Goal: Task Accomplishment & Management: Manage account settings

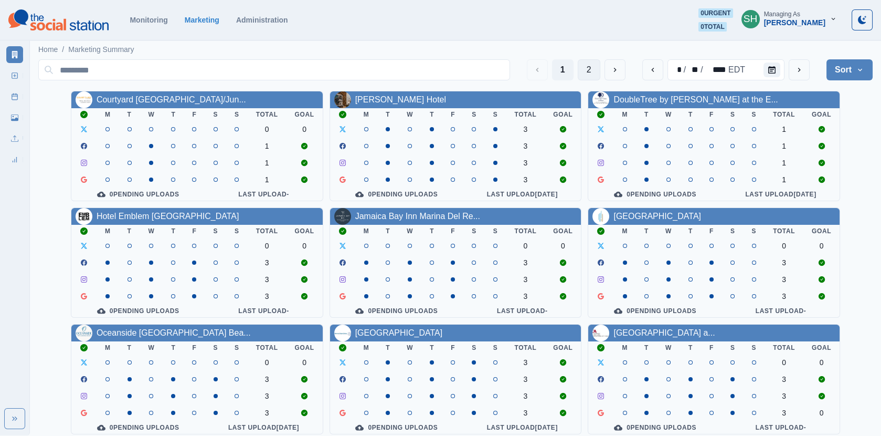
click at [589, 69] on button "2" at bounding box center [589, 69] width 23 height 21
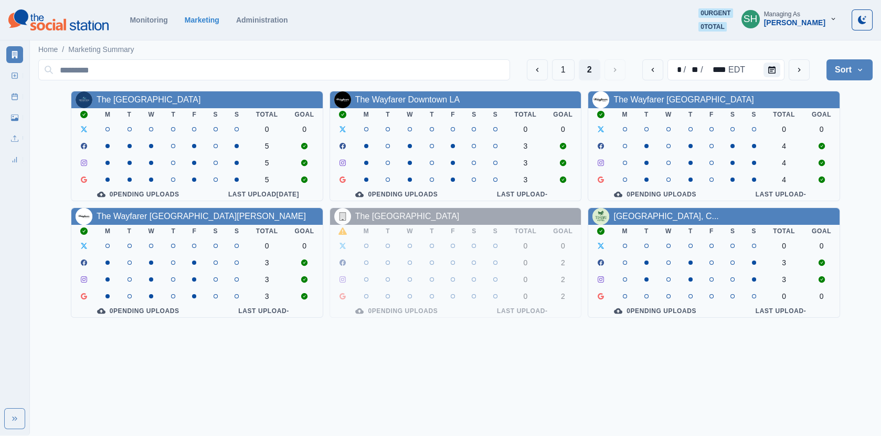
click at [194, 103] on link "The [GEOGRAPHIC_DATA]" at bounding box center [149, 99] width 104 height 9
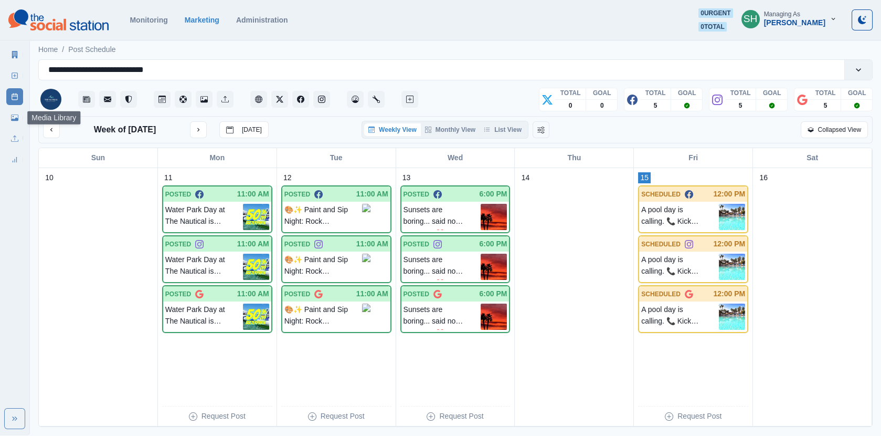
click at [11, 114] on icon at bounding box center [14, 117] width 7 height 7
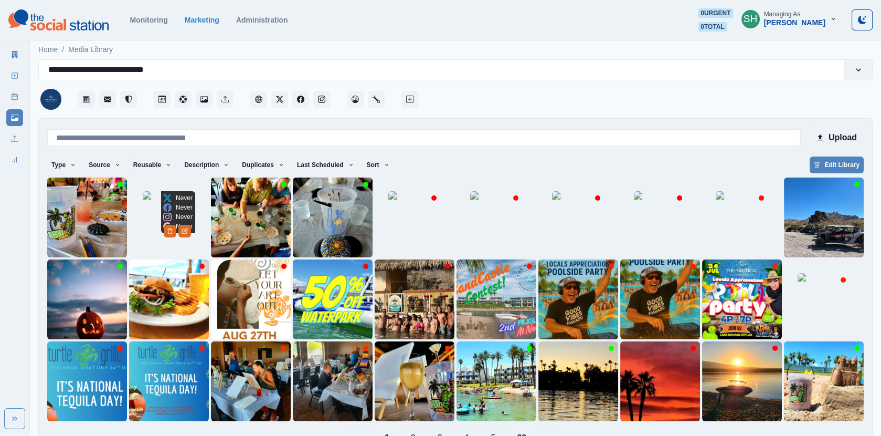
click at [174, 226] on img at bounding box center [169, 217] width 52 height 52
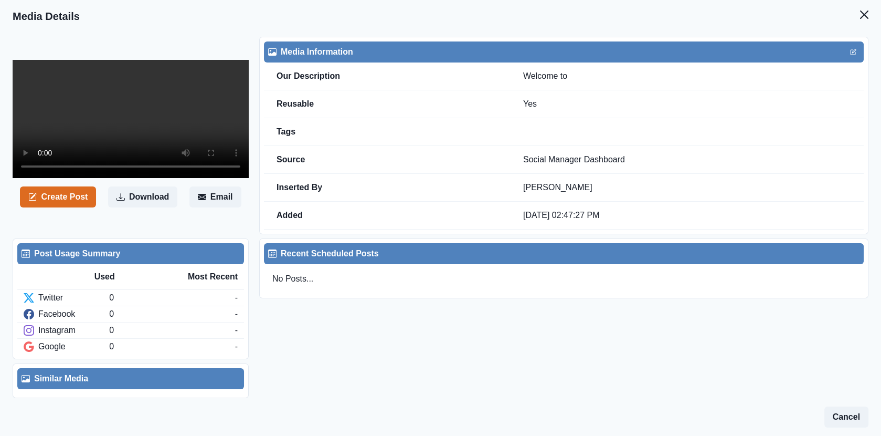
click at [176, 133] on video at bounding box center [131, 119] width 236 height 118
click at [149, 126] on video at bounding box center [131, 119] width 236 height 118
click at [151, 155] on video at bounding box center [131, 119] width 236 height 118
click at [867, 18] on icon "Close" at bounding box center [864, 14] width 8 height 8
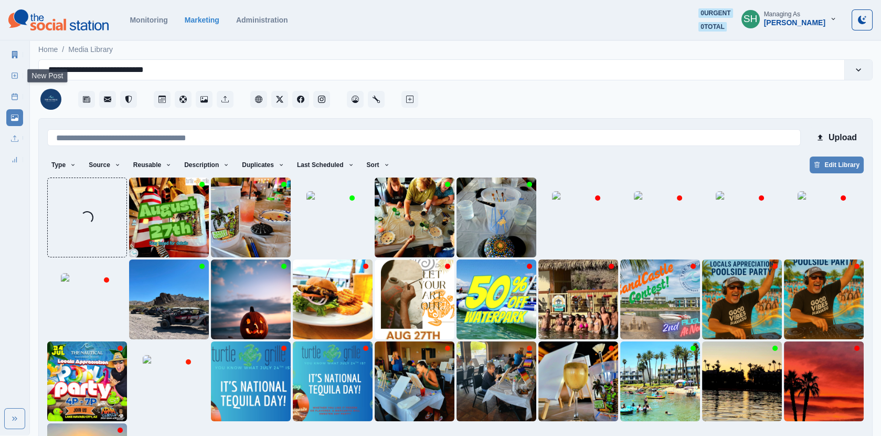
click at [13, 79] on link "New Post" at bounding box center [14, 75] width 17 height 17
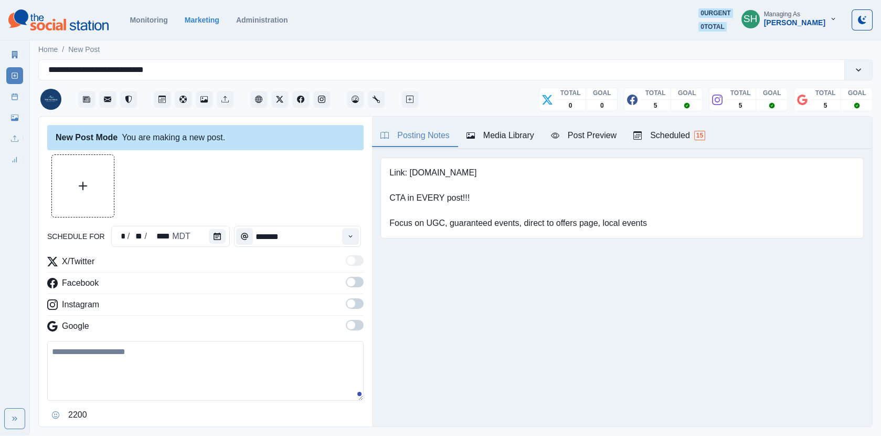
click at [514, 136] on div "Media Library" at bounding box center [501, 135] width 68 height 13
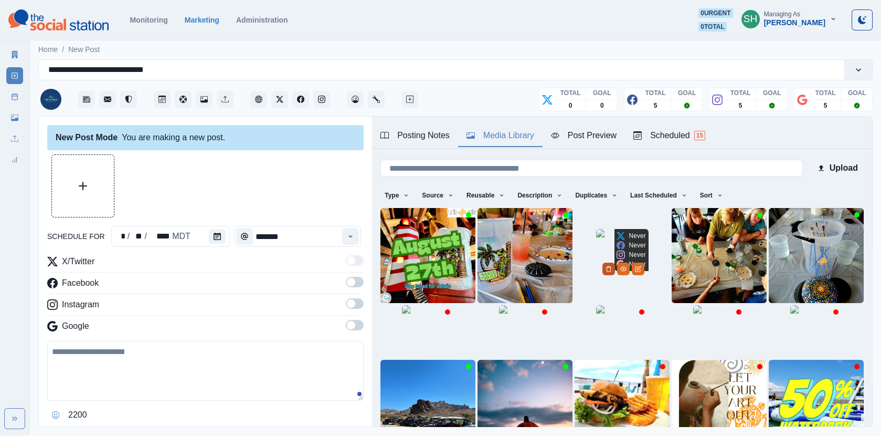
click at [612, 272] on icon "Delete Media" at bounding box center [609, 269] width 6 height 6
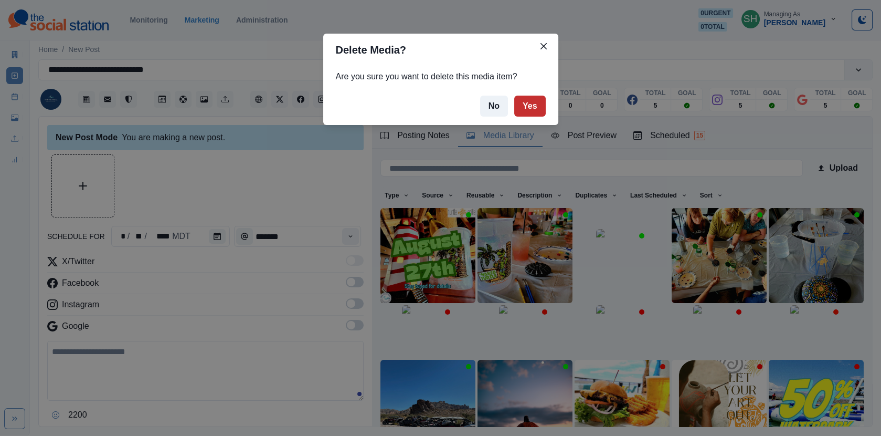
click at [535, 102] on button "Yes" at bounding box center [529, 106] width 31 height 21
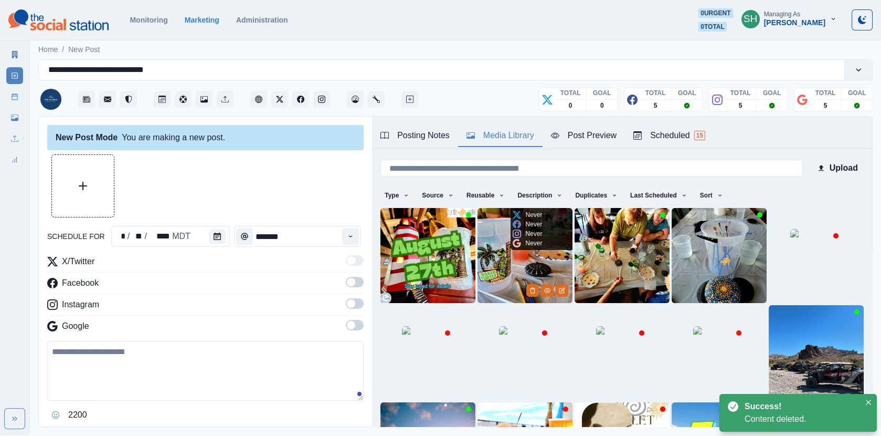
click at [531, 273] on img at bounding box center [525, 255] width 95 height 95
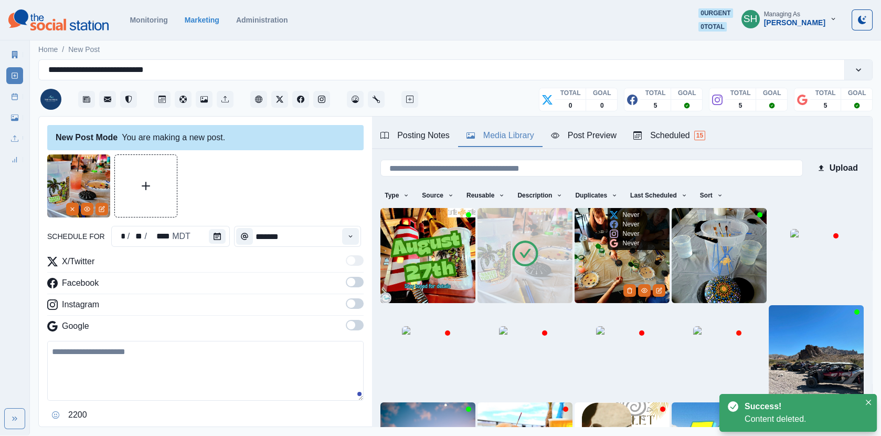
click at [613, 254] on img at bounding box center [622, 255] width 95 height 95
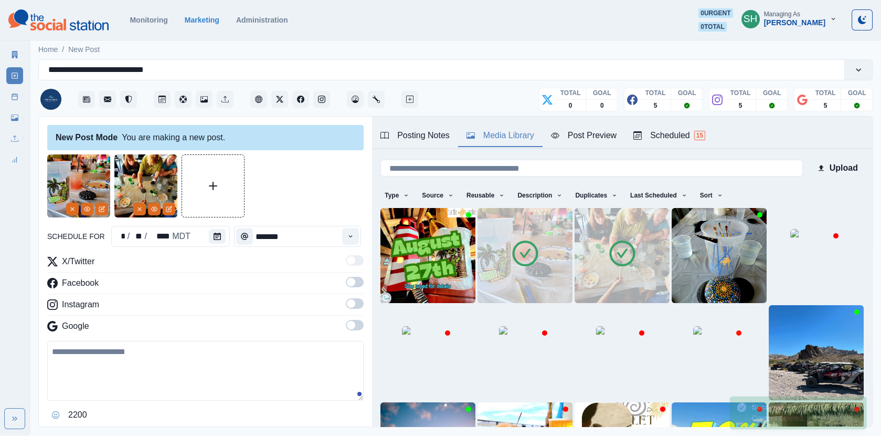
click at [635, 257] on icon at bounding box center [622, 253] width 29 height 29
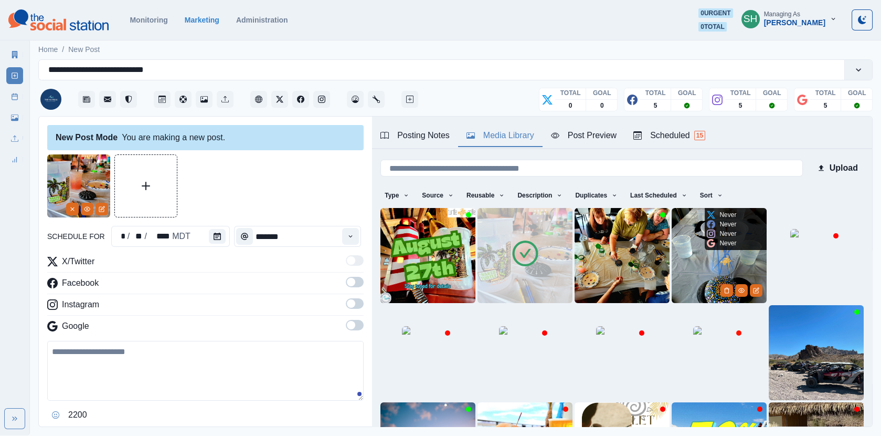
click at [715, 258] on img at bounding box center [719, 255] width 95 height 95
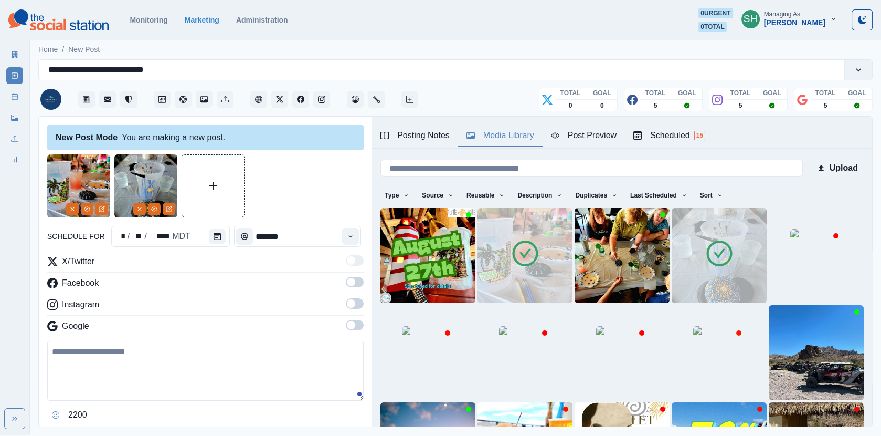
click at [616, 259] on img at bounding box center [622, 255] width 95 height 95
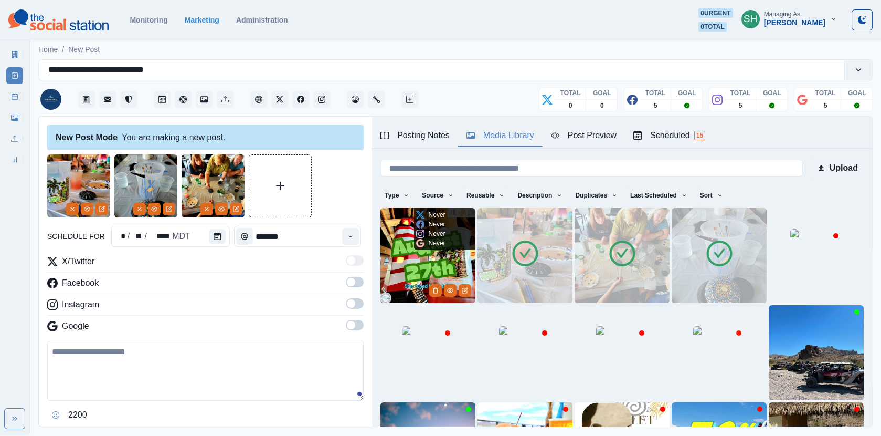
click at [426, 261] on img at bounding box center [428, 255] width 95 height 95
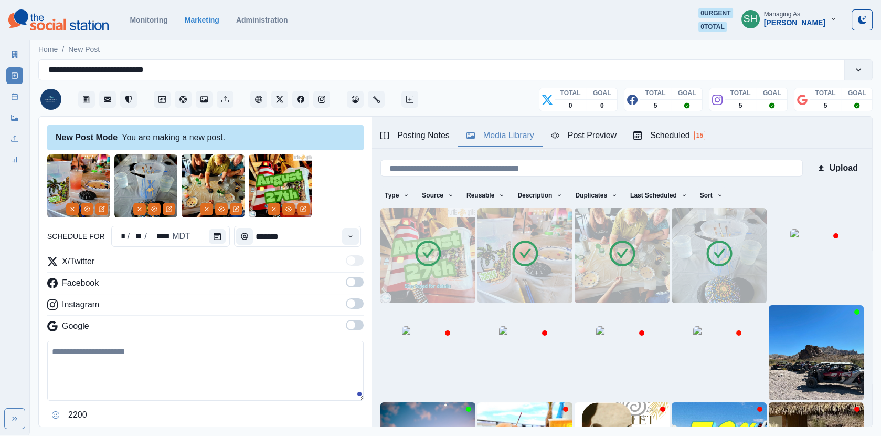
click at [356, 283] on span at bounding box center [355, 282] width 18 height 10
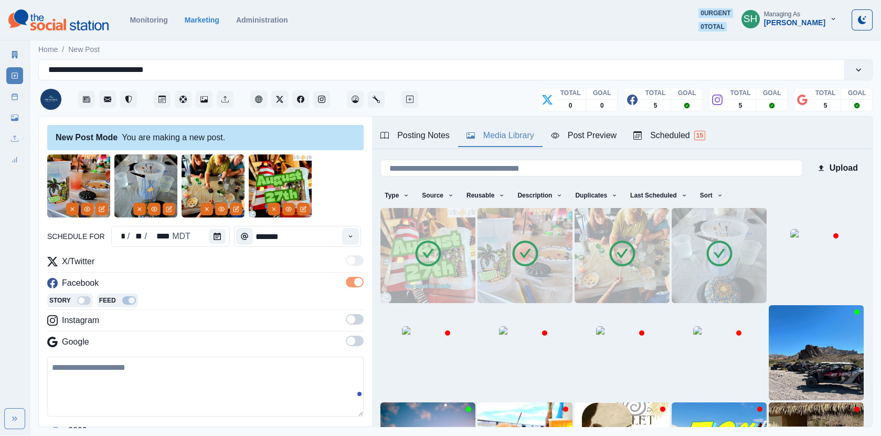
click at [356, 318] on span at bounding box center [355, 319] width 18 height 10
click at [356, 356] on span at bounding box center [355, 356] width 18 height 10
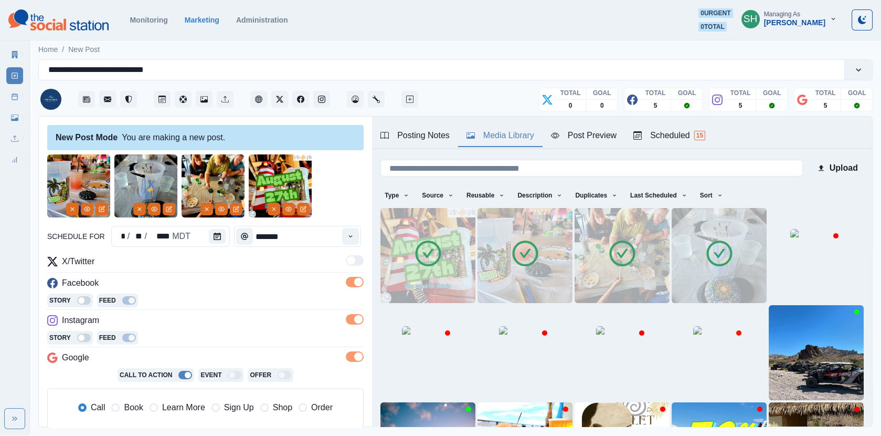
click at [598, 131] on div "Post Preview" at bounding box center [584, 135] width 66 height 13
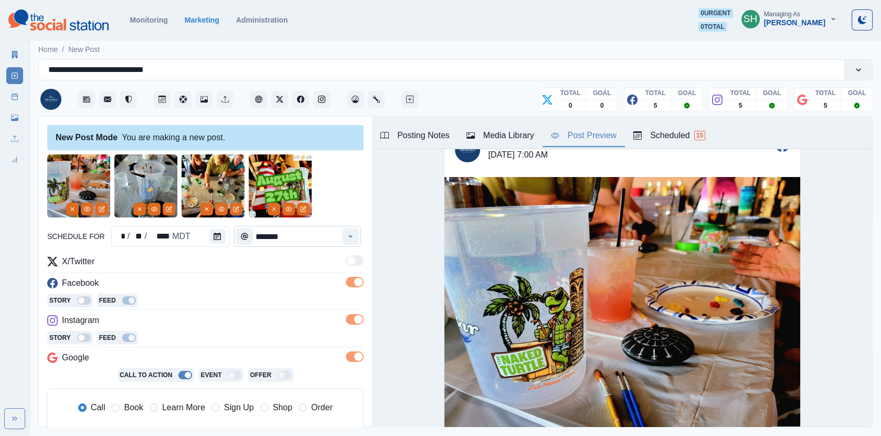
scroll to position [32, 0]
click at [217, 246] on div at bounding box center [219, 236] width 21 height 21
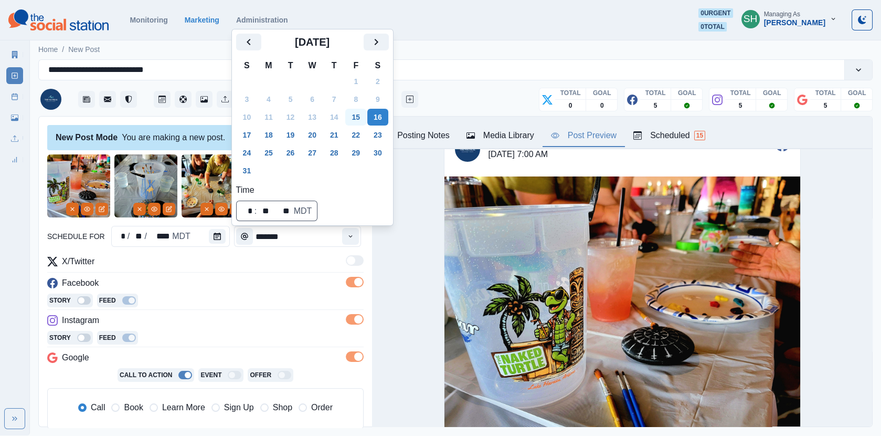
click at [359, 121] on button "15" at bounding box center [355, 117] width 21 height 17
click at [338, 237] on input "*******" at bounding box center [297, 236] width 127 height 21
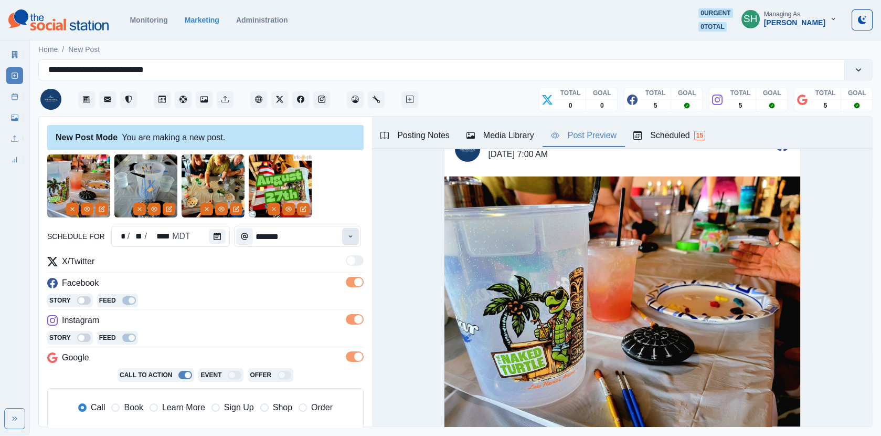
click at [347, 237] on button "Time" at bounding box center [350, 236] width 17 height 17
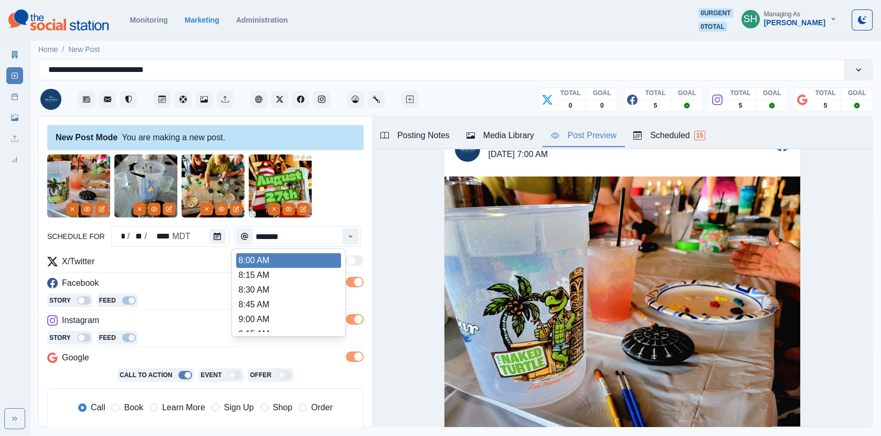
scroll to position [204, 0]
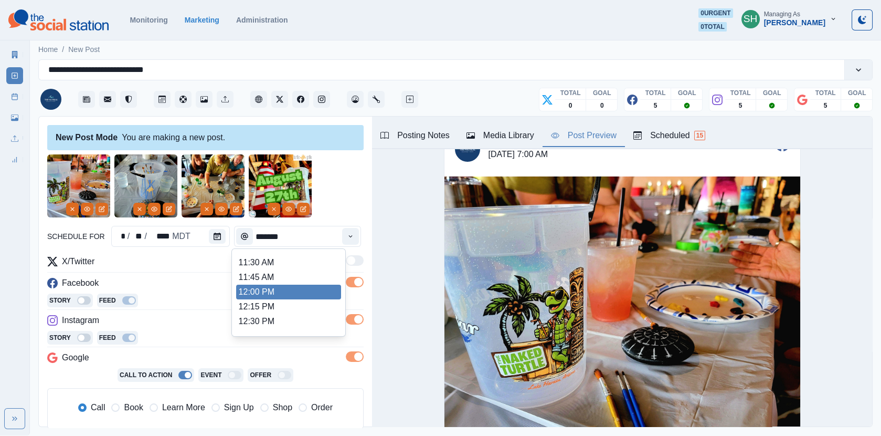
click at [278, 285] on li "12:00 PM" at bounding box center [288, 291] width 105 height 15
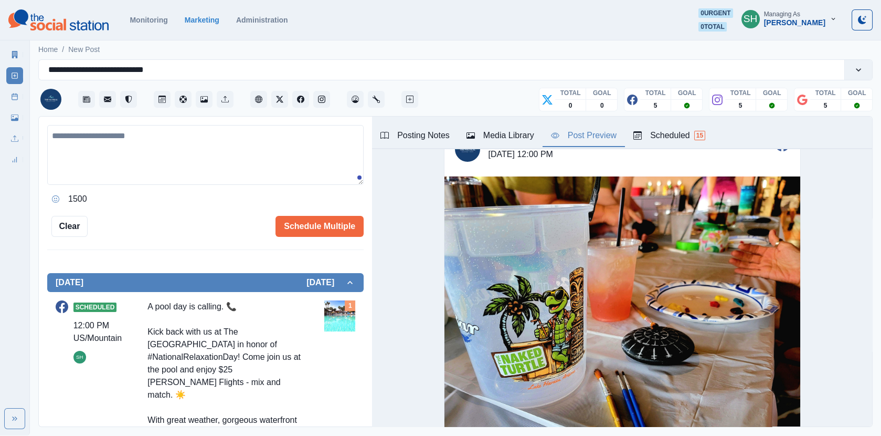
scroll to position [38, 0]
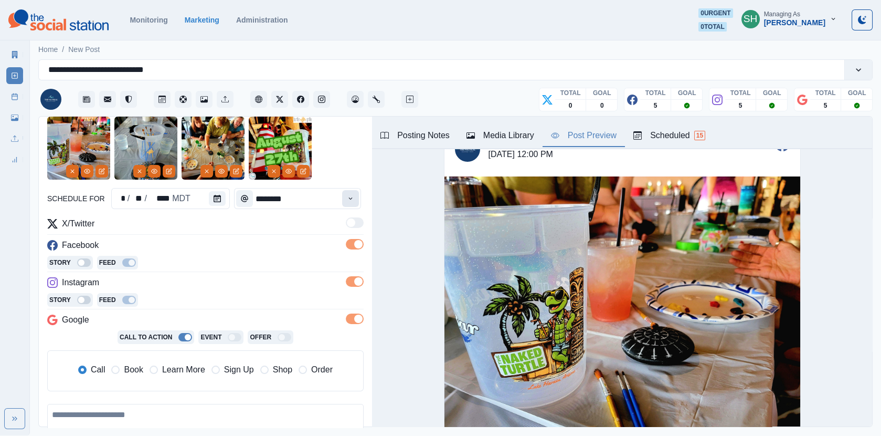
click at [350, 197] on icon "Time" at bounding box center [350, 198] width 7 height 7
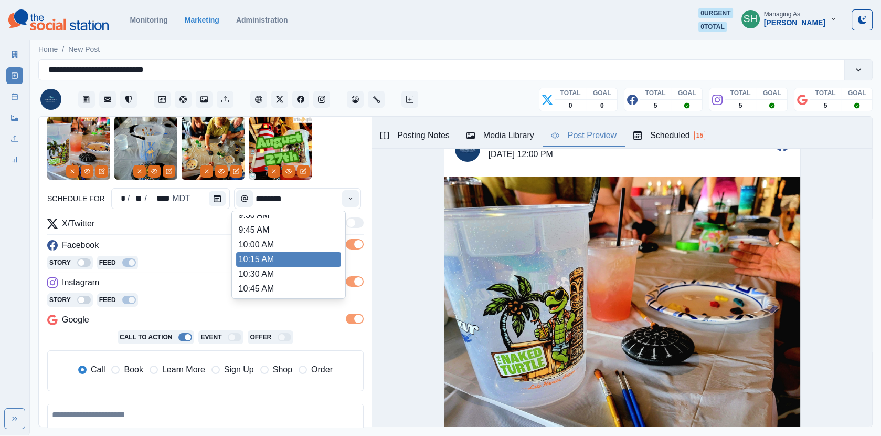
scroll to position [137, 0]
click at [267, 260] on li "11:00 AM" at bounding box center [288, 262] width 105 height 15
type input "********"
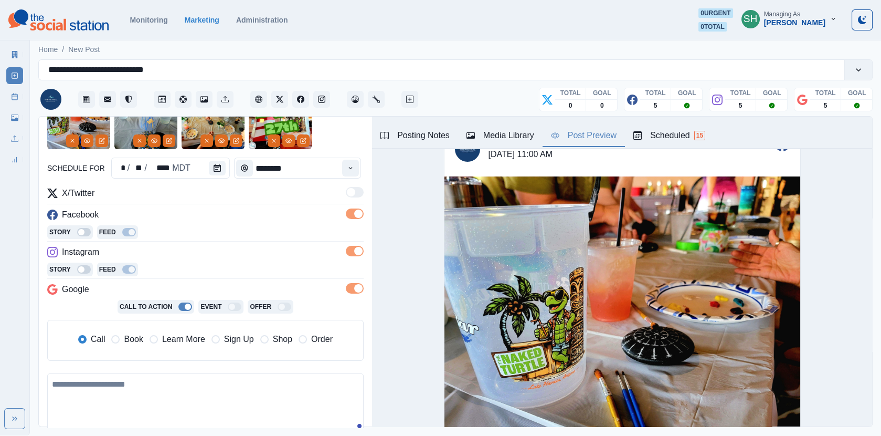
scroll to position [111, 0]
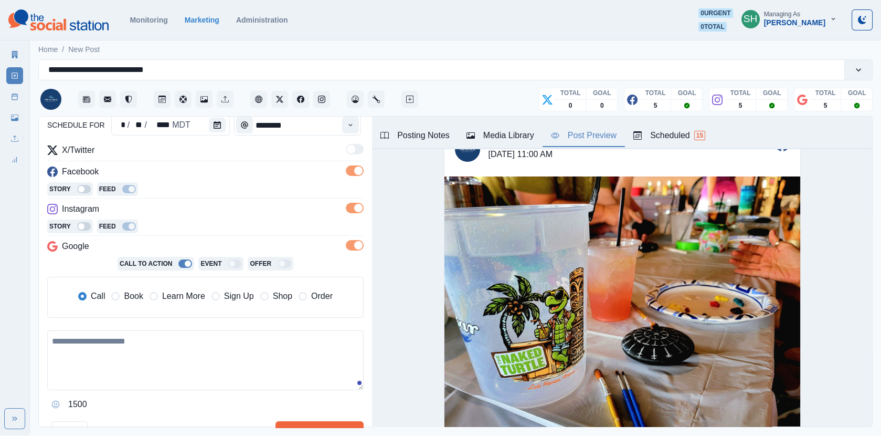
click at [139, 292] on span "Book" at bounding box center [133, 296] width 19 height 13
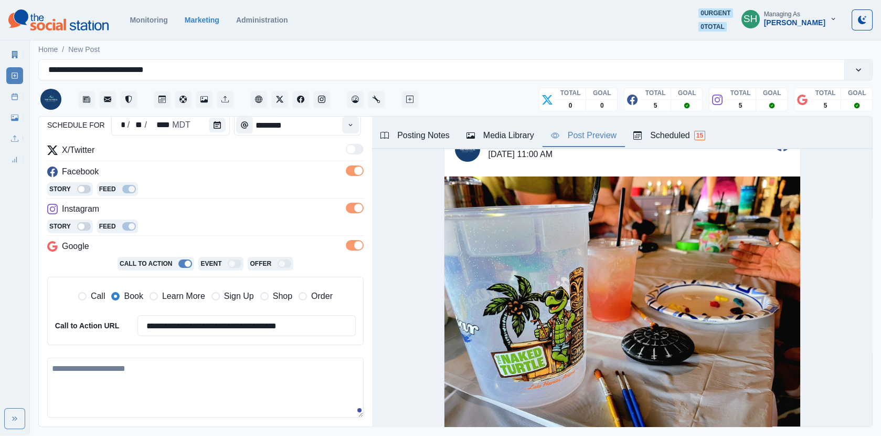
click at [158, 384] on textarea at bounding box center [205, 387] width 316 height 60
paste textarea "**********"
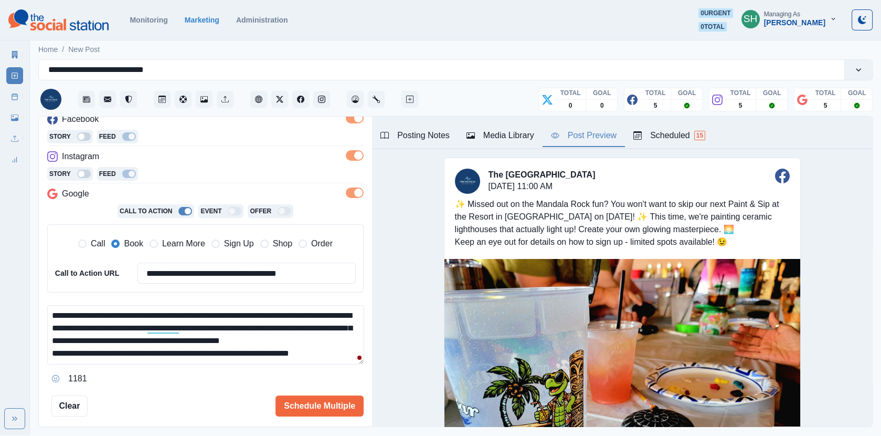
scroll to position [12, 0]
click at [245, 340] on textarea "**********" at bounding box center [205, 334] width 317 height 59
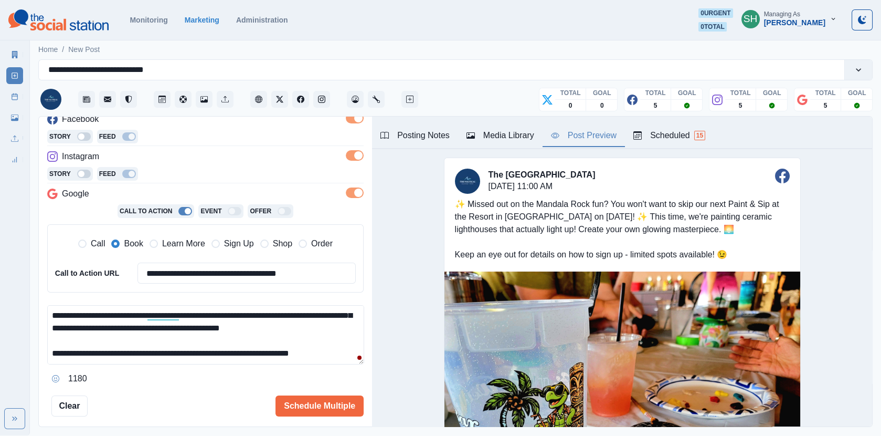
scroll to position [189, 0]
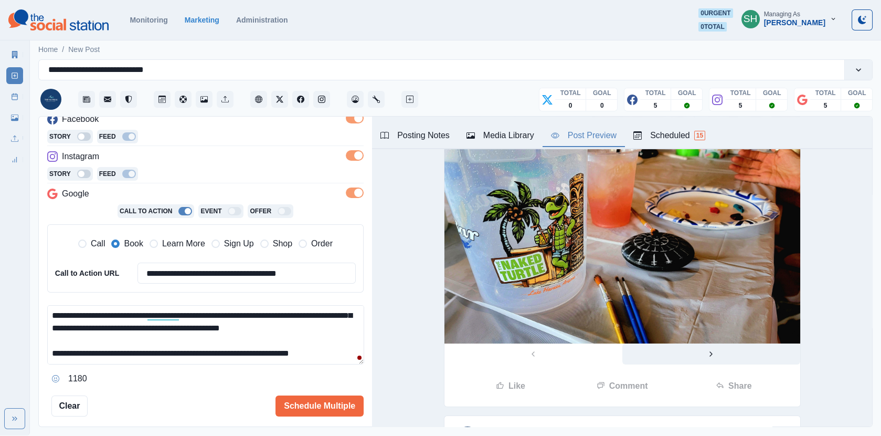
type textarea "**********"
click at [703, 353] on button "Next" at bounding box center [711, 353] width 178 height 21
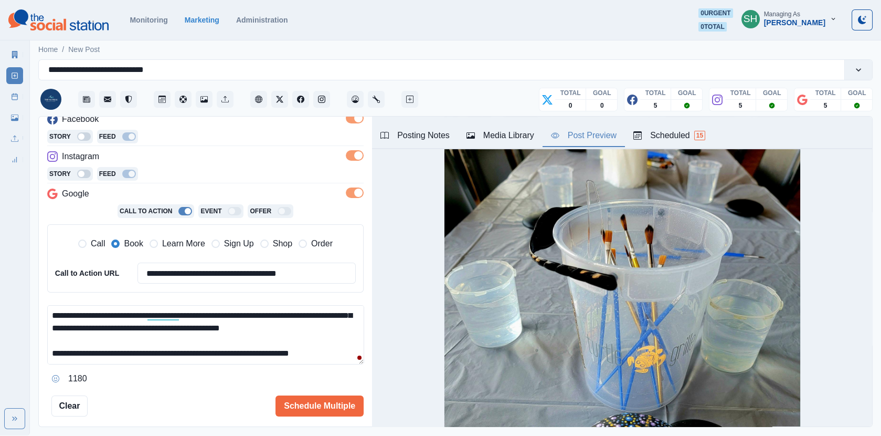
scroll to position [476, 0]
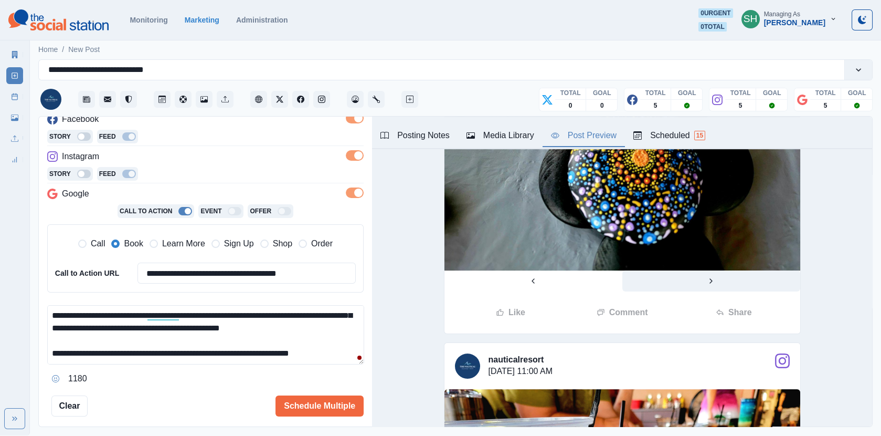
click at [701, 281] on button "Next" at bounding box center [711, 280] width 178 height 21
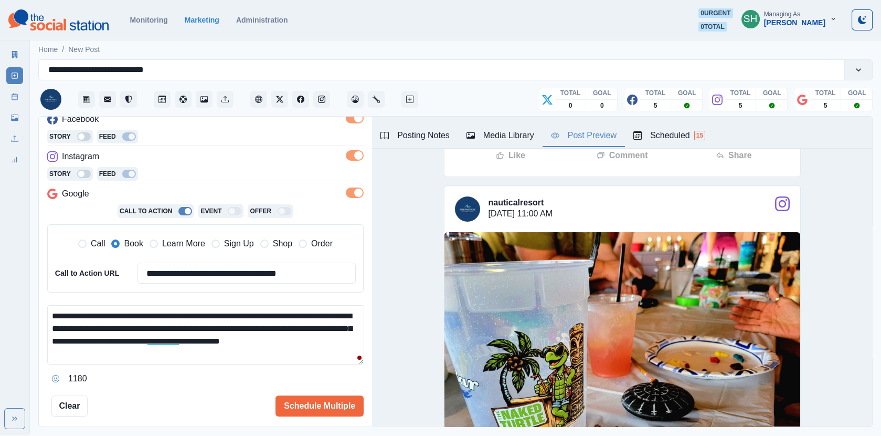
scroll to position [591, 0]
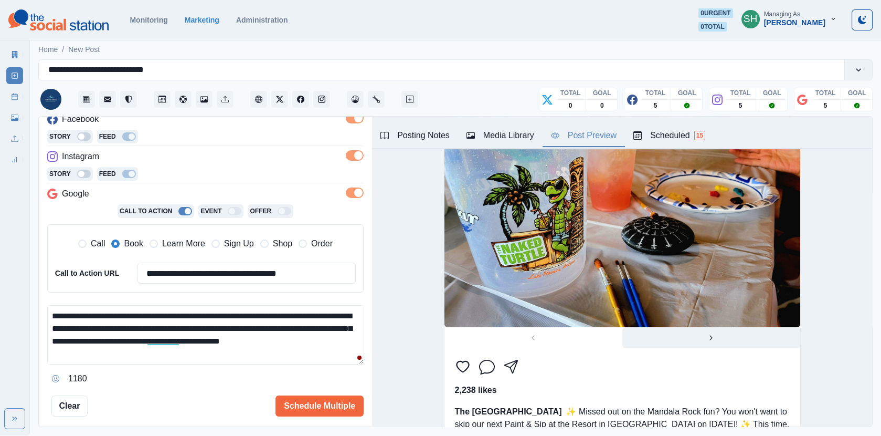
click at [699, 338] on button "Next" at bounding box center [711, 337] width 178 height 21
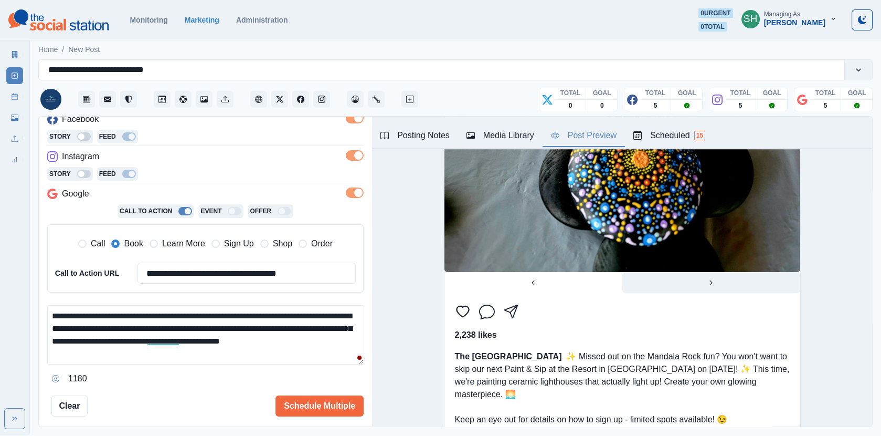
click at [678, 290] on button "Next" at bounding box center [711, 282] width 178 height 21
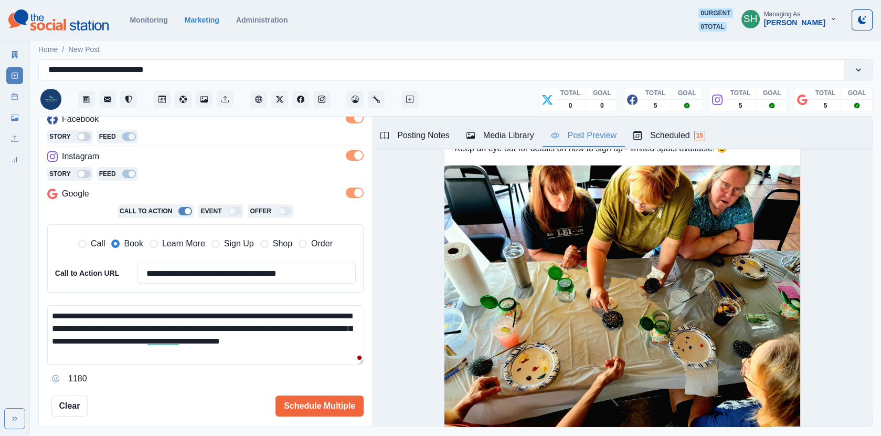
scroll to position [209, 0]
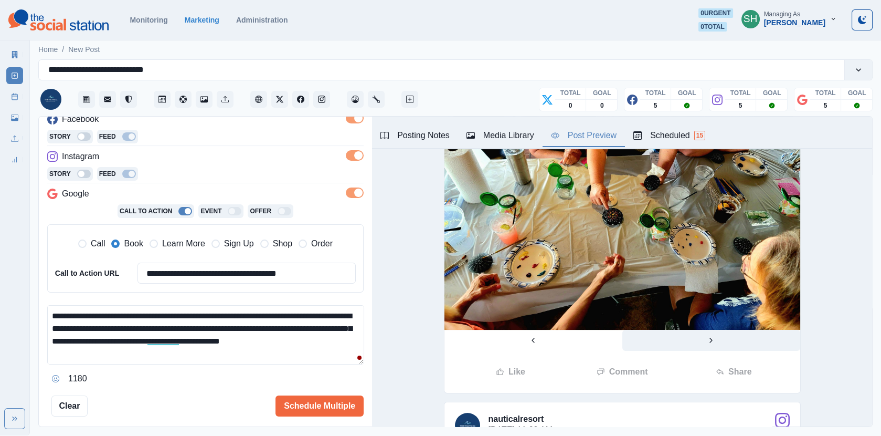
click at [699, 342] on button "Next" at bounding box center [711, 340] width 178 height 21
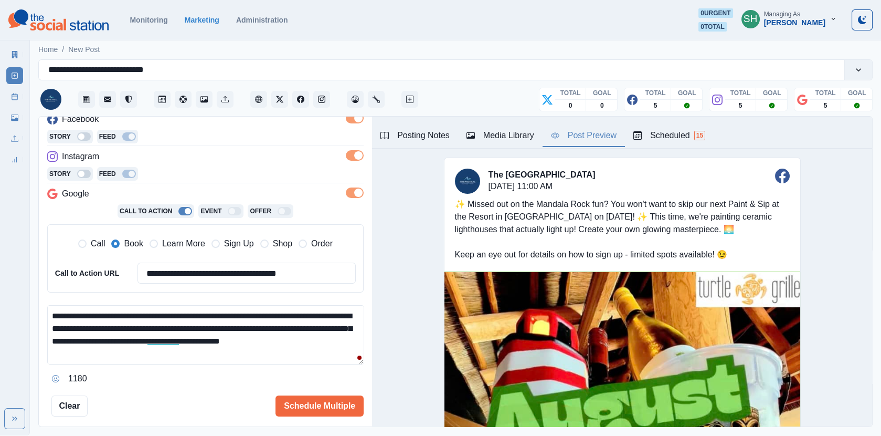
scroll to position [0, 0]
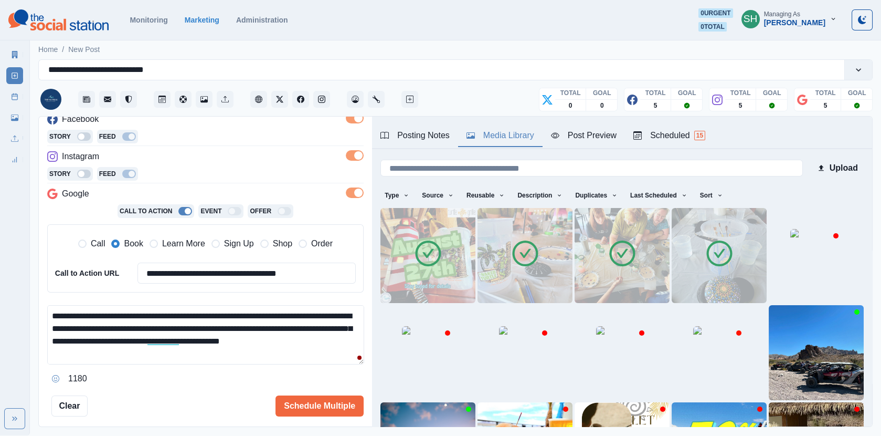
click at [518, 131] on div "Media Library" at bounding box center [501, 135] width 68 height 13
click at [510, 245] on img at bounding box center [525, 255] width 95 height 95
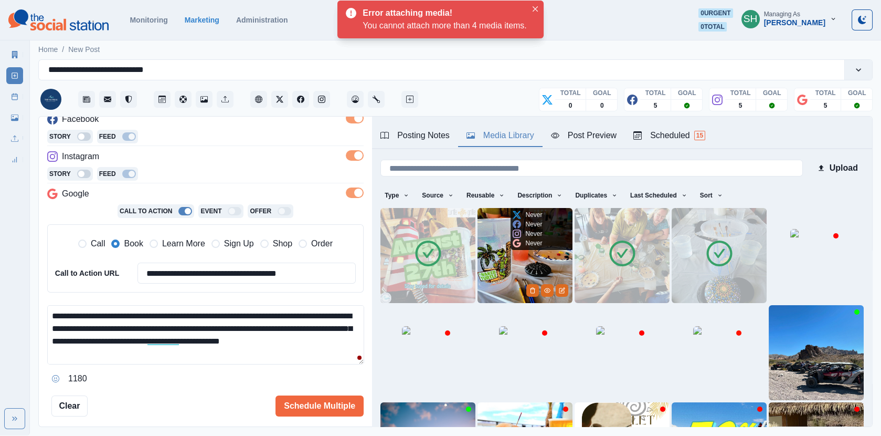
click at [603, 265] on img at bounding box center [622, 255] width 95 height 95
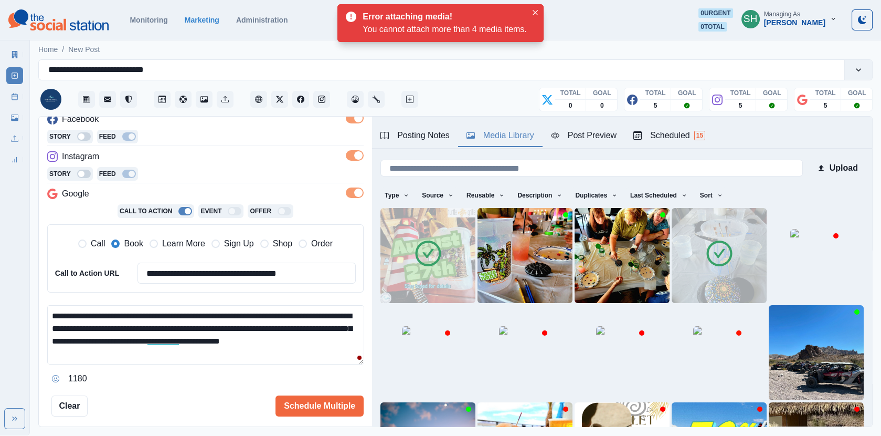
click at [687, 265] on img at bounding box center [719, 255] width 95 height 95
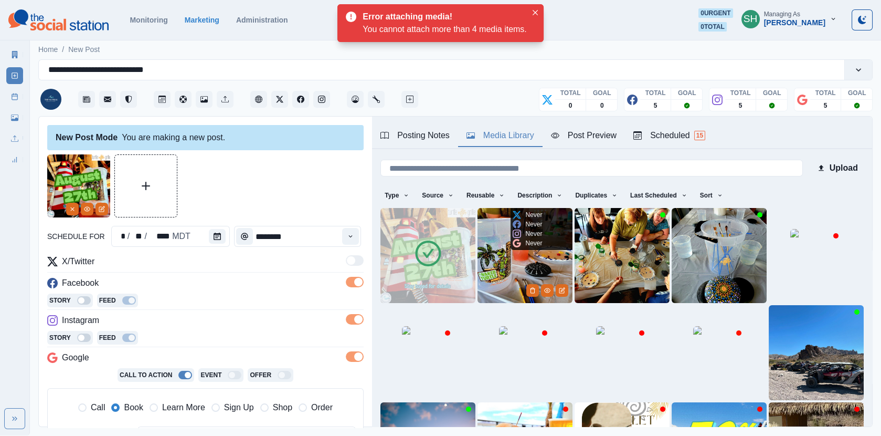
click at [517, 276] on img at bounding box center [525, 255] width 95 height 95
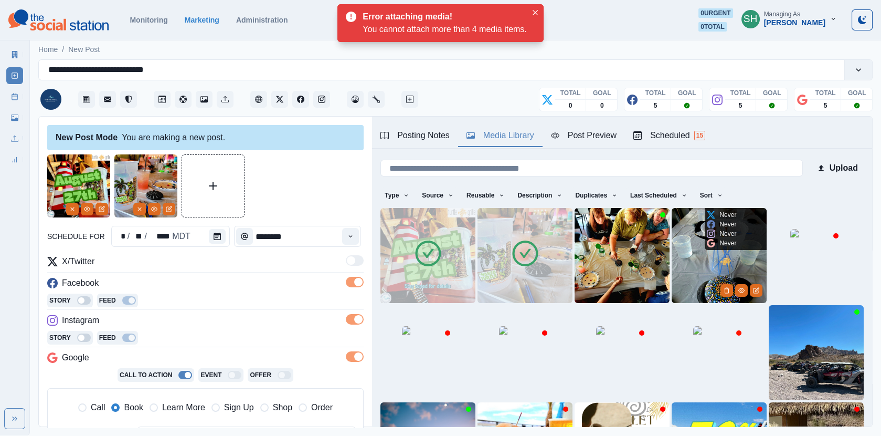
click at [704, 266] on img at bounding box center [719, 255] width 95 height 95
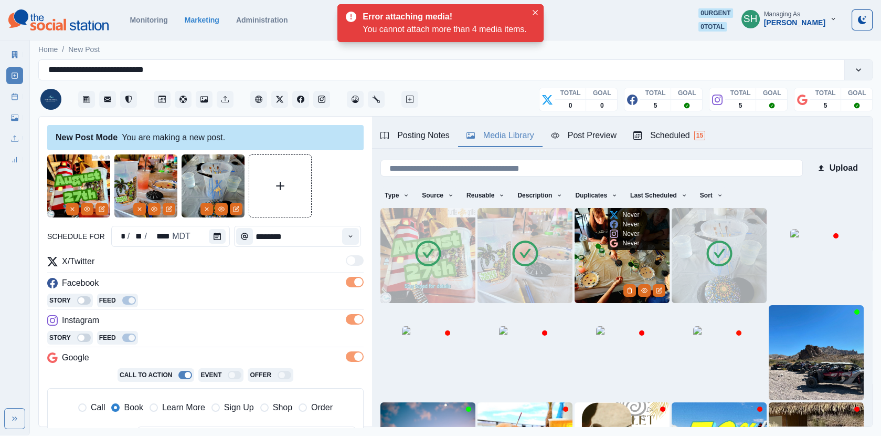
click at [648, 259] on img at bounding box center [622, 255] width 95 height 95
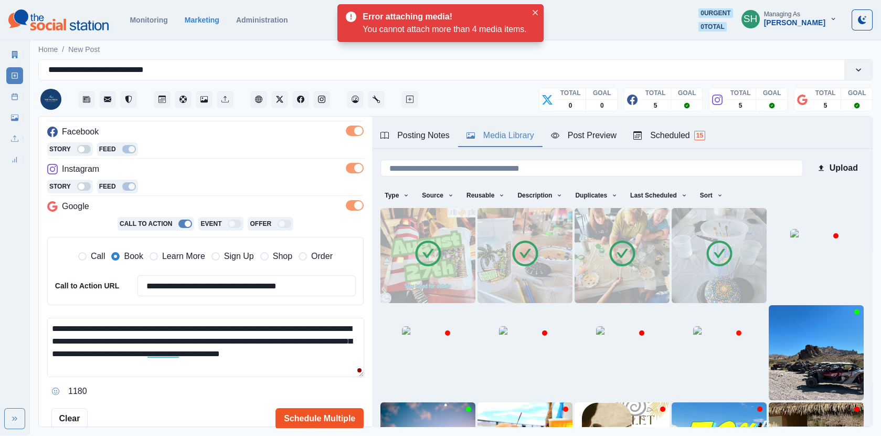
click at [324, 409] on button "Schedule Multiple" at bounding box center [320, 418] width 88 height 21
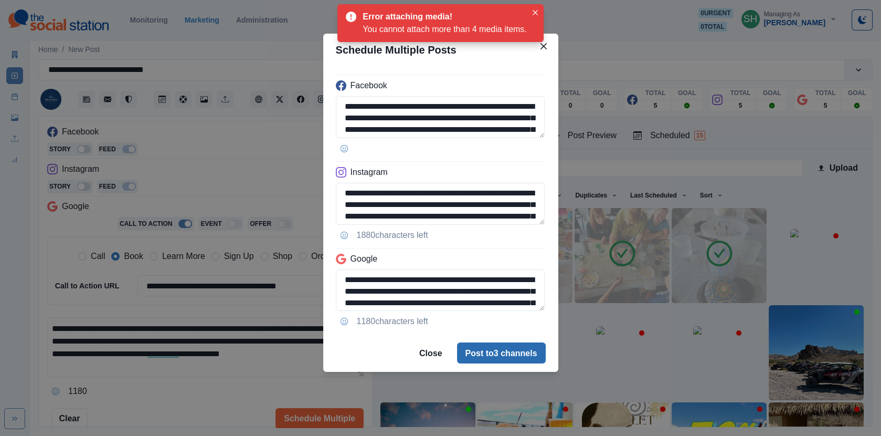
click at [489, 360] on button "Post to 3 channels" at bounding box center [501, 352] width 89 height 21
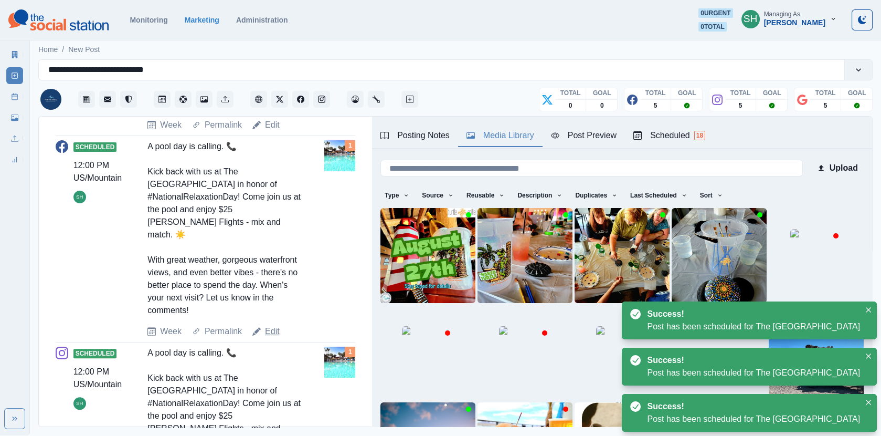
click at [275, 325] on link "Edit" at bounding box center [272, 331] width 15 height 13
type input "********"
type textarea "**********"
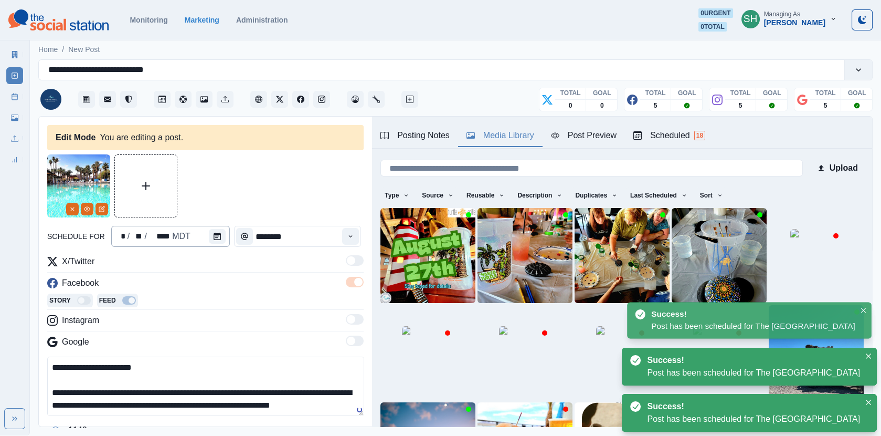
click at [198, 231] on div "* / ** / **** MDT" at bounding box center [170, 236] width 119 height 21
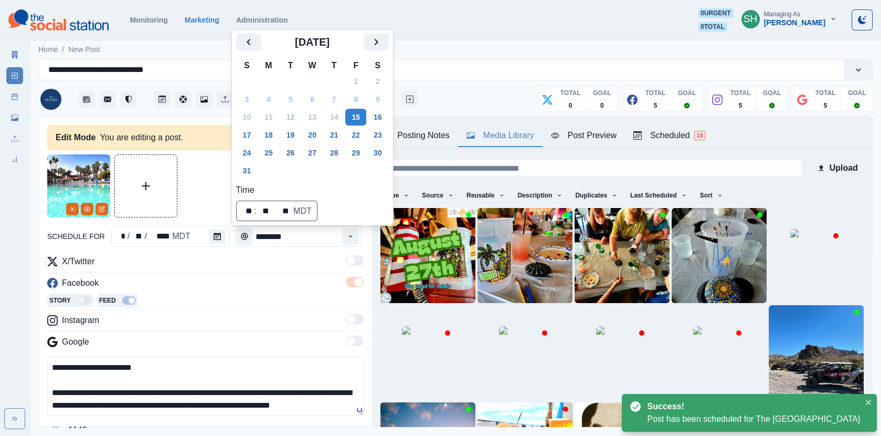
click at [197, 221] on div "**********" at bounding box center [205, 310] width 316 height 313
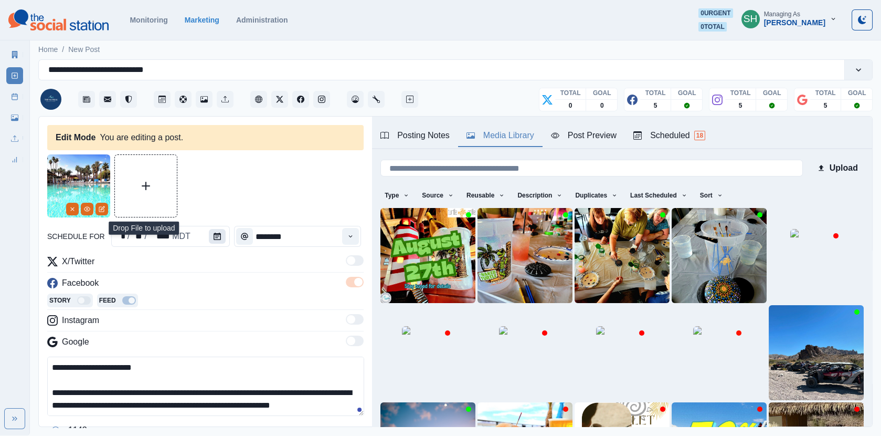
click at [209, 240] on button "Calendar" at bounding box center [217, 236] width 17 height 15
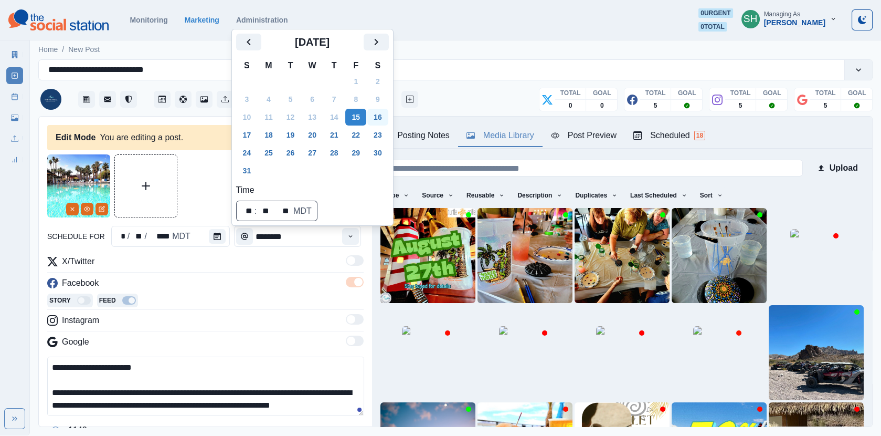
click at [381, 117] on button "16" at bounding box center [377, 117] width 21 height 17
click at [215, 202] on div at bounding box center [205, 185] width 316 height 63
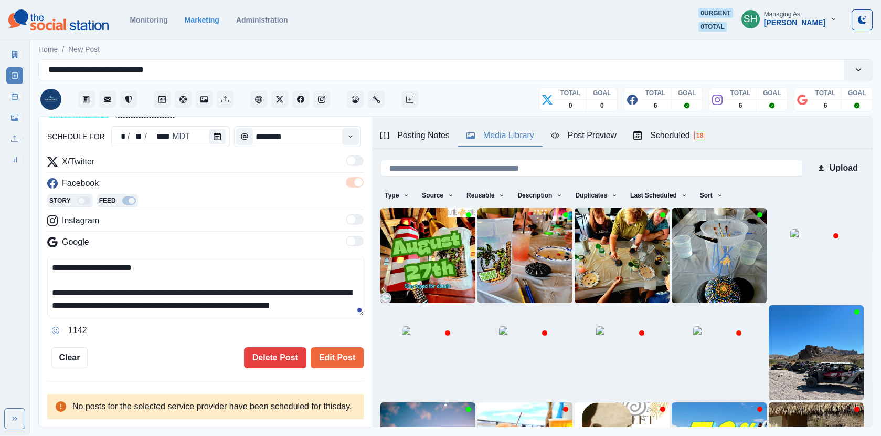
click at [334, 333] on div "**********" at bounding box center [205, 211] width 316 height 313
click at [334, 347] on button "Edit Post" at bounding box center [337, 357] width 53 height 21
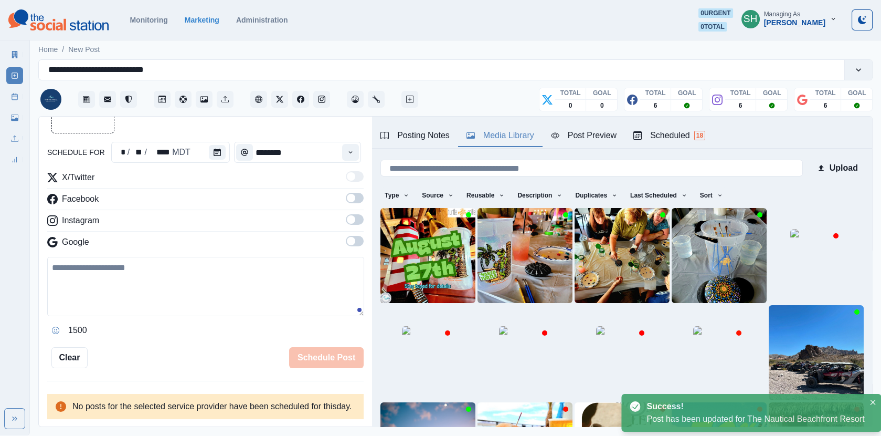
click at [688, 137] on div "Scheduled 18" at bounding box center [670, 135] width 72 height 13
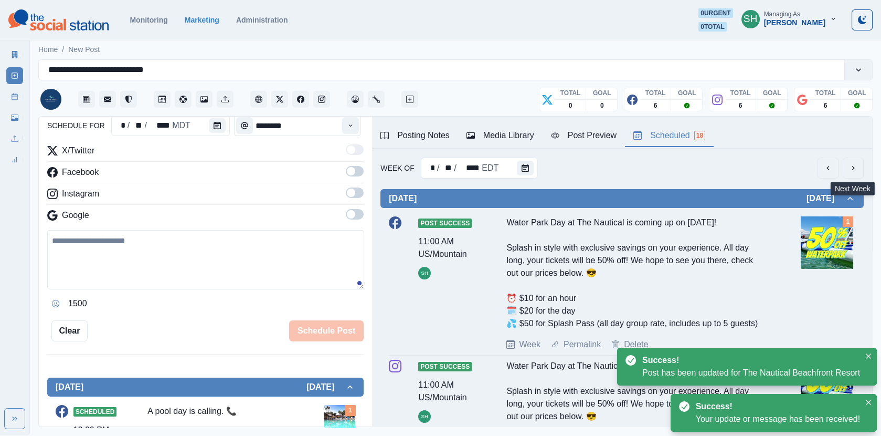
click at [855, 167] on icon "next" at bounding box center [853, 168] width 8 height 8
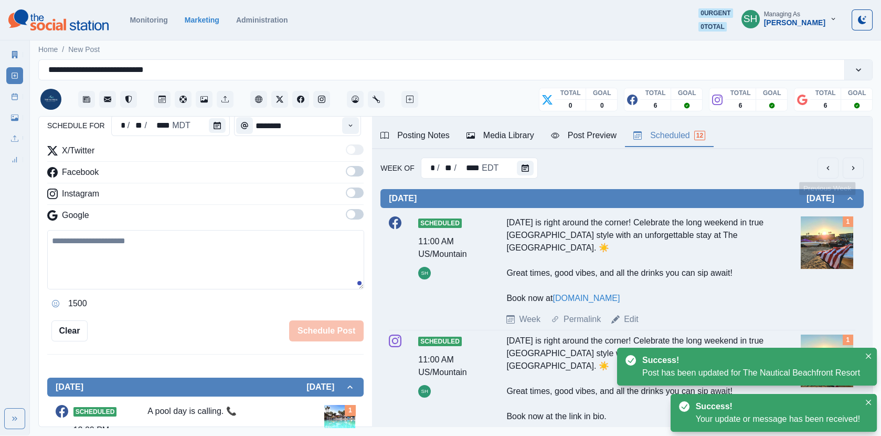
click at [824, 168] on button "previous" at bounding box center [828, 167] width 21 height 21
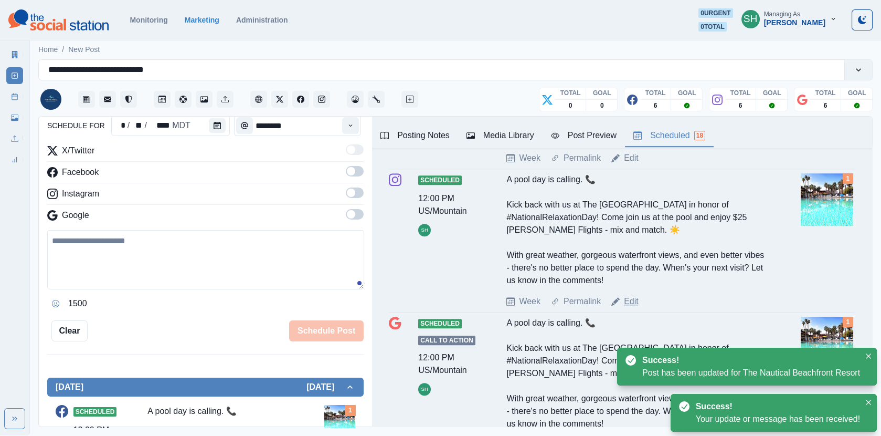
click at [628, 295] on link "Edit" at bounding box center [631, 301] width 15 height 13
type textarea "**********"
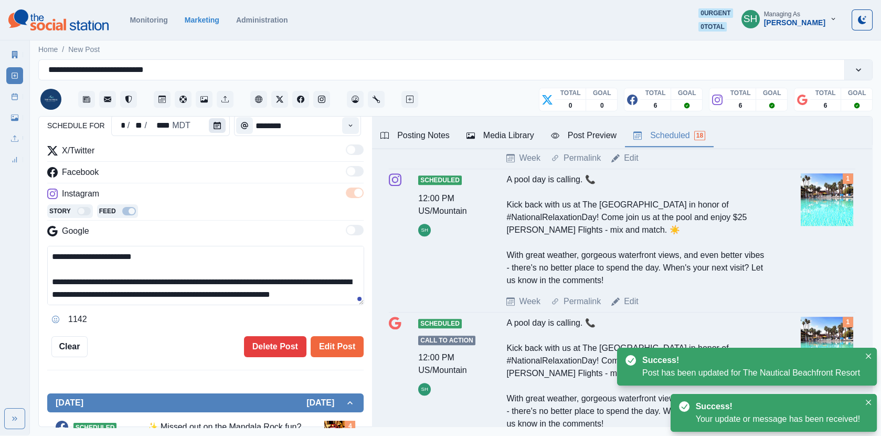
click at [216, 125] on icon "Calendar" at bounding box center [217, 125] width 7 height 7
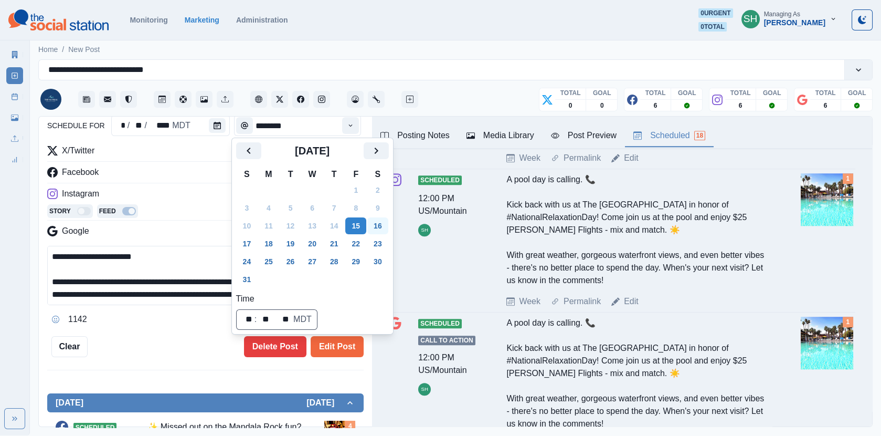
click at [375, 220] on button "16" at bounding box center [377, 225] width 21 height 17
click at [355, 339] on button "Edit Post" at bounding box center [337, 346] width 53 height 21
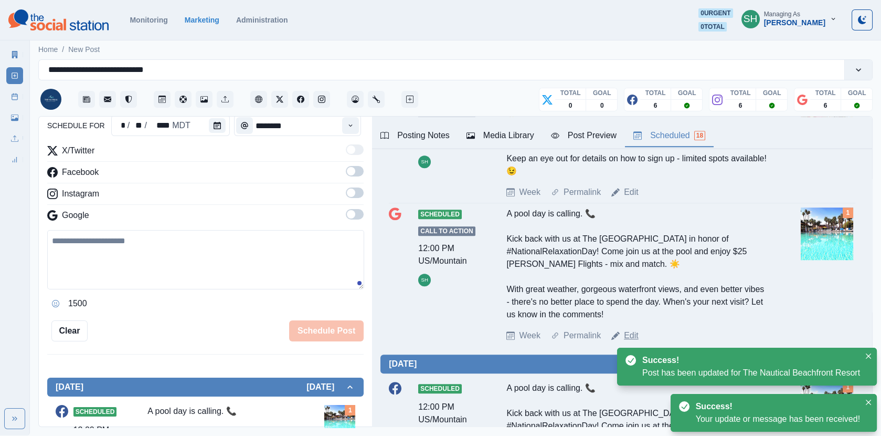
click at [628, 331] on link "Edit" at bounding box center [631, 335] width 15 height 13
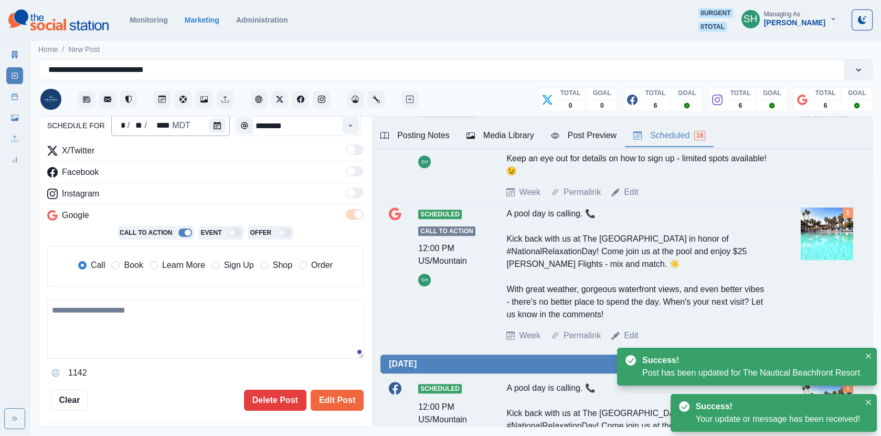
type textarea "**********"
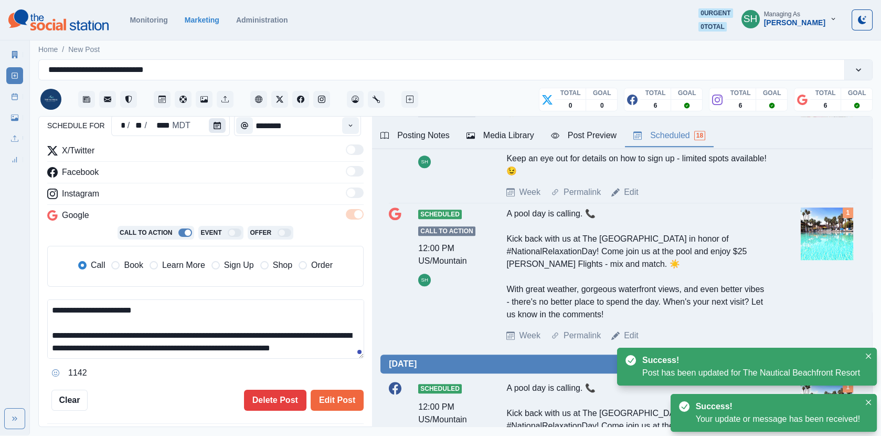
click at [216, 126] on icon "Calendar" at bounding box center [217, 125] width 7 height 7
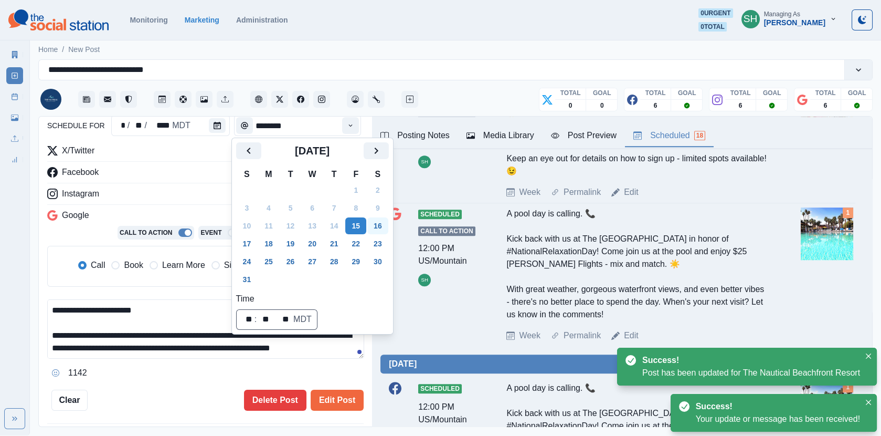
click at [384, 224] on button "16" at bounding box center [377, 225] width 21 height 17
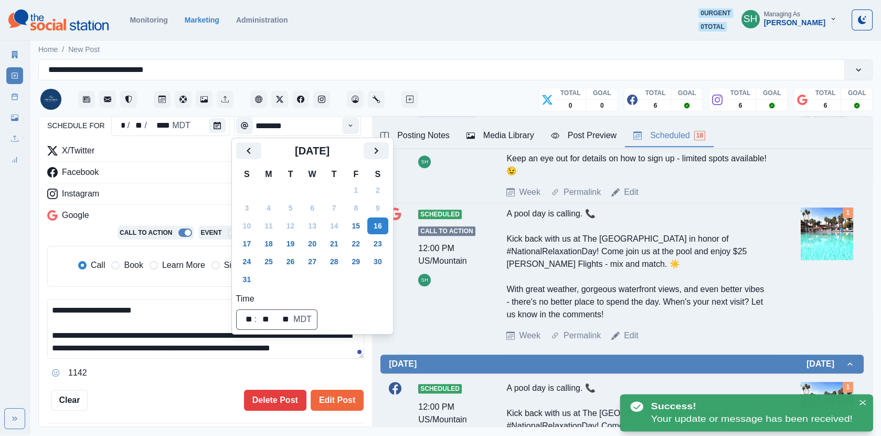
click at [139, 256] on div "Call Book Learn More Sign Up Shop Order" at bounding box center [205, 266] width 301 height 23
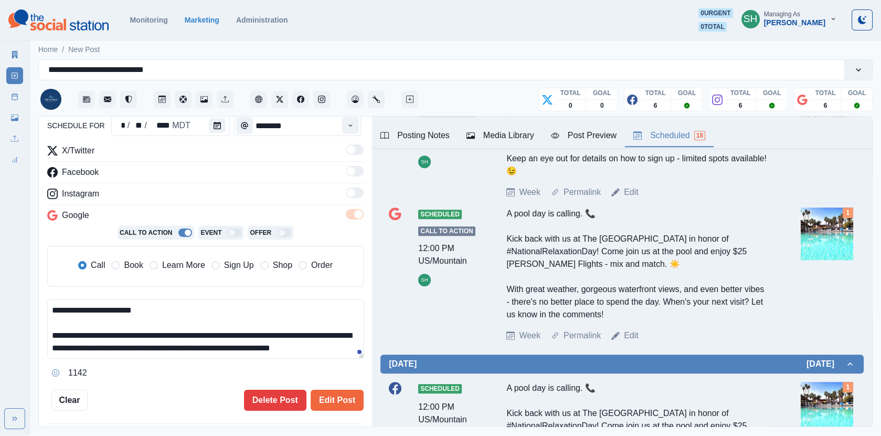
click at [135, 262] on span "Book" at bounding box center [133, 265] width 19 height 13
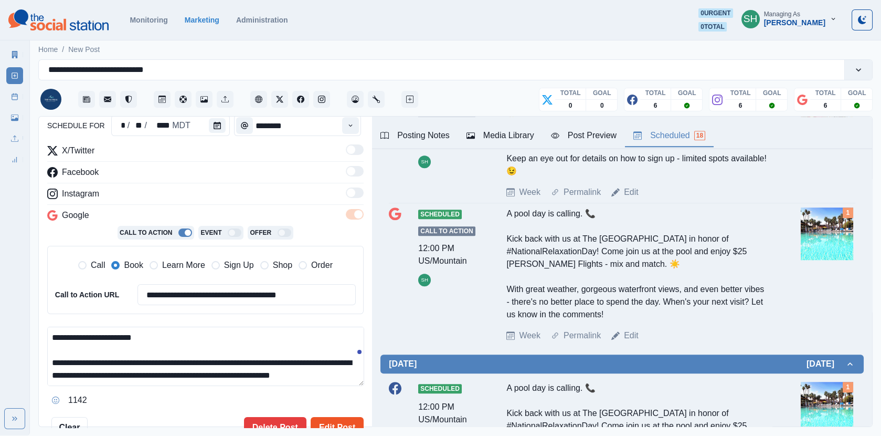
click at [347, 426] on button "Edit Post" at bounding box center [337, 427] width 53 height 21
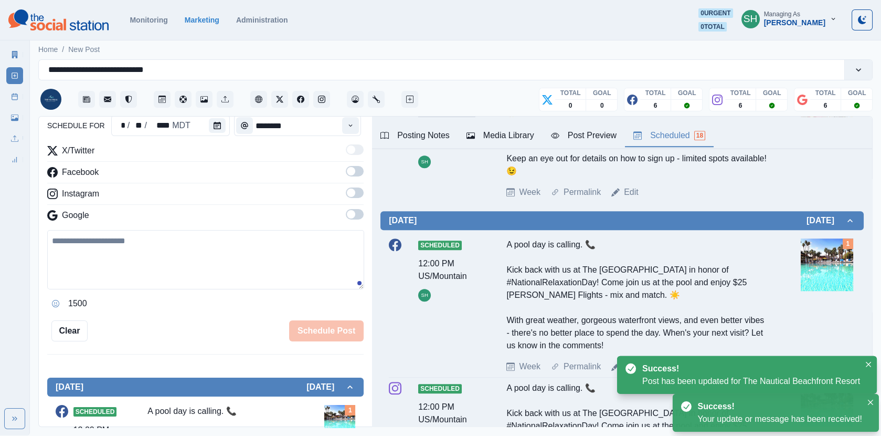
click at [24, 90] on div "Marketing Summary New Post Post Schedule Media Library Uploads Review Summary" at bounding box center [14, 105] width 29 height 126
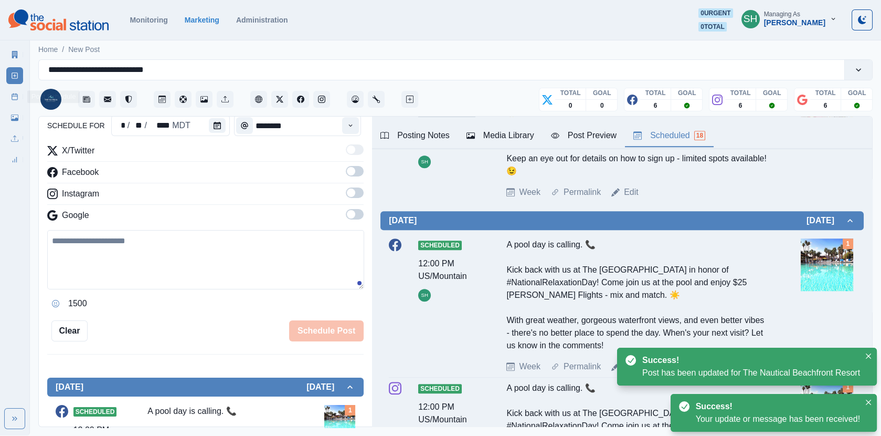
click at [18, 101] on link "Post Schedule" at bounding box center [14, 96] width 17 height 17
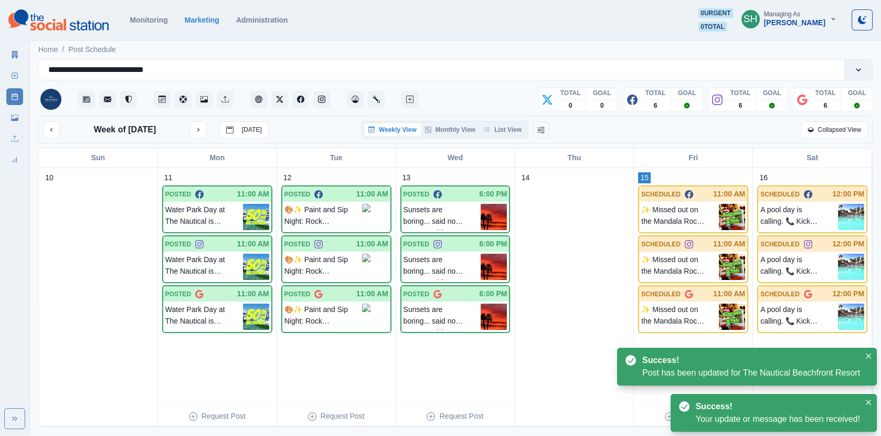
click at [515, 119] on div "Week of [DATE] [DATE] Weekly View Monthly View List View Collapsed View" at bounding box center [455, 129] width 835 height 27
click at [515, 123] on button "List View" at bounding box center [503, 129] width 46 height 13
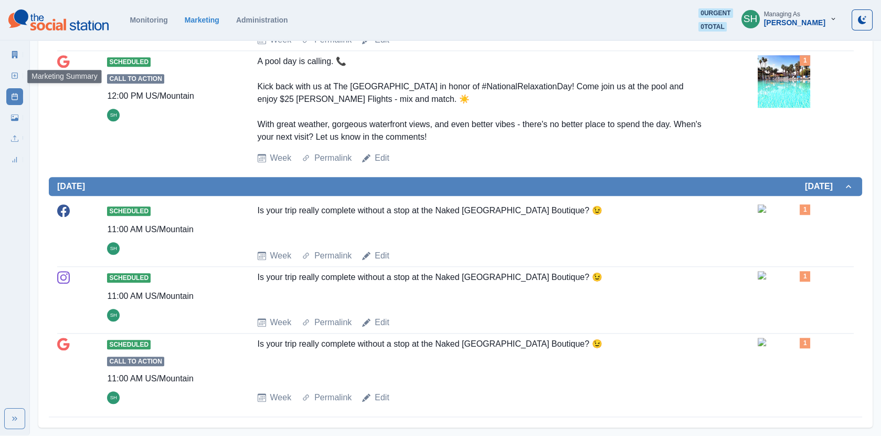
click at [14, 56] on icon at bounding box center [15, 54] width 6 height 7
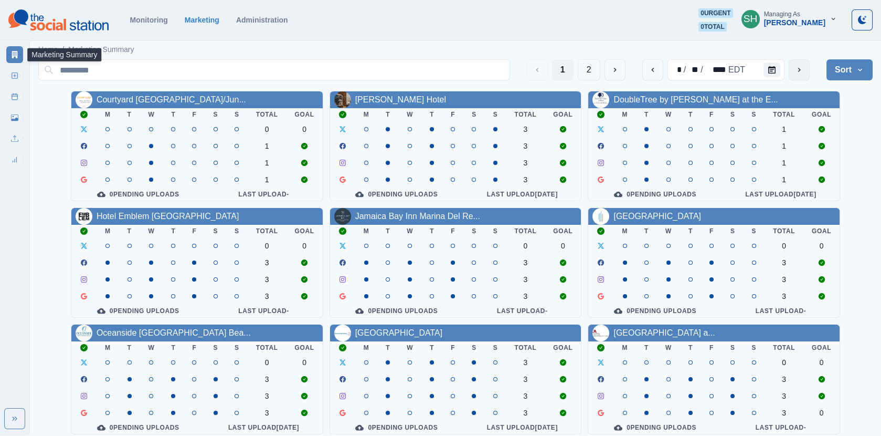
click at [797, 71] on icon "next" at bounding box center [799, 70] width 8 height 8
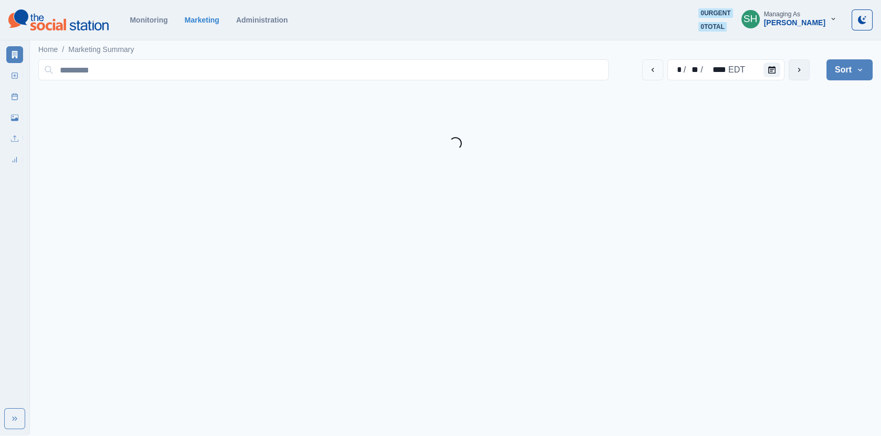
click at [797, 71] on icon "next" at bounding box center [799, 70] width 8 height 8
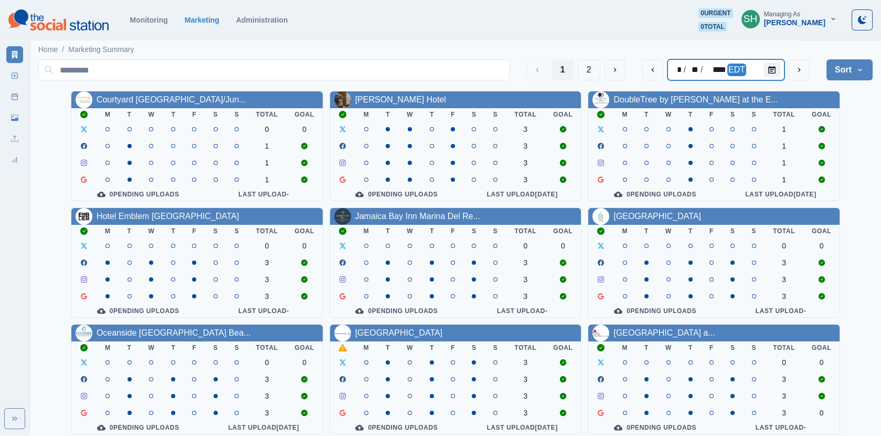
click at [736, 64] on div "EDT" at bounding box center [736, 70] width 19 height 13
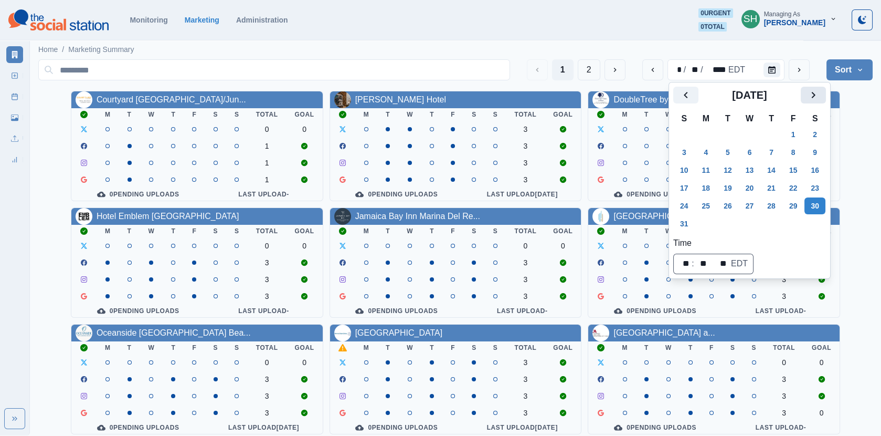
click at [810, 95] on button "Next" at bounding box center [813, 95] width 25 height 17
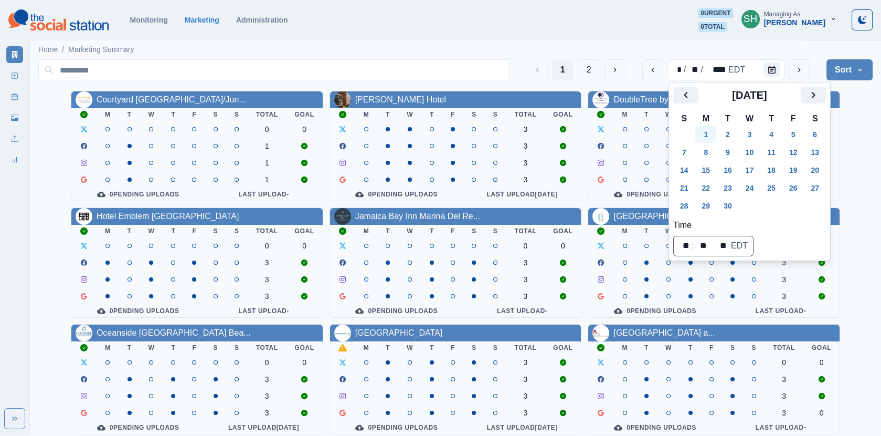
click at [703, 137] on button "1" at bounding box center [705, 134] width 21 height 17
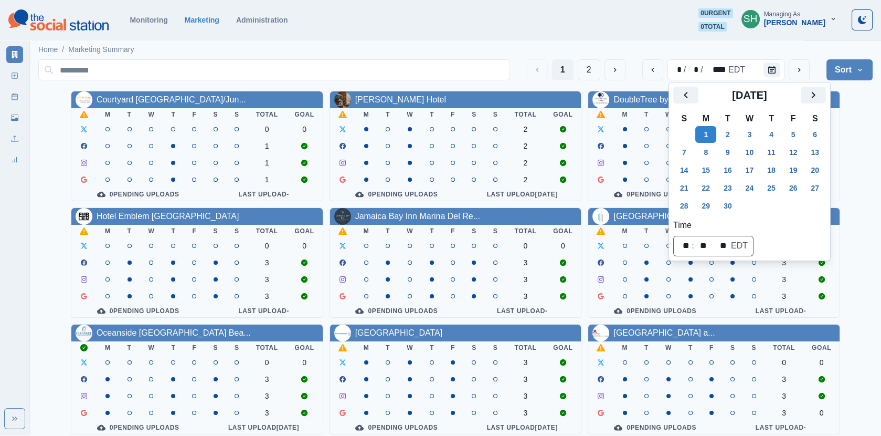
click at [671, 31] on div "Monitoring Marketing Administration 0 urgent 0 total SH Managing As [PERSON_NAM…" at bounding box center [440, 19] width 864 height 23
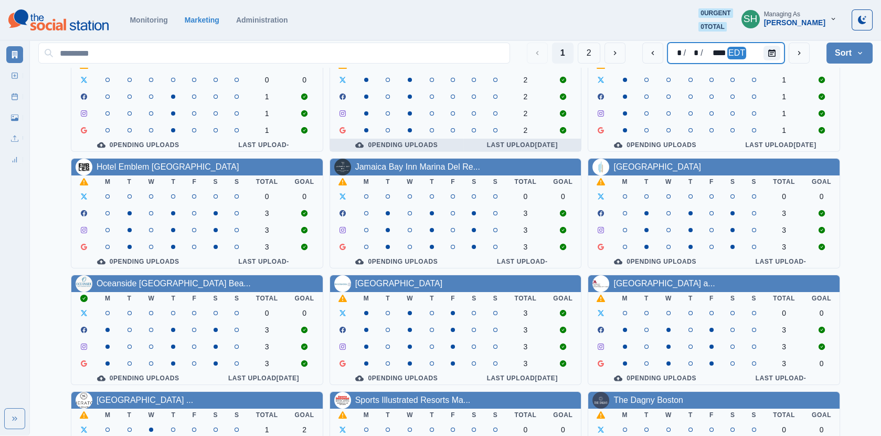
scroll to position [127, 0]
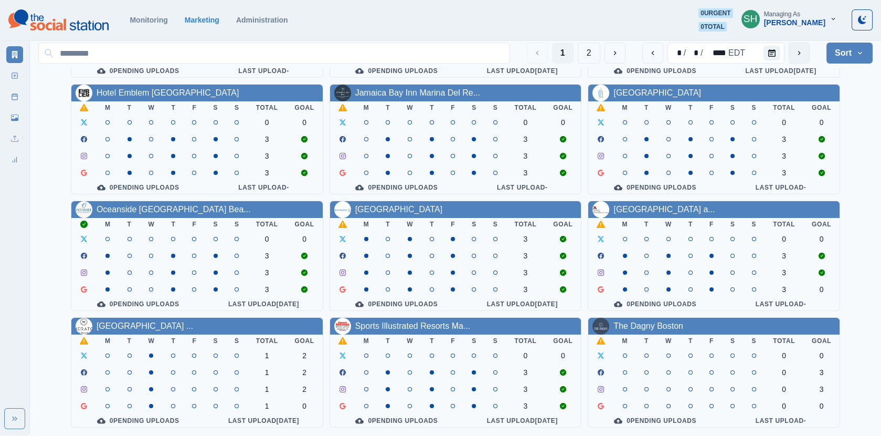
click at [798, 54] on icon "next" at bounding box center [799, 53] width 8 height 8
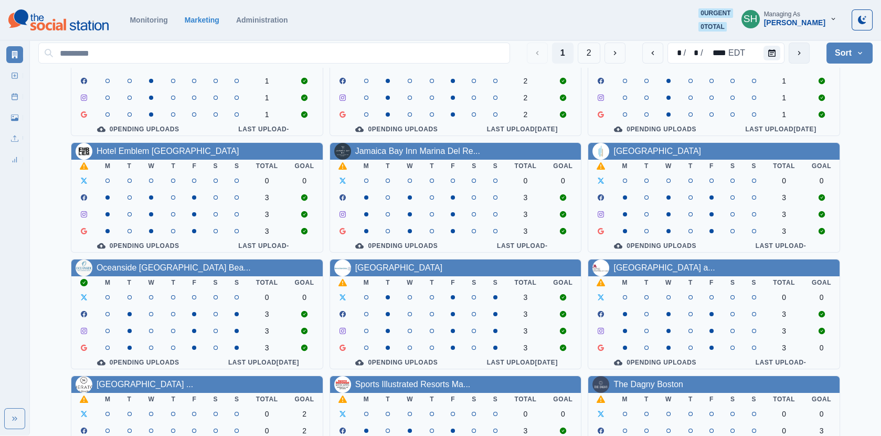
scroll to position [127, 0]
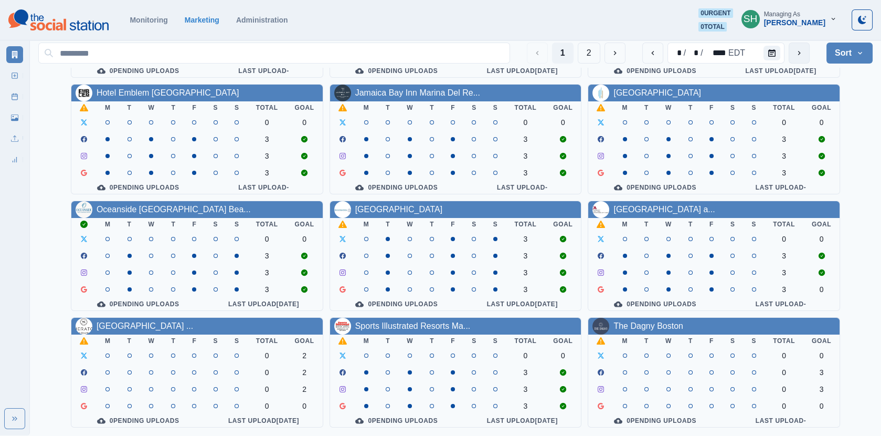
click at [799, 48] on button "next" at bounding box center [799, 53] width 21 height 21
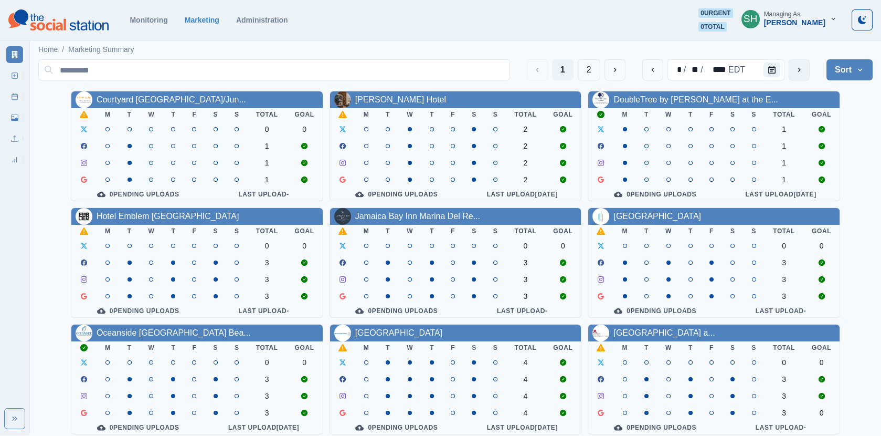
click at [802, 68] on icon "next" at bounding box center [799, 70] width 8 height 8
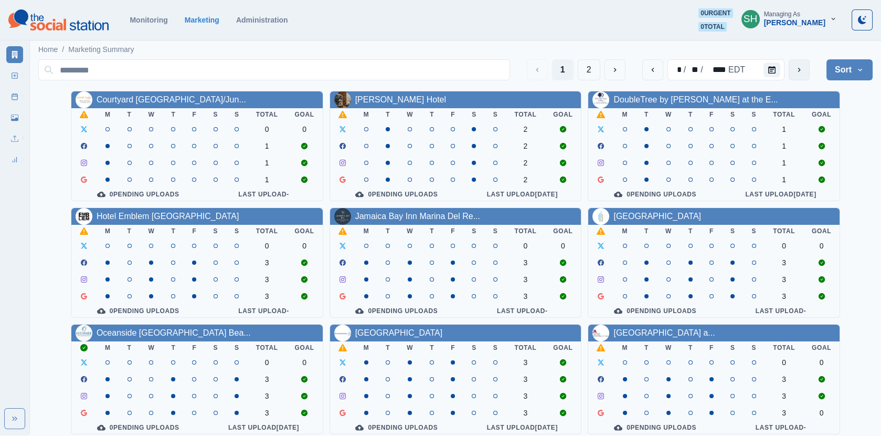
click at [802, 68] on icon "next" at bounding box center [799, 70] width 8 height 8
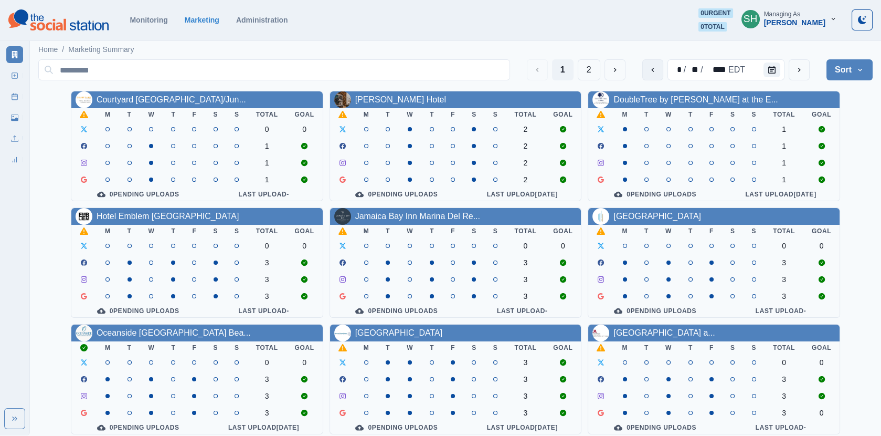
click at [647, 66] on button "previous" at bounding box center [652, 69] width 21 height 21
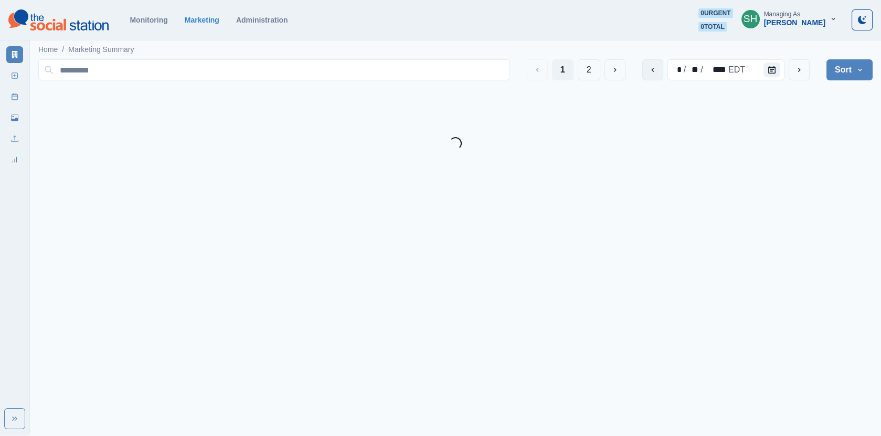
click at [647, 66] on button "previous" at bounding box center [652, 69] width 21 height 21
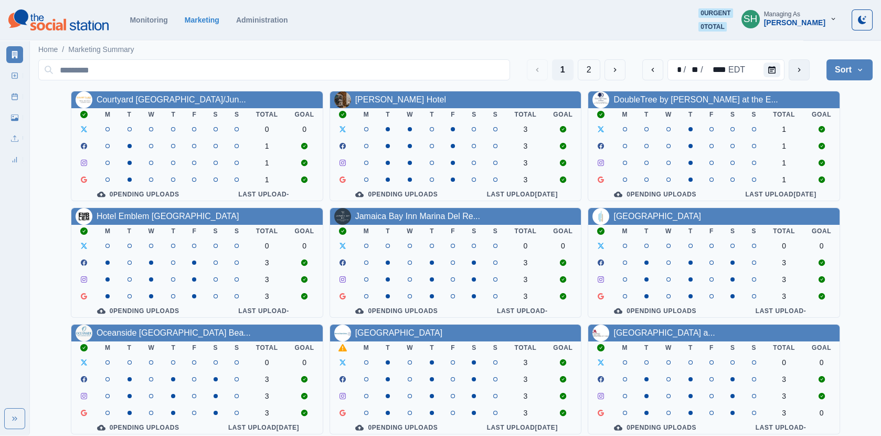
click at [801, 64] on button "next" at bounding box center [799, 69] width 21 height 21
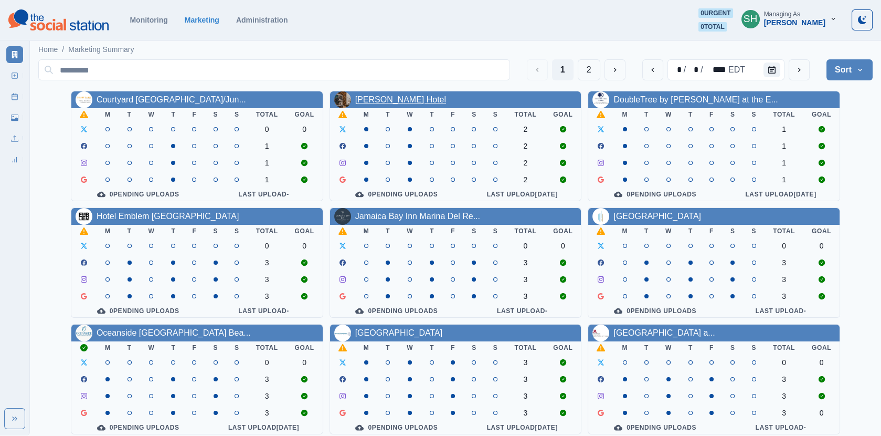
click at [385, 97] on link "[PERSON_NAME] Hotel" at bounding box center [400, 99] width 91 height 9
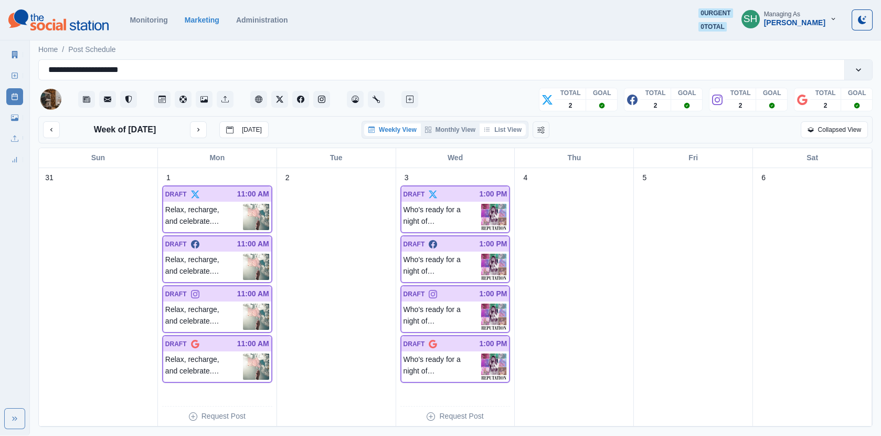
click at [508, 131] on button "List View" at bounding box center [503, 129] width 46 height 13
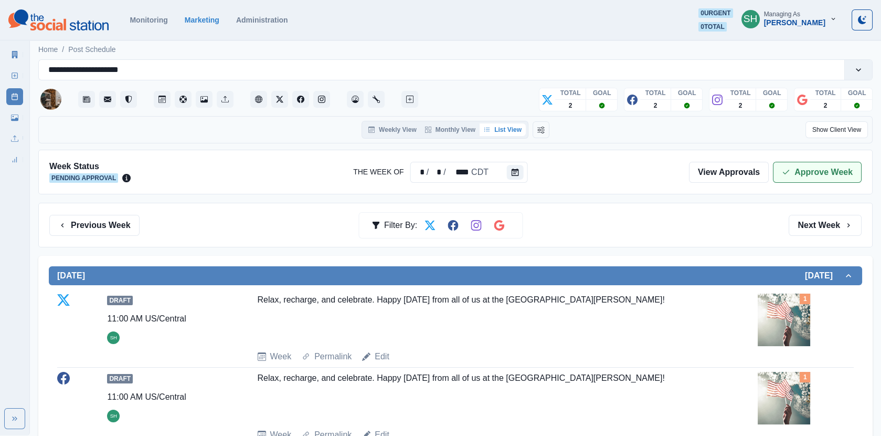
click at [837, 170] on button "Approve Week" at bounding box center [817, 172] width 89 height 21
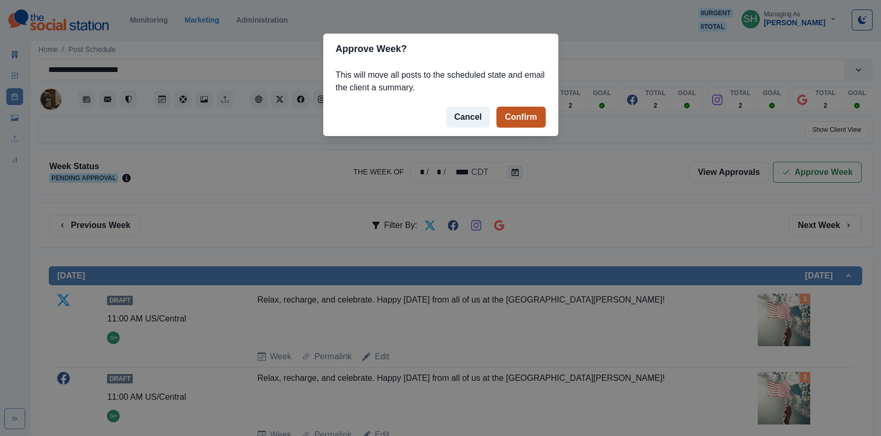
click at [529, 113] on button "Confirm" at bounding box center [521, 117] width 49 height 21
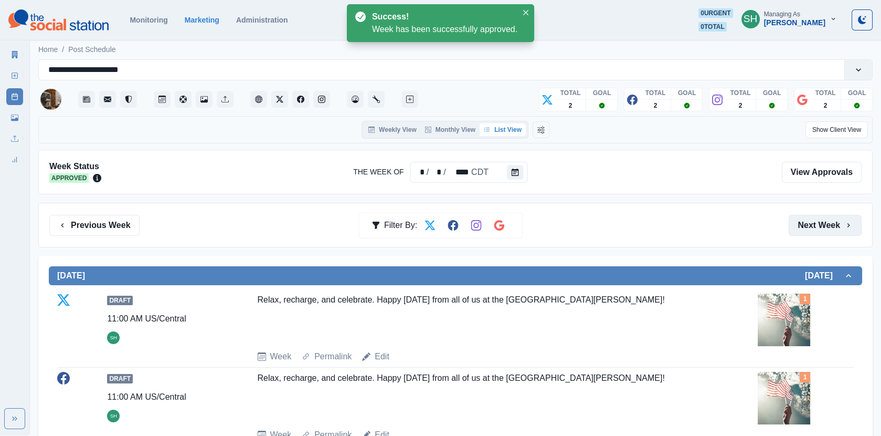
click at [793, 225] on button "Next Week" at bounding box center [825, 225] width 73 height 21
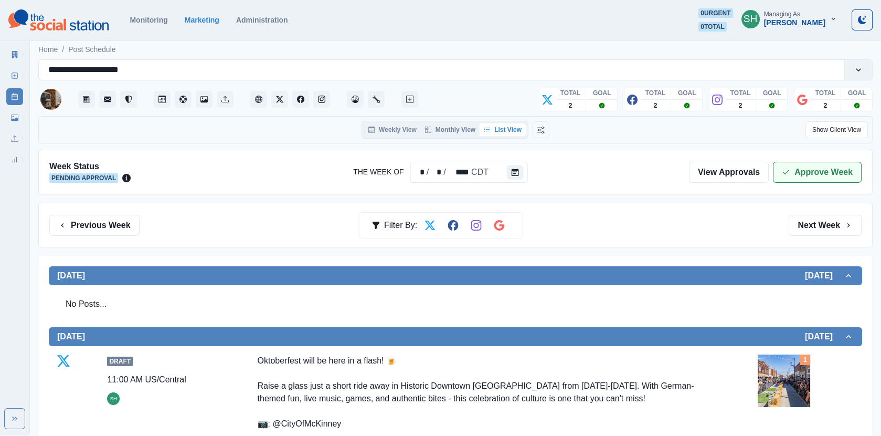
click at [801, 164] on button "Approve Week" at bounding box center [817, 172] width 89 height 21
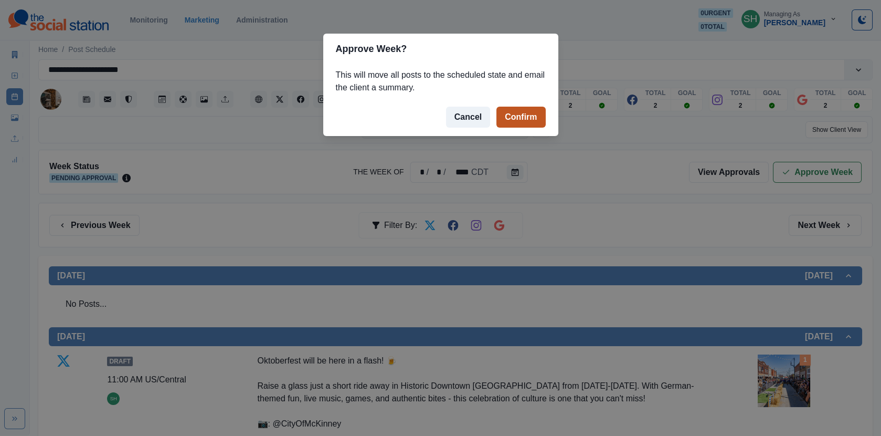
click at [534, 118] on button "Confirm" at bounding box center [521, 117] width 49 height 21
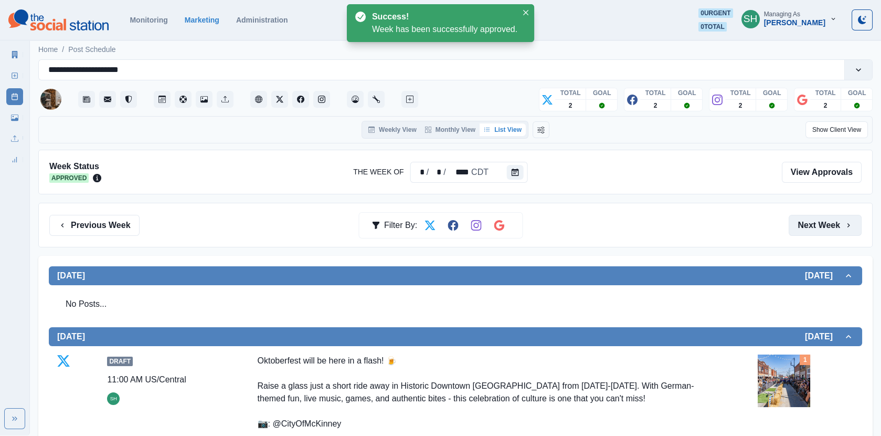
click at [830, 220] on button "Next Week" at bounding box center [825, 225] width 73 height 21
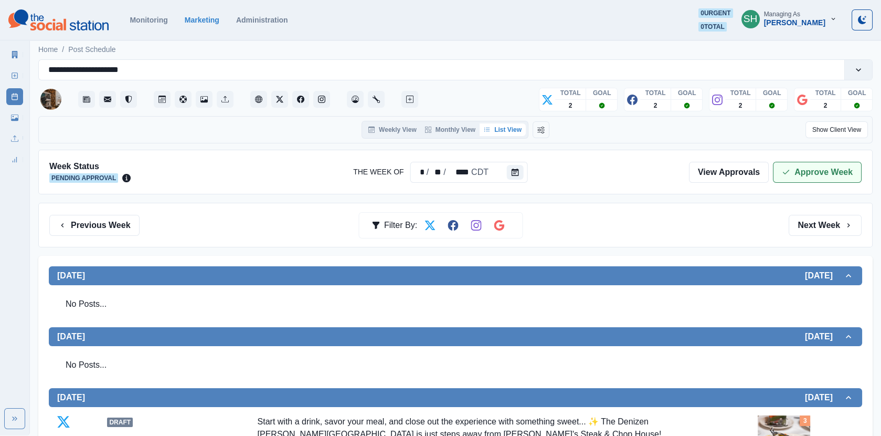
click at [822, 175] on button "Approve Week" at bounding box center [817, 172] width 89 height 21
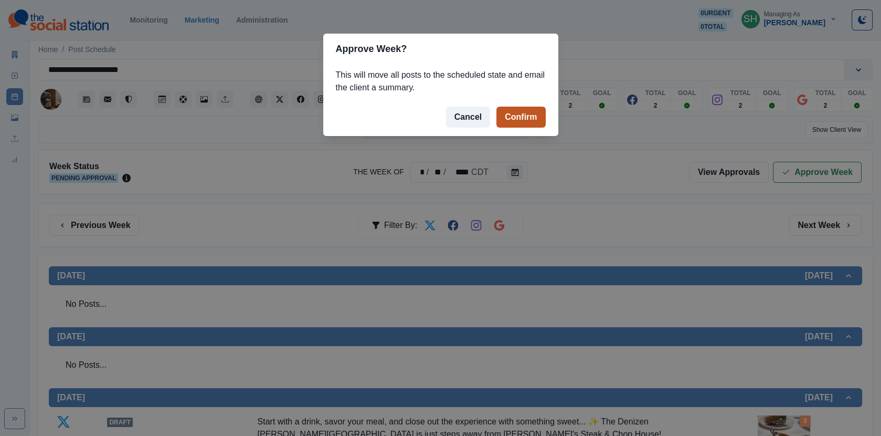
click at [537, 119] on button "Confirm" at bounding box center [521, 117] width 49 height 21
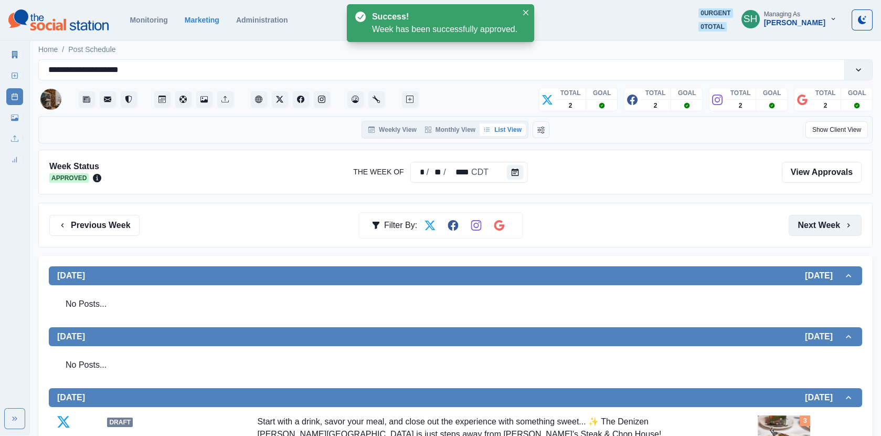
click at [825, 226] on button "Next Week" at bounding box center [825, 225] width 73 height 21
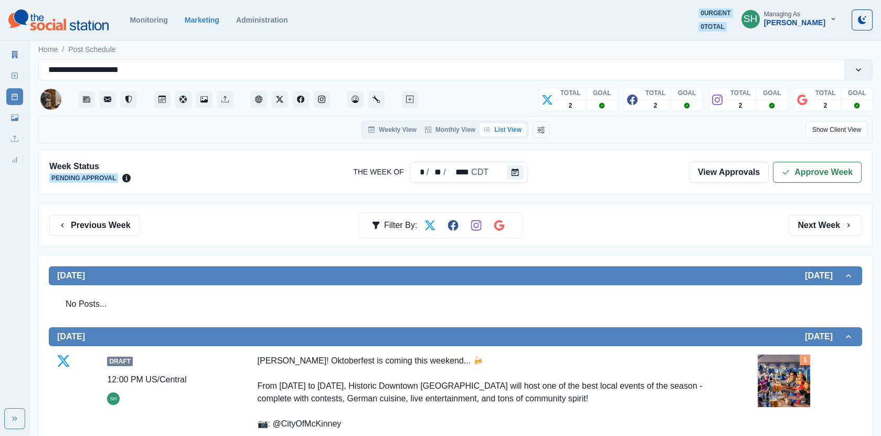
click at [805, 160] on div "Week Status Pending Approval The Week Of * / ** / **** CDT View Approvals Appro…" at bounding box center [455, 172] width 835 height 45
click at [803, 165] on button "Approve Week" at bounding box center [817, 172] width 89 height 21
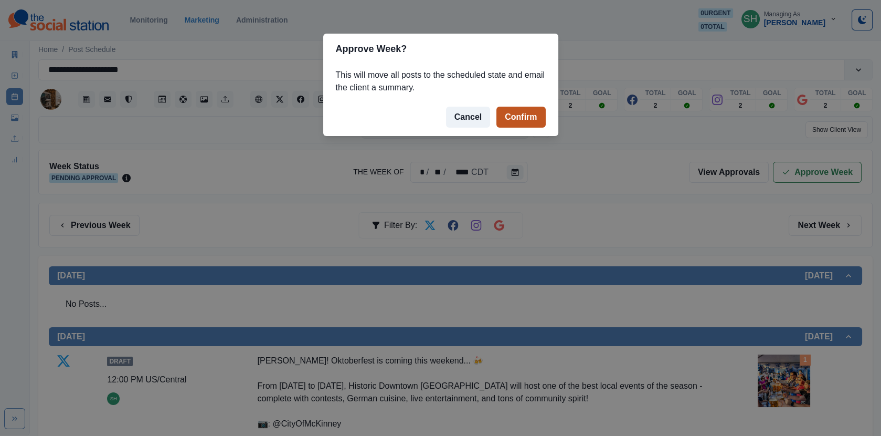
click at [525, 122] on button "Confirm" at bounding box center [521, 117] width 49 height 21
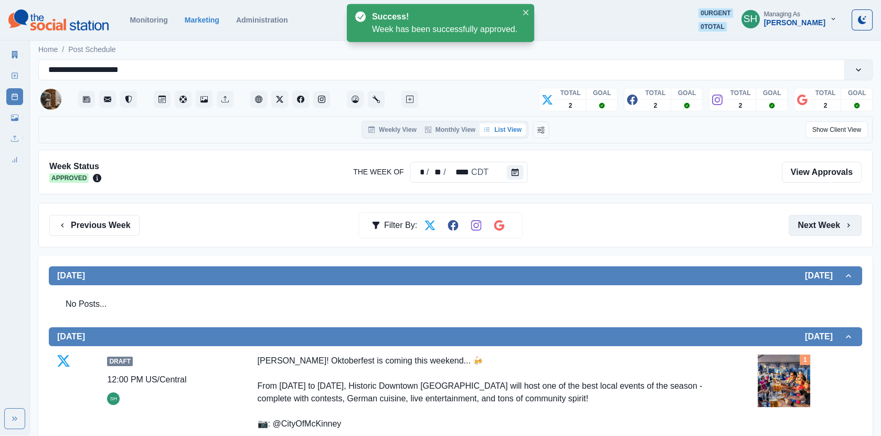
click at [798, 219] on button "Next Week" at bounding box center [825, 225] width 73 height 21
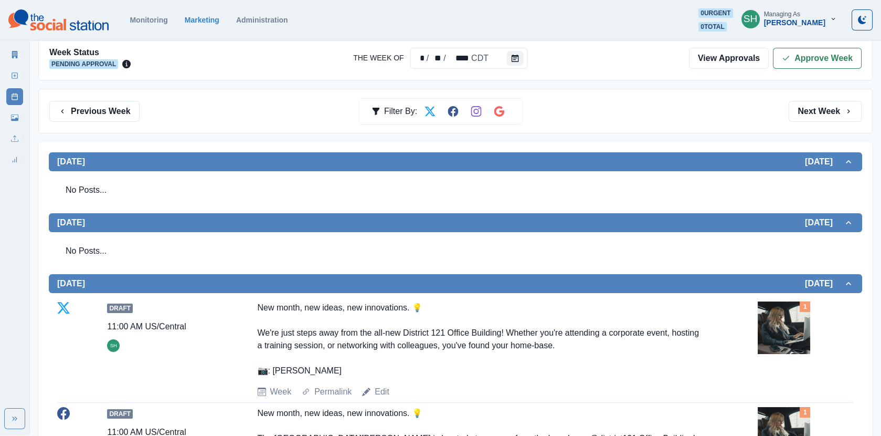
scroll to position [26, 0]
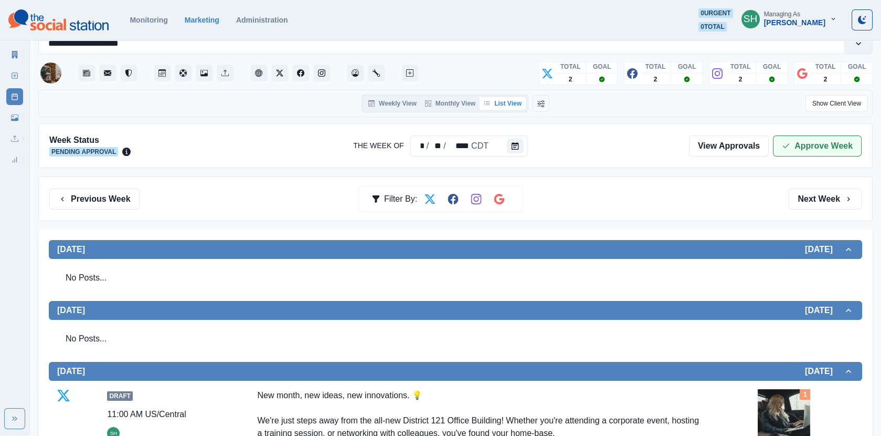
click at [799, 152] on button "Approve Week" at bounding box center [817, 145] width 89 height 21
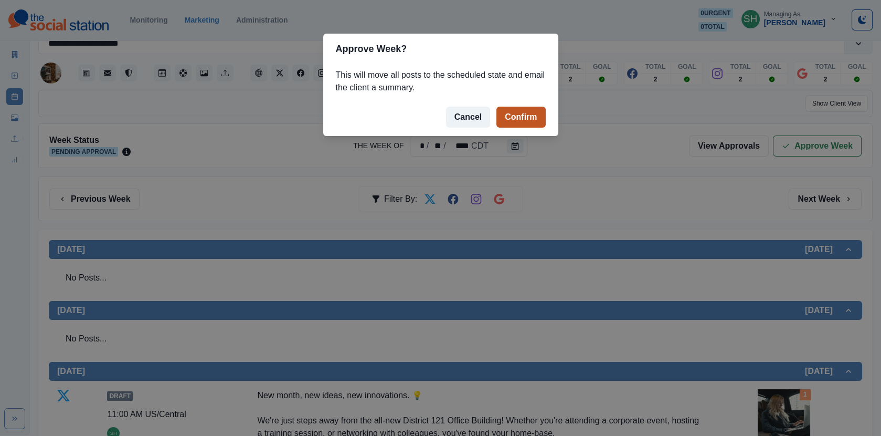
click at [526, 108] on button "Confirm" at bounding box center [521, 117] width 49 height 21
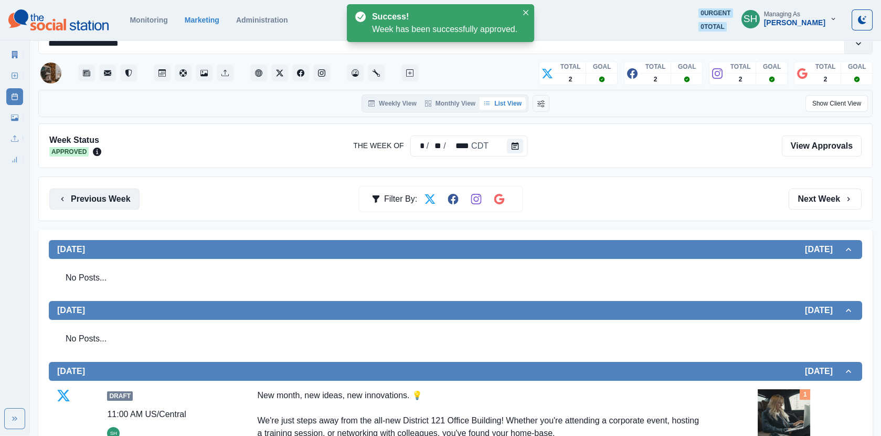
click at [87, 204] on button "Previous Week" at bounding box center [94, 198] width 90 height 21
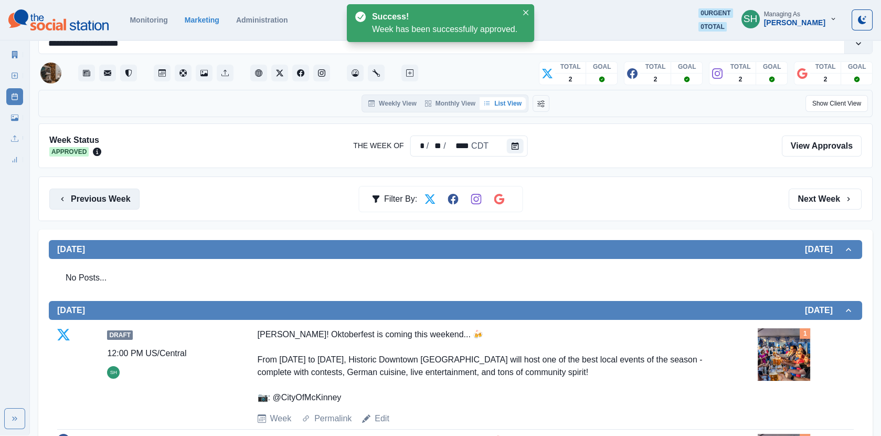
click at [87, 204] on button "Previous Week" at bounding box center [94, 198] width 90 height 21
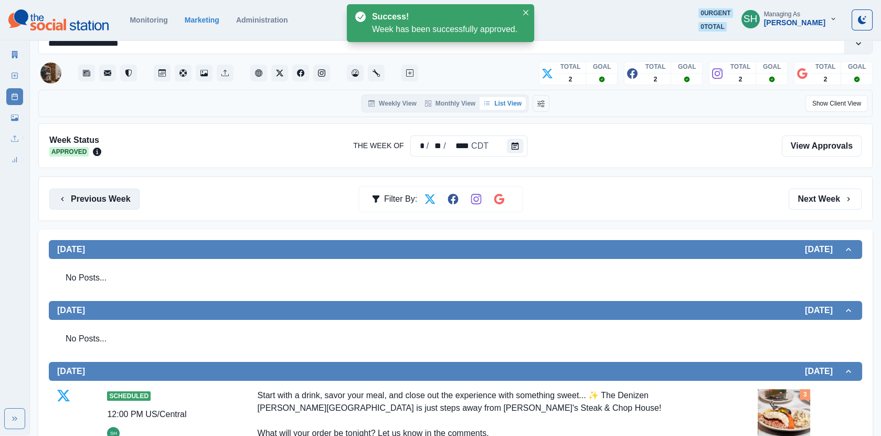
click at [87, 204] on button "Previous Week" at bounding box center [94, 198] width 90 height 21
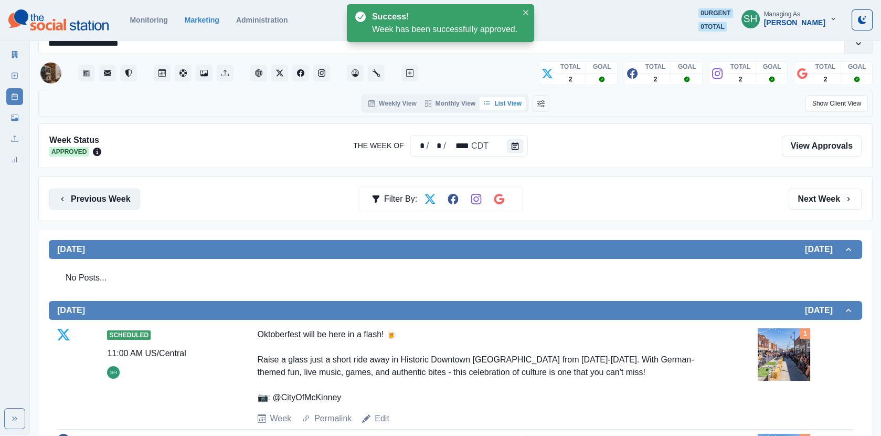
click at [87, 204] on button "Previous Week" at bounding box center [94, 198] width 90 height 21
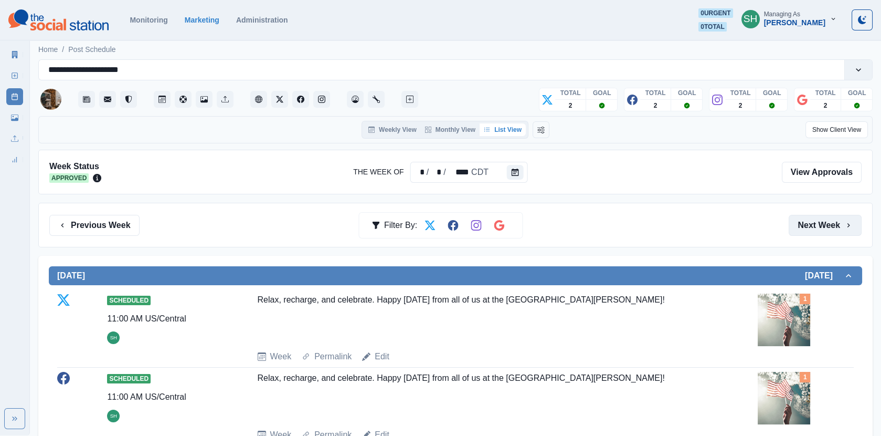
click at [808, 229] on button "Next Week" at bounding box center [825, 225] width 73 height 21
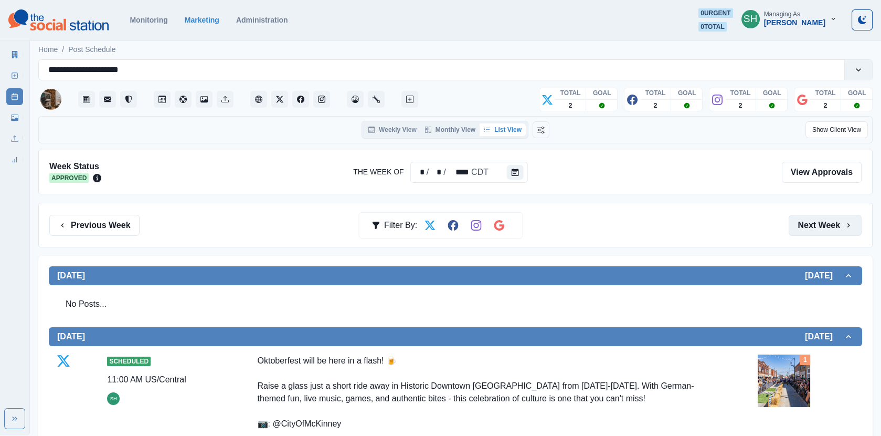
click at [808, 229] on button "Next Week" at bounding box center [825, 225] width 73 height 21
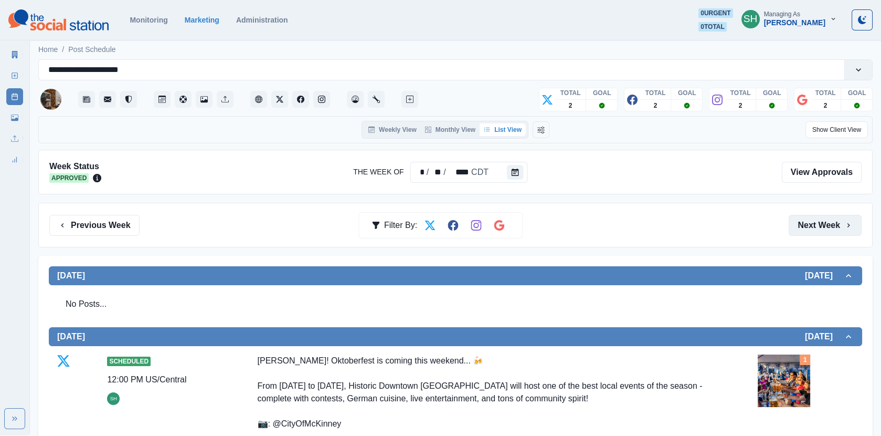
click at [808, 229] on button "Next Week" at bounding box center [825, 225] width 73 height 21
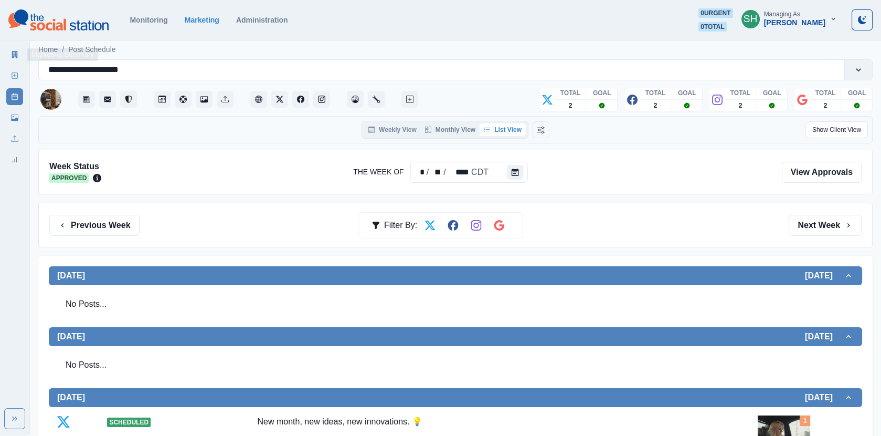
click at [11, 55] on icon at bounding box center [14, 54] width 7 height 7
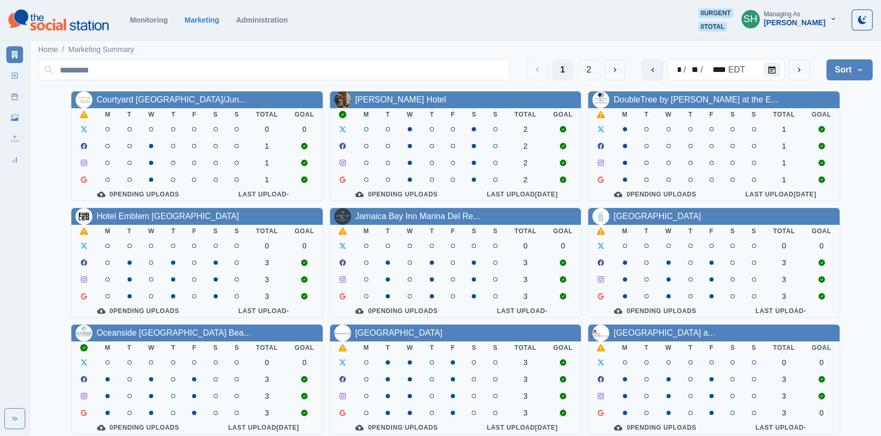
click at [657, 66] on icon "previous" at bounding box center [653, 70] width 8 height 8
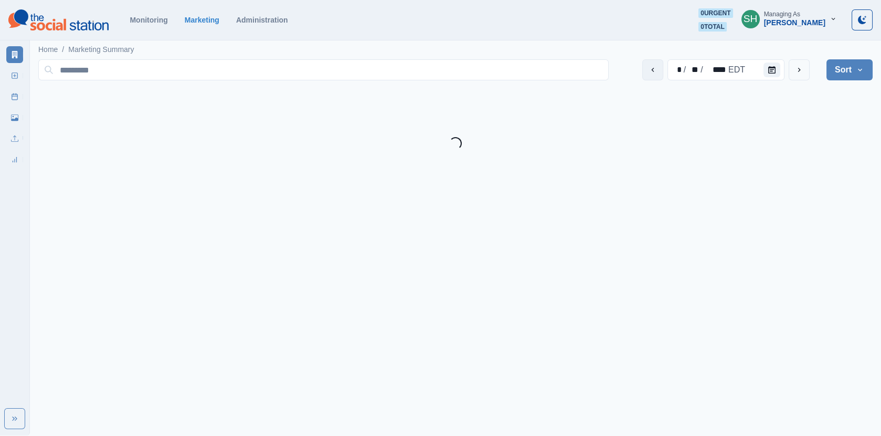
click at [657, 66] on icon "previous" at bounding box center [653, 70] width 8 height 8
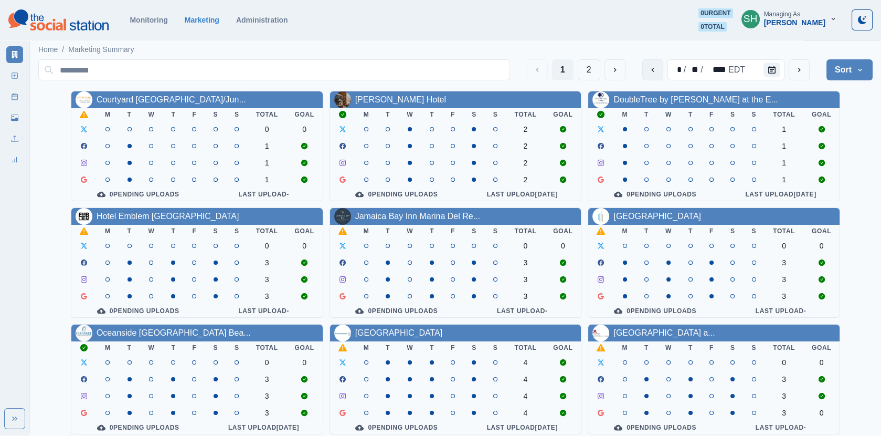
click at [657, 66] on icon "previous" at bounding box center [653, 70] width 8 height 8
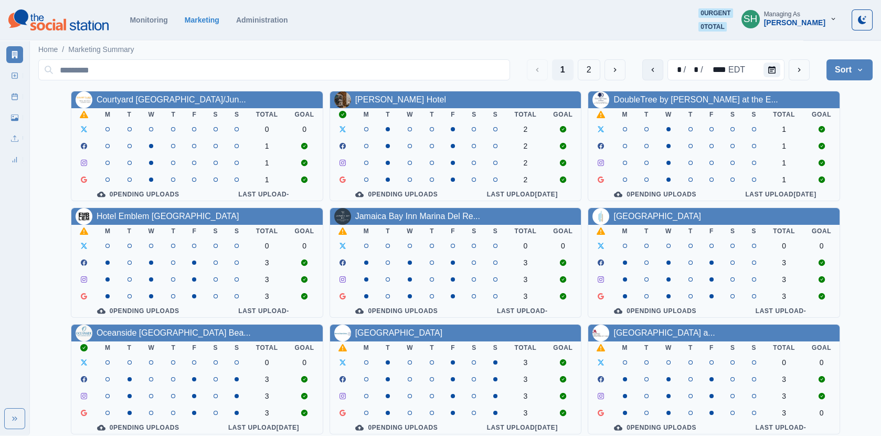
click at [657, 66] on icon "previous" at bounding box center [653, 70] width 8 height 8
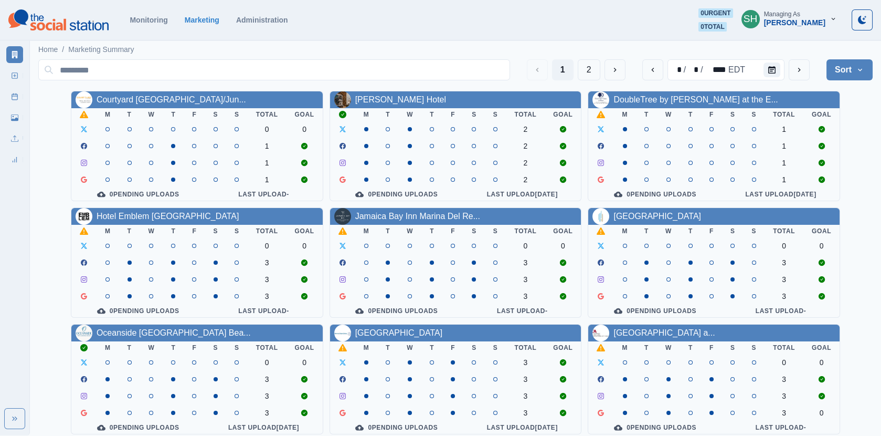
click at [154, 109] on th "W" at bounding box center [151, 114] width 23 height 13
click at [152, 101] on link "Courtyard [GEOGRAPHIC_DATA]/Jun..." at bounding box center [172, 99] width 150 height 9
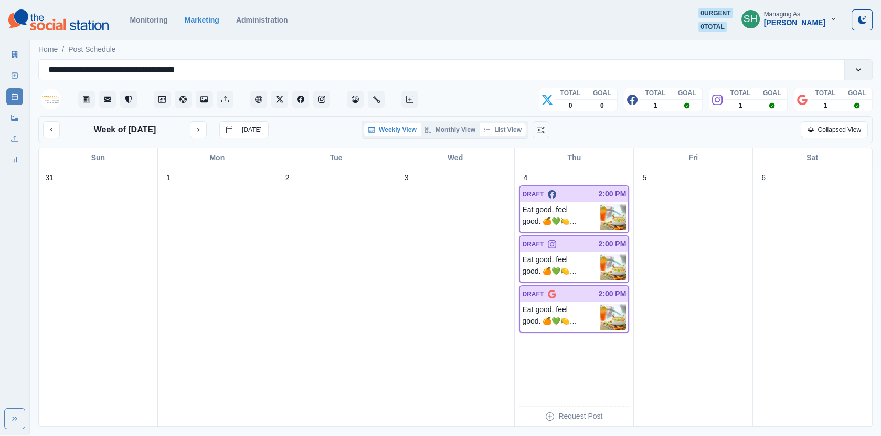
click at [495, 129] on button "List View" at bounding box center [503, 129] width 46 height 13
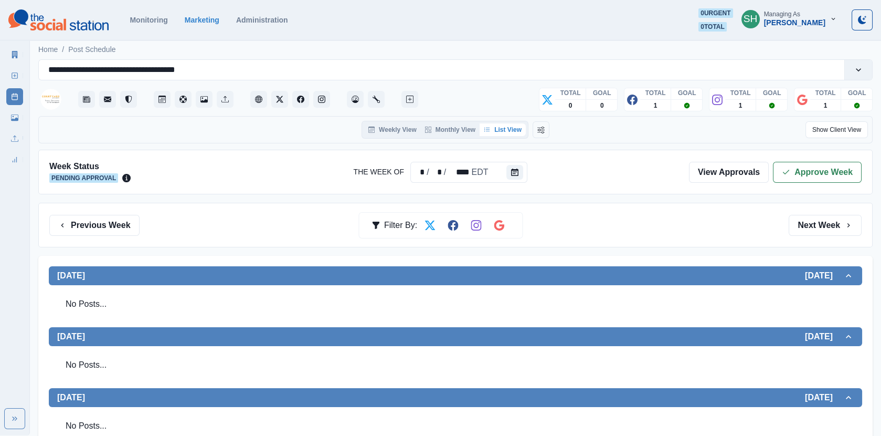
click at [819, 155] on div "Week Status Pending Approval The Week Of * / * / **** EDT View Approvals Approv…" at bounding box center [455, 172] width 835 height 45
click at [818, 159] on div "Week Status Pending Approval The Week Of * / * / **** EDT View Approvals Approv…" at bounding box center [455, 172] width 835 height 45
click at [815, 169] on button "Approve Week" at bounding box center [817, 172] width 89 height 21
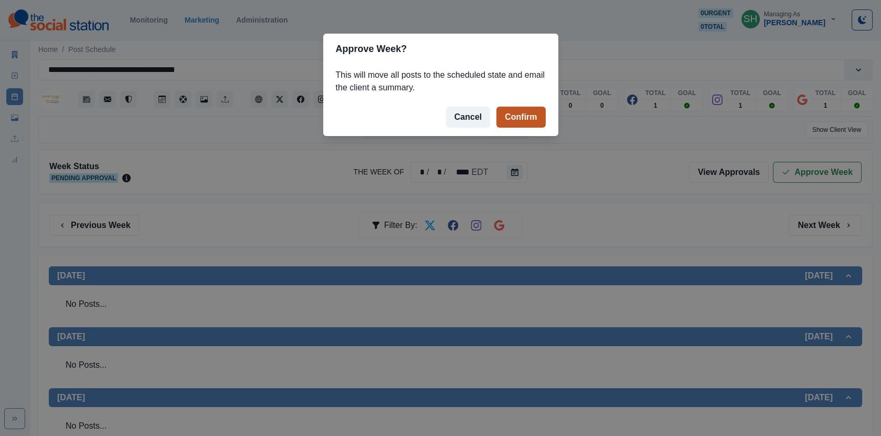
click at [509, 123] on button "Confirm" at bounding box center [521, 117] width 49 height 21
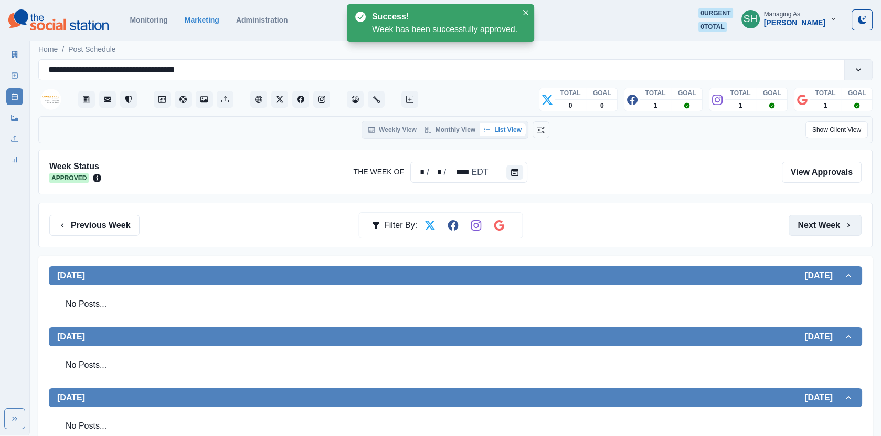
click at [809, 223] on button "Next Week" at bounding box center [825, 225] width 73 height 21
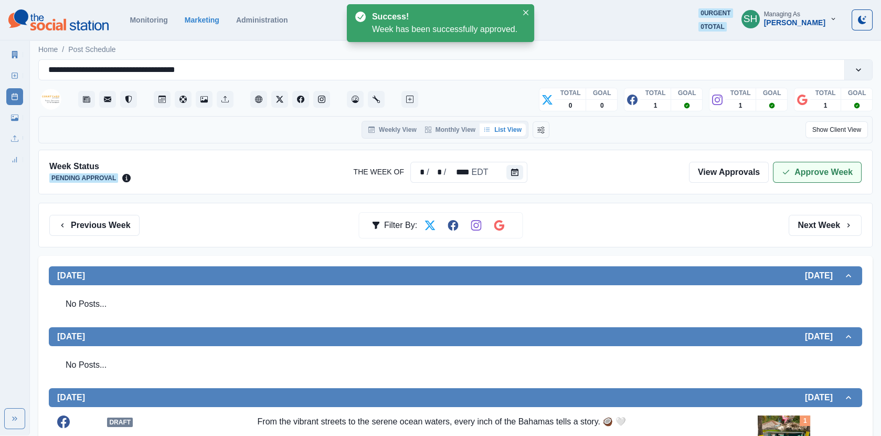
click at [798, 174] on button "Approve Week" at bounding box center [817, 172] width 89 height 21
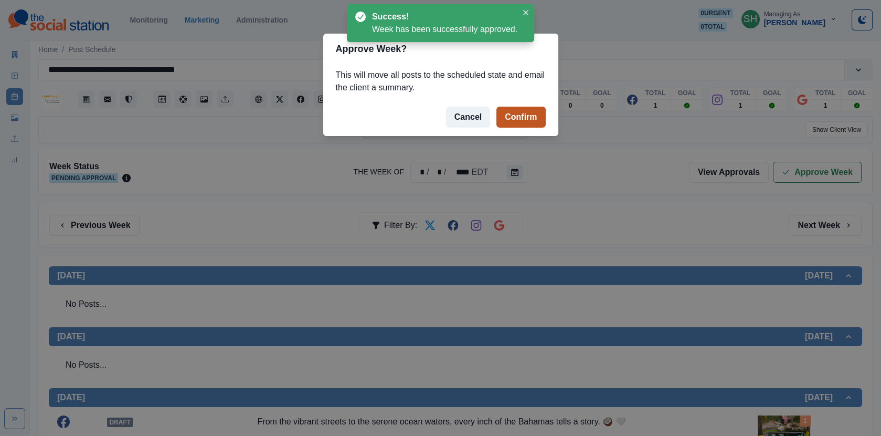
click at [532, 123] on button "Confirm" at bounding box center [521, 117] width 49 height 21
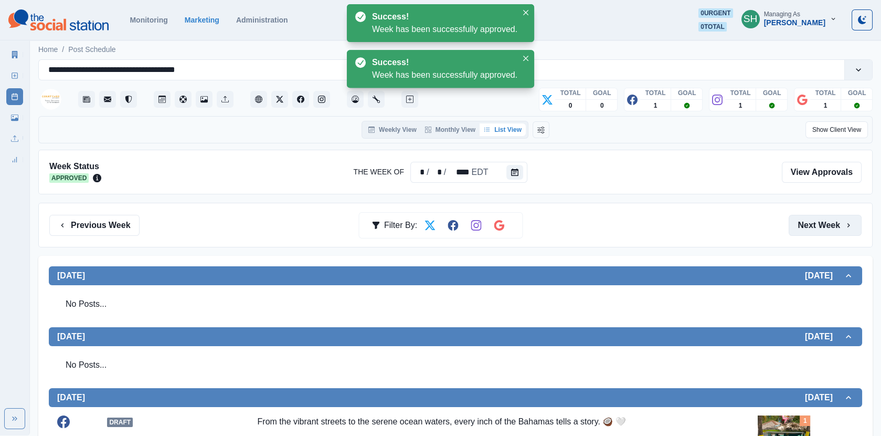
click at [801, 230] on button "Next Week" at bounding box center [825, 225] width 73 height 21
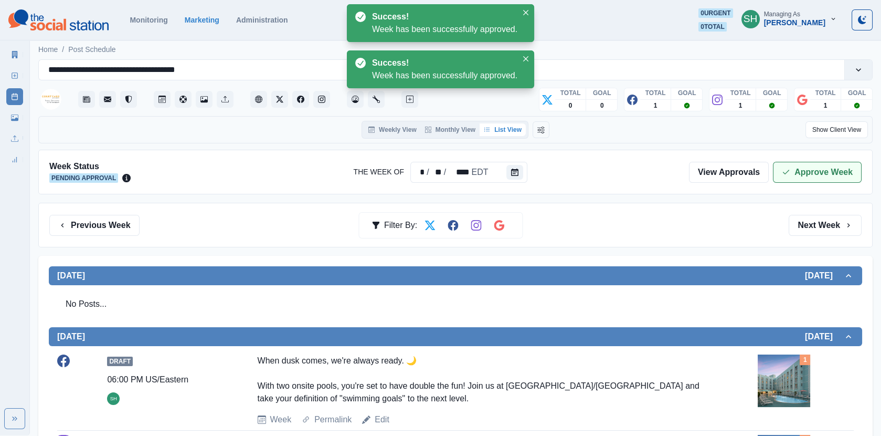
click at [796, 171] on button "Approve Week" at bounding box center [817, 172] width 89 height 21
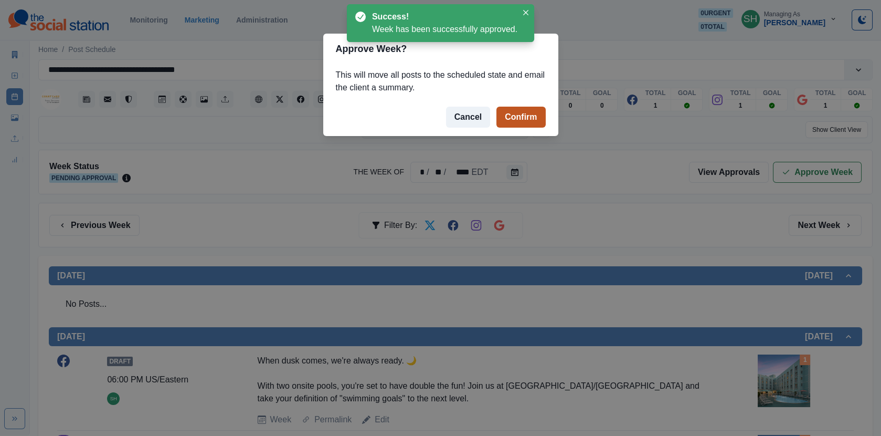
click at [520, 114] on button "Confirm" at bounding box center [521, 117] width 49 height 21
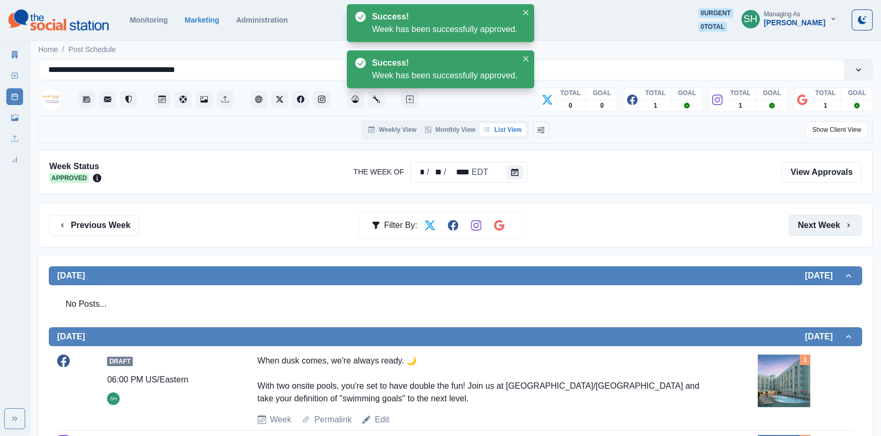
click at [819, 215] on button "Next Week" at bounding box center [825, 225] width 73 height 21
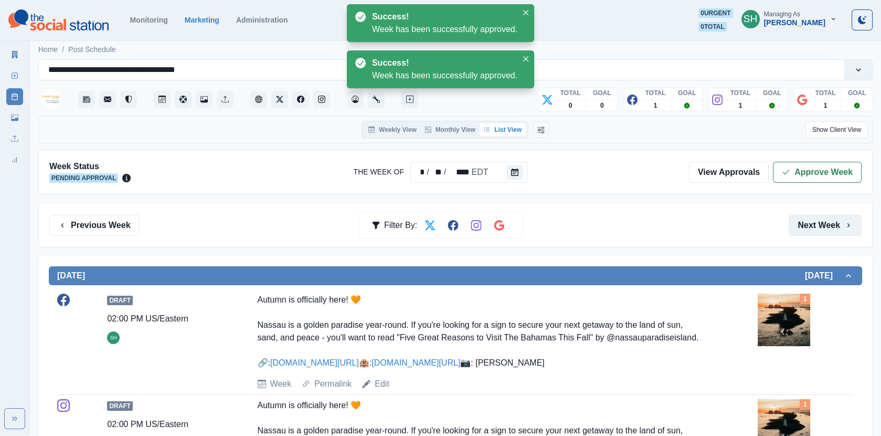
click at [819, 215] on button "Next Week" at bounding box center [825, 225] width 73 height 21
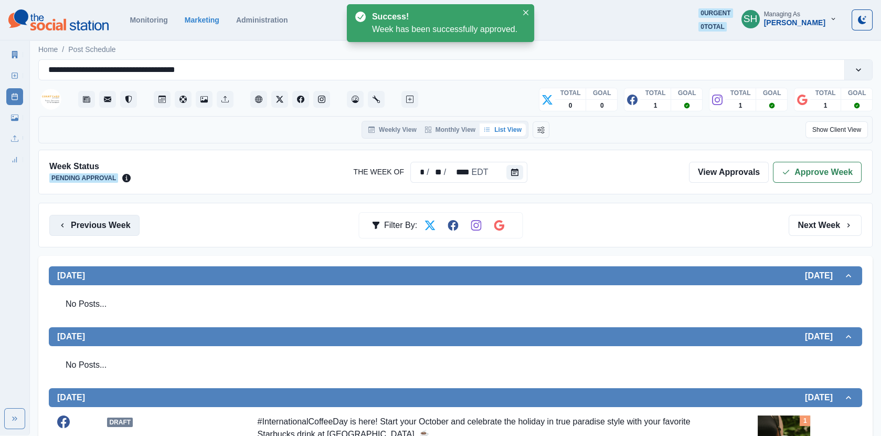
click at [131, 226] on button "Previous Week" at bounding box center [94, 225] width 90 height 21
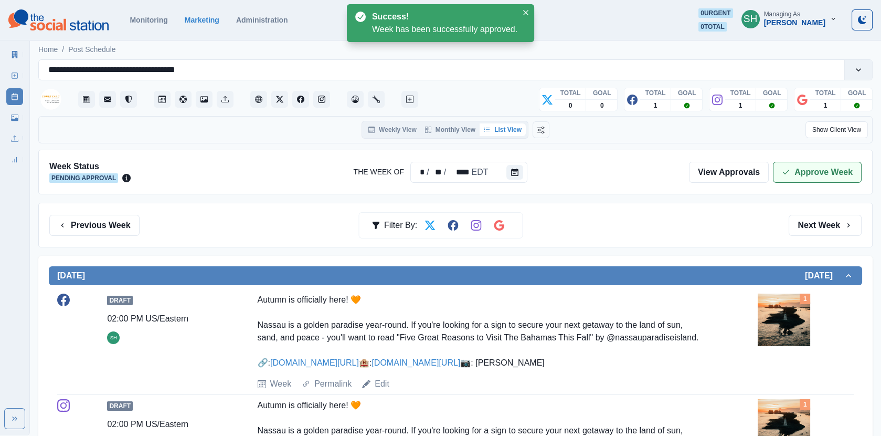
click at [796, 174] on button "Approve Week" at bounding box center [817, 172] width 89 height 21
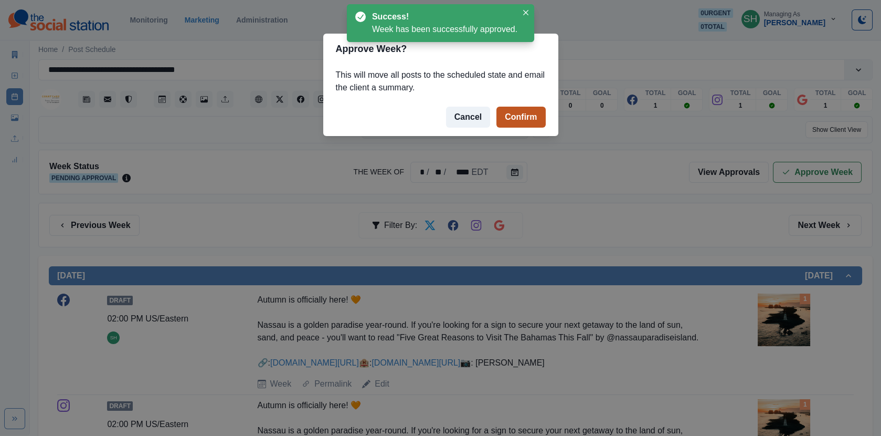
click at [527, 124] on button "Confirm" at bounding box center [521, 117] width 49 height 21
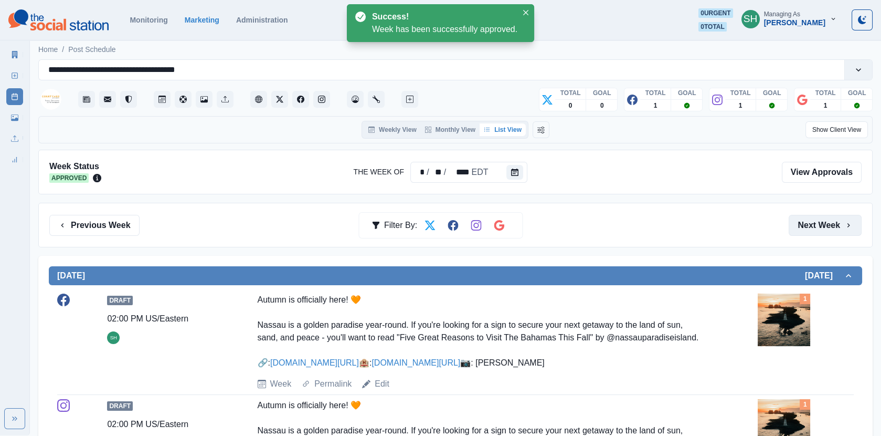
click at [818, 216] on button "Next Week" at bounding box center [825, 225] width 73 height 21
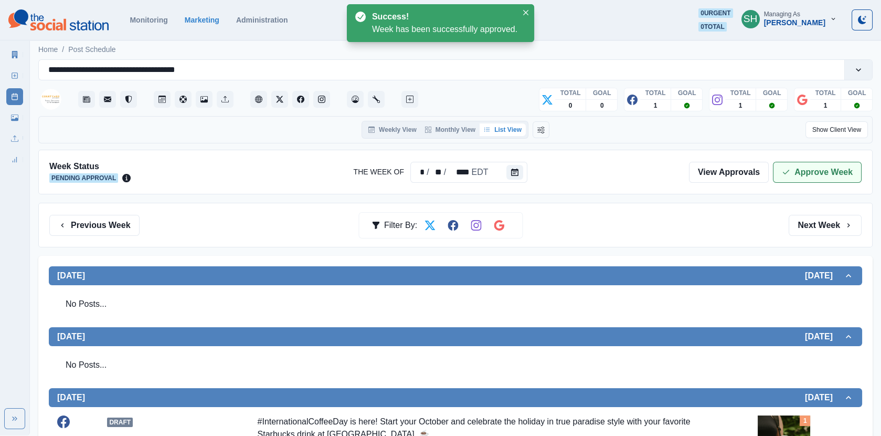
click at [800, 167] on button "Approve Week" at bounding box center [817, 172] width 89 height 21
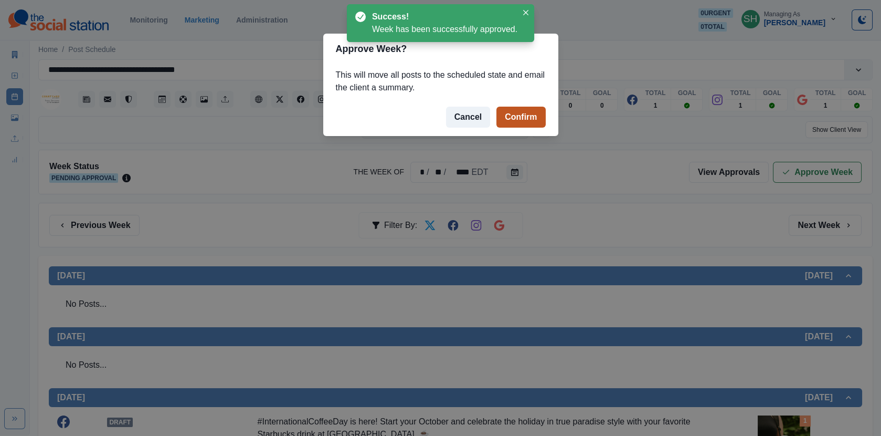
click at [513, 112] on button "Confirm" at bounding box center [521, 117] width 49 height 21
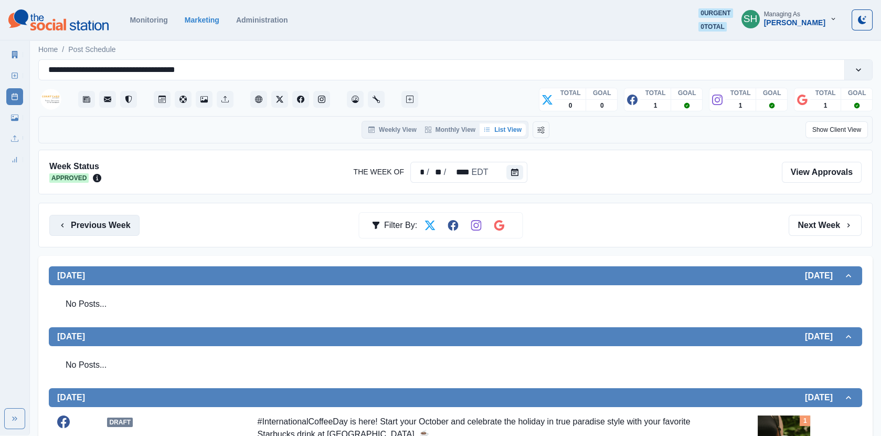
click at [110, 224] on button "Previous Week" at bounding box center [94, 225] width 90 height 21
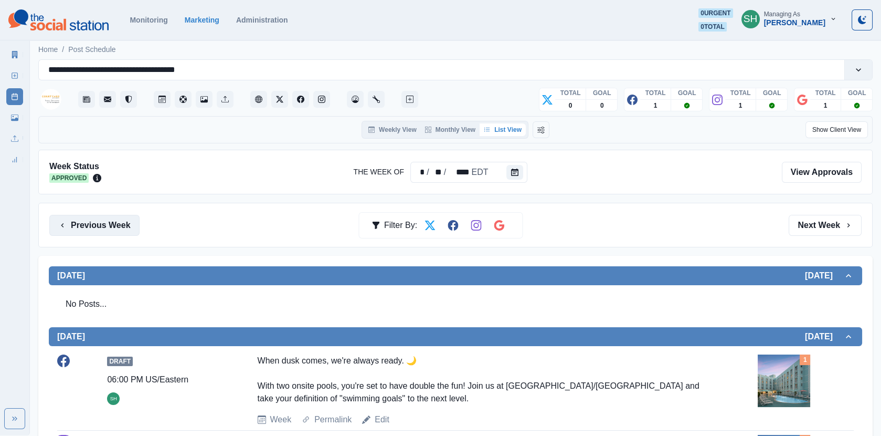
click at [110, 224] on button "Previous Week" at bounding box center [94, 225] width 90 height 21
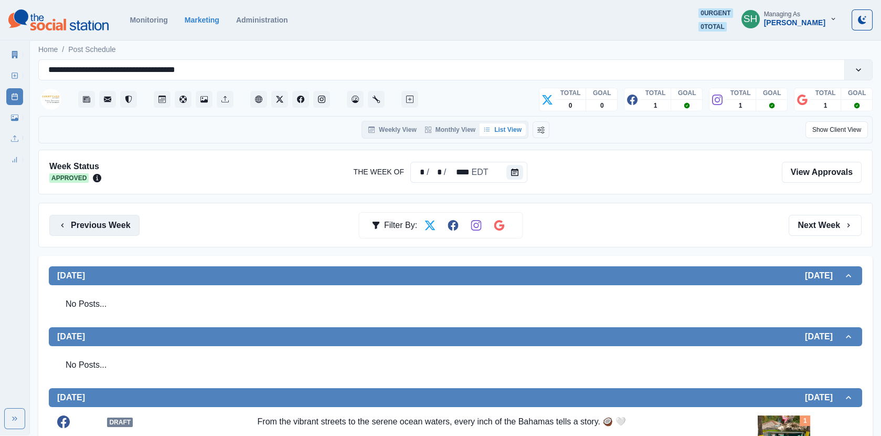
click at [110, 224] on button "Previous Week" at bounding box center [94, 225] width 90 height 21
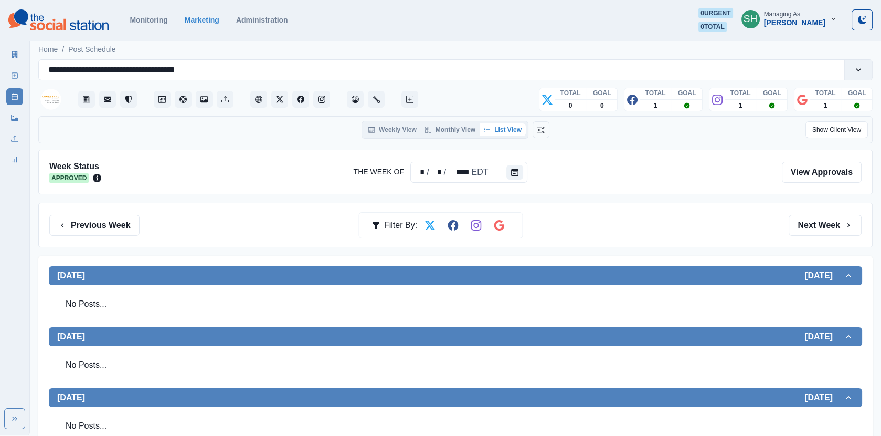
click at [31, 54] on div "Home / Post Schedule" at bounding box center [77, 46] width 94 height 17
click at [18, 51] on link "Marketing Summary" at bounding box center [14, 54] width 17 height 17
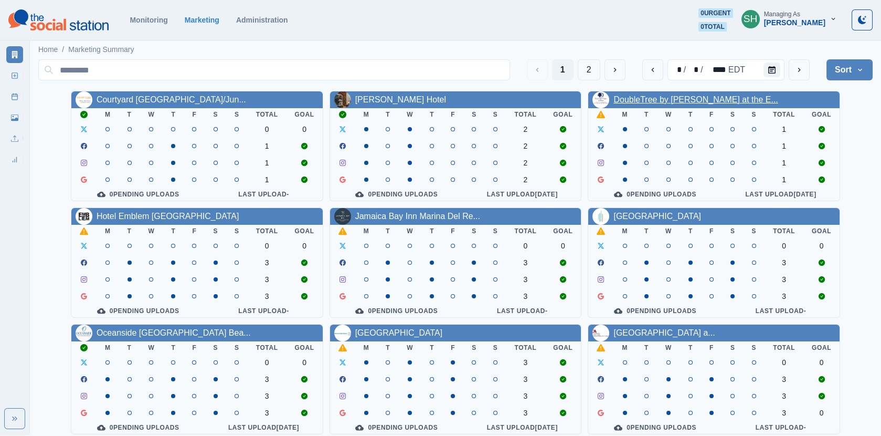
click at [636, 98] on link "DoubleTree by [PERSON_NAME] at the E..." at bounding box center [696, 99] width 164 height 9
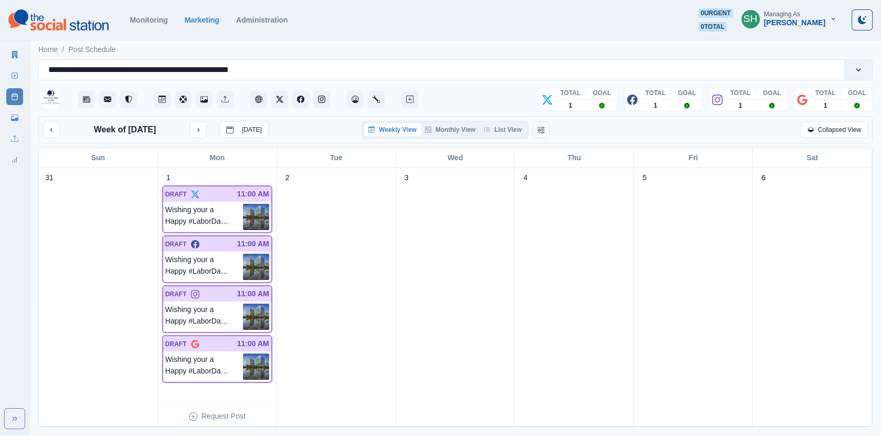
click at [514, 135] on div "Weekly View Monthly View List View" at bounding box center [445, 130] width 167 height 18
click at [504, 129] on button "List View" at bounding box center [503, 129] width 46 height 13
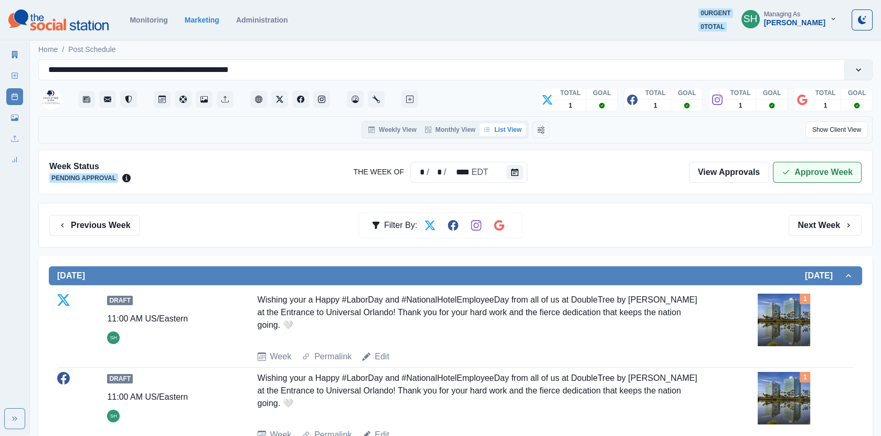
click at [800, 162] on button "Approve Week" at bounding box center [817, 172] width 89 height 21
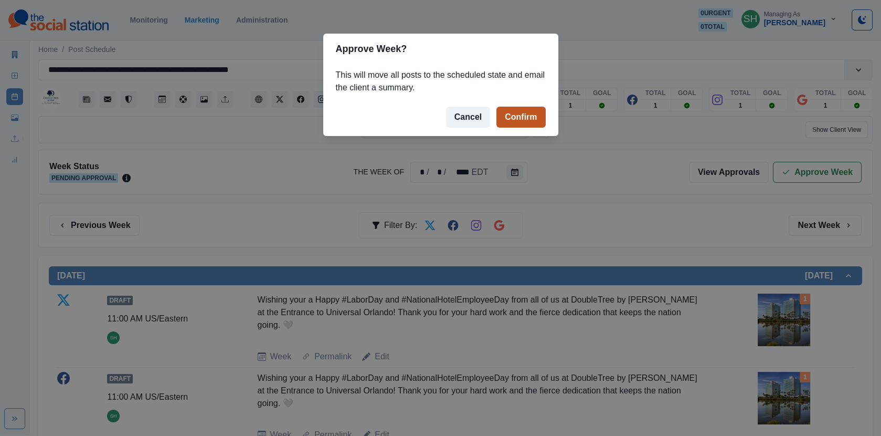
click at [524, 117] on button "Confirm" at bounding box center [521, 117] width 49 height 21
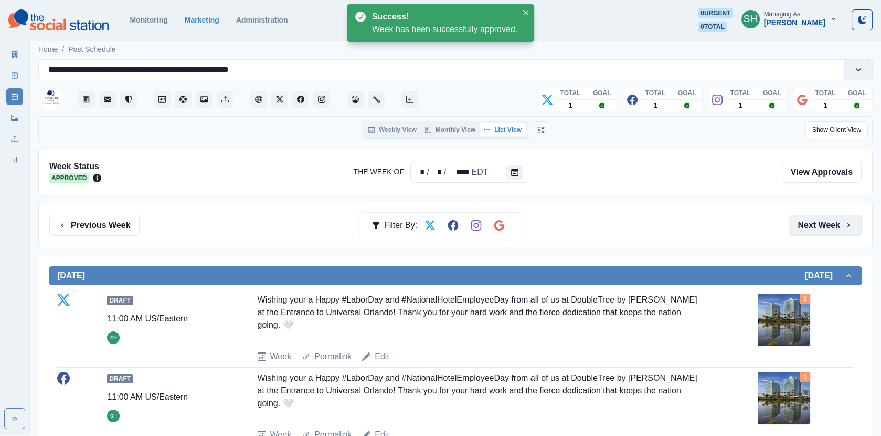
click at [796, 229] on button "Next Week" at bounding box center [825, 225] width 73 height 21
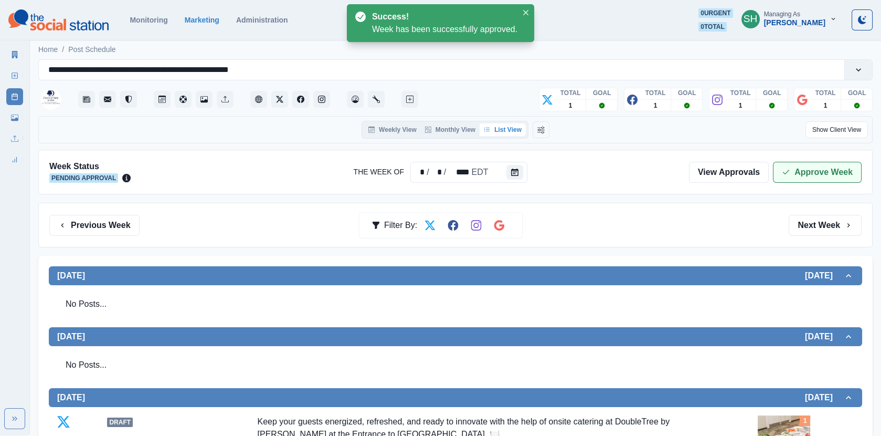
click at [830, 162] on button "Approve Week" at bounding box center [817, 172] width 89 height 21
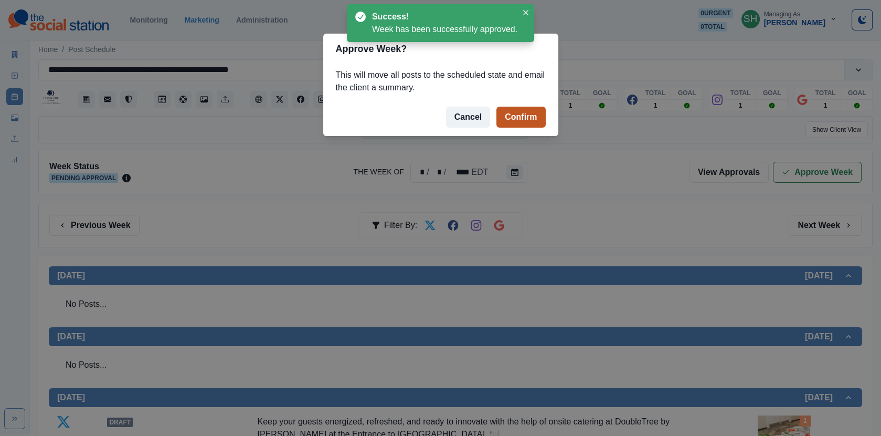
click at [543, 115] on button "Confirm" at bounding box center [521, 117] width 49 height 21
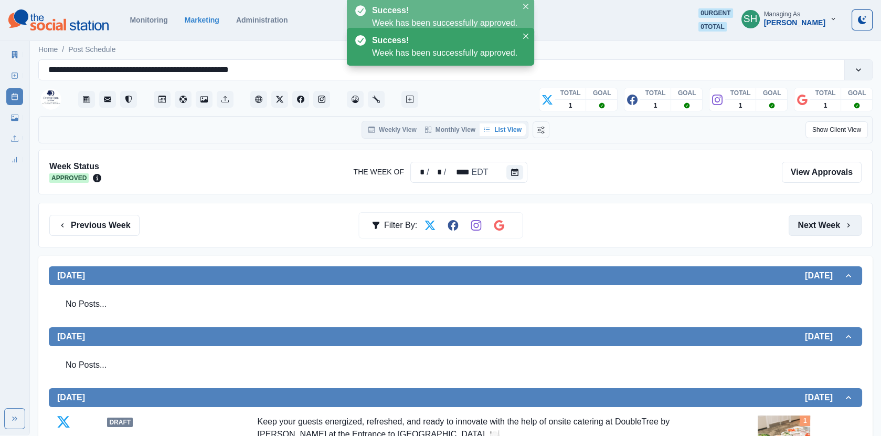
click at [807, 220] on button "Next Week" at bounding box center [825, 225] width 73 height 21
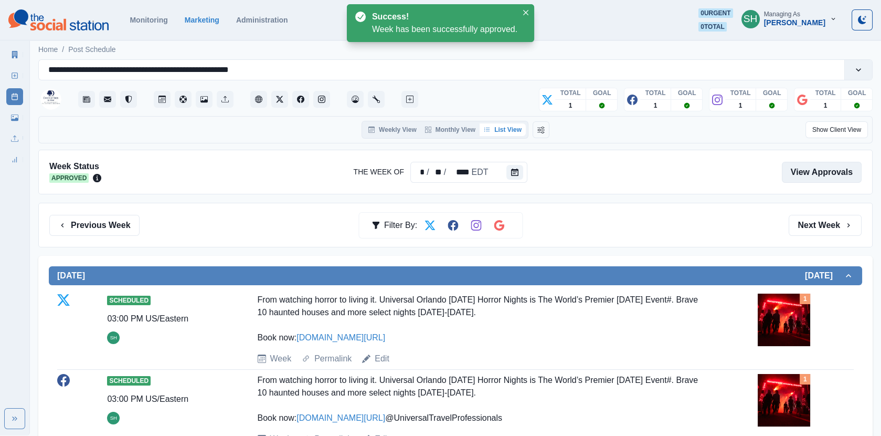
click at [804, 166] on link "View Approvals" at bounding box center [822, 172] width 80 height 21
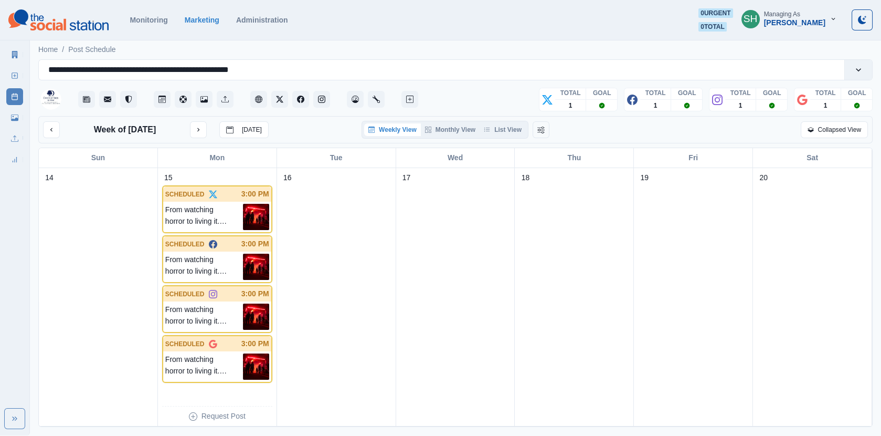
click at [511, 139] on div "Week of [DATE] [DATE] Weekly View Monthly View List View Collapsed View" at bounding box center [455, 129] width 835 height 27
click at [509, 134] on button "List View" at bounding box center [503, 129] width 46 height 13
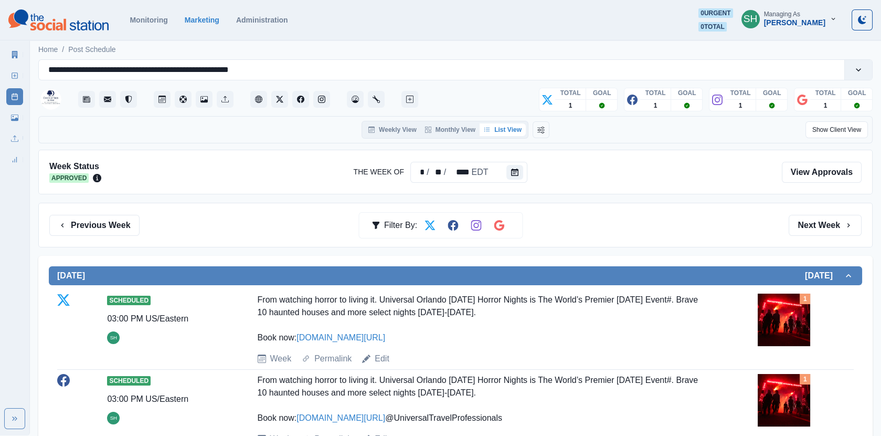
click at [814, 244] on div "Previous Week Filter By: Next Week" at bounding box center [455, 225] width 835 height 45
click at [820, 219] on button "Next Week" at bounding box center [825, 225] width 73 height 21
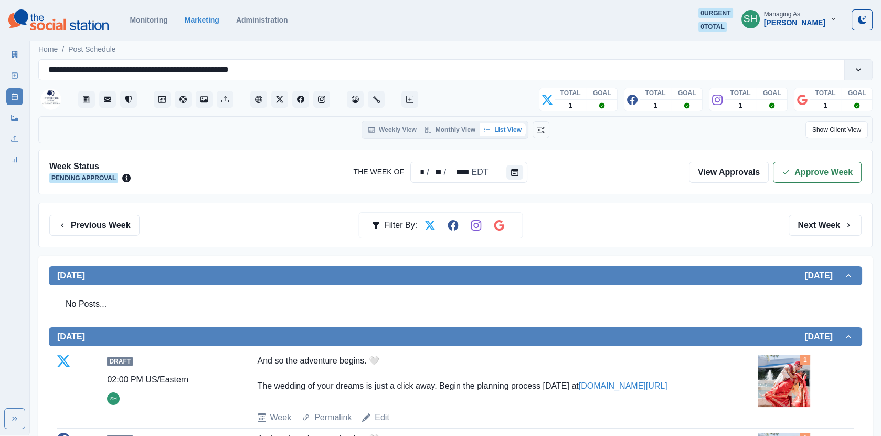
click at [817, 182] on div "Week Status Pending Approval The Week Of * / ** / **** EDT View Approvals Appro…" at bounding box center [455, 172] width 835 height 45
click at [812, 166] on button "Approve Week" at bounding box center [817, 172] width 89 height 21
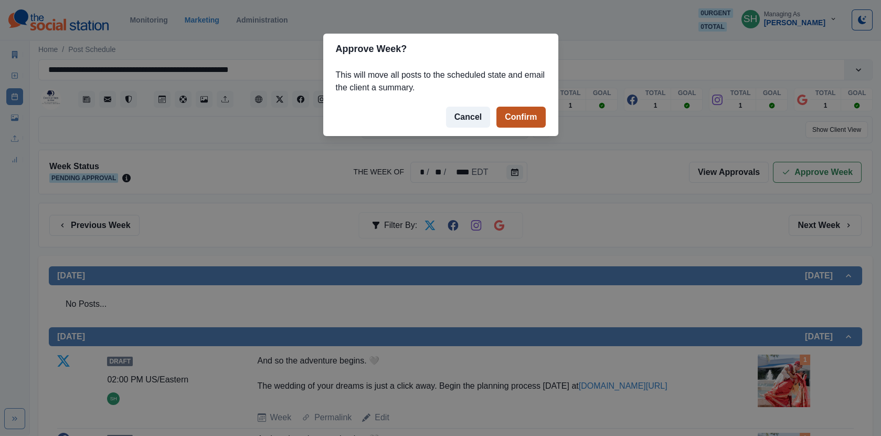
click at [520, 117] on button "Confirm" at bounding box center [521, 117] width 49 height 21
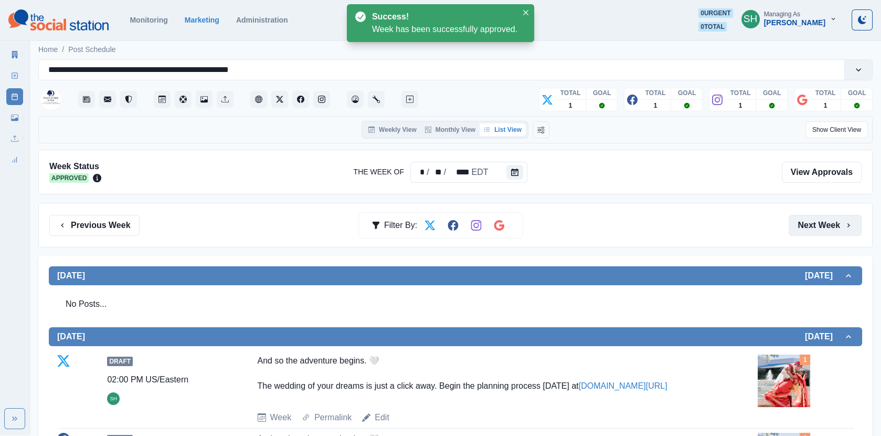
click at [820, 215] on button "Next Week" at bounding box center [825, 225] width 73 height 21
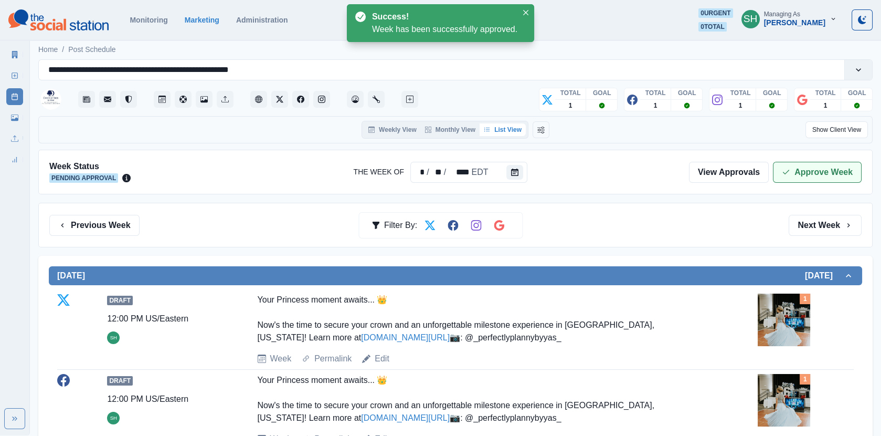
click at [808, 170] on button "Approve Week" at bounding box center [817, 172] width 89 height 21
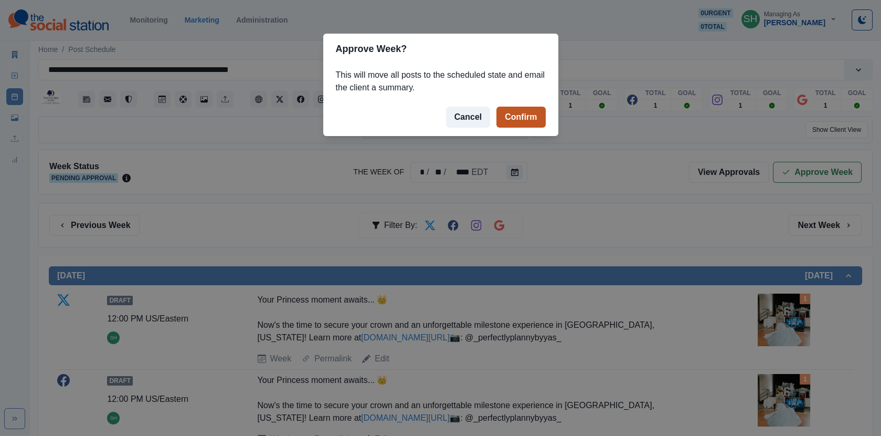
click at [502, 114] on button "Confirm" at bounding box center [521, 117] width 49 height 21
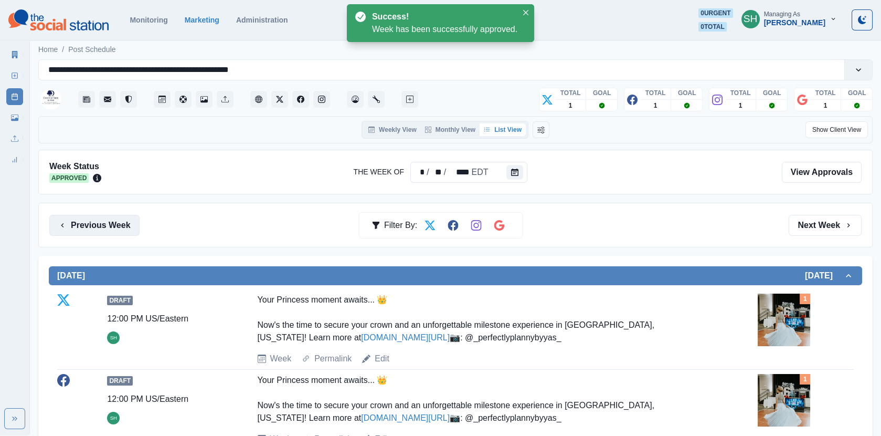
click at [88, 217] on button "Previous Week" at bounding box center [94, 225] width 90 height 21
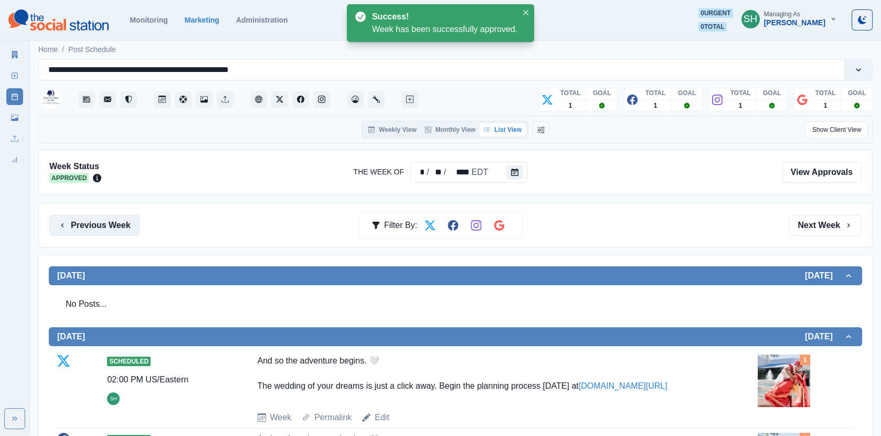
click at [88, 217] on button "Previous Week" at bounding box center [94, 225] width 90 height 21
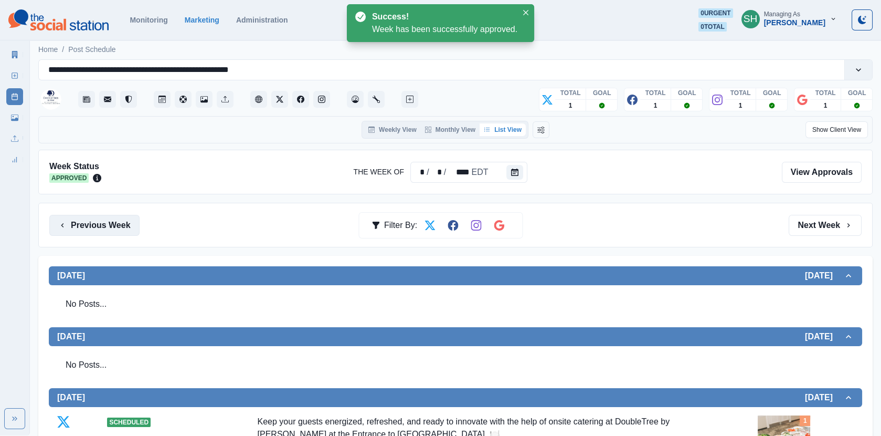
click at [88, 217] on button "Previous Week" at bounding box center [94, 225] width 90 height 21
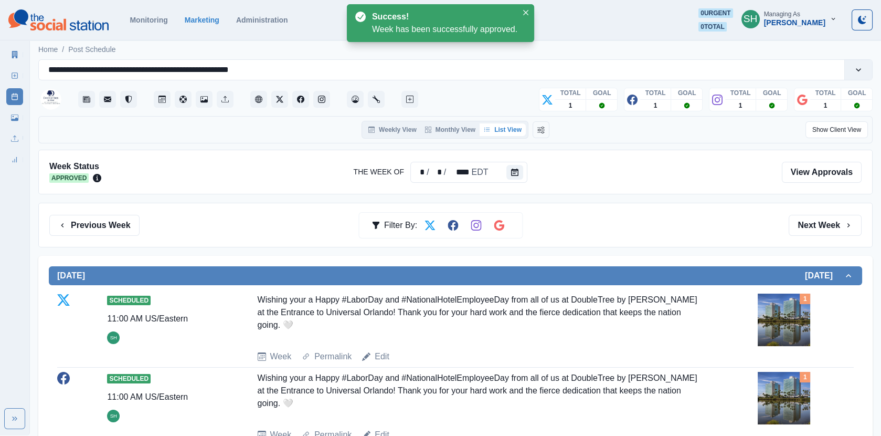
click at [26, 61] on div "Marketing Summary New Post Post Schedule Media Library Uploads Review Summary" at bounding box center [14, 105] width 29 height 126
click at [22, 55] on link "Marketing Summary" at bounding box center [14, 54] width 17 height 17
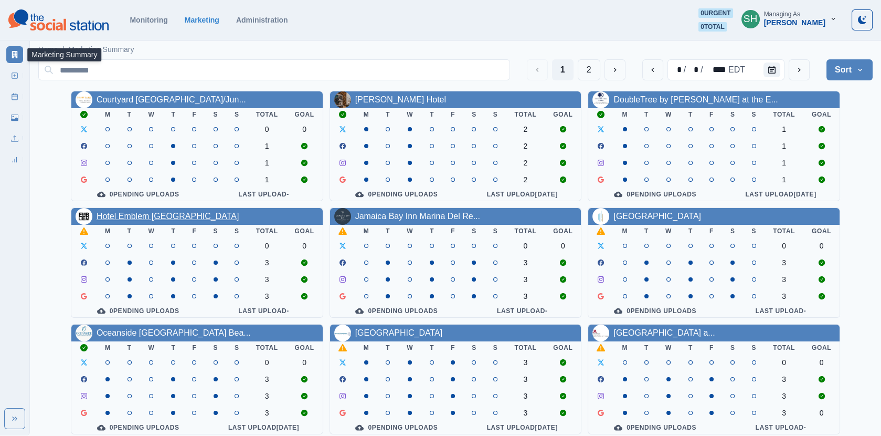
click at [175, 216] on link "Hotel Emblem [GEOGRAPHIC_DATA]" at bounding box center [168, 216] width 142 height 9
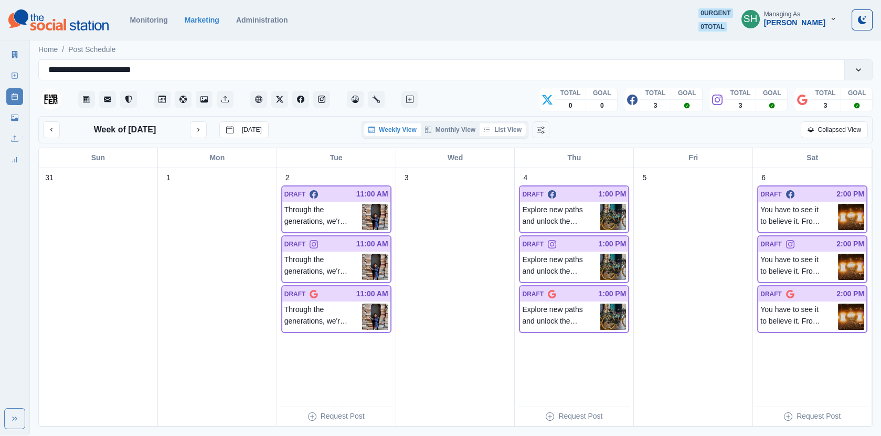
click at [515, 126] on button "List View" at bounding box center [503, 129] width 46 height 13
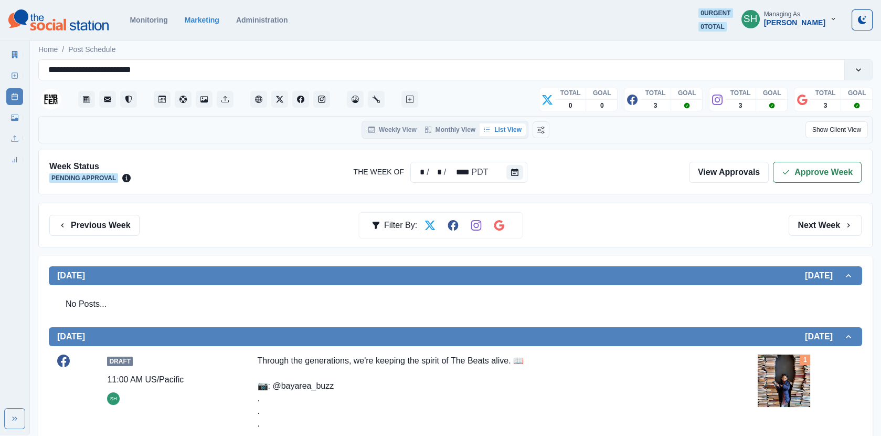
click at [12, 44] on div "Marketing Summary" at bounding box center [14, 52] width 17 height 21
click at [13, 47] on link "Marketing Summary" at bounding box center [14, 54] width 17 height 17
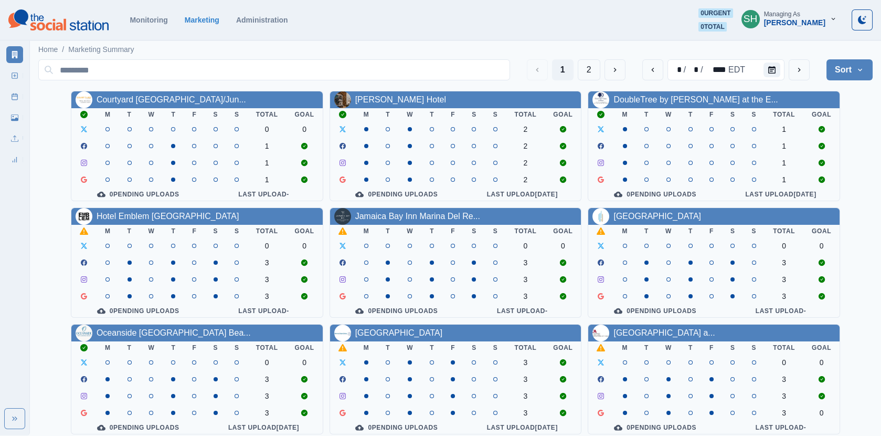
click at [811, 19] on div "[PERSON_NAME]" at bounding box center [794, 22] width 61 height 9
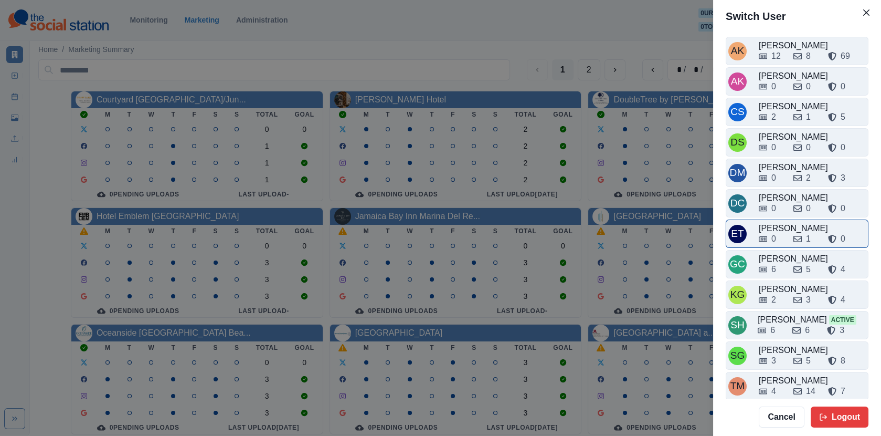
click at [782, 222] on div "[PERSON_NAME]" at bounding box center [812, 228] width 107 height 13
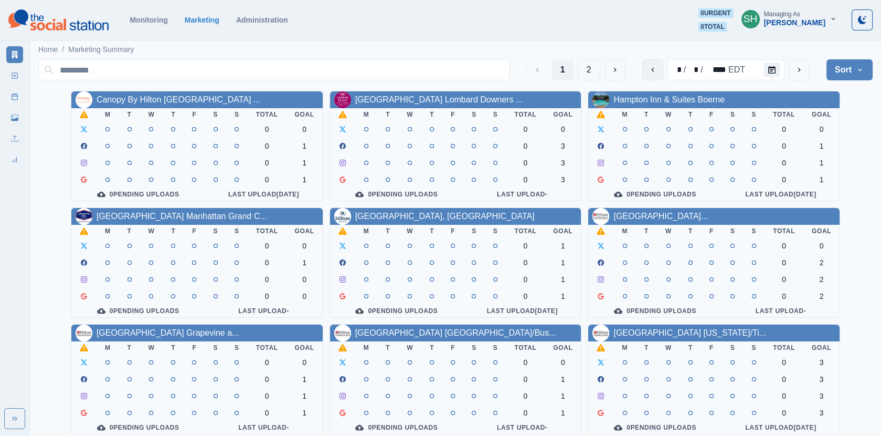
click at [655, 67] on icon "previous" at bounding box center [653, 70] width 8 height 8
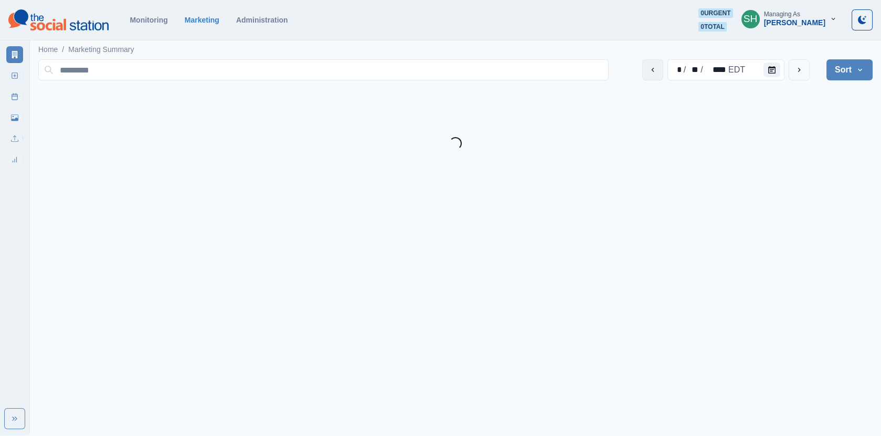
click at [655, 67] on icon "previous" at bounding box center [653, 70] width 8 height 8
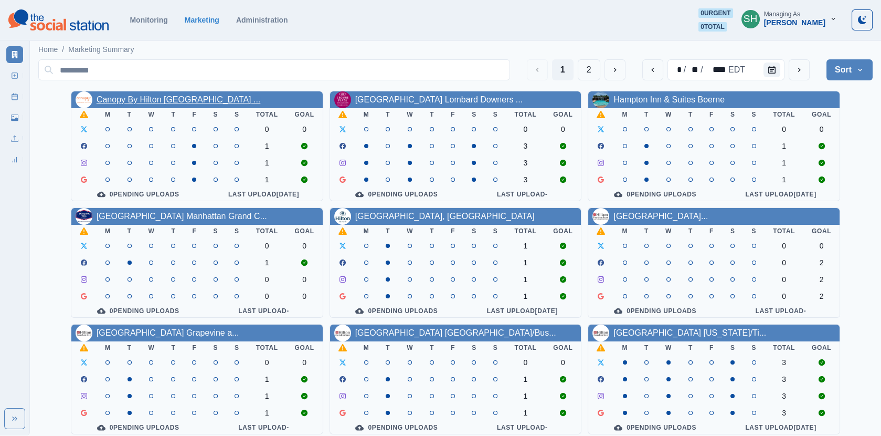
click at [174, 99] on link "Canopy By Hilton [GEOGRAPHIC_DATA] ..." at bounding box center [179, 99] width 164 height 9
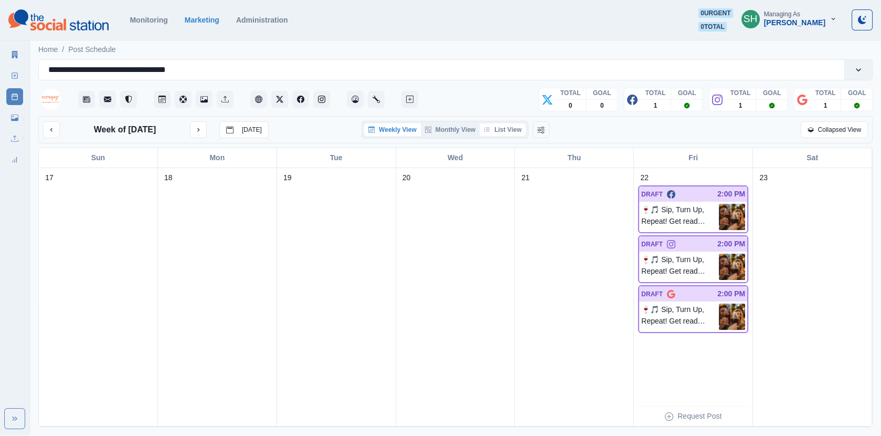
click at [493, 126] on button "List View" at bounding box center [503, 129] width 46 height 13
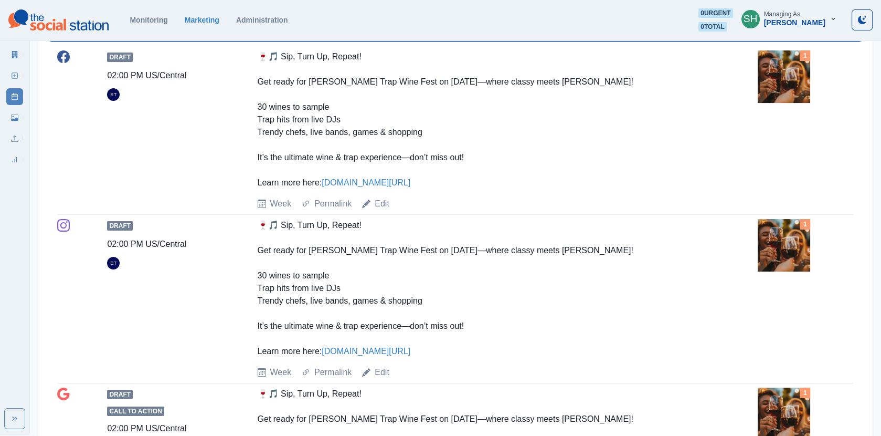
scroll to position [488, 0]
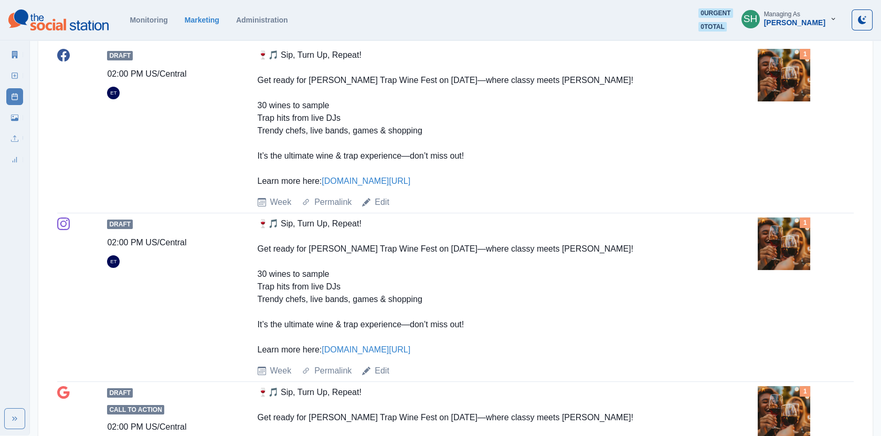
click at [780, 79] on img at bounding box center [784, 75] width 52 height 52
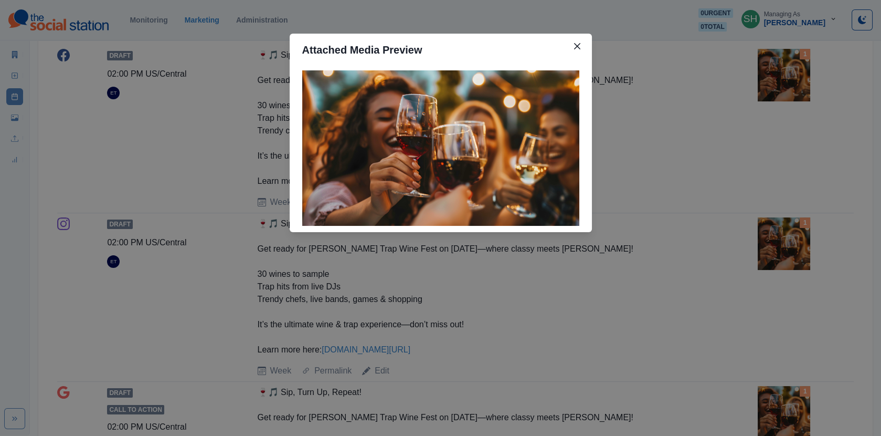
click at [679, 90] on div "Attached Media Preview" at bounding box center [440, 218] width 881 height 436
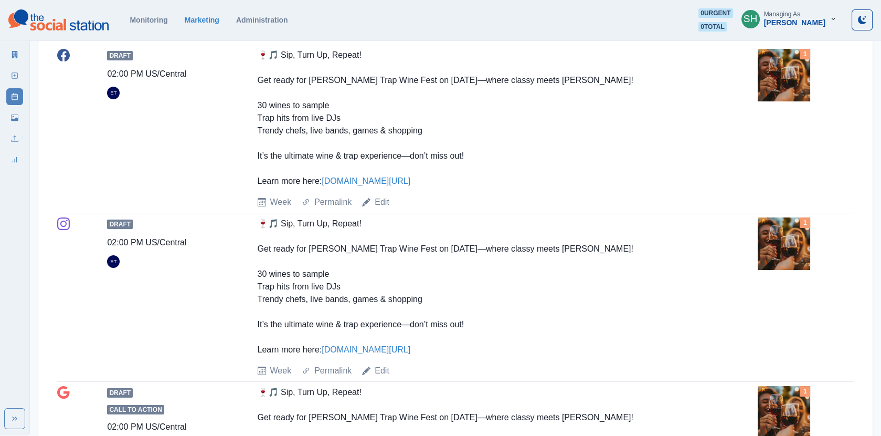
click at [410, 182] on link "[DOMAIN_NAME][URL]" at bounding box center [366, 180] width 89 height 9
click at [377, 196] on link "Edit" at bounding box center [382, 202] width 15 height 13
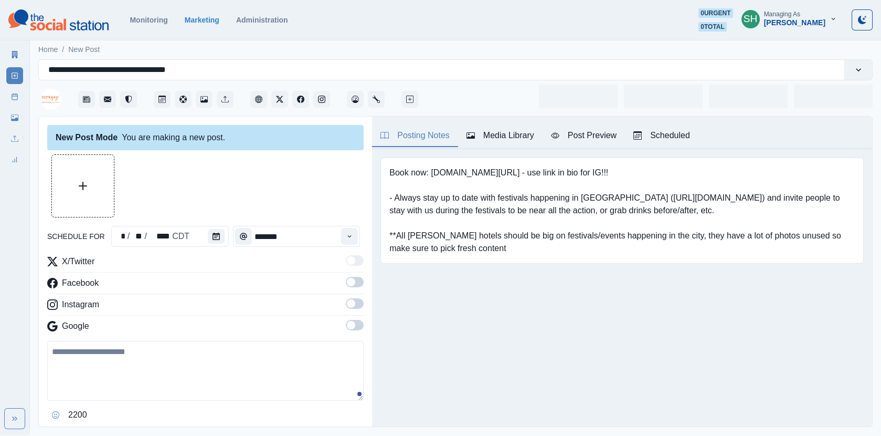
type input "*******"
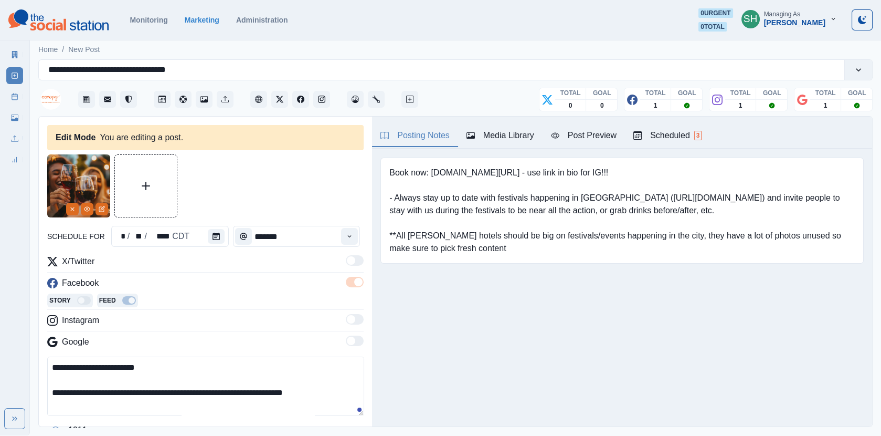
scroll to position [35, 0]
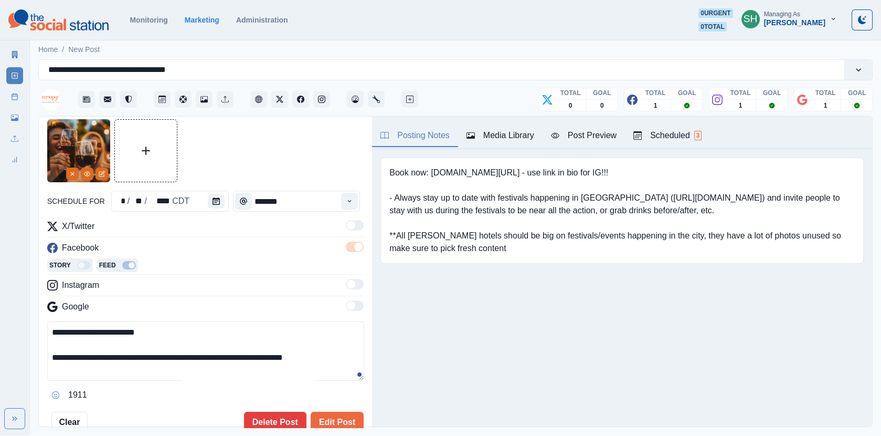
drag, startPoint x: 342, startPoint y: 356, endPoint x: 236, endPoint y: 357, distance: 106.6
click at [236, 357] on textarea "**********" at bounding box center [205, 350] width 317 height 59
click at [73, 172] on icon "Remove" at bounding box center [72, 174] width 6 height 6
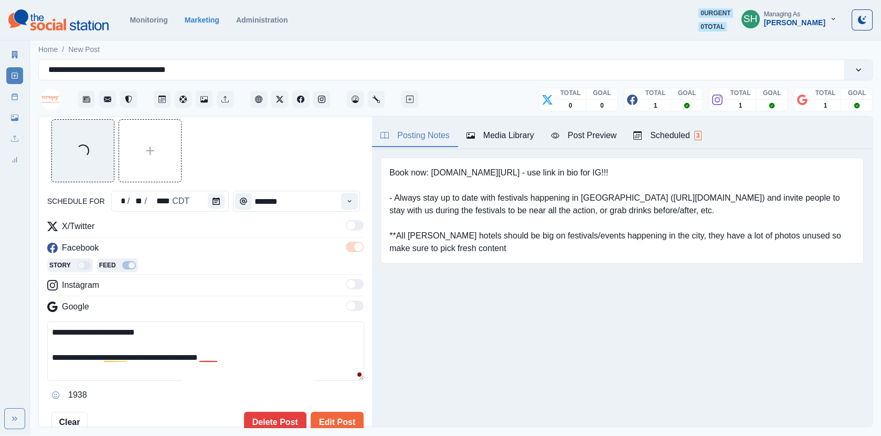
click at [504, 134] on div "Media Library" at bounding box center [501, 135] width 68 height 13
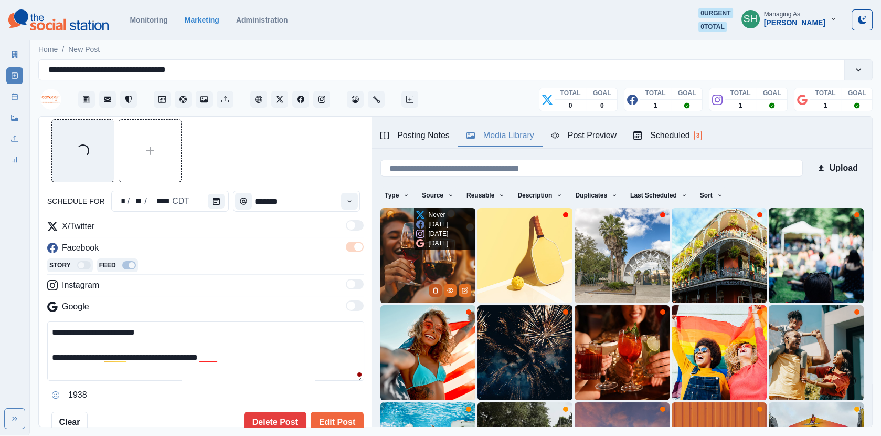
click at [434, 291] on icon "Delete Media" at bounding box center [435, 290] width 6 height 6
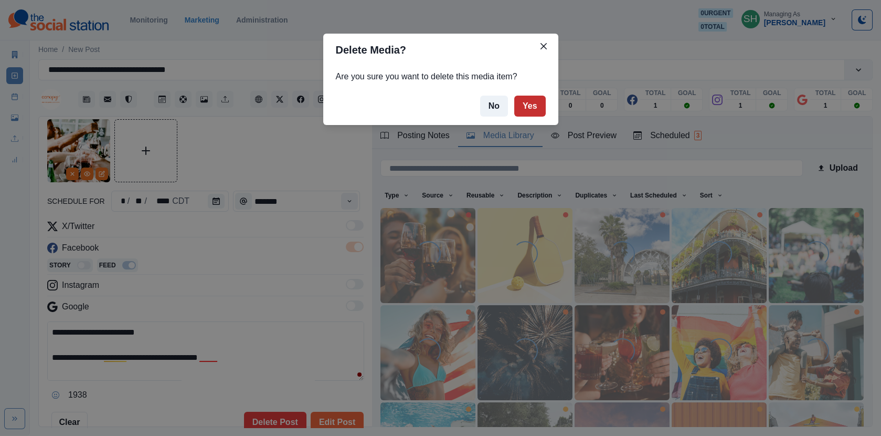
click at [530, 105] on button "Yes" at bounding box center [529, 106] width 31 height 21
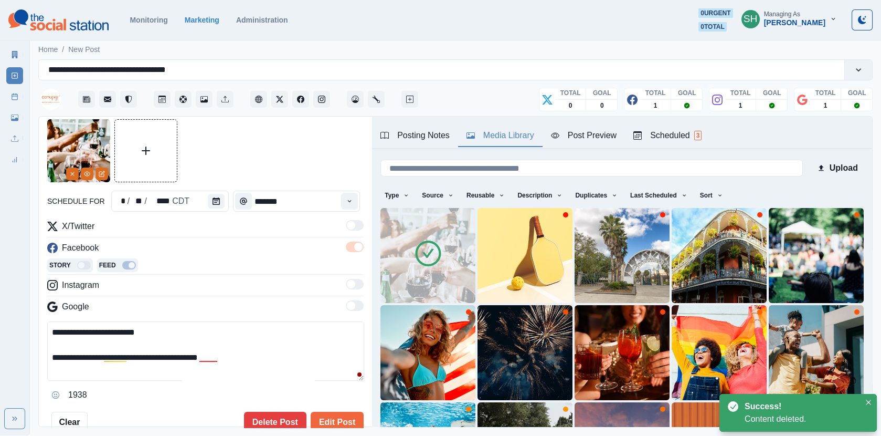
scroll to position [62, 0]
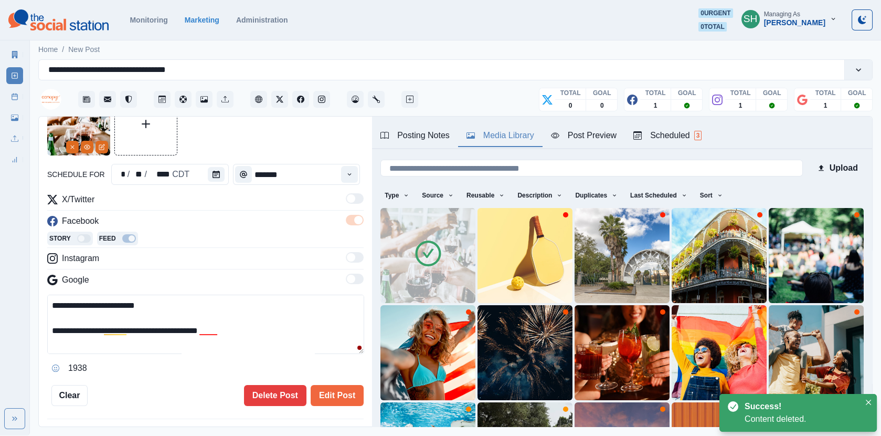
click at [155, 339] on textarea "**********" at bounding box center [205, 323] width 317 height 59
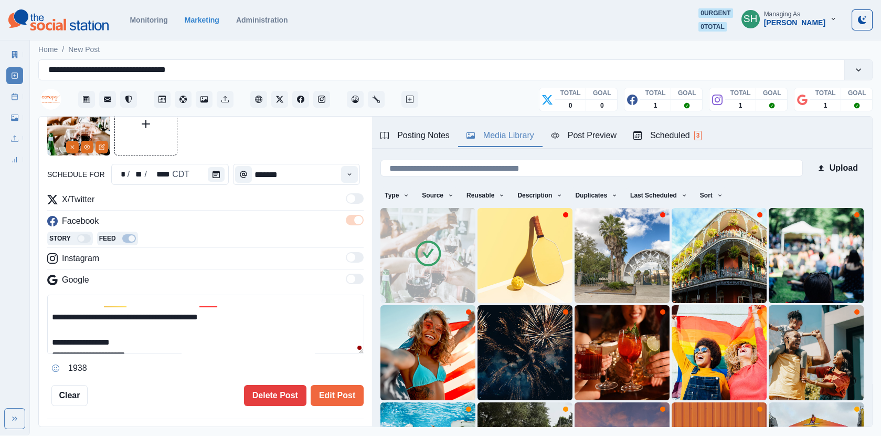
scroll to position [28, 0]
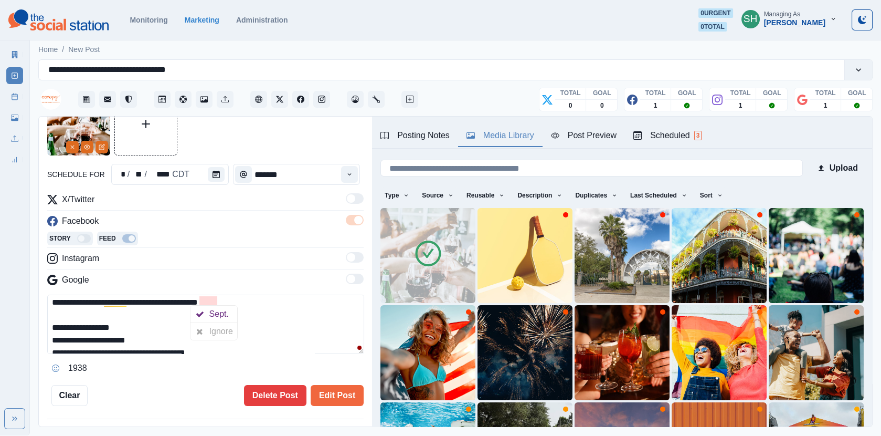
click at [216, 297] on textarea "**********" at bounding box center [205, 323] width 317 height 59
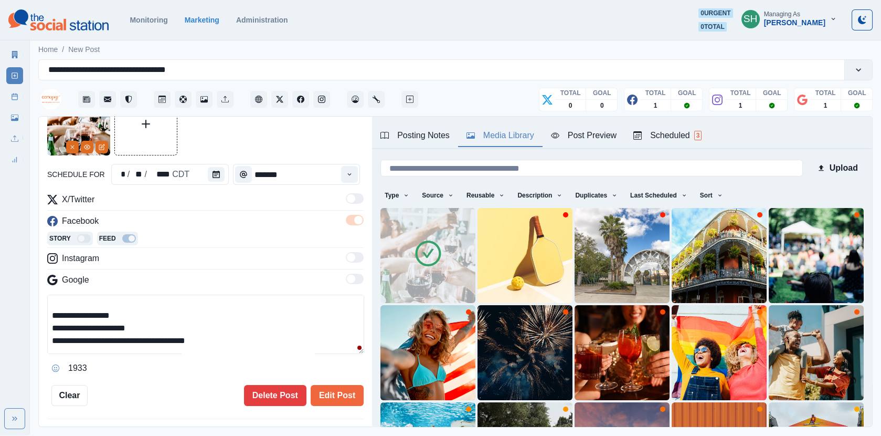
scroll to position [45, 0]
click at [49, 306] on textarea "**********" at bounding box center [205, 323] width 317 height 59
drag, startPoint x: 71, startPoint y: 301, endPoint x: 13, endPoint y: 301, distance: 57.7
click at [15, 301] on div "**********" at bounding box center [440, 217] width 881 height 435
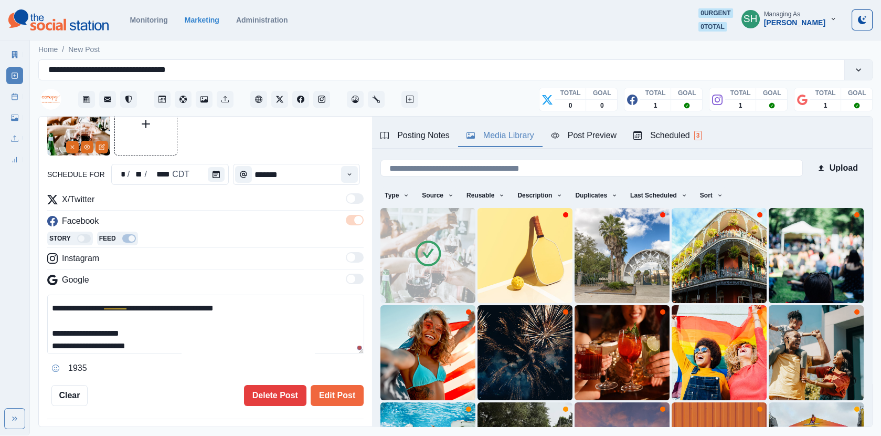
scroll to position [40, 0]
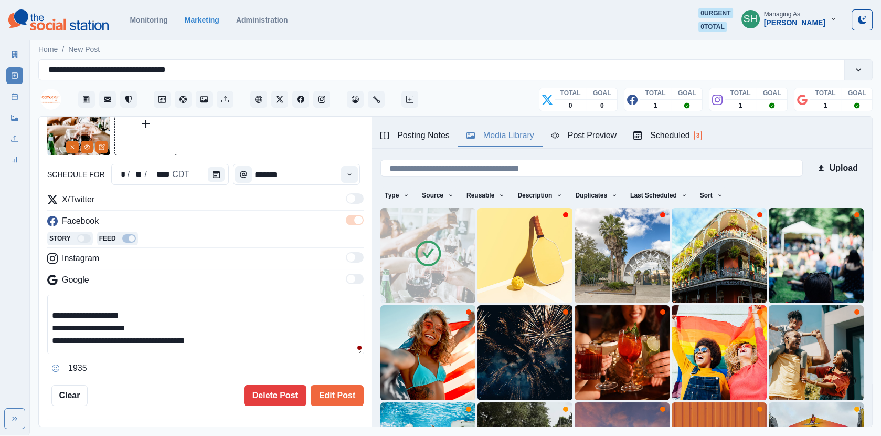
click at [50, 321] on textarea "**********" at bounding box center [205, 323] width 317 height 59
click at [51, 337] on textarea "**********" at bounding box center [205, 323] width 317 height 59
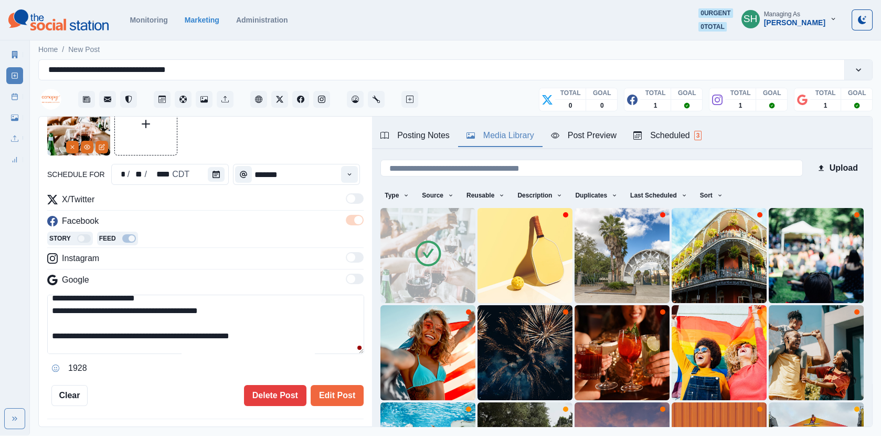
scroll to position [88, 0]
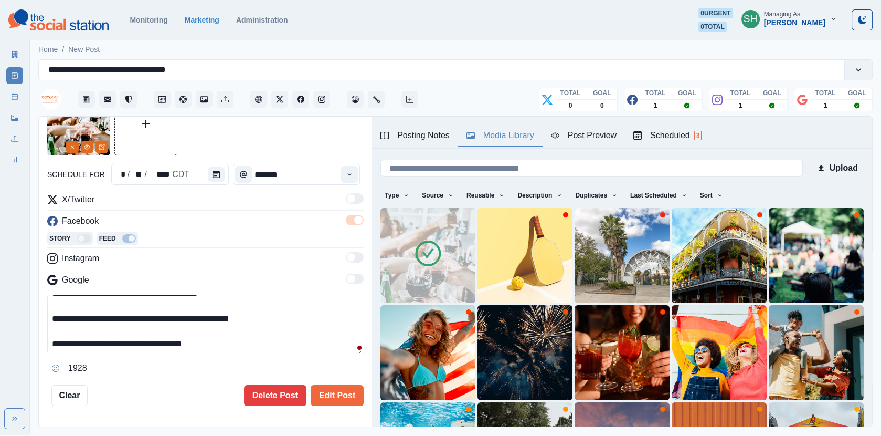
click at [221, 341] on textarea "**********" at bounding box center [205, 323] width 317 height 59
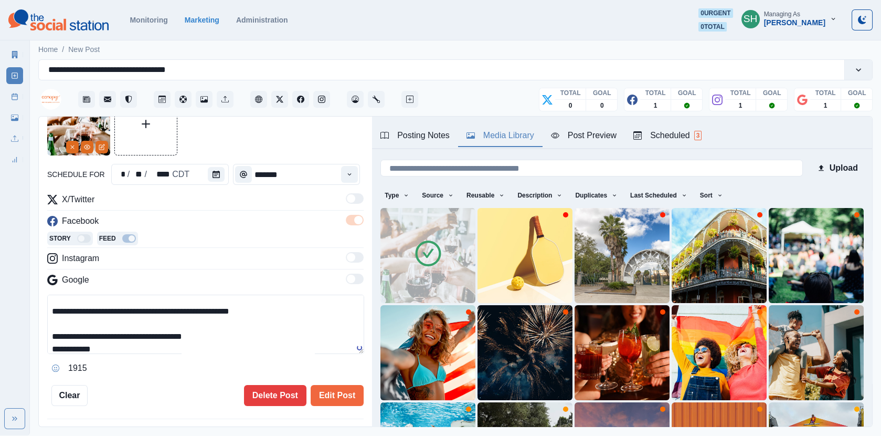
scroll to position [120, 0]
paste textarea "**********"
click at [428, 139] on div "Posting Notes" at bounding box center [415, 135] width 69 height 13
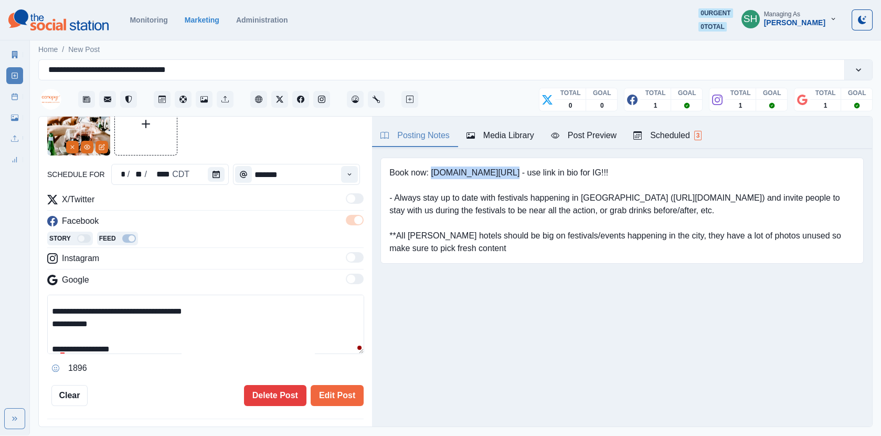
drag, startPoint x: 505, startPoint y: 172, endPoint x: 430, endPoint y: 174, distance: 75.1
click at [430, 174] on pre "Book now: [DOMAIN_NAME][URL] - use link in bio for IG!!! - Always stay up to da…" at bounding box center [622, 210] width 466 height 88
copy pre "[DOMAIN_NAME][URL]"
click at [154, 325] on textarea "**********" at bounding box center [205, 323] width 317 height 59
paste textarea "**********"
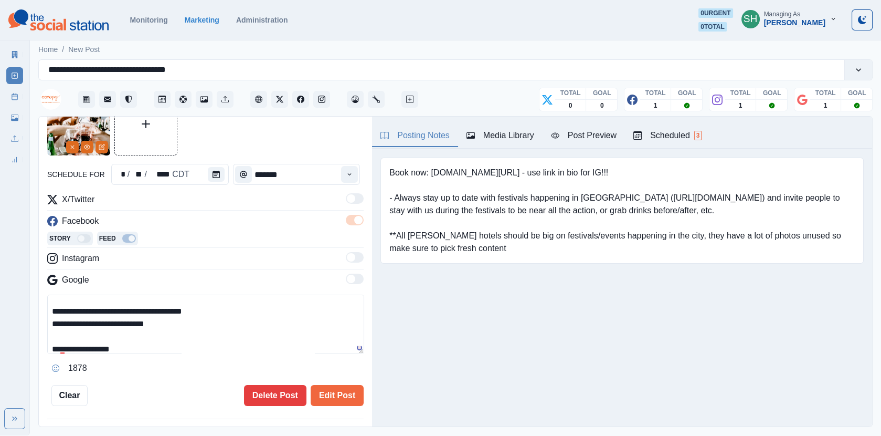
click at [562, 145] on button "Post Preview" at bounding box center [584, 136] width 82 height 22
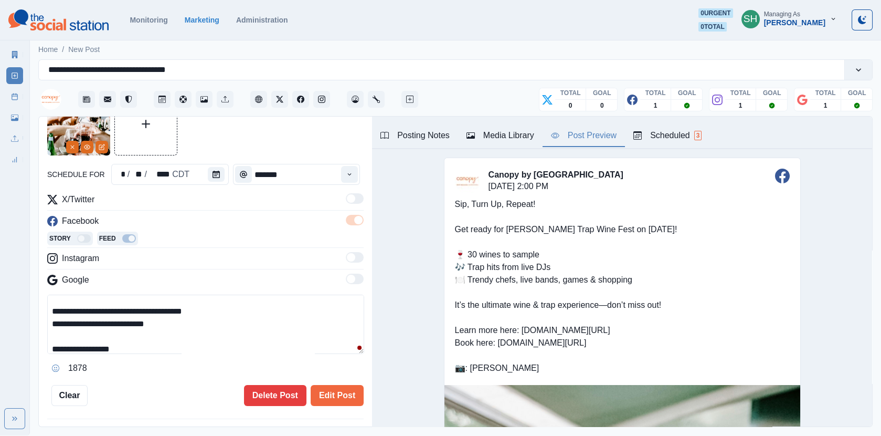
scroll to position [85, 0]
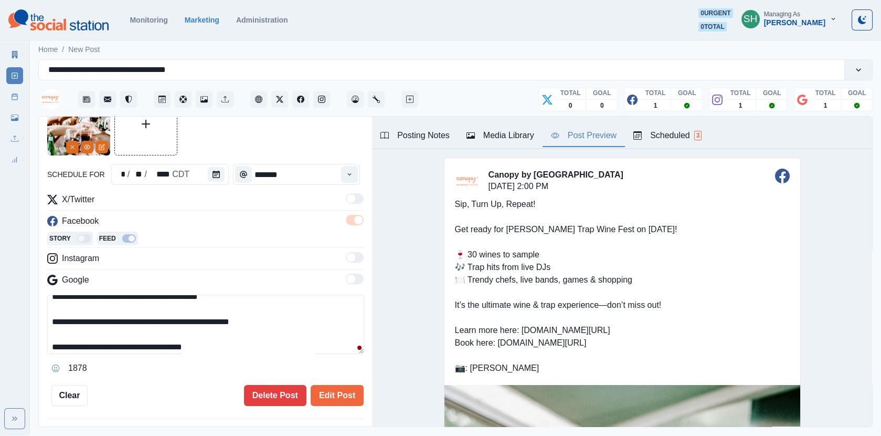
click at [129, 322] on textarea "**********" at bounding box center [205, 323] width 317 height 59
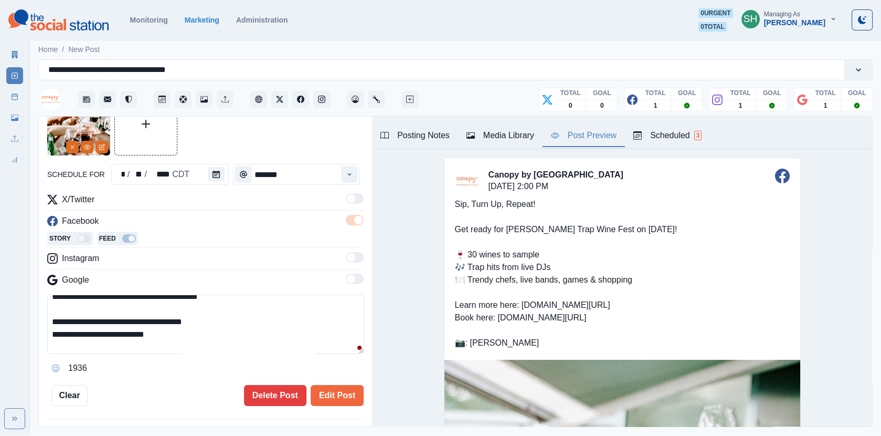
scroll to position [47, 0]
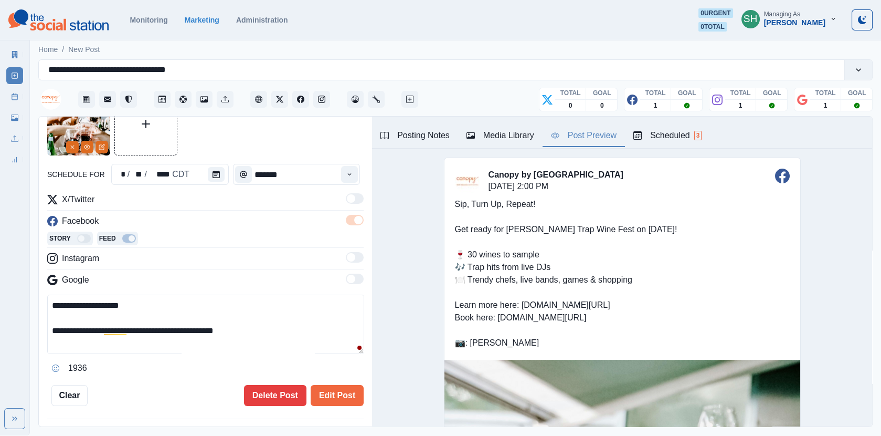
drag, startPoint x: 172, startPoint y: 343, endPoint x: 172, endPoint y: 219, distance: 123.9
click at [172, 219] on div "**********" at bounding box center [205, 284] width 316 height 183
type textarea "**********"
click at [316, 388] on button "Edit Post" at bounding box center [337, 395] width 53 height 21
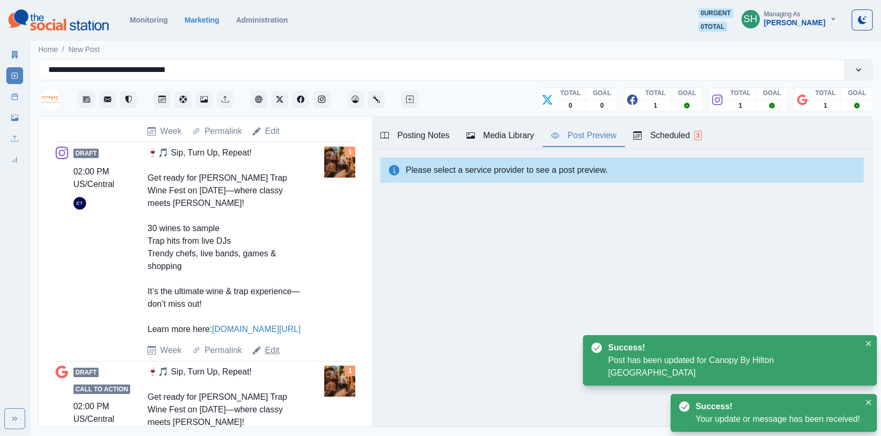
click at [271, 356] on link "Edit" at bounding box center [272, 350] width 15 height 13
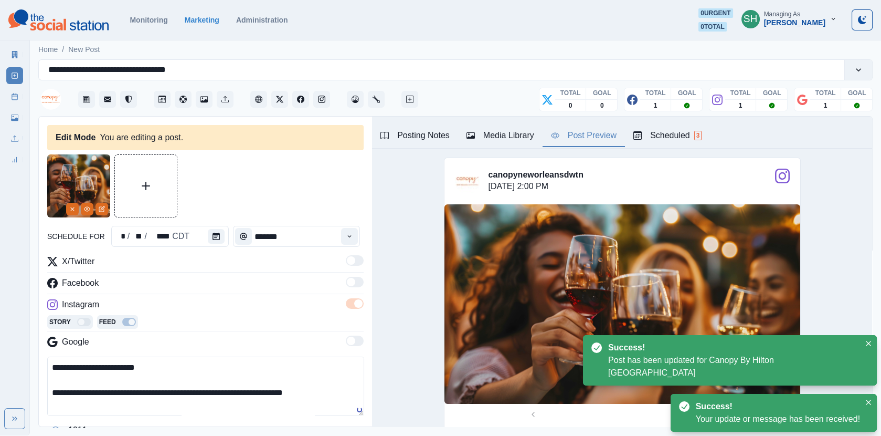
click at [475, 142] on button "Media Library" at bounding box center [500, 136] width 85 height 22
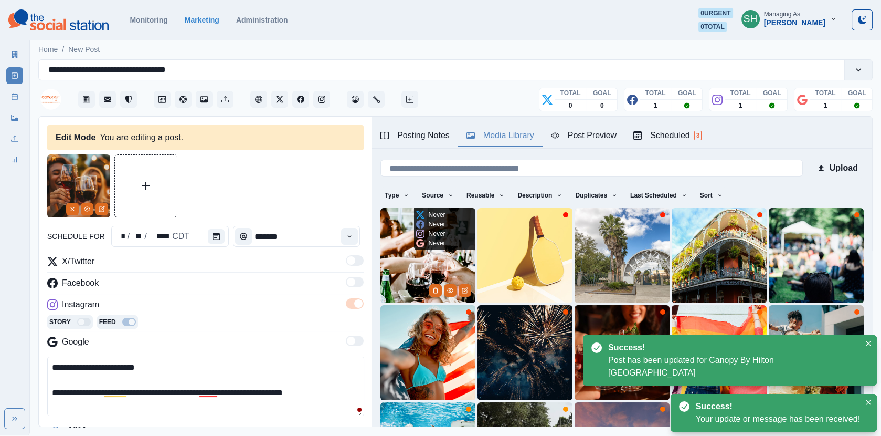
click at [418, 262] on img at bounding box center [428, 255] width 95 height 95
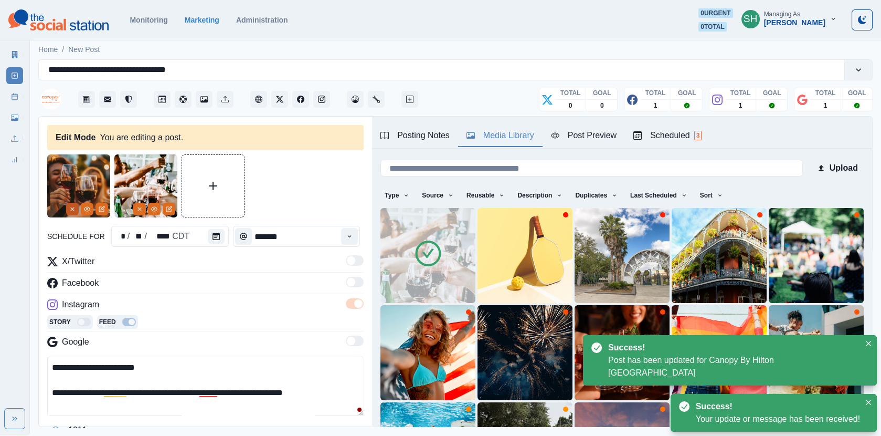
click at [70, 214] on button "Remove" at bounding box center [72, 209] width 13 height 13
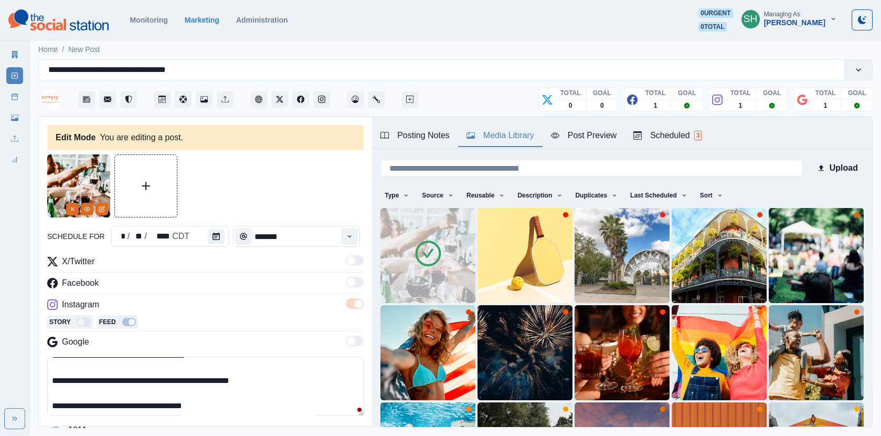
drag, startPoint x: 234, startPoint y: 406, endPoint x: 207, endPoint y: 266, distance: 143.2
click at [207, 266] on div "**********" at bounding box center [205, 346] width 316 height 183
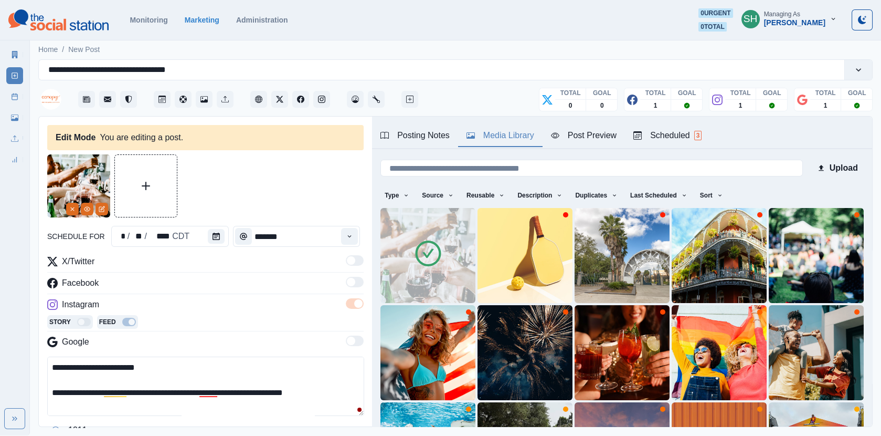
paste textarea "**********"
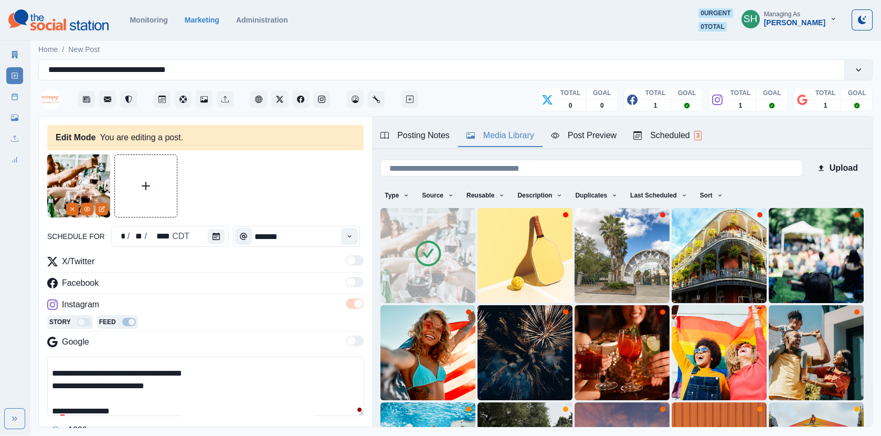
drag, startPoint x: 181, startPoint y: 380, endPoint x: 75, endPoint y: 381, distance: 106.0
click at [76, 381] on textarea "**********" at bounding box center [205, 385] width 317 height 59
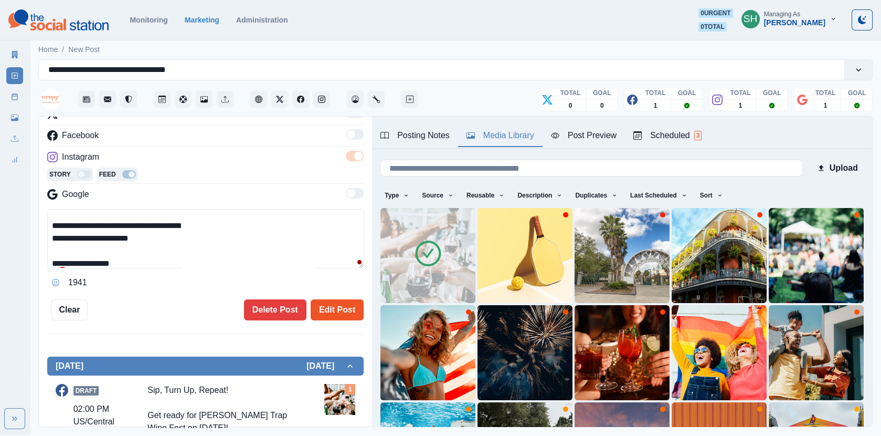
type textarea "**********"
click at [345, 313] on button "Edit Post" at bounding box center [337, 309] width 53 height 21
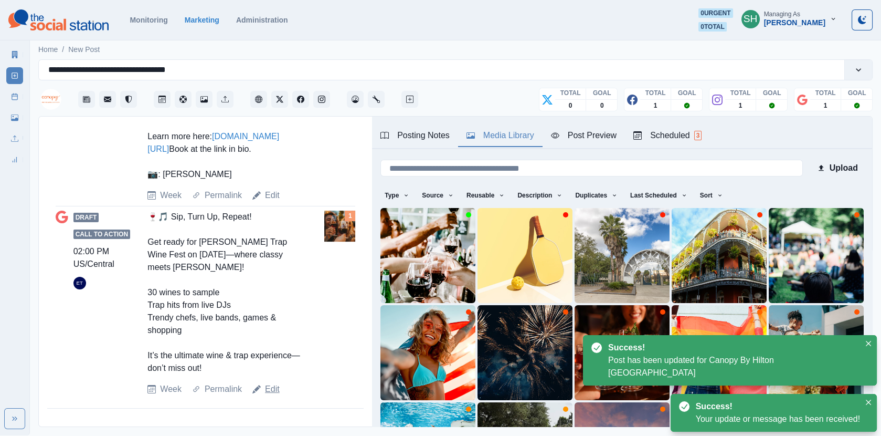
click at [269, 385] on link "Edit" at bounding box center [272, 389] width 15 height 13
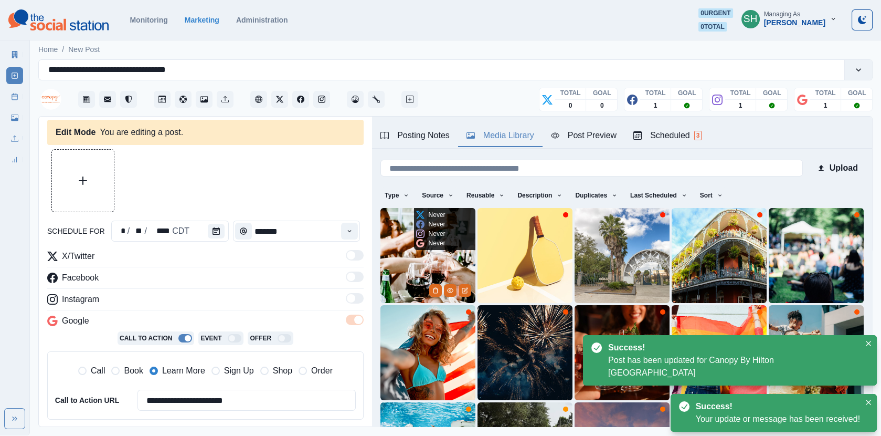
click at [415, 260] on img at bounding box center [428, 255] width 95 height 95
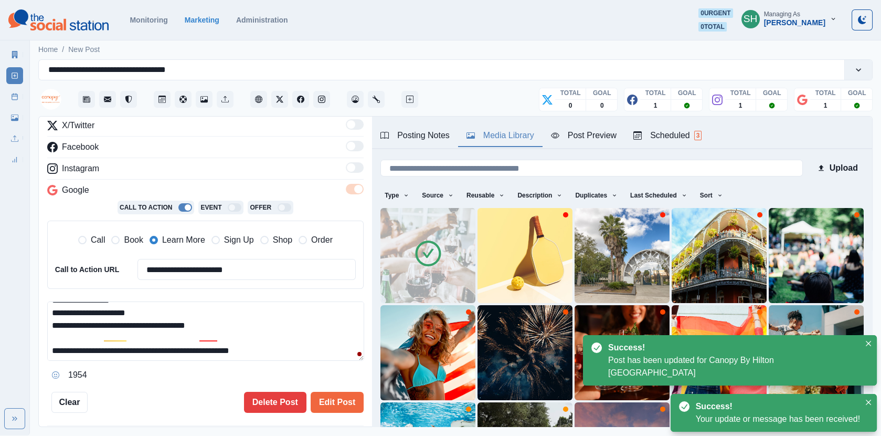
drag, startPoint x: 278, startPoint y: 347, endPoint x: 276, endPoint y: 198, distance: 149.1
click at [276, 198] on div "**********" at bounding box center [205, 251] width 316 height 264
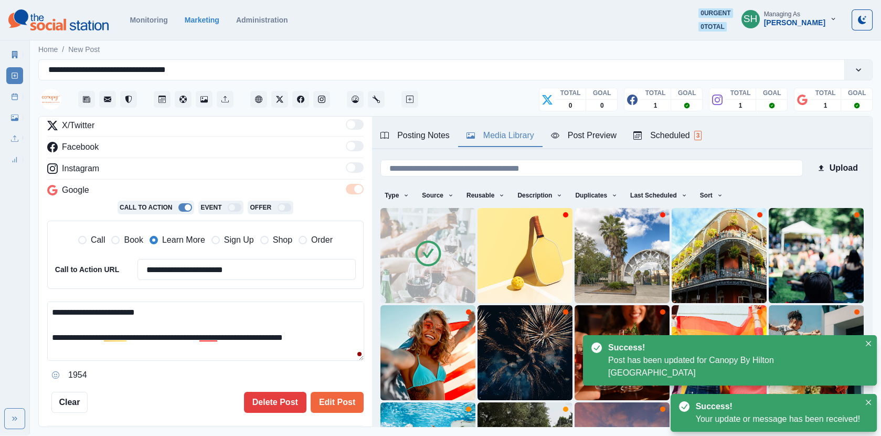
paste textarea "**********"
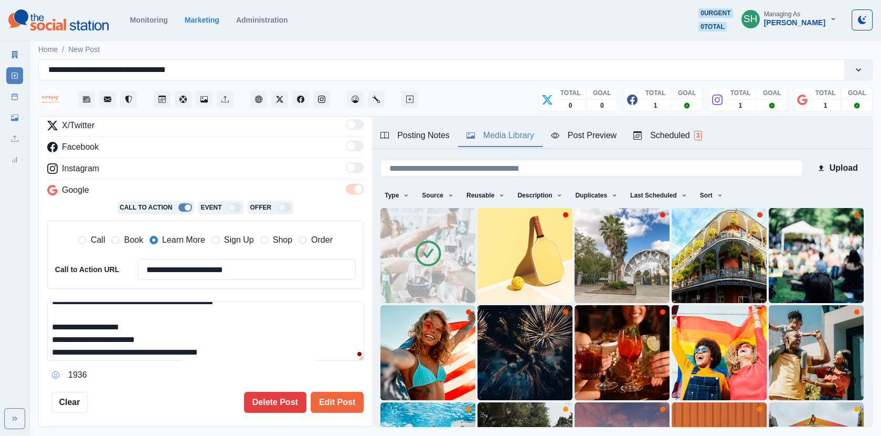
drag, startPoint x: 185, startPoint y: 326, endPoint x: 11, endPoint y: 300, distance: 176.2
click at [11, 300] on div "**********" at bounding box center [440, 217] width 881 height 435
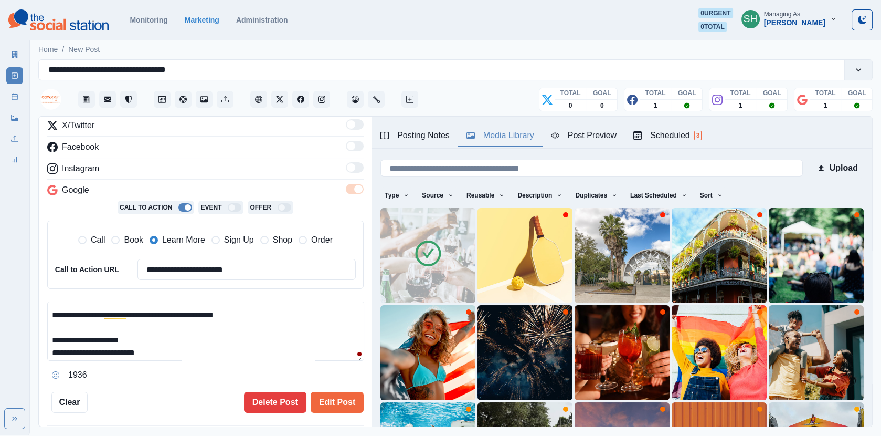
click at [156, 340] on textarea "**********" at bounding box center [205, 330] width 317 height 59
drag, startPoint x: 134, startPoint y: 318, endPoint x: 39, endPoint y: 306, distance: 96.2
click at [39, 306] on div "**********" at bounding box center [205, 272] width 333 height 311
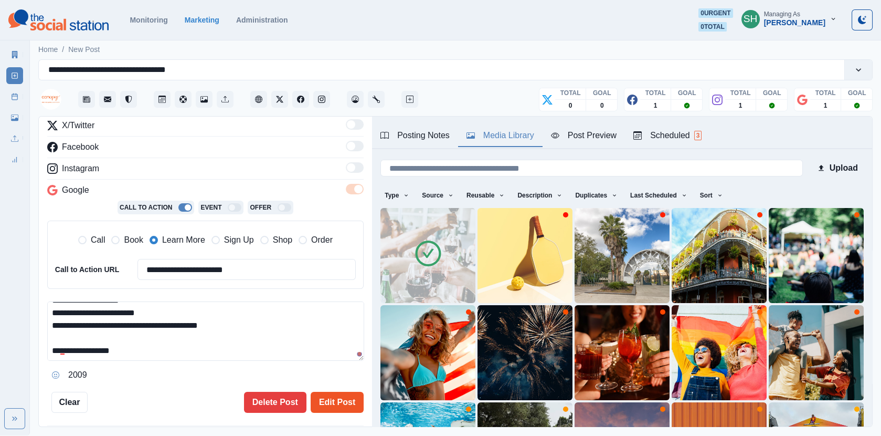
type textarea "**********"
click at [337, 392] on button "Edit Post" at bounding box center [337, 402] width 53 height 21
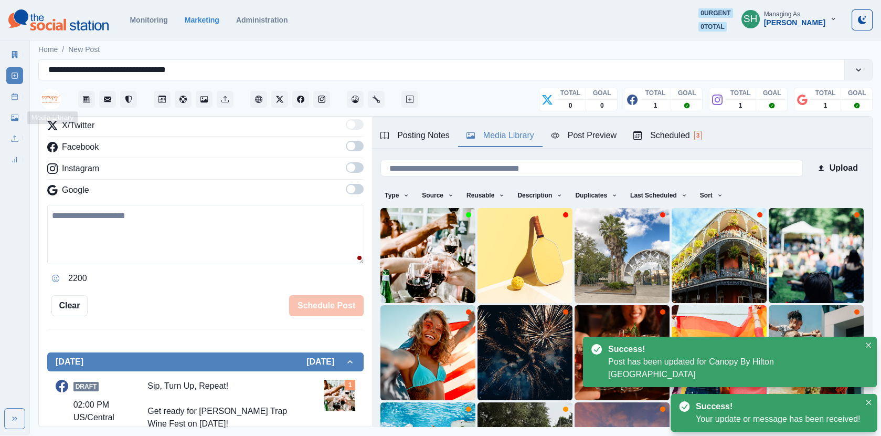
click at [10, 97] on link "Post Schedule" at bounding box center [14, 96] width 17 height 17
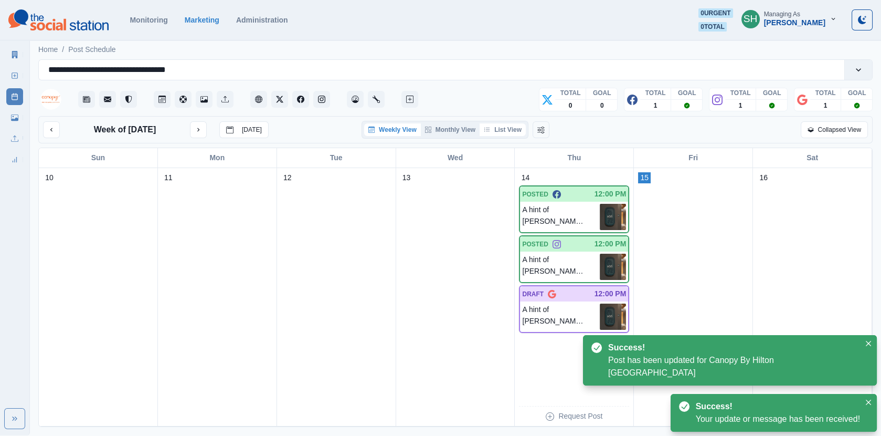
click at [501, 124] on button "List View" at bounding box center [503, 129] width 46 height 13
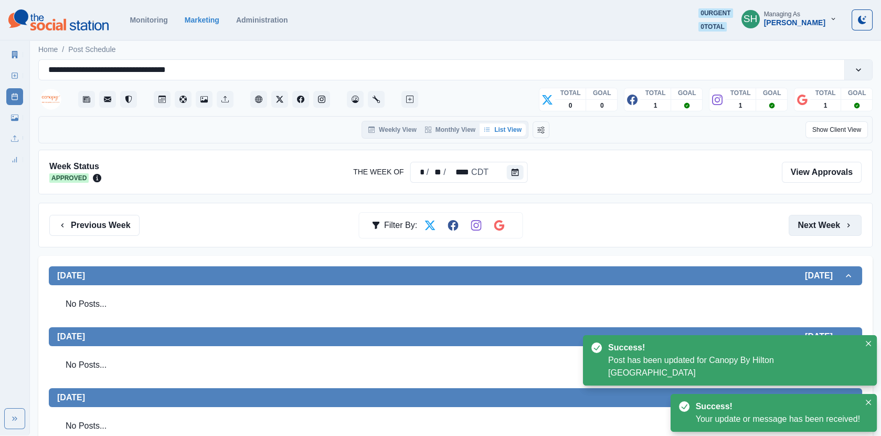
click at [800, 222] on button "Next Week" at bounding box center [825, 225] width 73 height 21
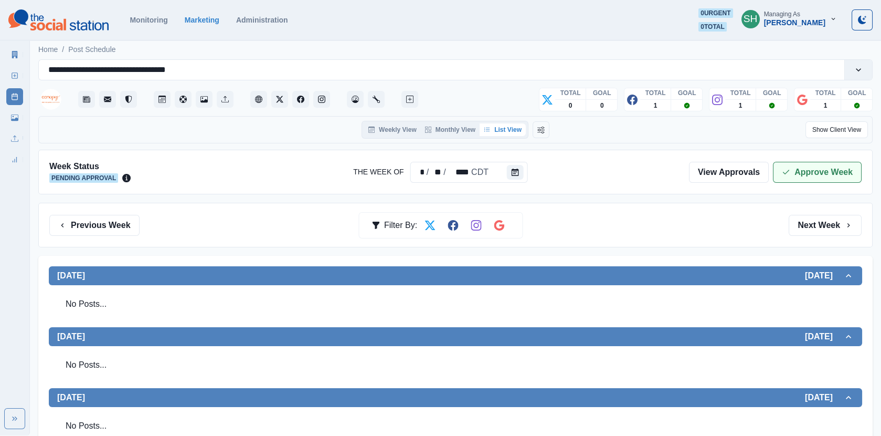
click at [799, 174] on button "Approve Week" at bounding box center [817, 172] width 89 height 21
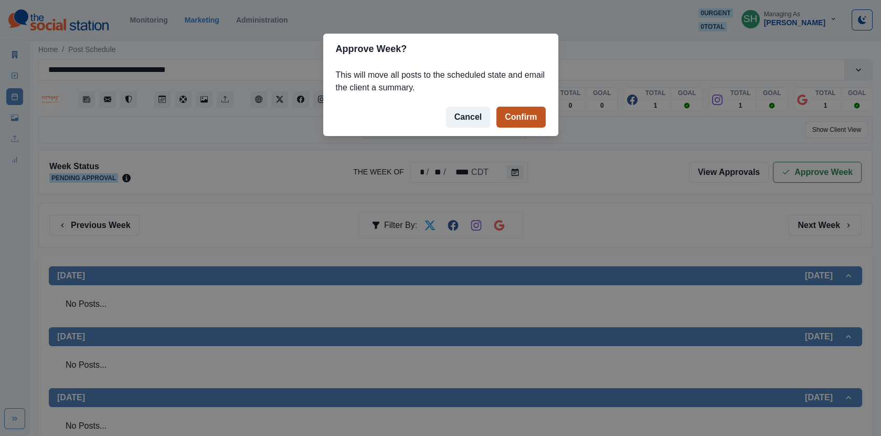
click at [527, 117] on button "Confirm" at bounding box center [521, 117] width 49 height 21
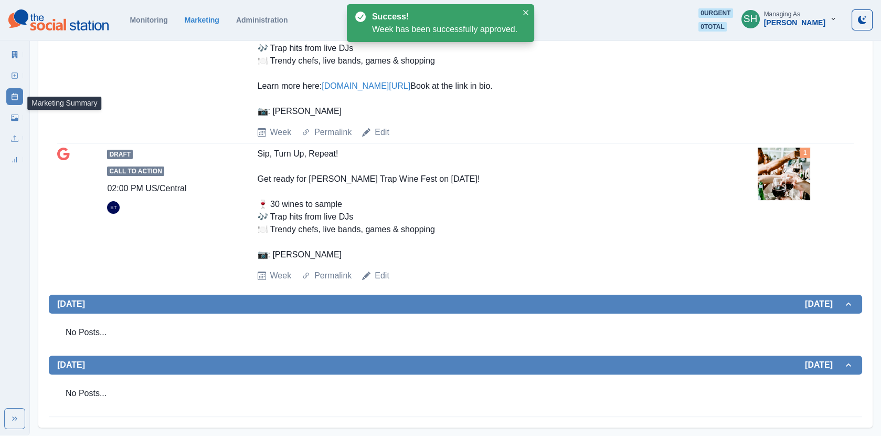
click at [9, 52] on link "Marketing Summary" at bounding box center [14, 54] width 17 height 17
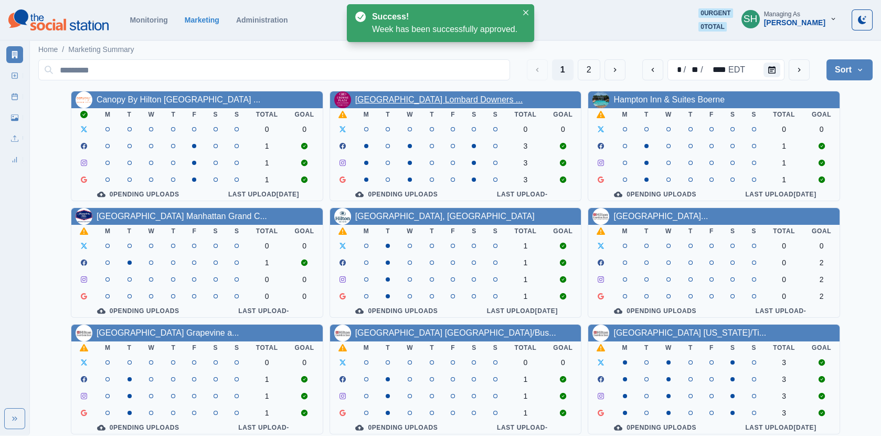
click at [424, 102] on link "[GEOGRAPHIC_DATA] Lombard Downers ..." at bounding box center [439, 99] width 168 height 9
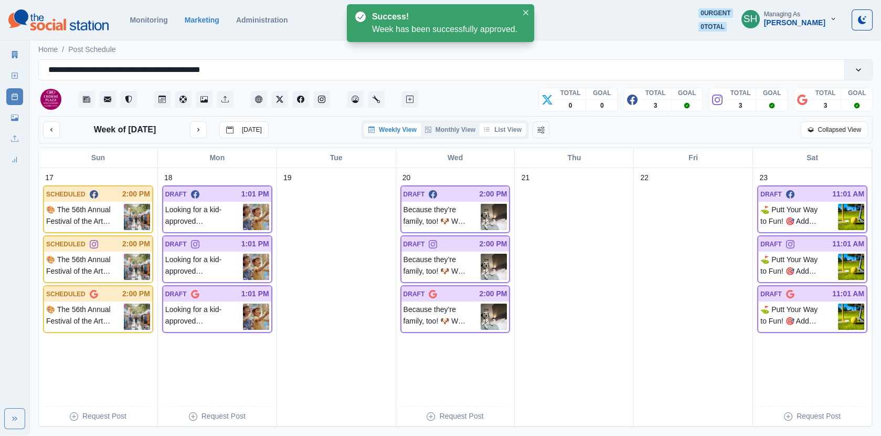
click at [505, 129] on button "List View" at bounding box center [503, 129] width 46 height 13
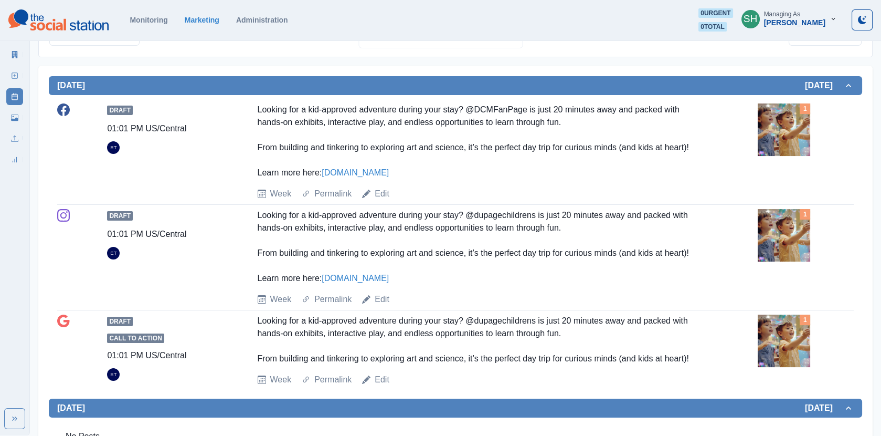
click at [767, 134] on img at bounding box center [784, 129] width 52 height 52
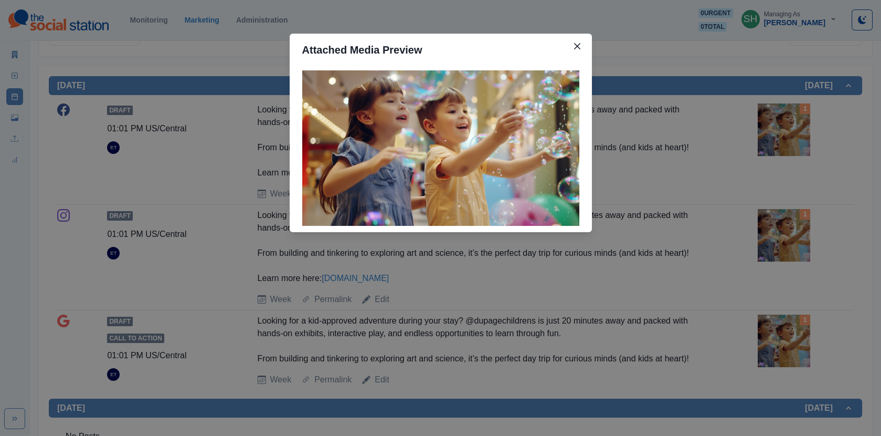
click at [715, 142] on div "Attached Media Preview" at bounding box center [440, 218] width 881 height 436
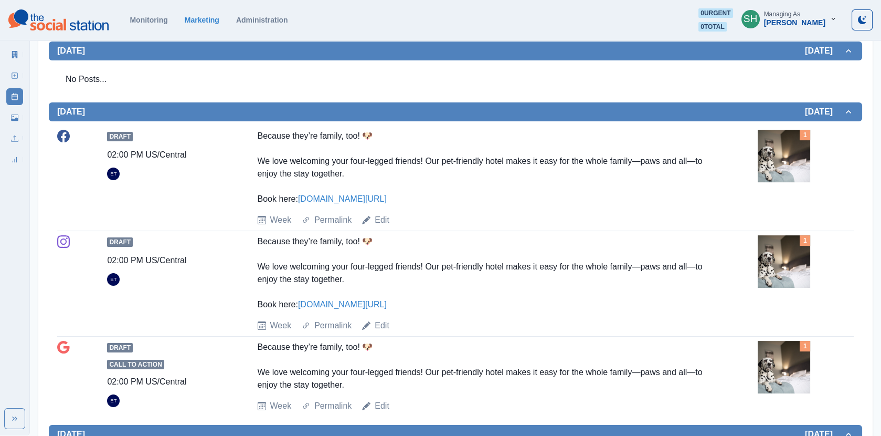
click at [777, 170] on img at bounding box center [784, 156] width 52 height 52
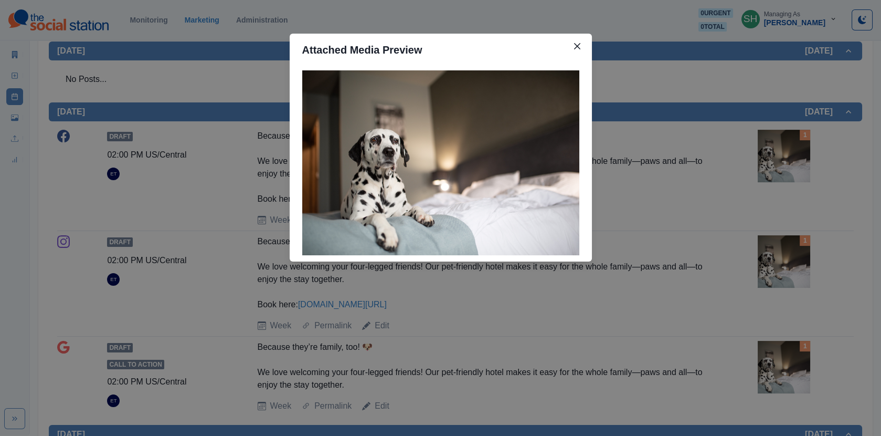
click at [777, 170] on div "Attached Media Preview" at bounding box center [440, 218] width 881 height 436
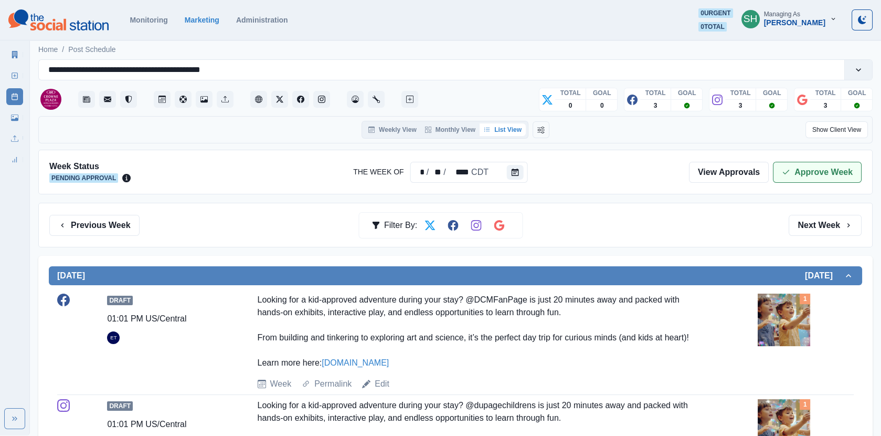
click at [805, 168] on button "Approve Week" at bounding box center [817, 172] width 89 height 21
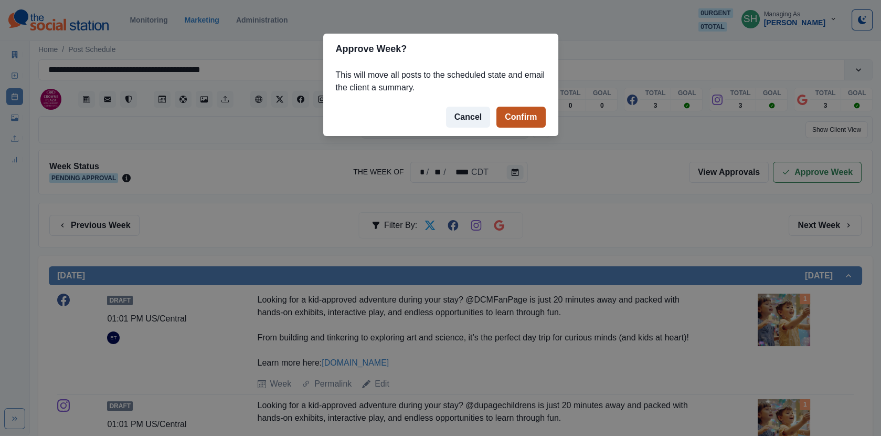
click at [535, 118] on button "Confirm" at bounding box center [521, 117] width 49 height 21
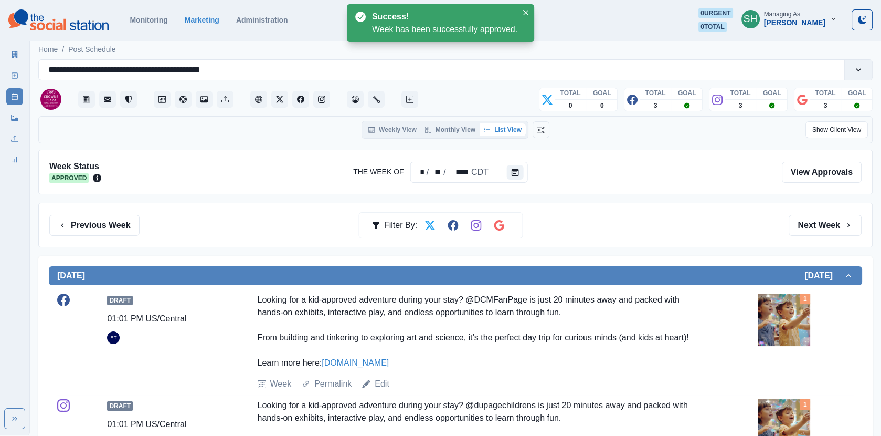
click at [15, 51] on icon at bounding box center [15, 54] width 6 height 7
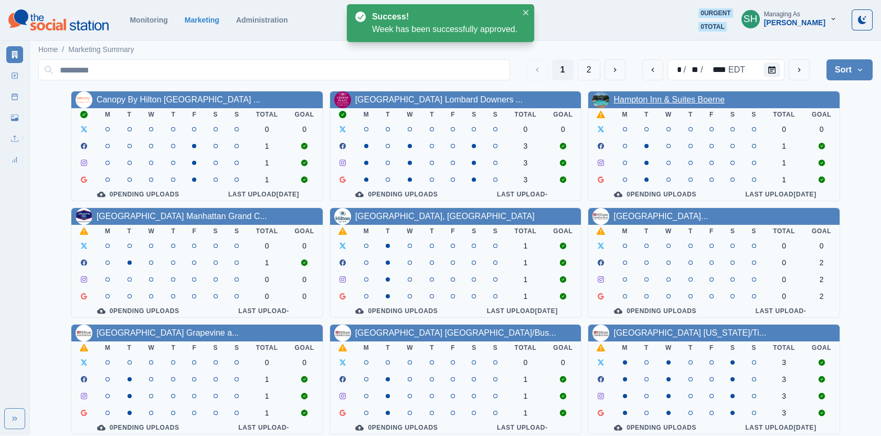
click at [649, 99] on link "Hampton Inn & Suites Boerne" at bounding box center [669, 99] width 111 height 9
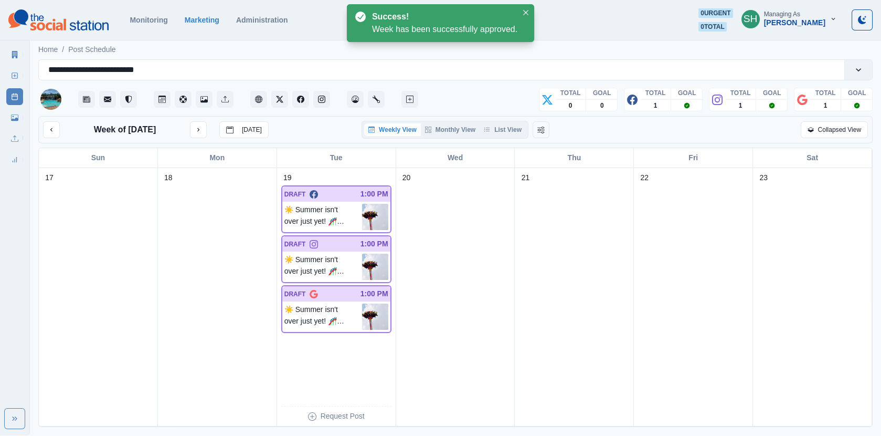
drag, startPoint x: 515, startPoint y: 120, endPoint x: 510, endPoint y: 120, distance: 5.8
click at [512, 120] on div "Week of [DATE] [DATE] Weekly View Monthly View List View Collapsed View" at bounding box center [455, 129] width 835 height 27
click at [500, 127] on button "List View" at bounding box center [503, 129] width 46 height 13
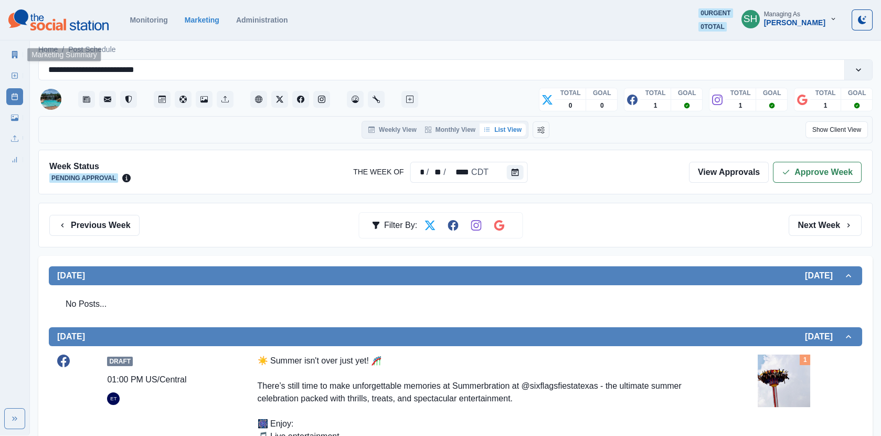
click at [13, 47] on link "Marketing Summary" at bounding box center [14, 54] width 17 height 17
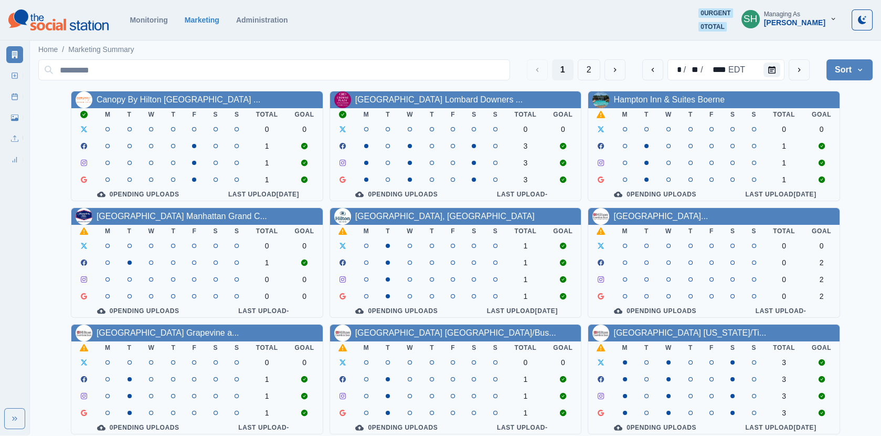
click at [805, 26] on div "[PERSON_NAME]" at bounding box center [794, 22] width 61 height 9
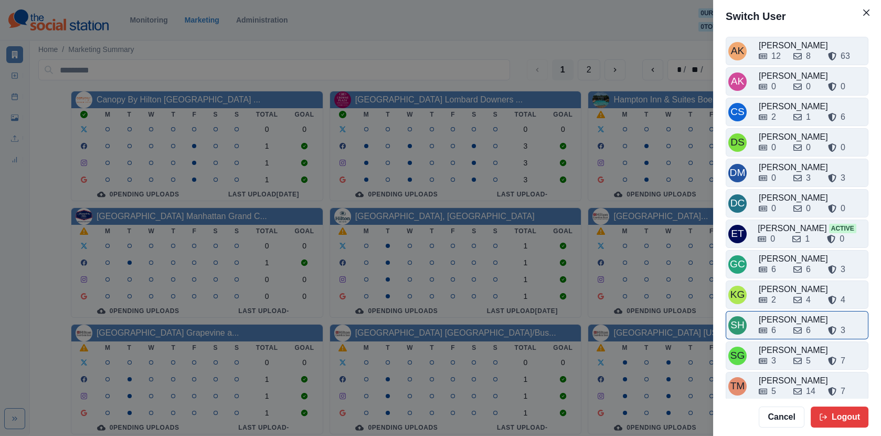
click at [782, 324] on div "6" at bounding box center [772, 330] width 26 height 13
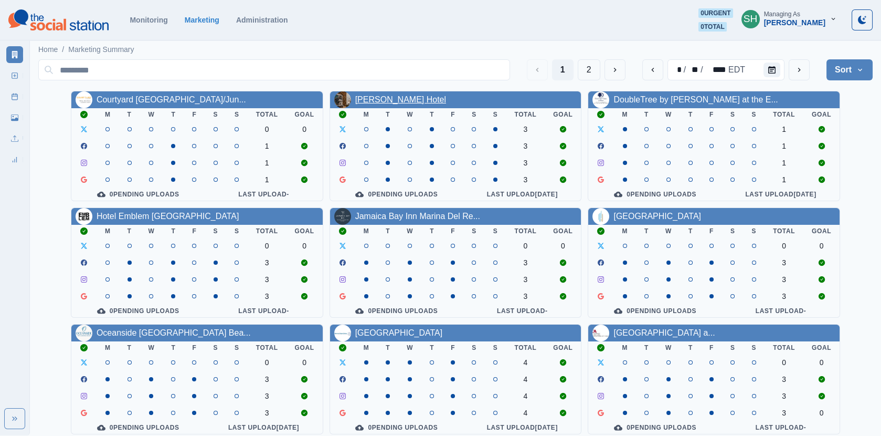
click at [410, 100] on link "[PERSON_NAME] Hotel" at bounding box center [400, 99] width 91 height 9
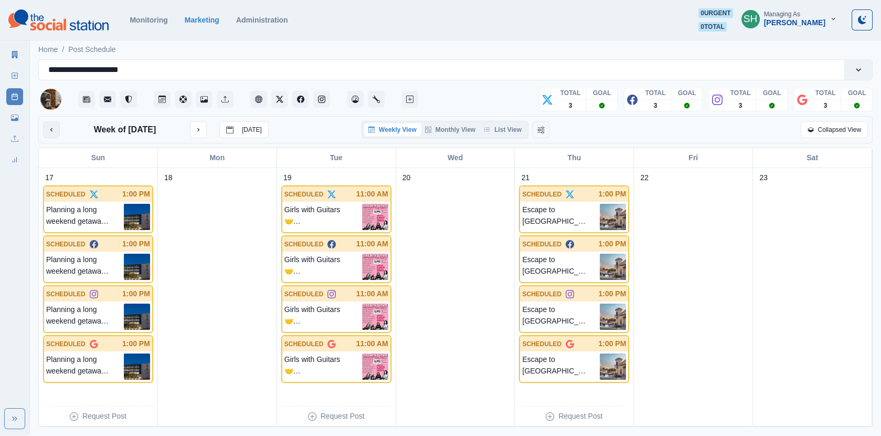
click at [49, 131] on icon "previous month" at bounding box center [51, 129] width 7 height 7
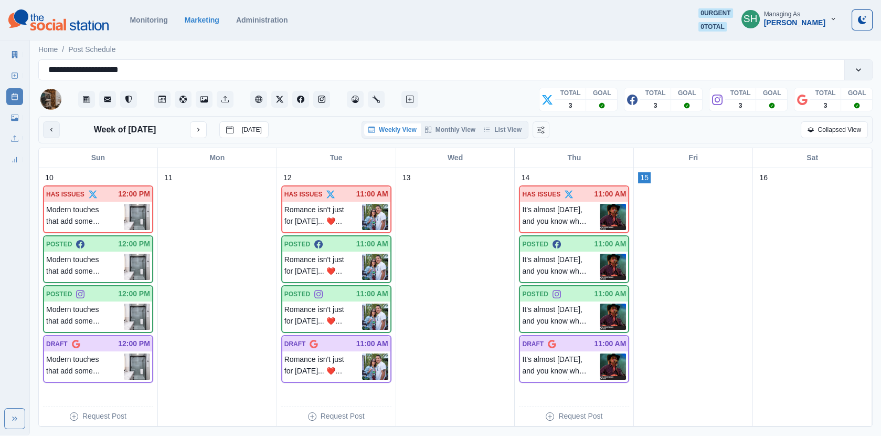
click at [47, 128] on button "previous month" at bounding box center [51, 129] width 17 height 17
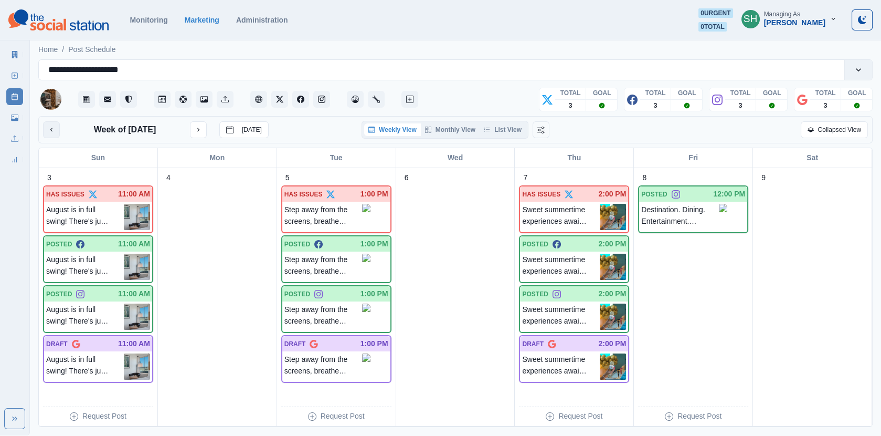
click at [52, 132] on icon "previous month" at bounding box center [51, 129] width 7 height 7
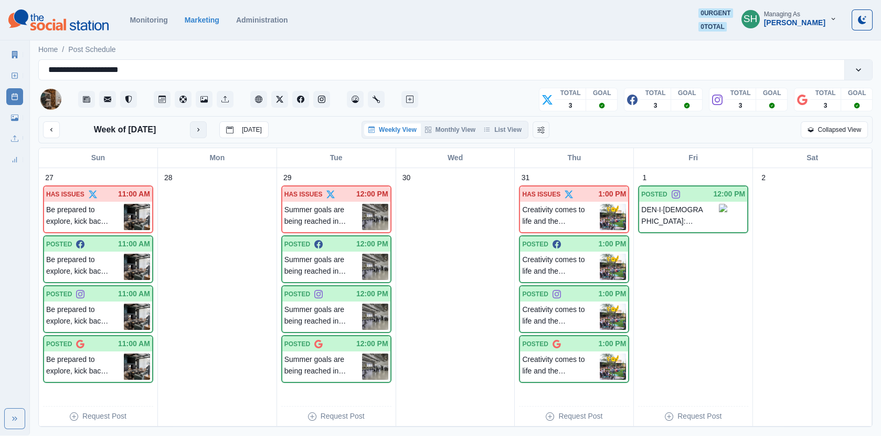
click at [196, 131] on icon "next month" at bounding box center [198, 129] width 7 height 7
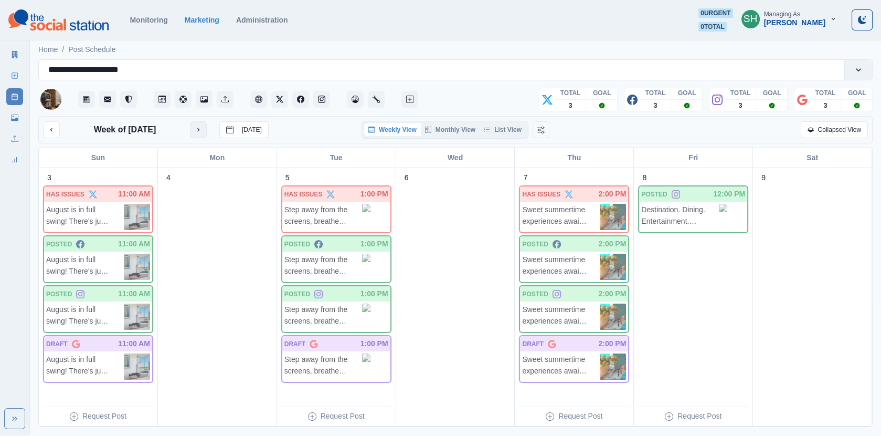
click at [196, 131] on icon "next month" at bounding box center [198, 129] width 7 height 7
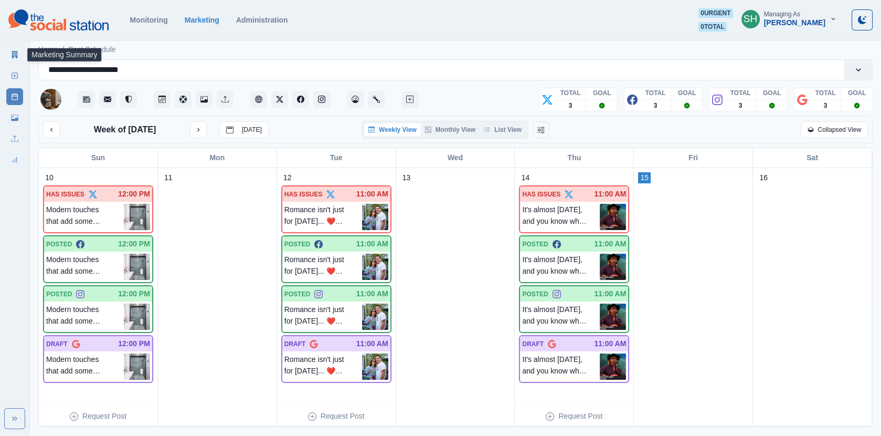
click at [13, 58] on link "Marketing Summary" at bounding box center [14, 54] width 17 height 17
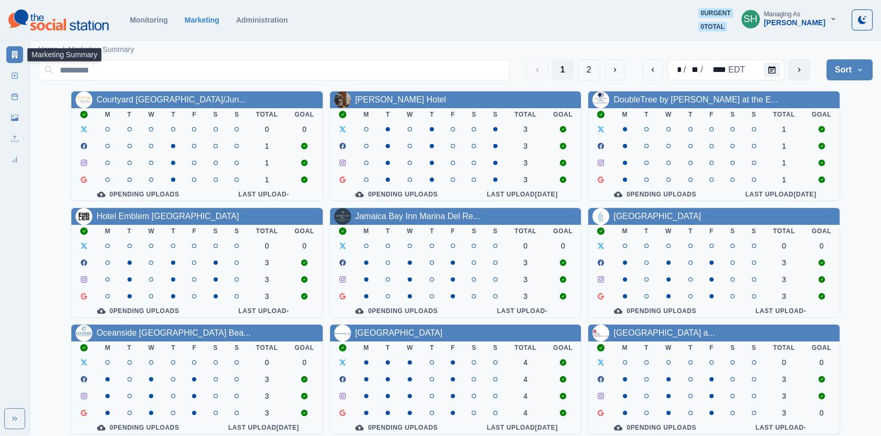
click at [795, 71] on icon "next" at bounding box center [799, 70] width 8 height 8
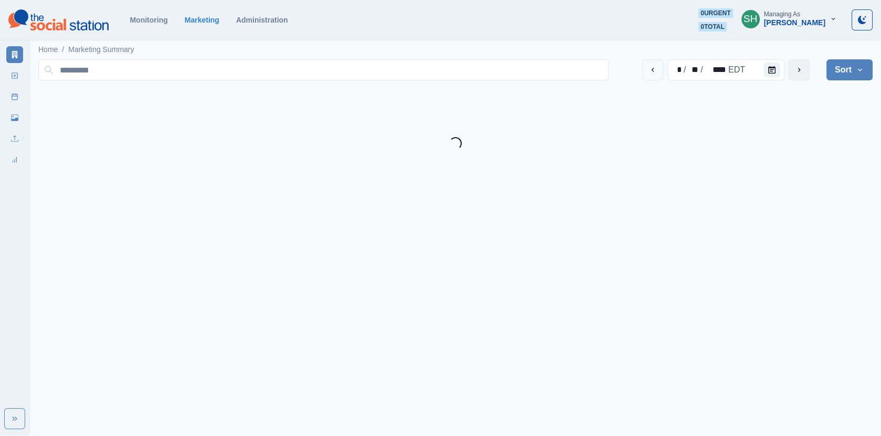
click at [795, 71] on icon "next" at bounding box center [799, 70] width 8 height 8
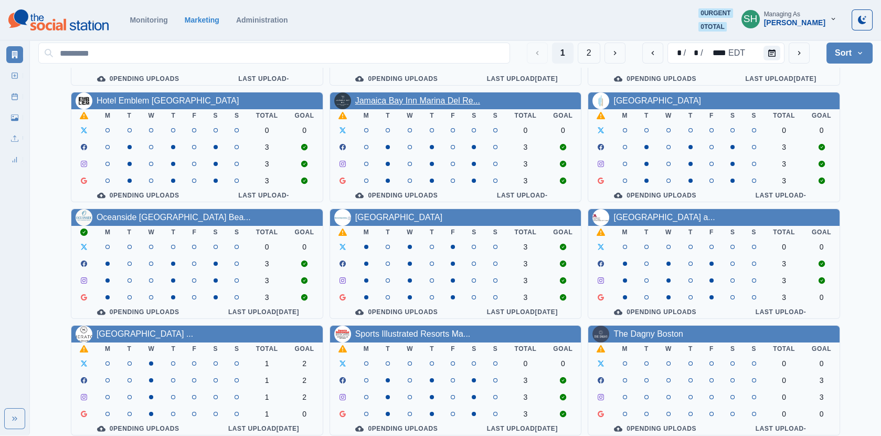
scroll to position [127, 0]
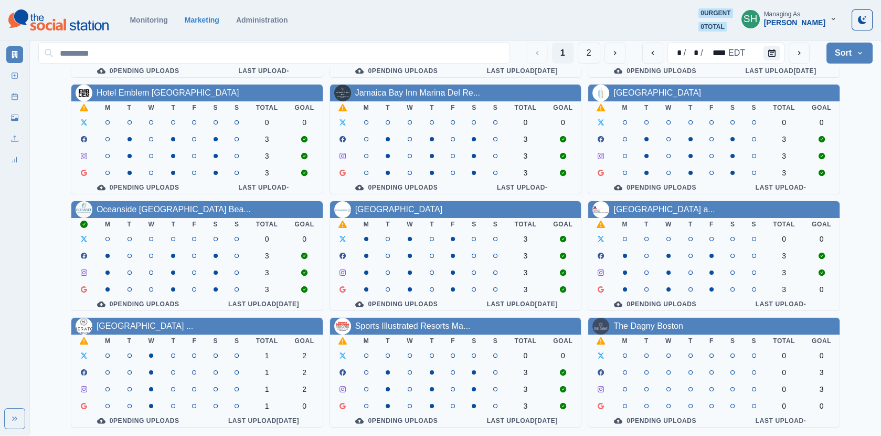
click at [795, 27] on button "SH Managing As [PERSON_NAME]" at bounding box center [789, 18] width 112 height 21
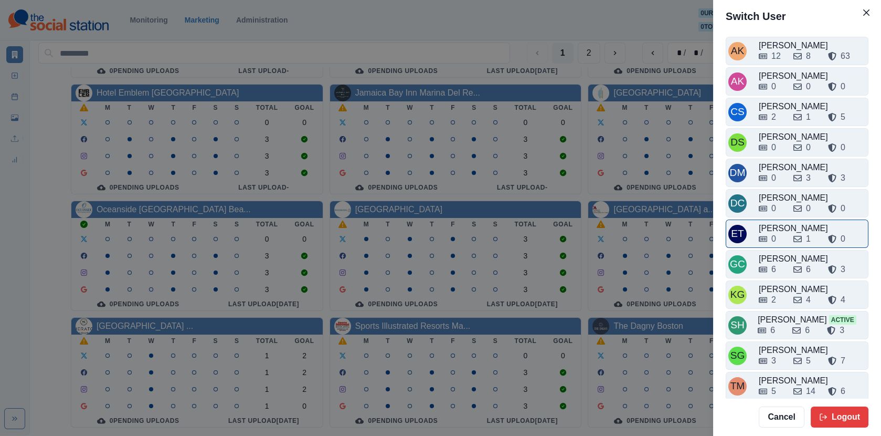
click at [783, 243] on div "ET [PERSON_NAME] 0 1 0" at bounding box center [797, 233] width 143 height 28
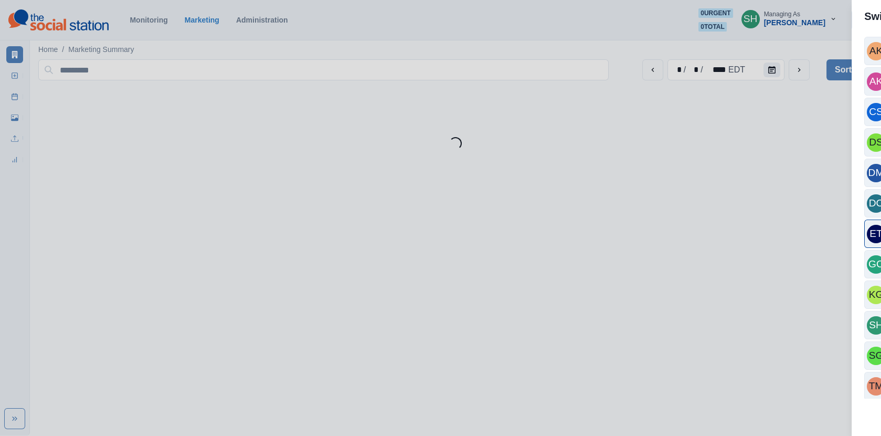
scroll to position [0, 0]
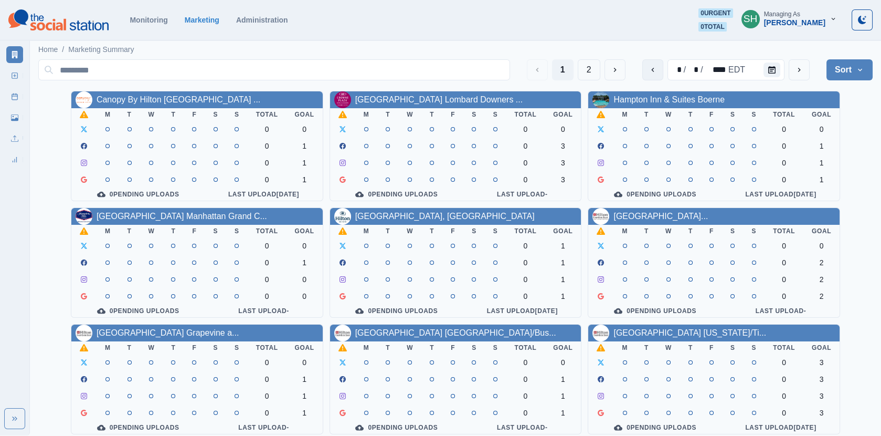
click at [651, 71] on icon "previous" at bounding box center [653, 70] width 8 height 8
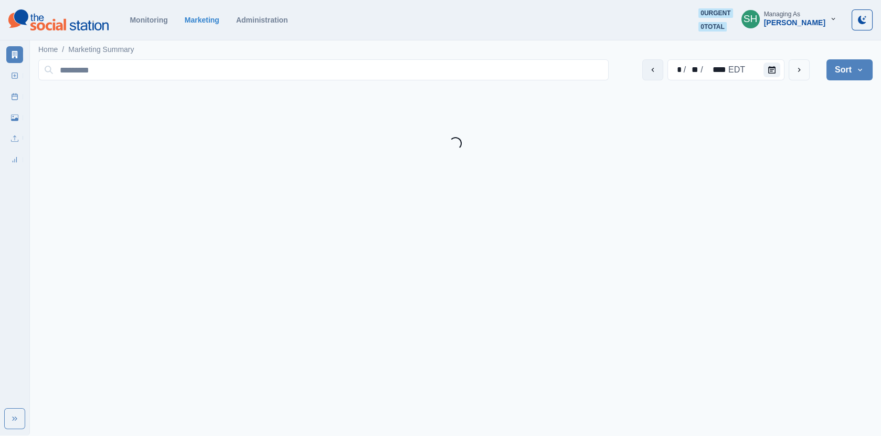
click at [651, 71] on icon "previous" at bounding box center [653, 70] width 8 height 8
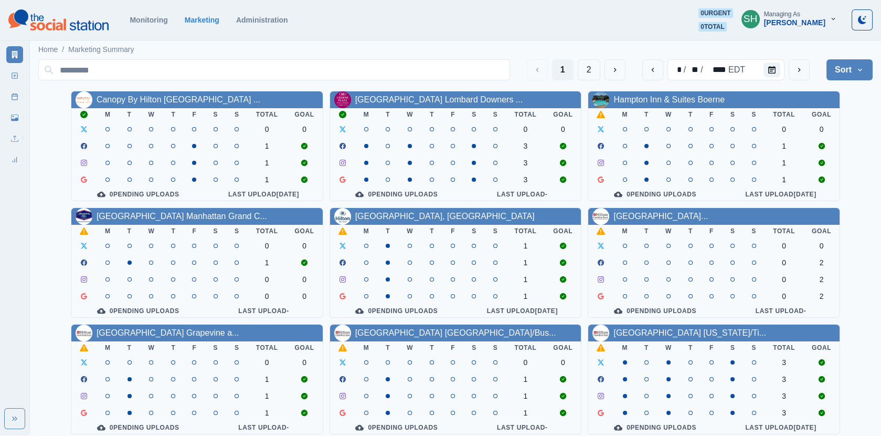
click at [632, 91] on div "Hampton Inn & Suites Boerne" at bounding box center [713, 99] width 251 height 17
click at [632, 103] on link "Hampton Inn & Suites Boerne" at bounding box center [669, 99] width 111 height 9
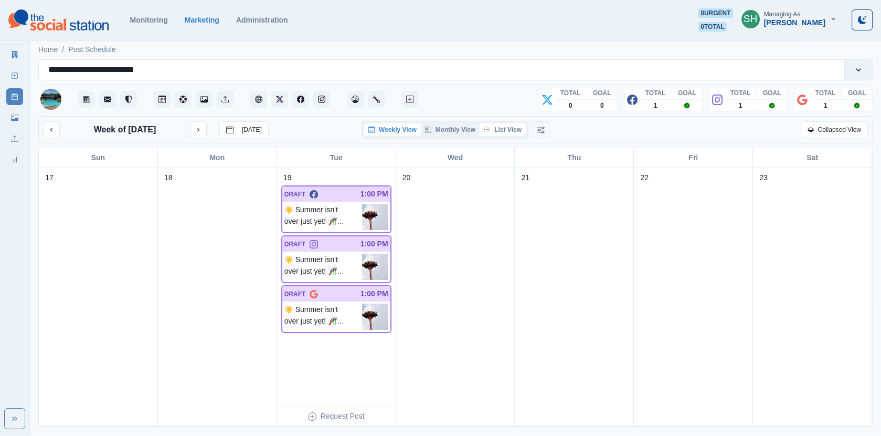
click at [520, 123] on button "List View" at bounding box center [503, 129] width 46 height 13
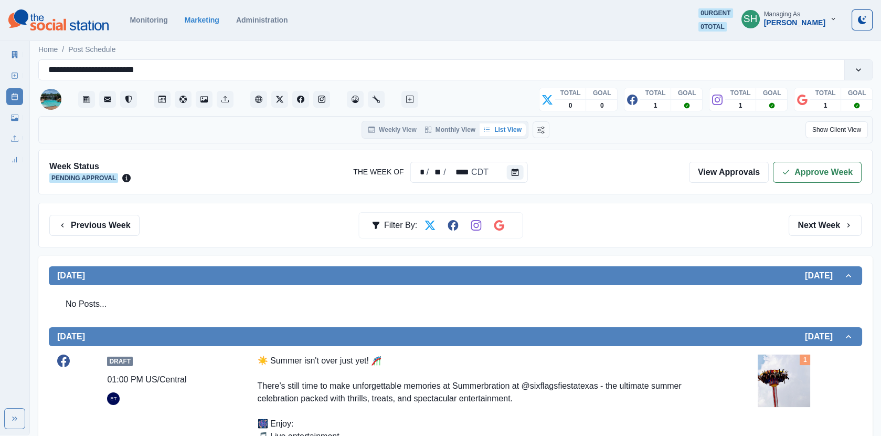
scroll to position [251, 0]
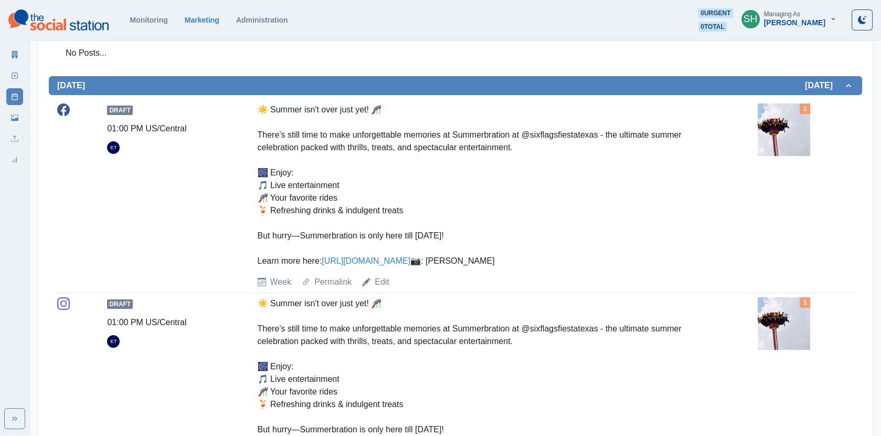
click at [808, 131] on img at bounding box center [784, 129] width 52 height 52
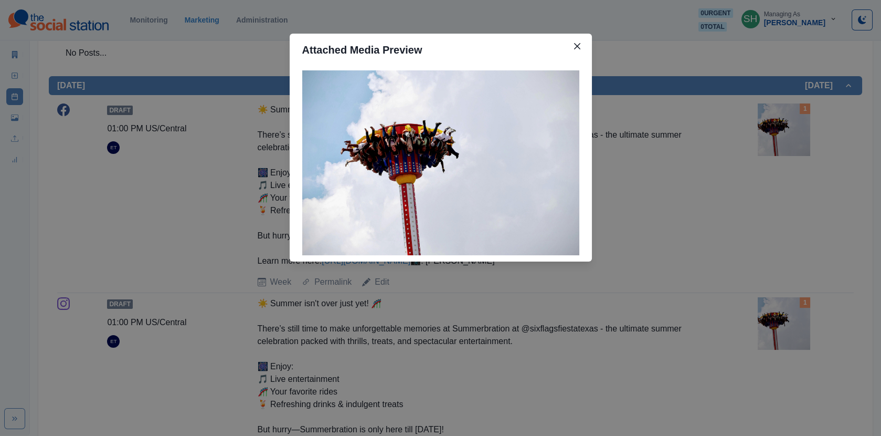
click at [729, 159] on div "Attached Media Preview" at bounding box center [440, 218] width 881 height 436
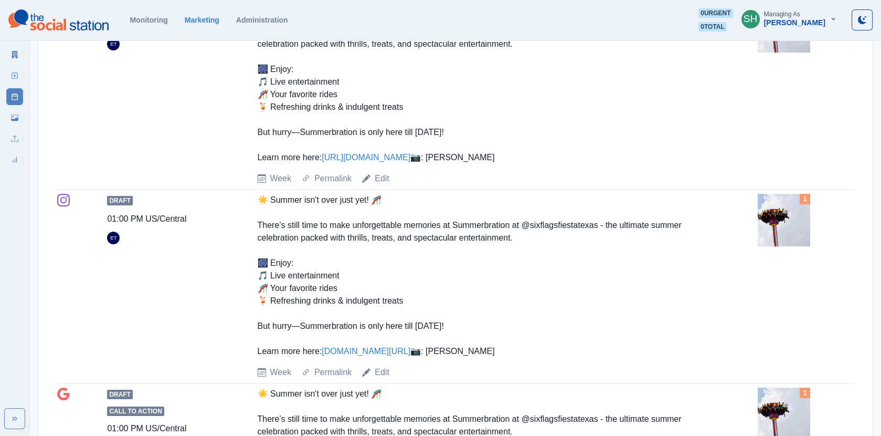
scroll to position [340, 0]
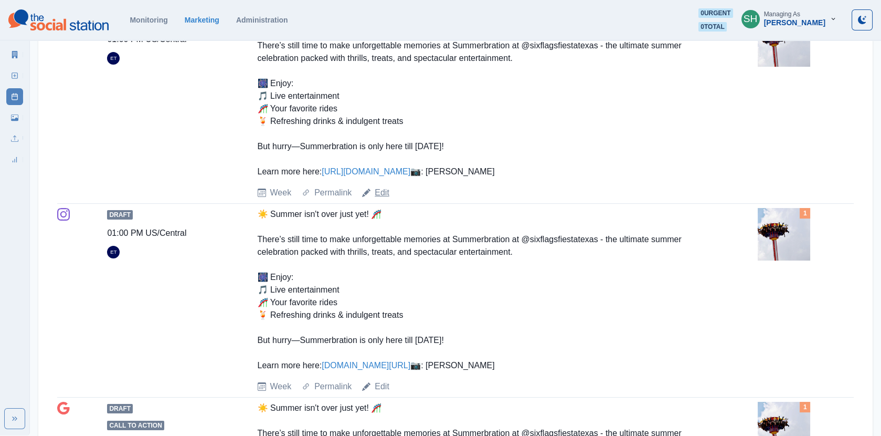
click at [383, 199] on link "Edit" at bounding box center [382, 192] width 15 height 13
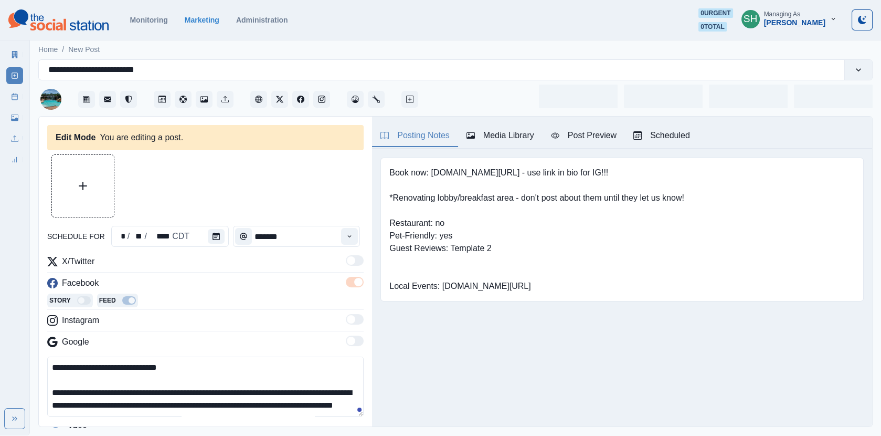
type input "*******"
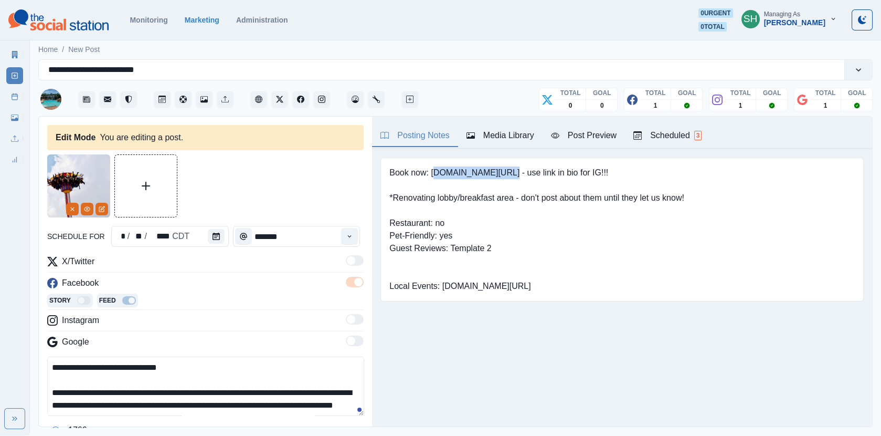
drag, startPoint x: 503, startPoint y: 170, endPoint x: 433, endPoint y: 170, distance: 70.3
click at [433, 170] on pre "Book now: [DOMAIN_NAME][URL] - use link in bio for IG!!! *Renovating lobby/brea…" at bounding box center [536, 229] width 295 height 126
copy pre "[DOMAIN_NAME][URL]"
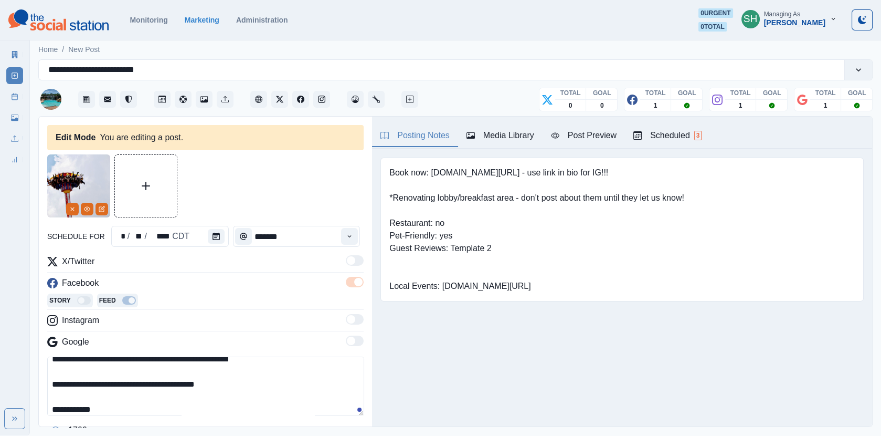
click at [250, 398] on textarea "**********" at bounding box center [205, 385] width 317 height 59
paste textarea "**********"
drag, startPoint x: 146, startPoint y: 388, endPoint x: 135, endPoint y: 388, distance: 11.0
click at [135, 388] on textarea "**********" at bounding box center [205, 385] width 317 height 59
drag, startPoint x: 146, startPoint y: 393, endPoint x: 121, endPoint y: 393, distance: 25.2
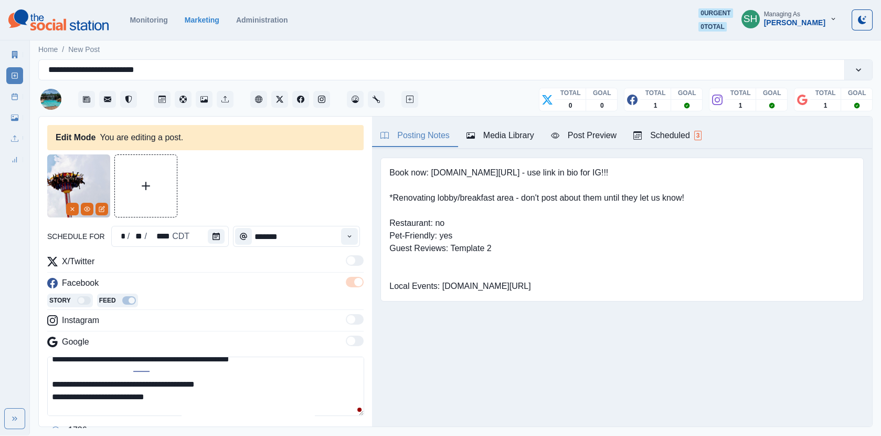
click at [121, 393] on textarea "**********" at bounding box center [205, 385] width 317 height 59
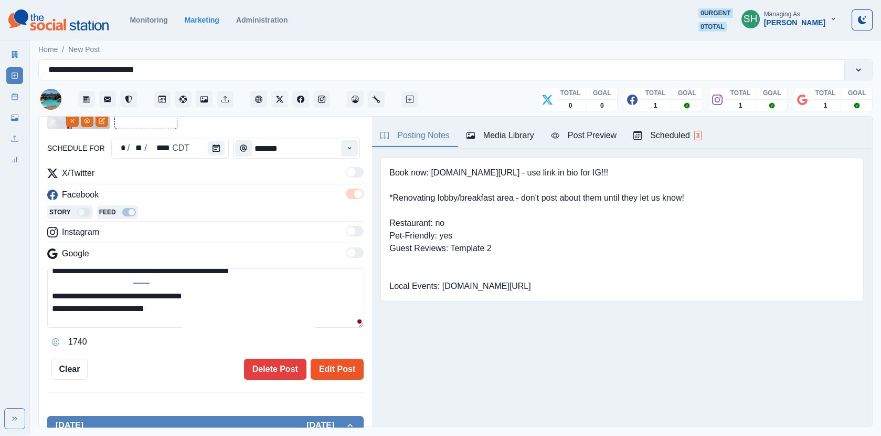
type textarea "**********"
click at [335, 360] on button "Edit Post" at bounding box center [337, 368] width 53 height 21
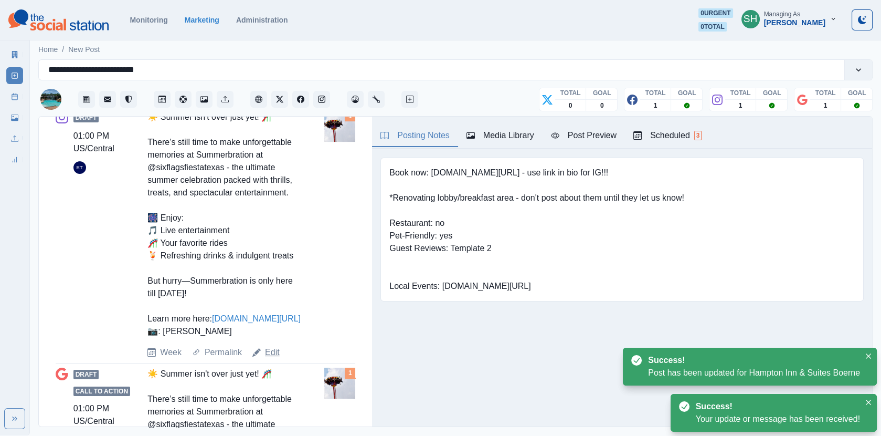
click at [270, 358] on link "Edit" at bounding box center [272, 352] width 15 height 13
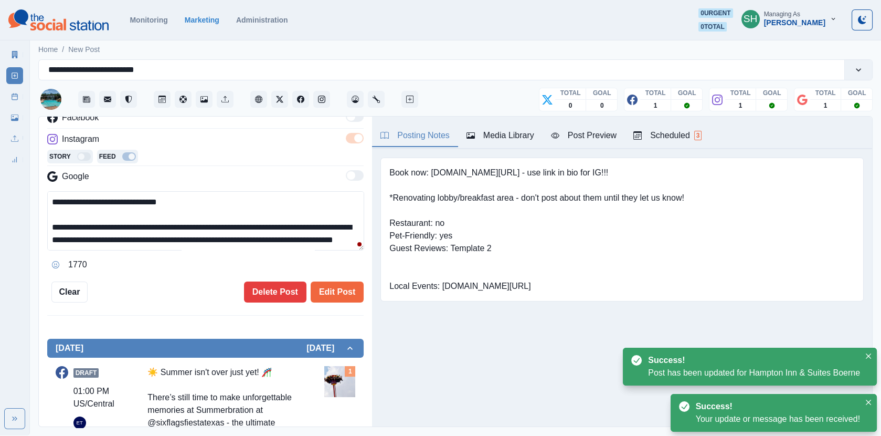
scroll to position [149, 0]
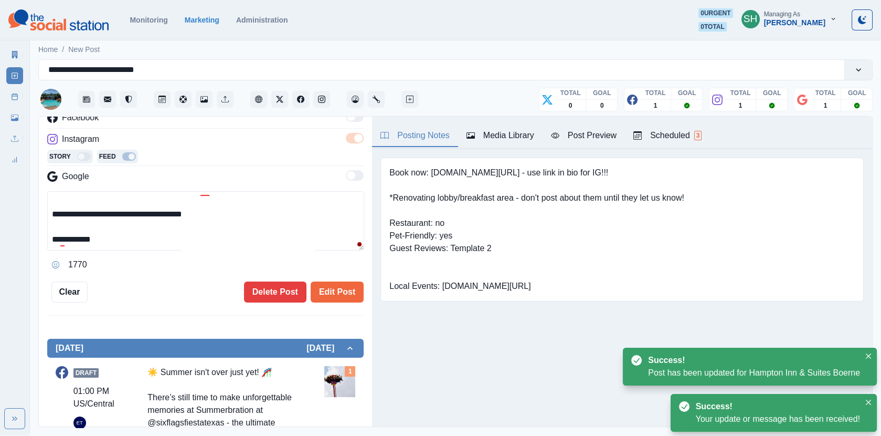
click at [238, 217] on textarea "**********" at bounding box center [205, 220] width 317 height 59
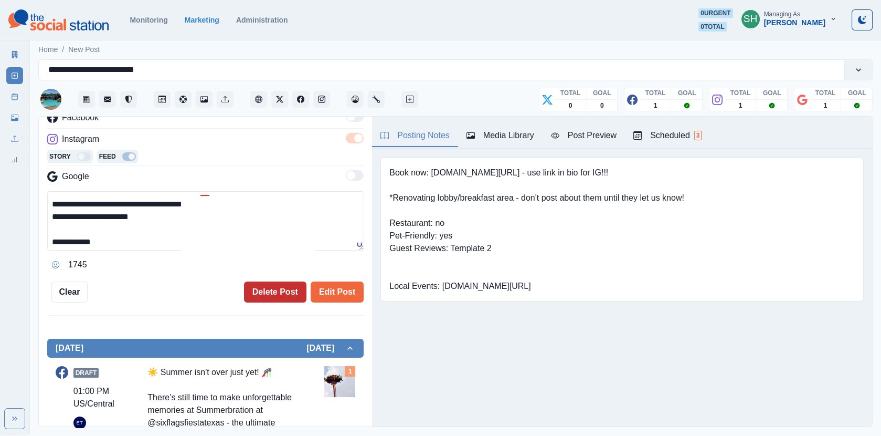
type textarea "**********"
click at [297, 294] on button "Delete Post" at bounding box center [275, 291] width 62 height 21
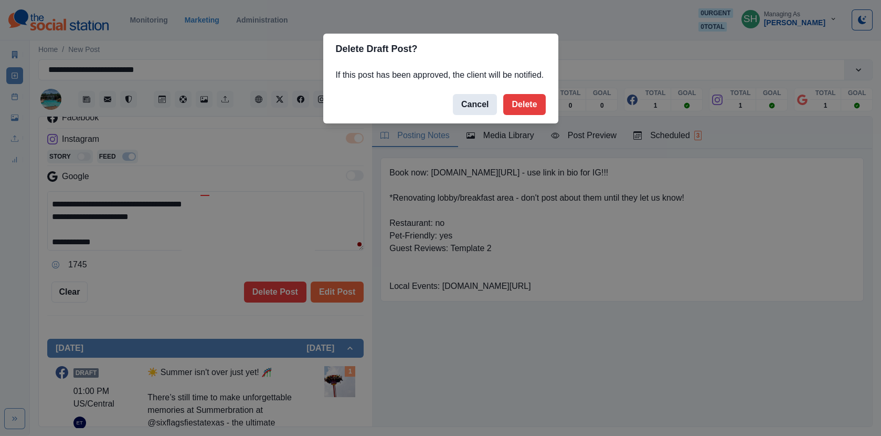
click at [461, 115] on button "Cancel" at bounding box center [475, 104] width 44 height 21
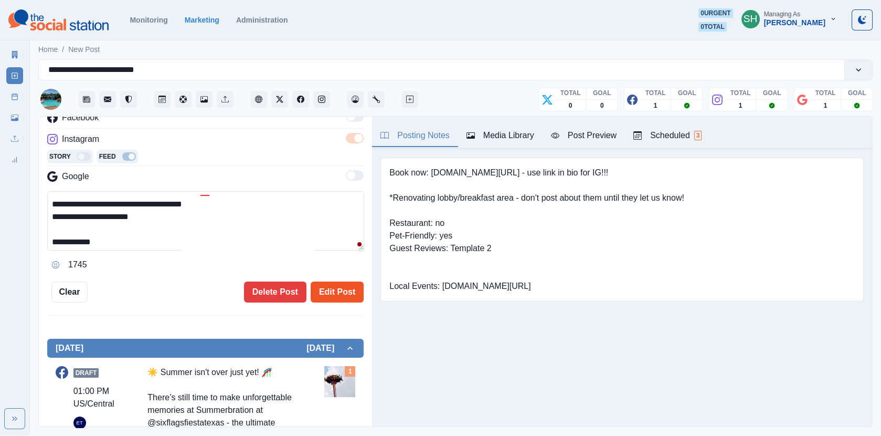
click at [336, 288] on button "Edit Post" at bounding box center [337, 291] width 53 height 21
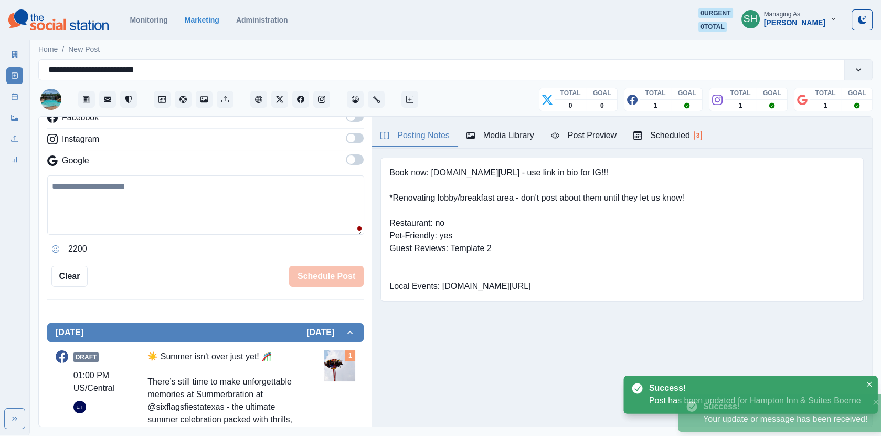
scroll to position [942, 0]
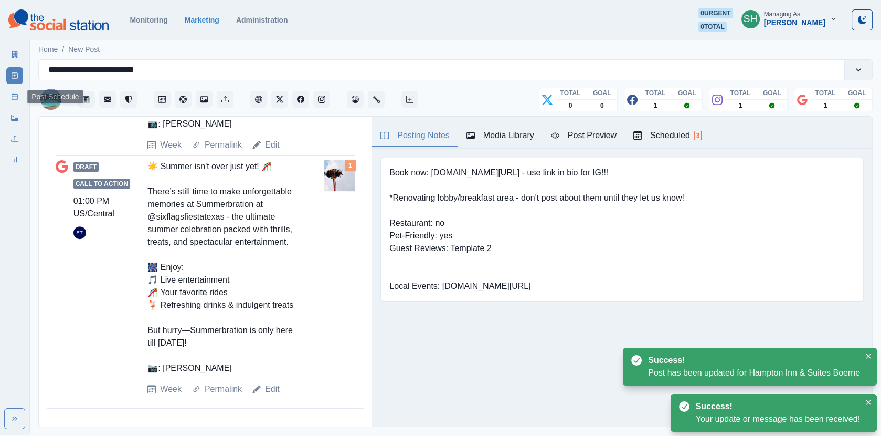
click at [16, 102] on link "Post Schedule" at bounding box center [14, 96] width 17 height 17
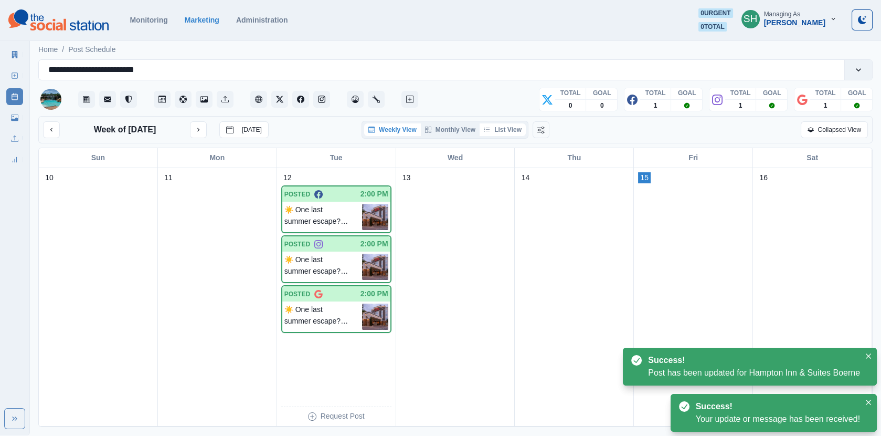
click at [502, 135] on button "List View" at bounding box center [503, 129] width 46 height 13
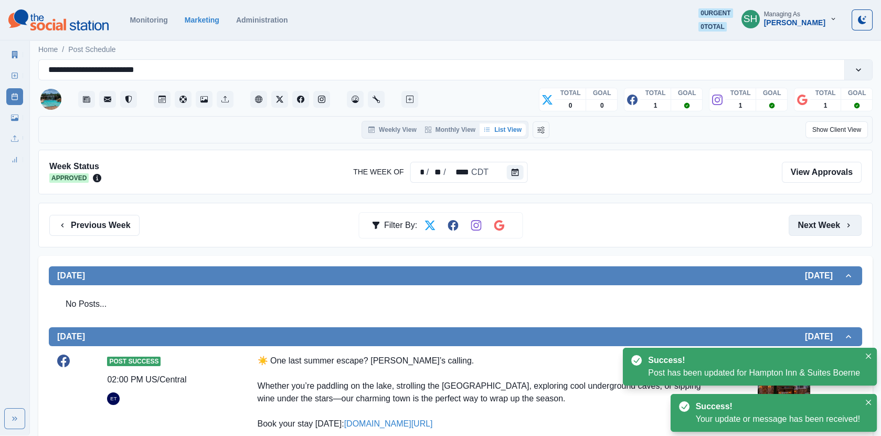
click at [829, 233] on button "Next Week" at bounding box center [825, 225] width 73 height 21
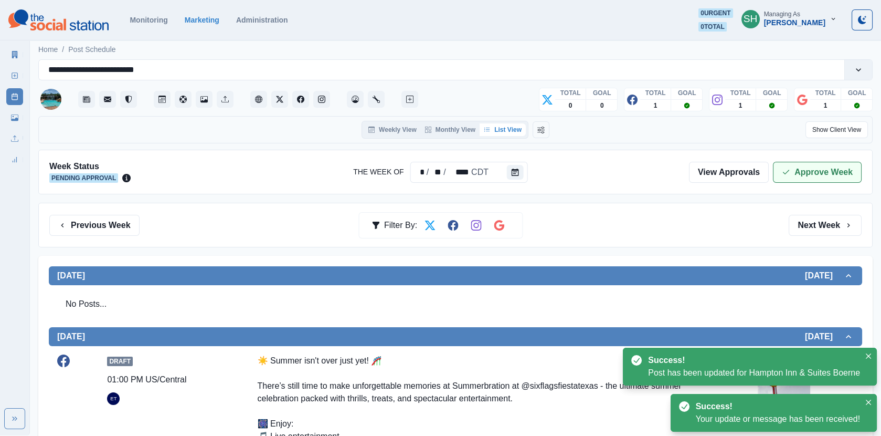
click at [800, 172] on button "Approve Week" at bounding box center [817, 172] width 89 height 21
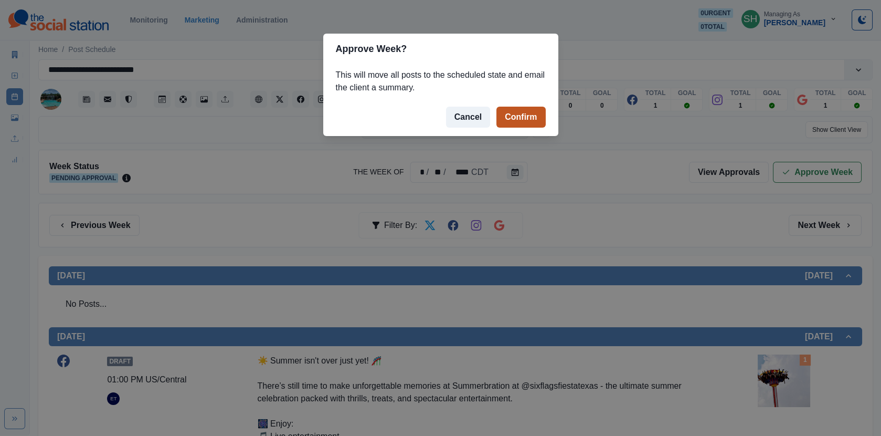
click at [532, 114] on button "Confirm" at bounding box center [521, 117] width 49 height 21
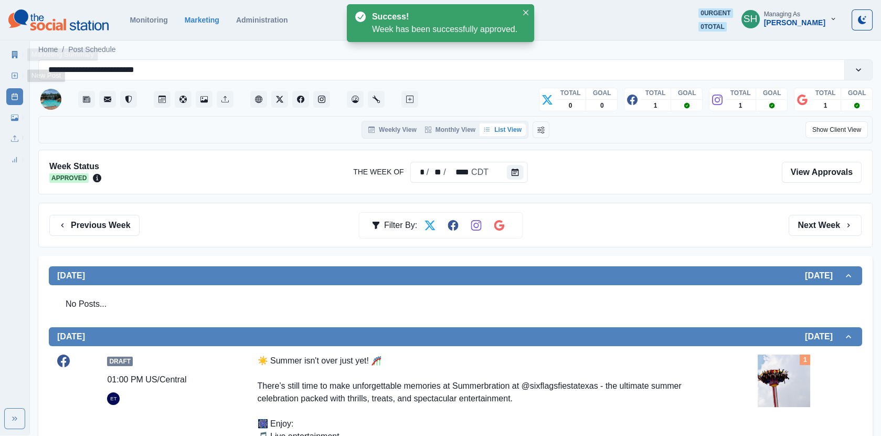
click at [17, 54] on icon at bounding box center [15, 54] width 6 height 7
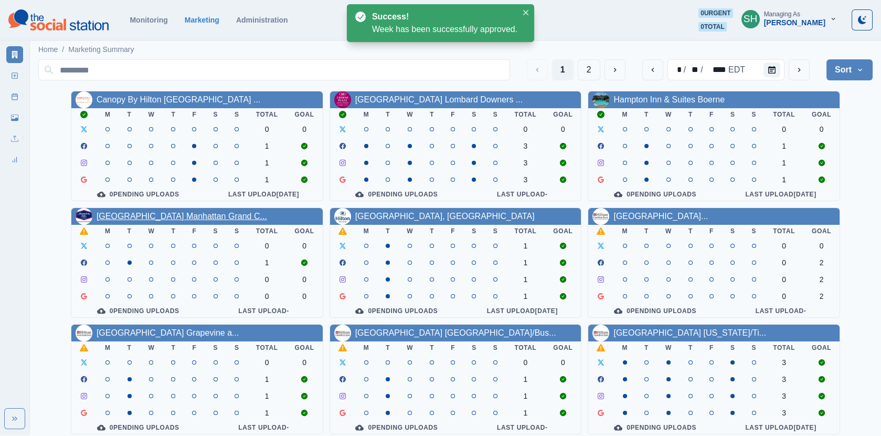
click at [143, 217] on link "[GEOGRAPHIC_DATA] Manhattan Grand C..." at bounding box center [182, 216] width 171 height 9
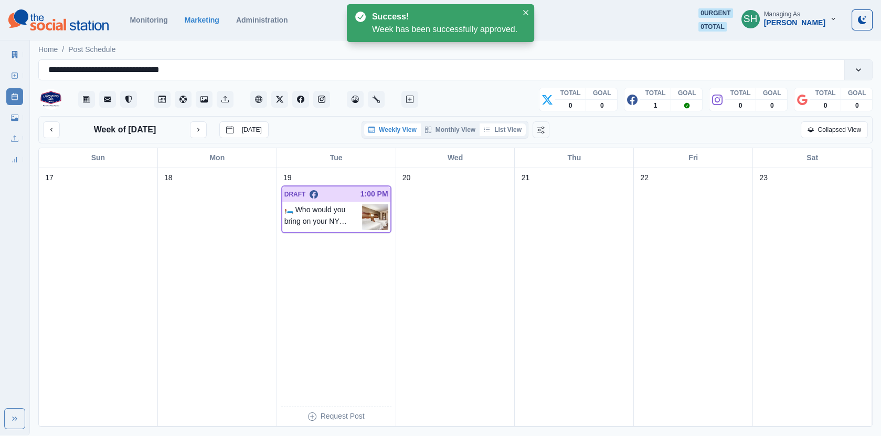
click at [511, 134] on button "List View" at bounding box center [503, 129] width 46 height 13
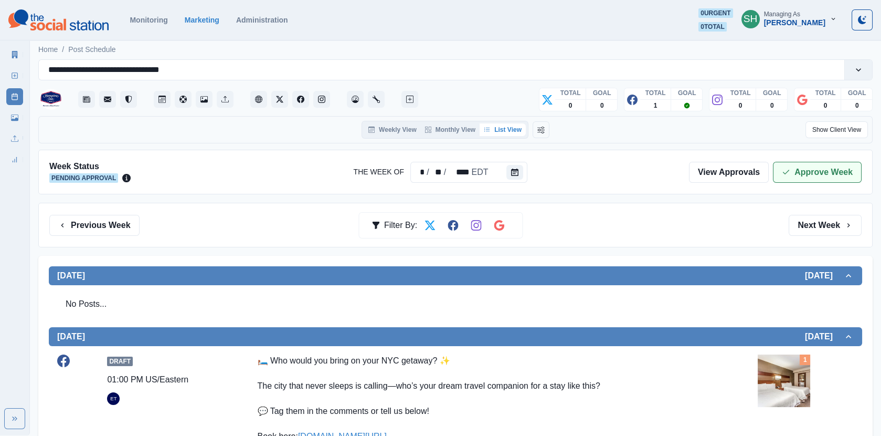
click at [796, 169] on button "Approve Week" at bounding box center [817, 172] width 89 height 21
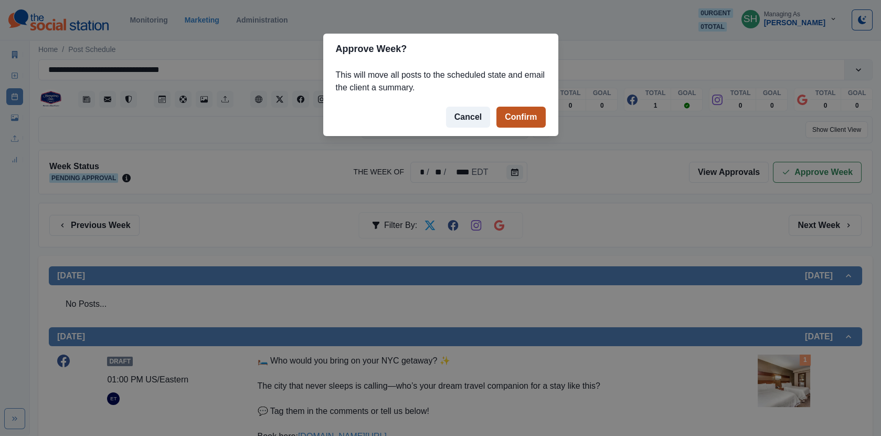
click at [526, 123] on button "Confirm" at bounding box center [521, 117] width 49 height 21
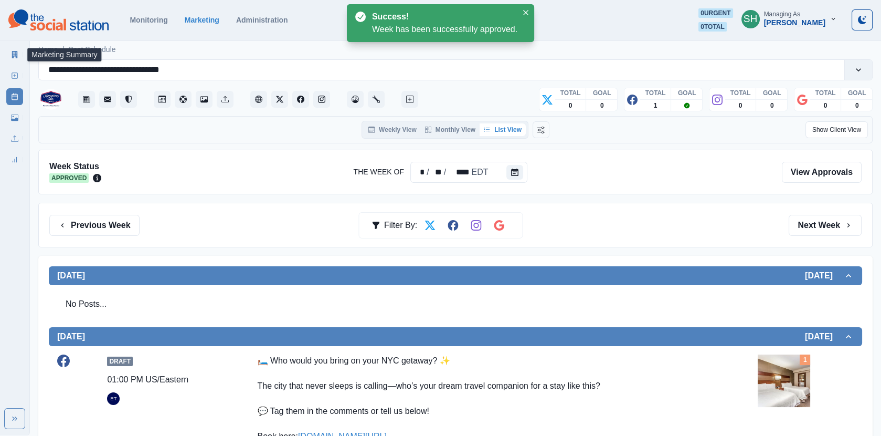
click at [13, 52] on icon at bounding box center [15, 54] width 6 height 7
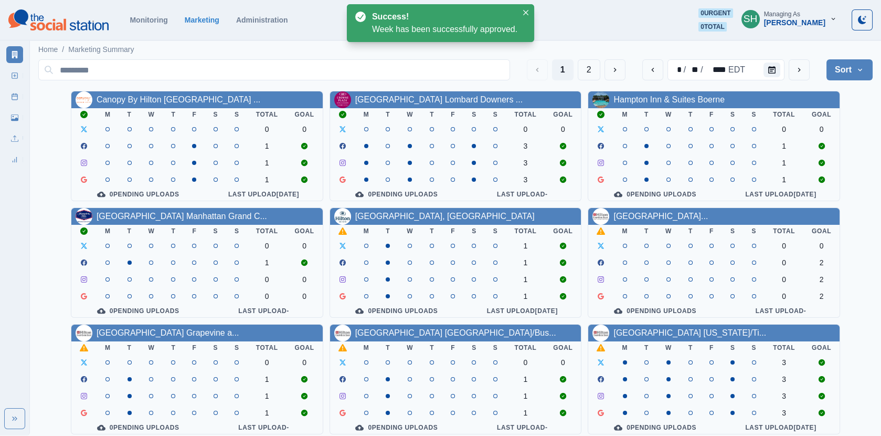
click at [401, 209] on div "[GEOGRAPHIC_DATA], [GEOGRAPHIC_DATA]" at bounding box center [455, 216] width 251 height 17
click at [401, 214] on link "[GEOGRAPHIC_DATA], [GEOGRAPHIC_DATA]" at bounding box center [445, 216] width 180 height 9
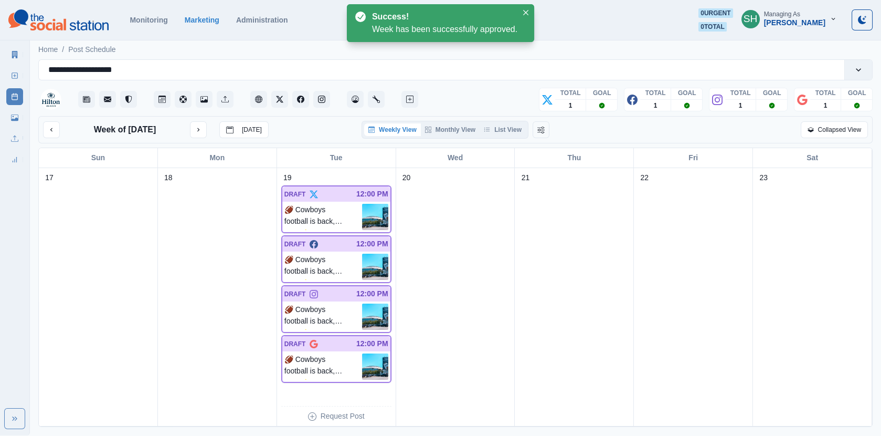
click at [501, 122] on div "Weekly View Monthly View List View" at bounding box center [445, 130] width 167 height 18
click at [501, 123] on button "List View" at bounding box center [503, 129] width 46 height 13
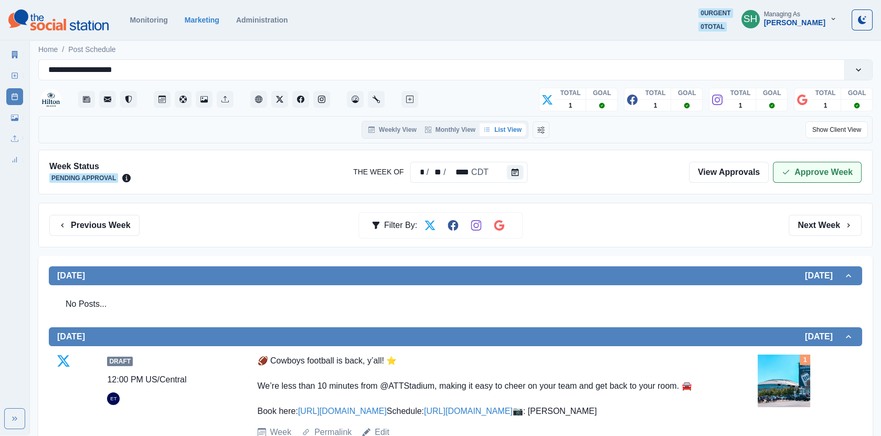
click at [784, 173] on icon "button" at bounding box center [786, 172] width 8 height 8
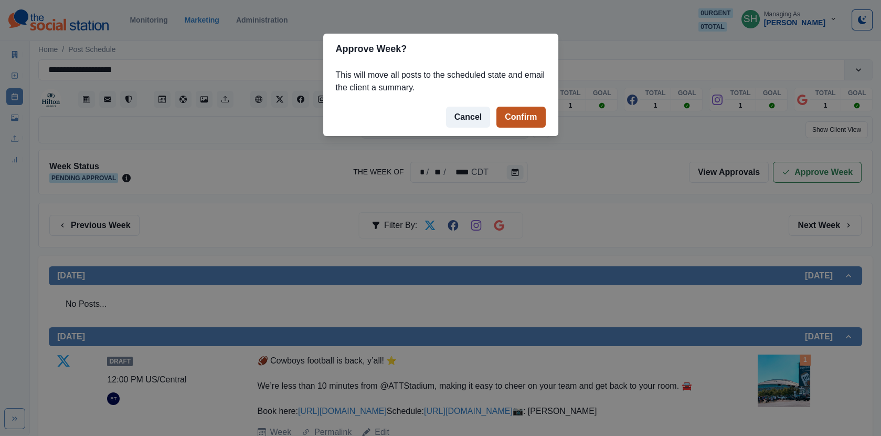
click at [524, 111] on button "Confirm" at bounding box center [521, 117] width 49 height 21
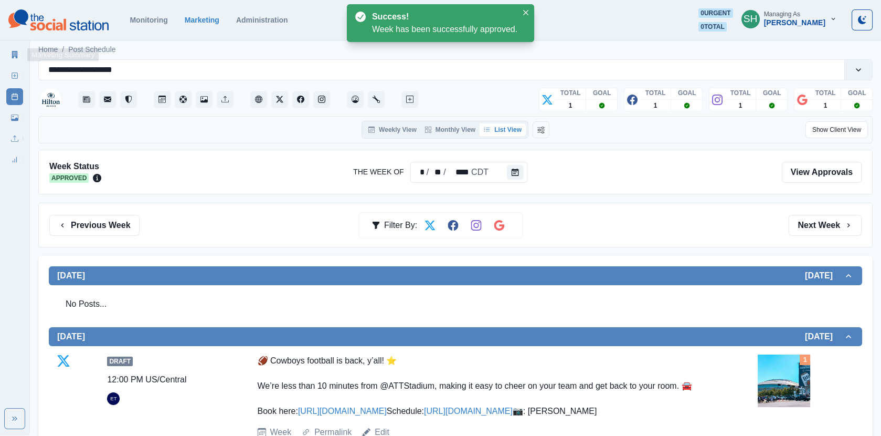
click at [15, 55] on icon at bounding box center [14, 54] width 7 height 7
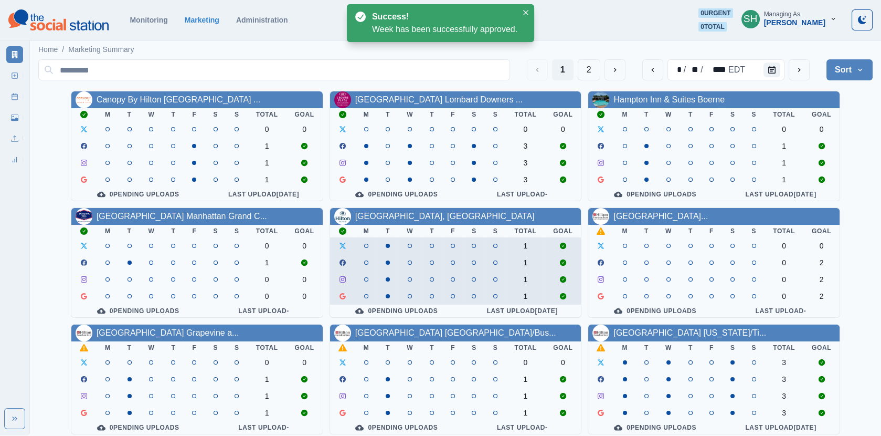
scroll to position [127, 0]
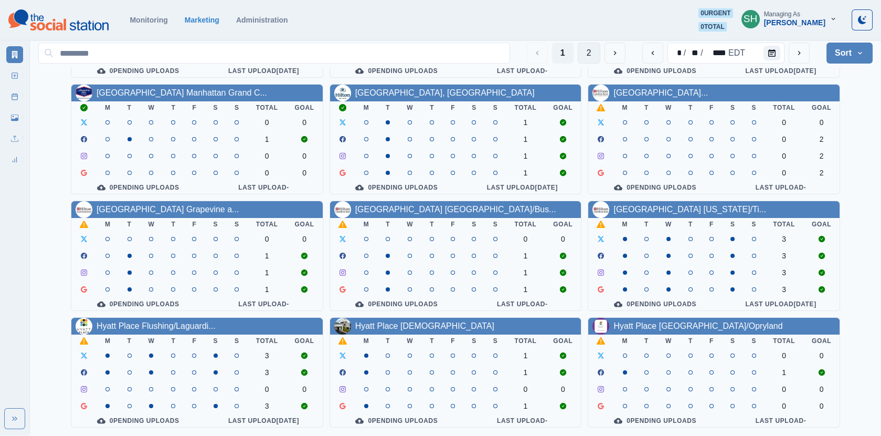
click at [592, 51] on button "2" at bounding box center [589, 53] width 23 height 21
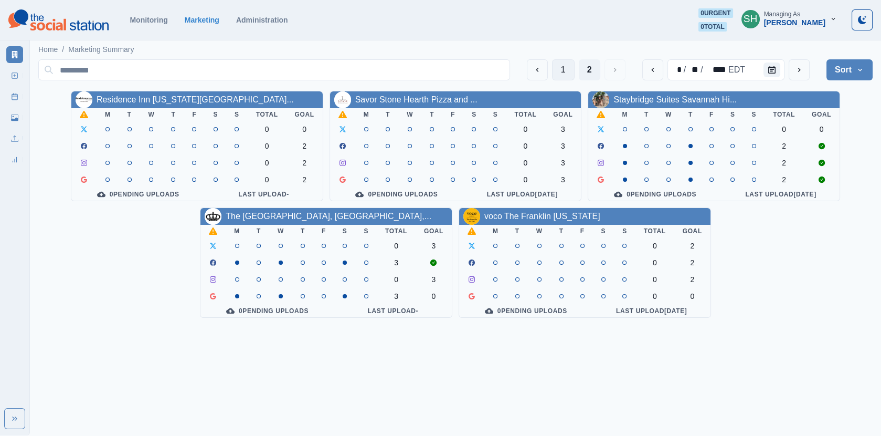
click at [566, 66] on button "1" at bounding box center [563, 69] width 23 height 21
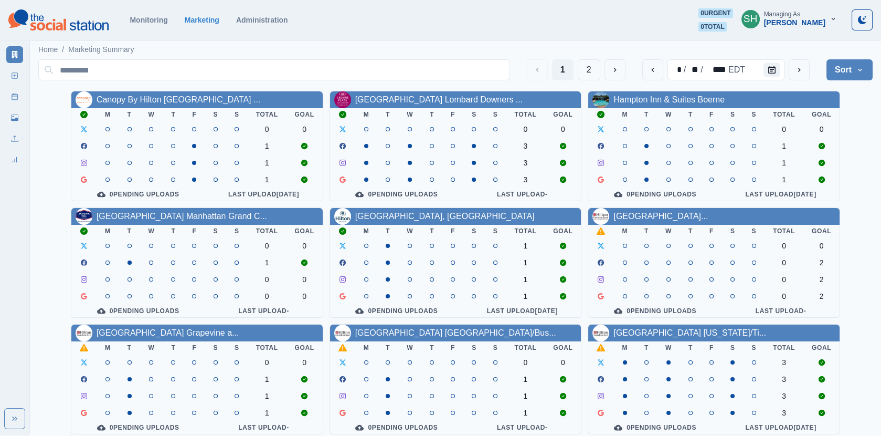
scroll to position [127, 0]
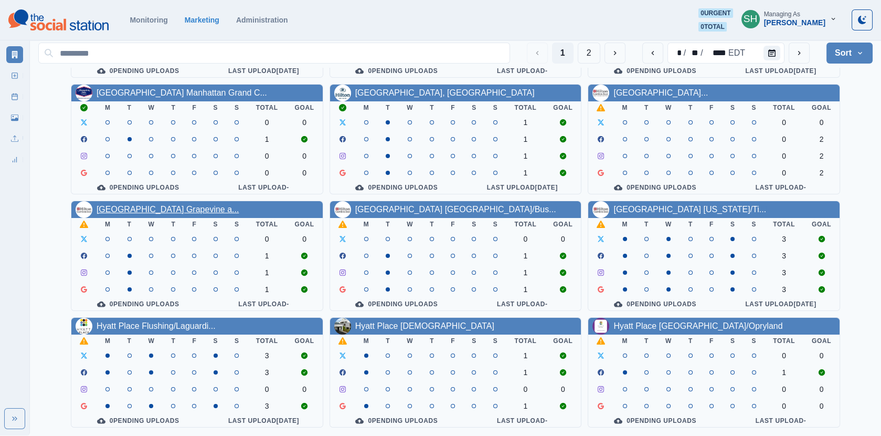
click at [158, 205] on link "[GEOGRAPHIC_DATA] Grapevine a..." at bounding box center [168, 209] width 143 height 9
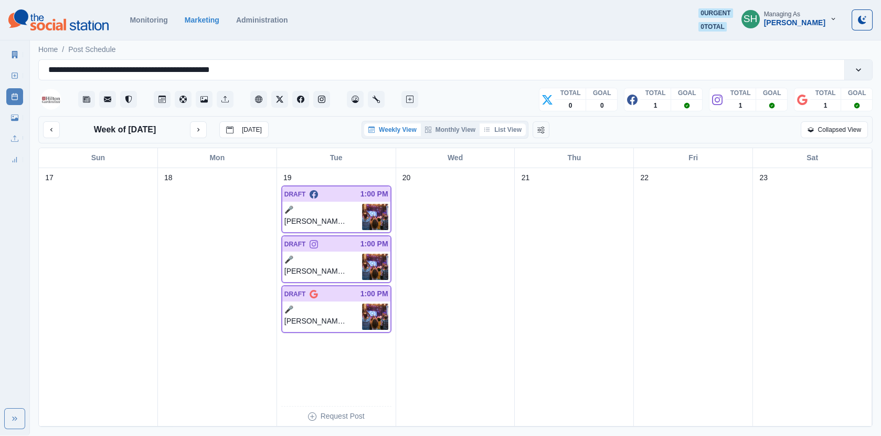
click at [512, 132] on button "List View" at bounding box center [503, 129] width 46 height 13
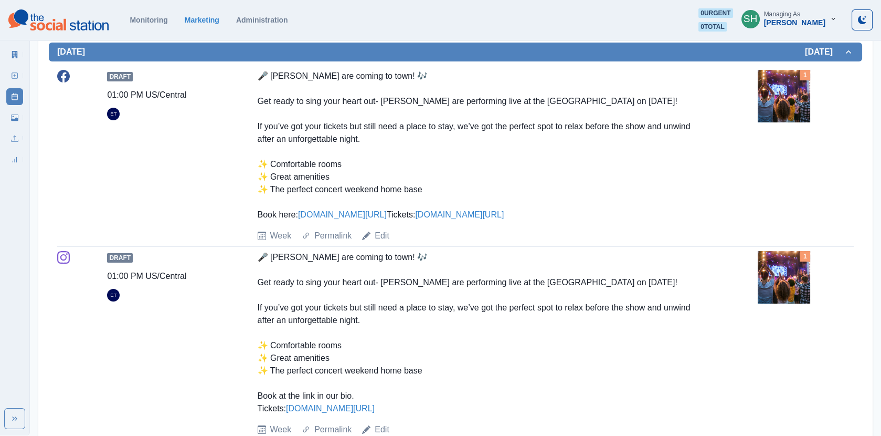
scroll to position [286, 0]
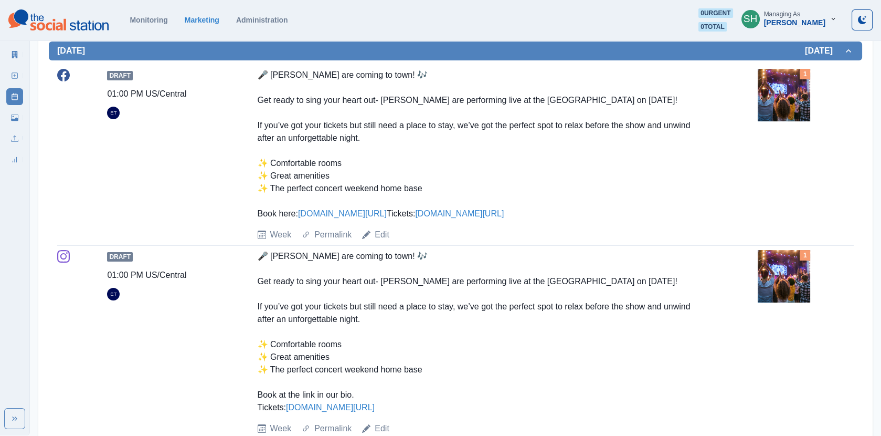
click at [781, 104] on img at bounding box center [784, 95] width 52 height 52
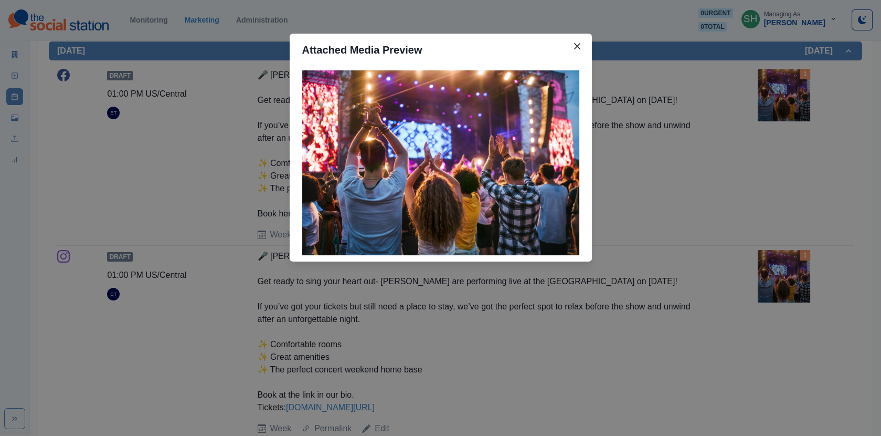
click at [723, 159] on div "Attached Media Preview" at bounding box center [440, 218] width 881 height 436
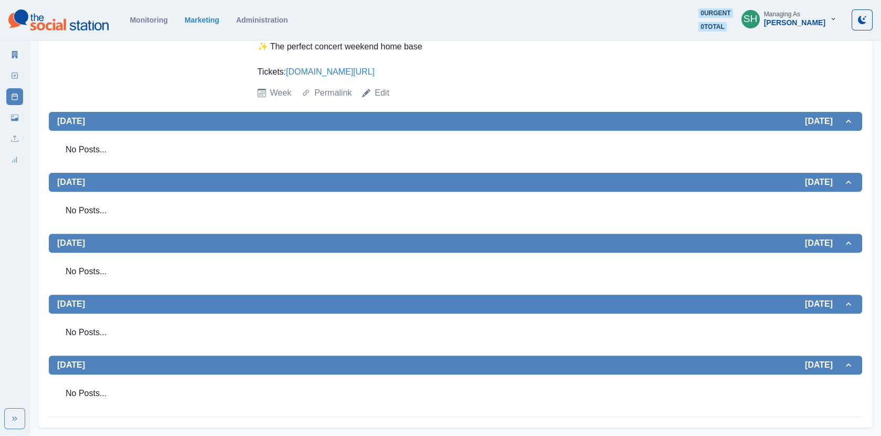
scroll to position [0, 0]
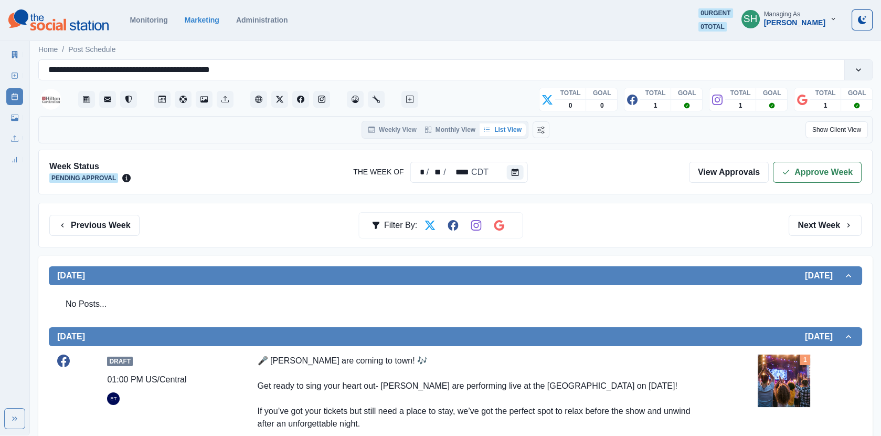
click at [819, 150] on div "Week Status Pending Approval The Week Of * / ** / **** CDT View Approvals Appro…" at bounding box center [455, 172] width 835 height 45
click at [808, 160] on div "Week Status Pending Approval The Week Of * / ** / **** CDT View Approvals Appro…" at bounding box center [455, 172] width 835 height 45
click at [765, 172] on link "View Approvals" at bounding box center [729, 172] width 80 height 21
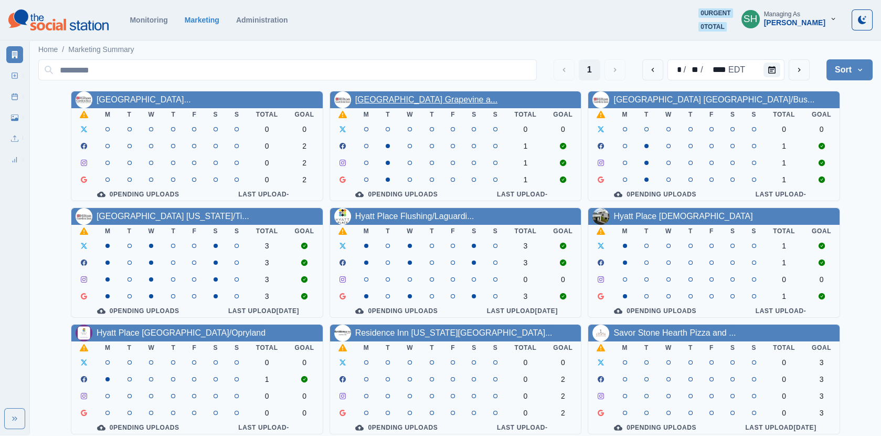
click at [394, 98] on link "[GEOGRAPHIC_DATA] Grapevine a..." at bounding box center [426, 99] width 143 height 9
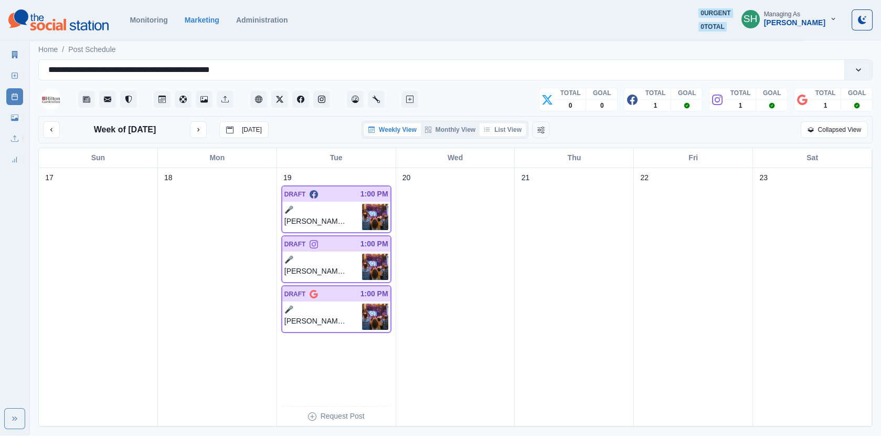
click at [513, 132] on button "List View" at bounding box center [503, 129] width 46 height 13
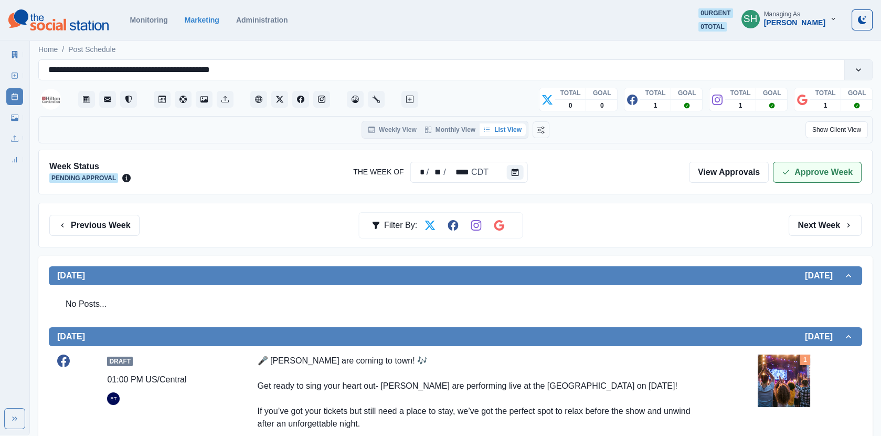
click at [812, 170] on button "Approve Week" at bounding box center [817, 172] width 89 height 21
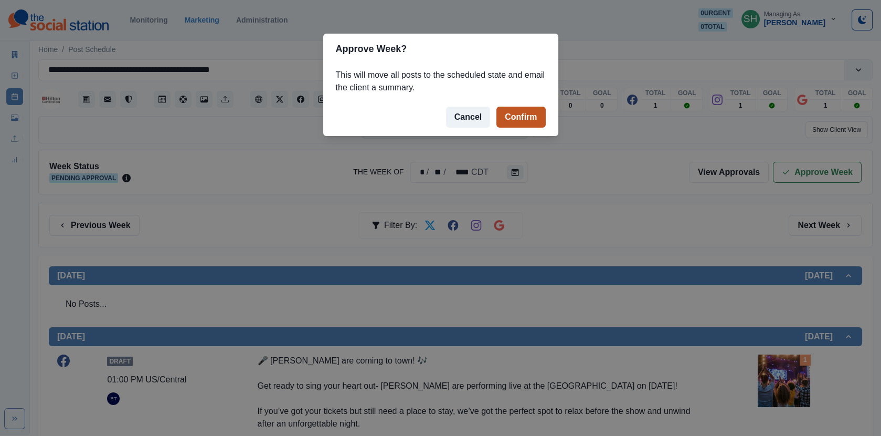
click at [529, 118] on button "Confirm" at bounding box center [521, 117] width 49 height 21
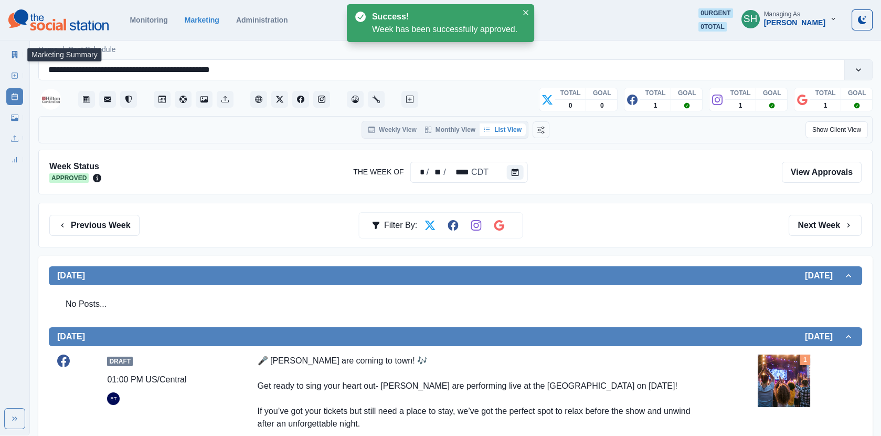
click at [8, 56] on link "Marketing Summary" at bounding box center [14, 54] width 17 height 17
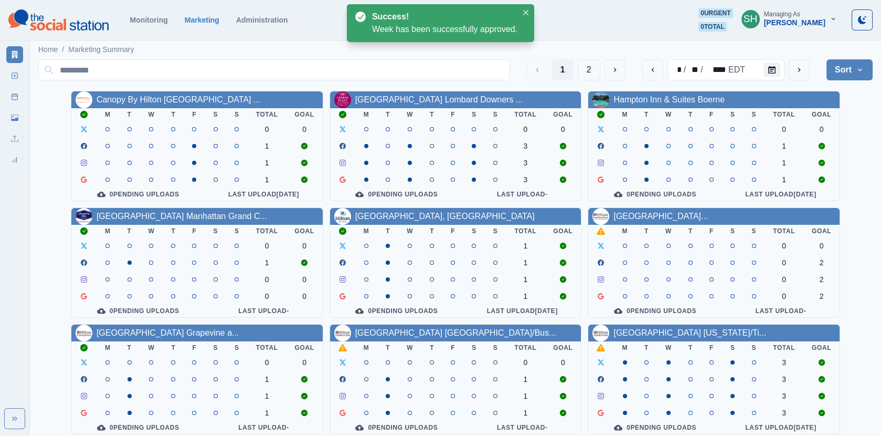
scroll to position [127, 0]
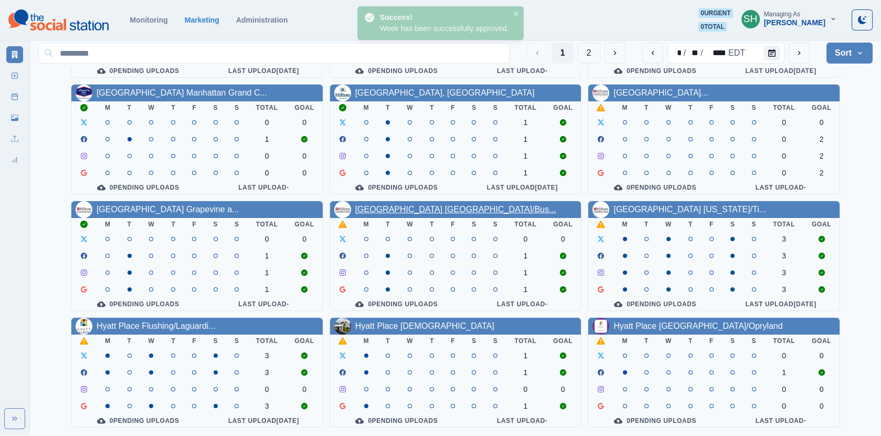
click at [397, 210] on link "[GEOGRAPHIC_DATA] [GEOGRAPHIC_DATA]/Bus..." at bounding box center [455, 209] width 201 height 9
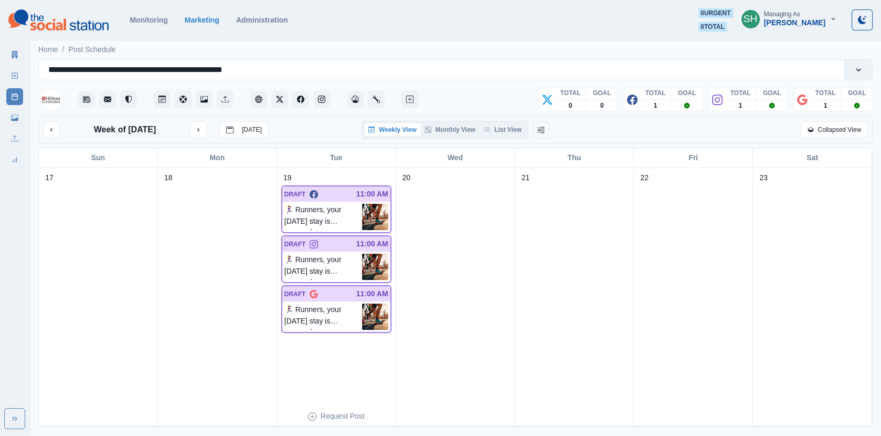
click at [509, 137] on div "Weekly View Monthly View List View" at bounding box center [445, 130] width 167 height 18
click at [503, 126] on button "List View" at bounding box center [503, 129] width 46 height 13
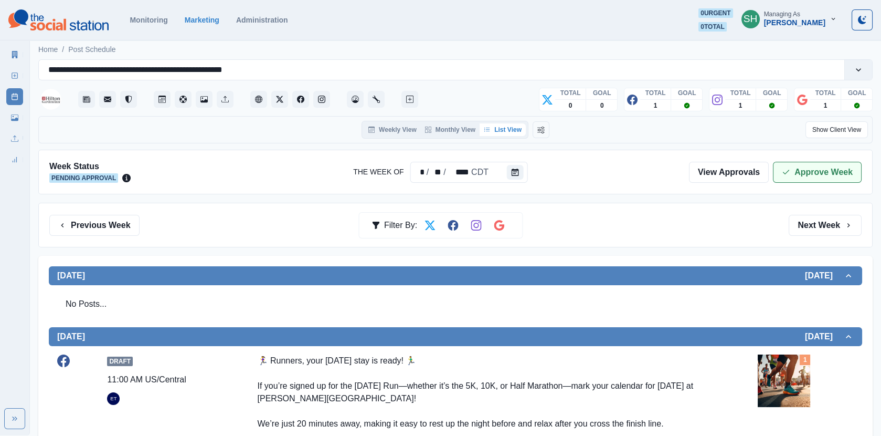
click at [803, 172] on button "Approve Week" at bounding box center [817, 172] width 89 height 21
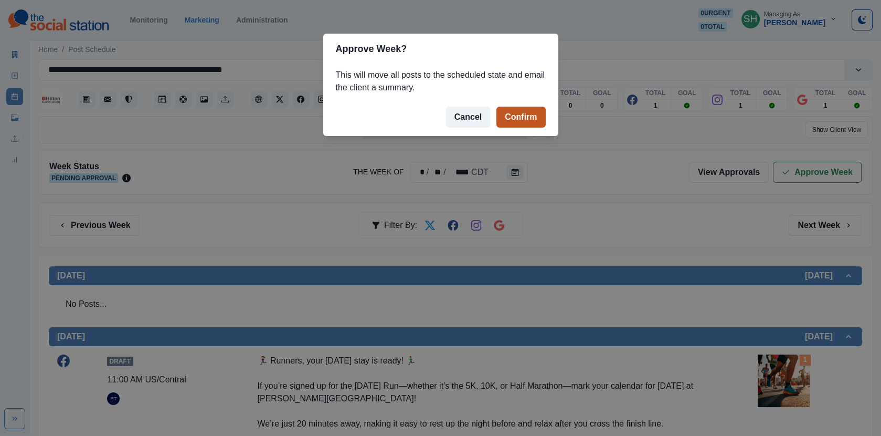
click at [523, 115] on button "Confirm" at bounding box center [521, 117] width 49 height 21
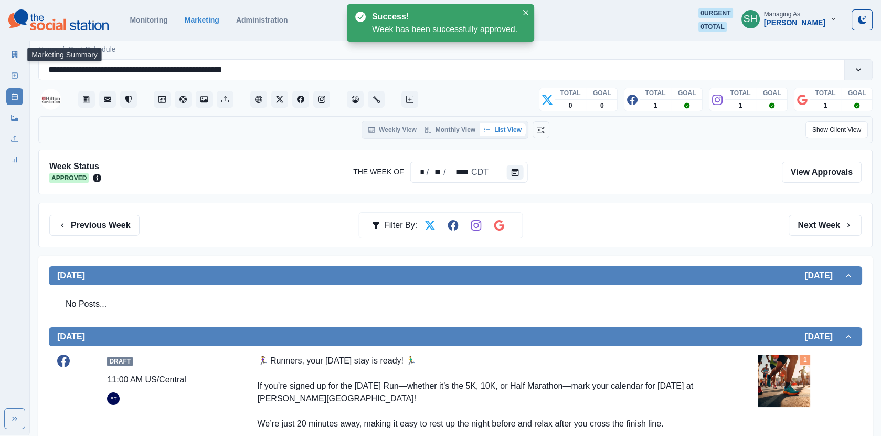
click at [17, 50] on link "Marketing Summary" at bounding box center [14, 54] width 17 height 17
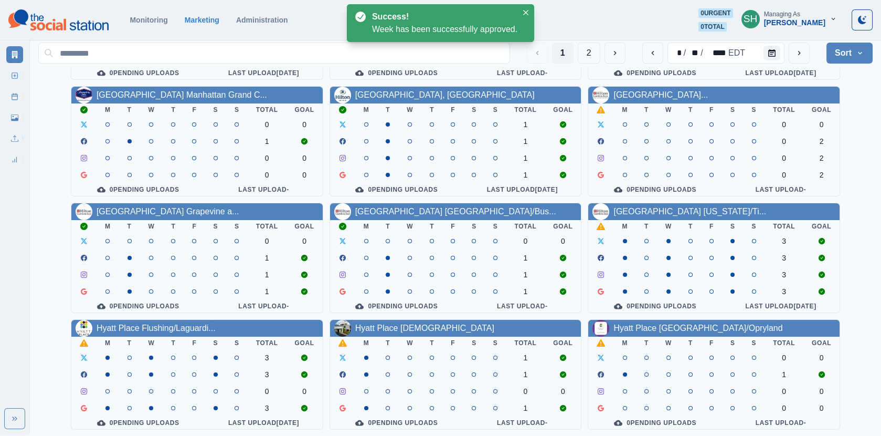
scroll to position [127, 0]
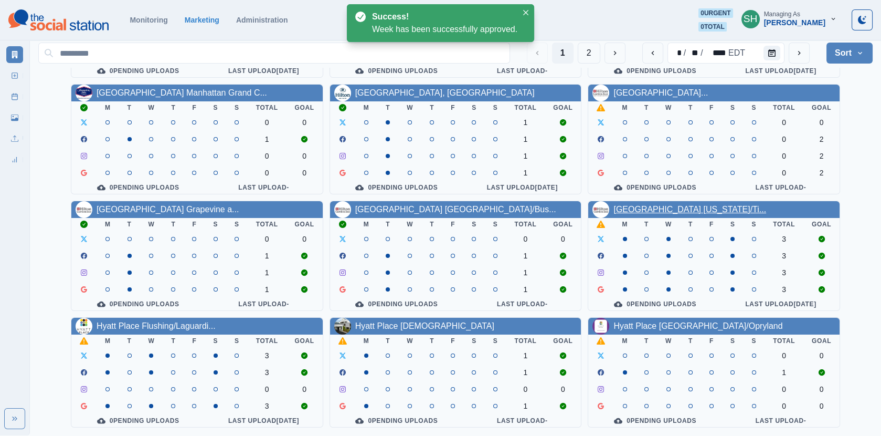
click at [653, 205] on link "[GEOGRAPHIC_DATA] [US_STATE]/Ti..." at bounding box center [690, 209] width 153 height 9
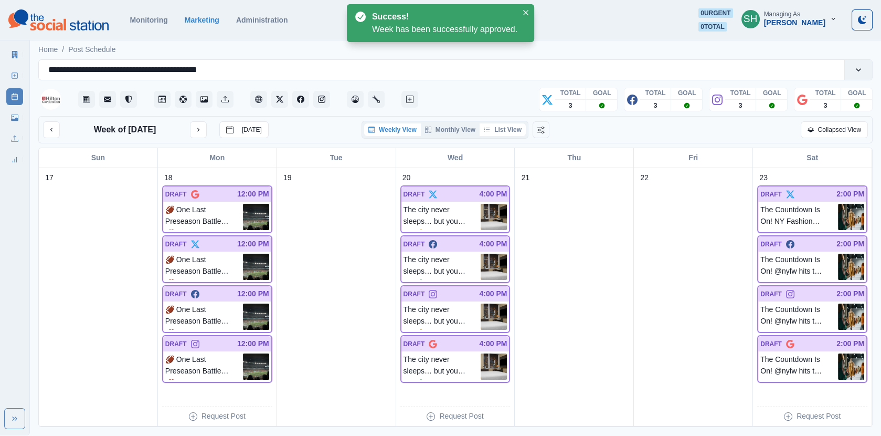
click at [518, 132] on button "List View" at bounding box center [503, 129] width 46 height 13
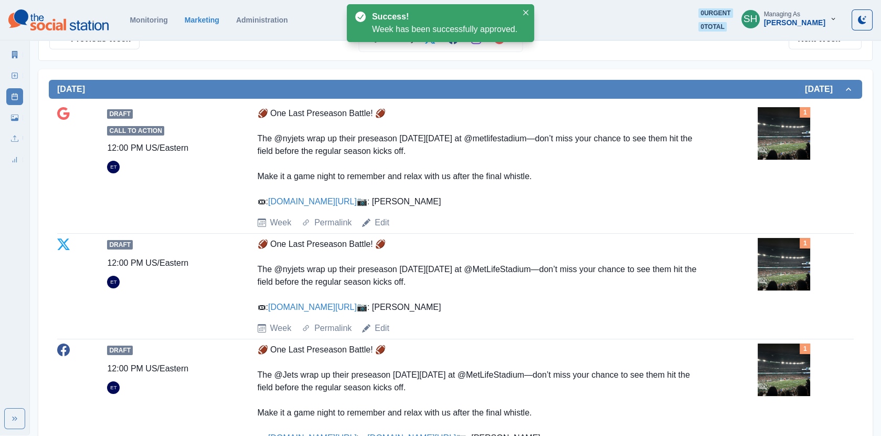
scroll to position [182, 0]
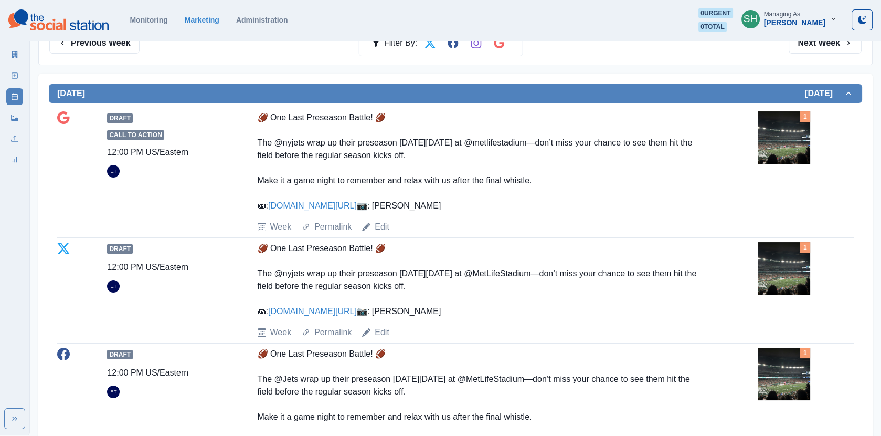
click at [775, 142] on img at bounding box center [784, 137] width 52 height 52
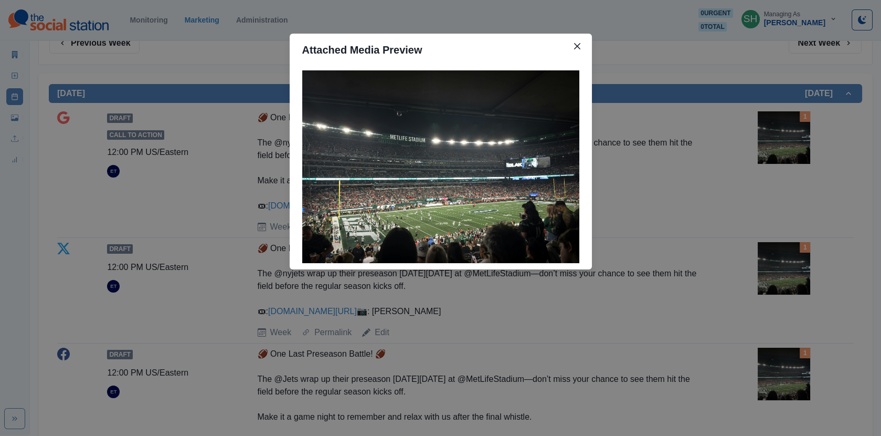
click at [621, 175] on div "Attached Media Preview" at bounding box center [440, 218] width 881 height 436
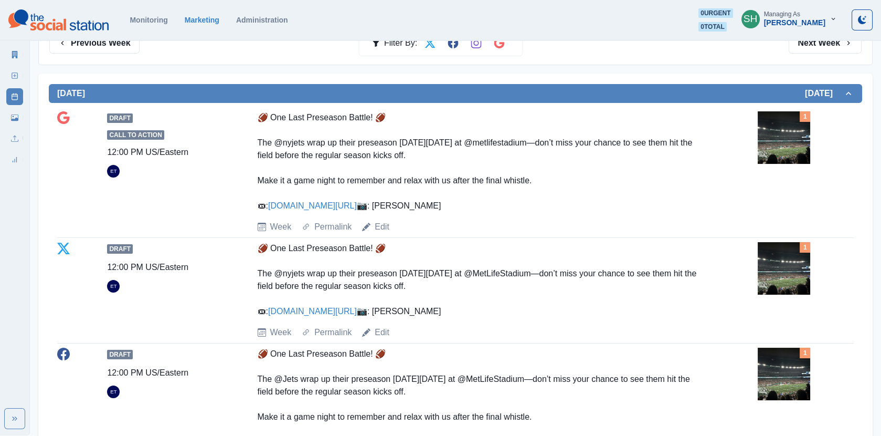
click at [788, 133] on img at bounding box center [784, 137] width 52 height 52
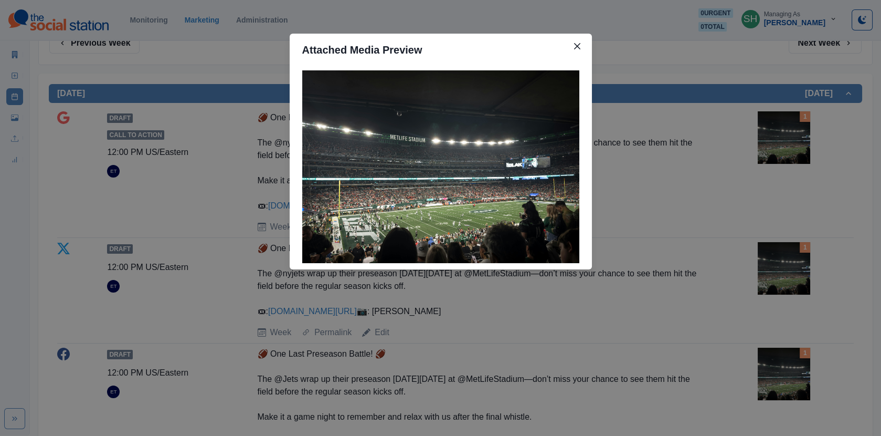
click at [745, 156] on div "Attached Media Preview" at bounding box center [440, 218] width 881 height 436
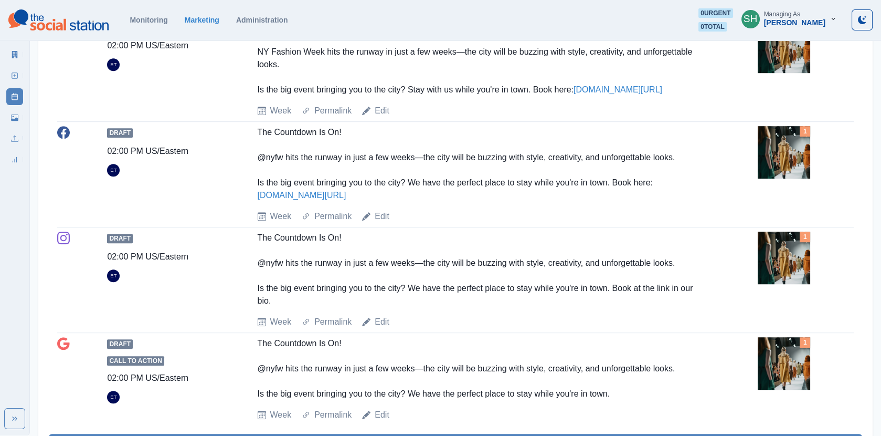
scroll to position [1407, 0]
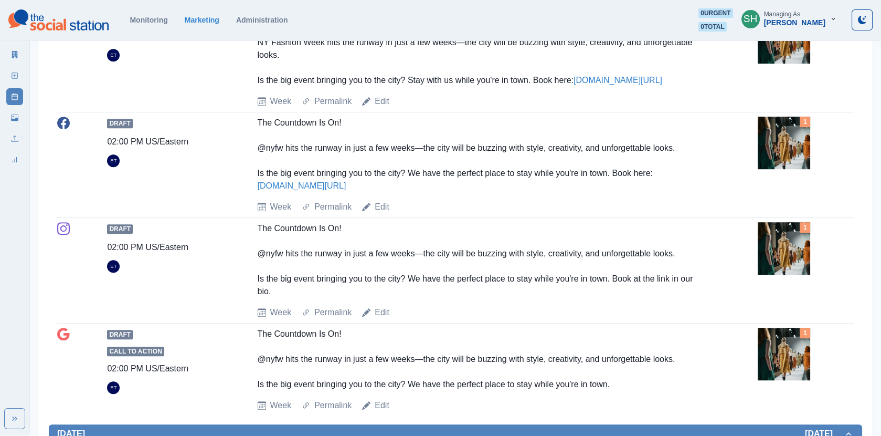
click at [782, 169] on img at bounding box center [784, 143] width 52 height 52
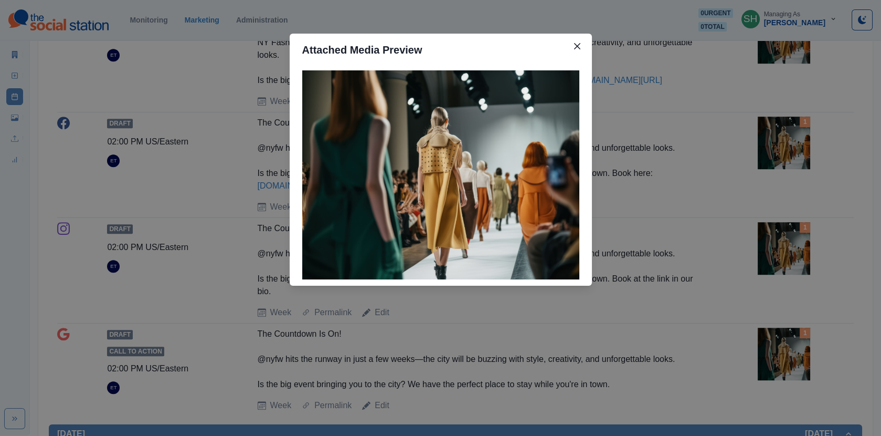
click at [729, 259] on div "Attached Media Preview" at bounding box center [440, 218] width 881 height 436
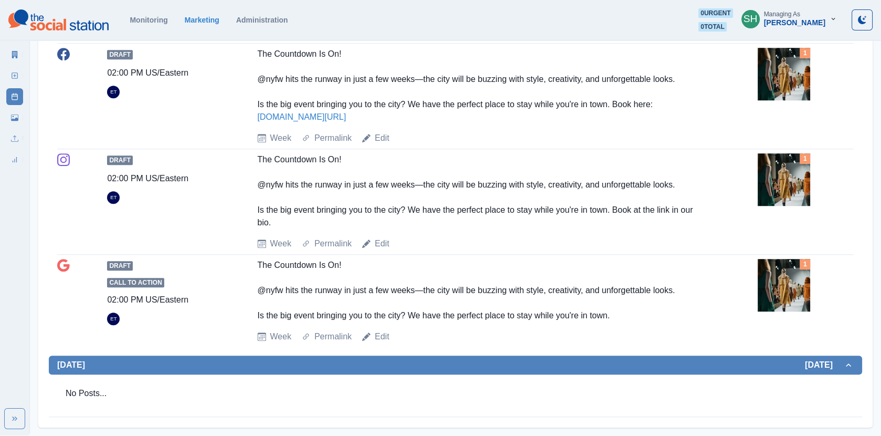
scroll to position [1536, 0]
click at [796, 100] on img at bounding box center [784, 74] width 52 height 52
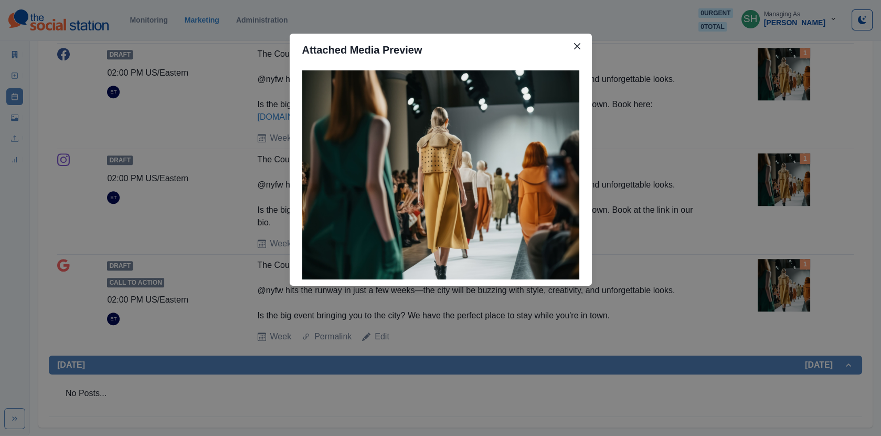
click at [796, 114] on div "Attached Media Preview" at bounding box center [440, 218] width 881 height 436
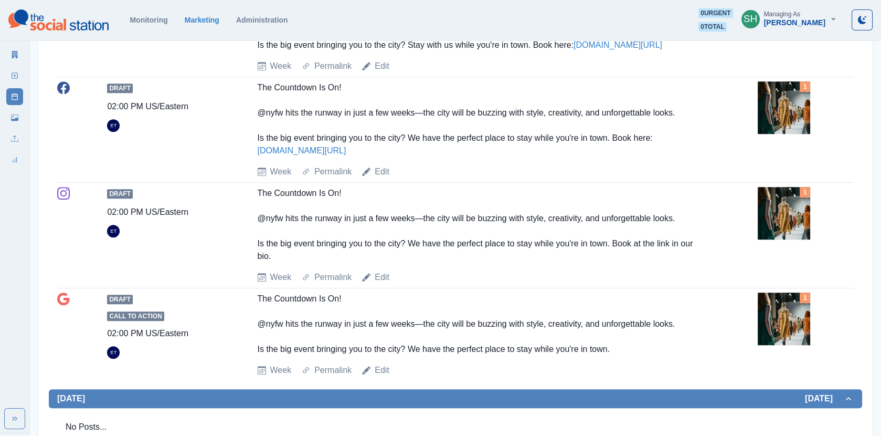
scroll to position [1572, 0]
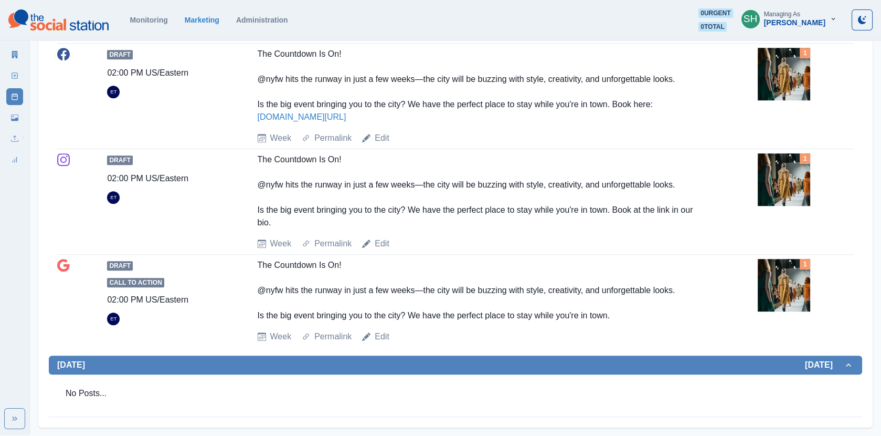
click at [783, 166] on img at bounding box center [784, 179] width 52 height 52
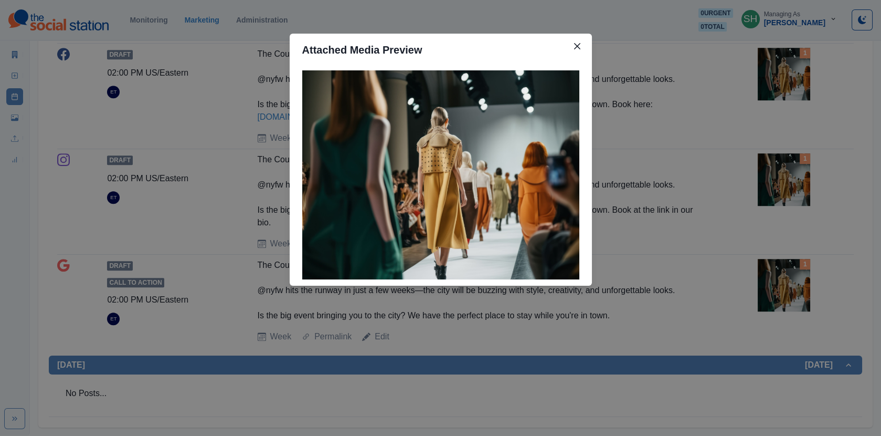
click at [783, 166] on div "Attached Media Preview" at bounding box center [440, 218] width 881 height 436
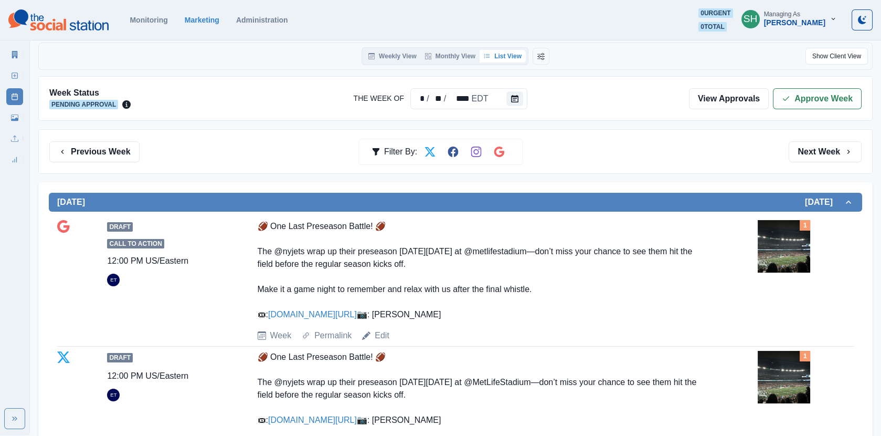
scroll to position [0, 0]
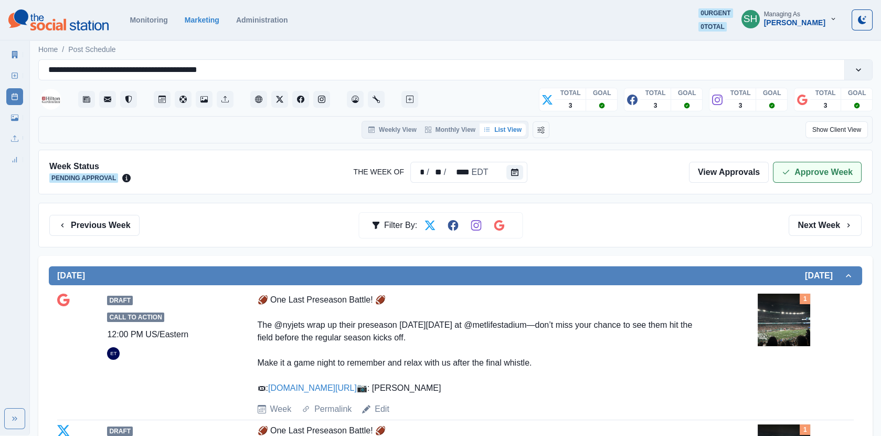
click at [790, 162] on button "Approve Week" at bounding box center [817, 172] width 89 height 21
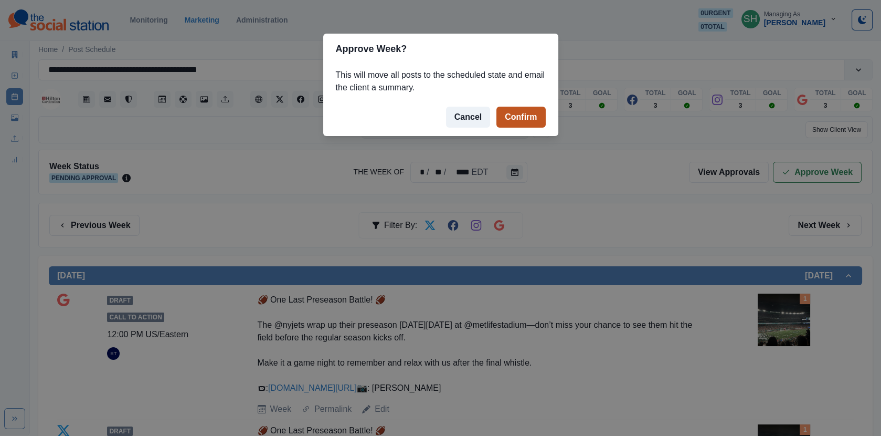
click at [535, 121] on button "Confirm" at bounding box center [521, 117] width 49 height 21
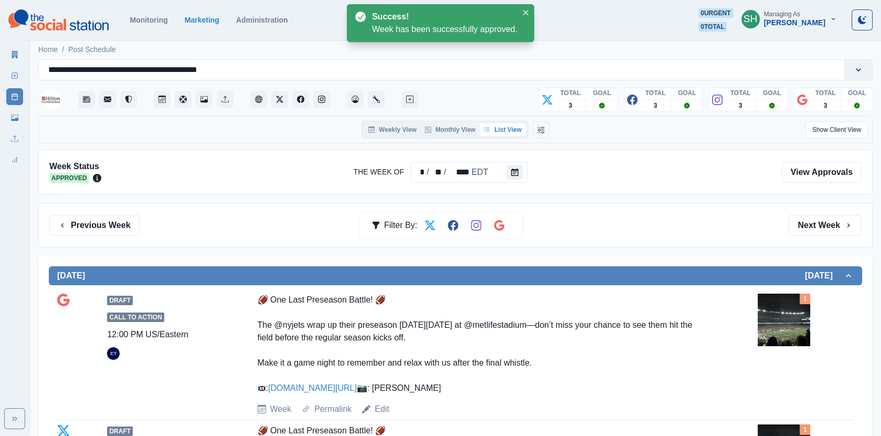
click at [7, 52] on link "Marketing Summary" at bounding box center [14, 54] width 17 height 17
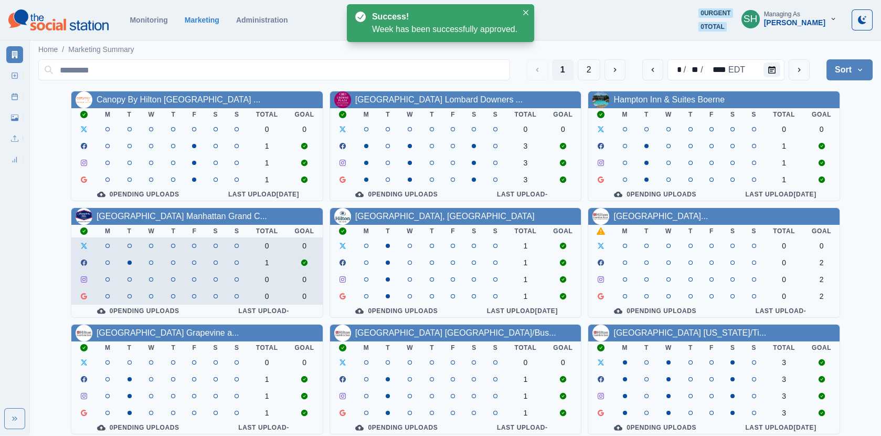
scroll to position [127, 0]
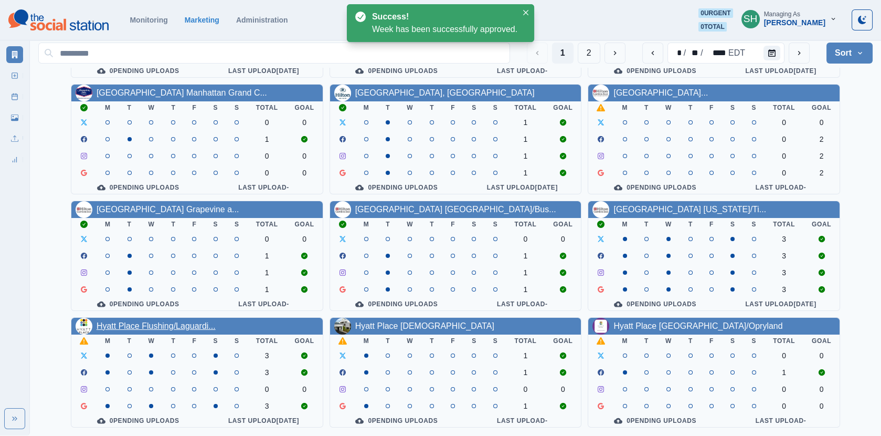
click at [194, 325] on link "Hyatt Place Flushing/Laguardi..." at bounding box center [156, 325] width 119 height 9
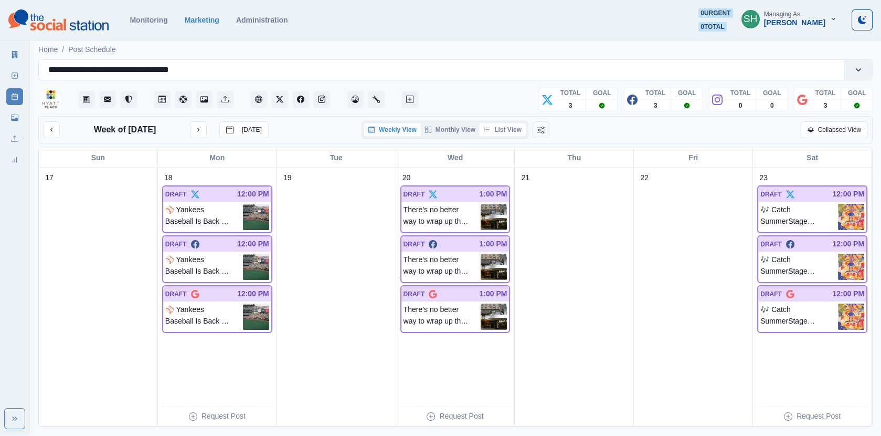
click at [498, 130] on button "List View" at bounding box center [503, 129] width 46 height 13
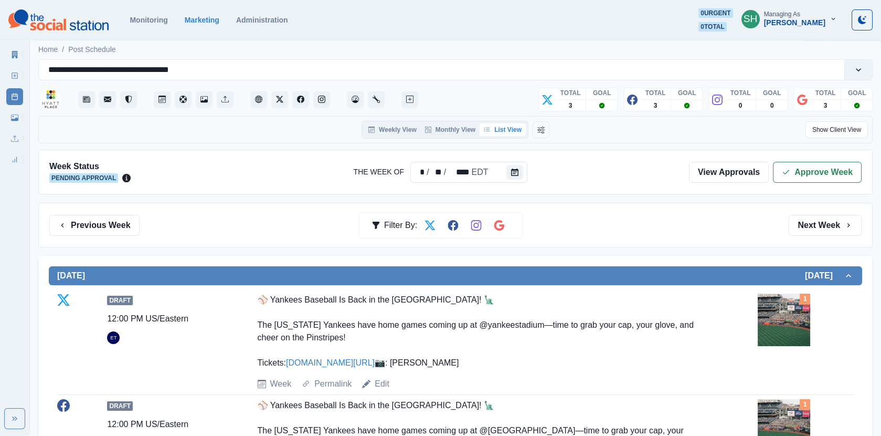
scroll to position [214, 0]
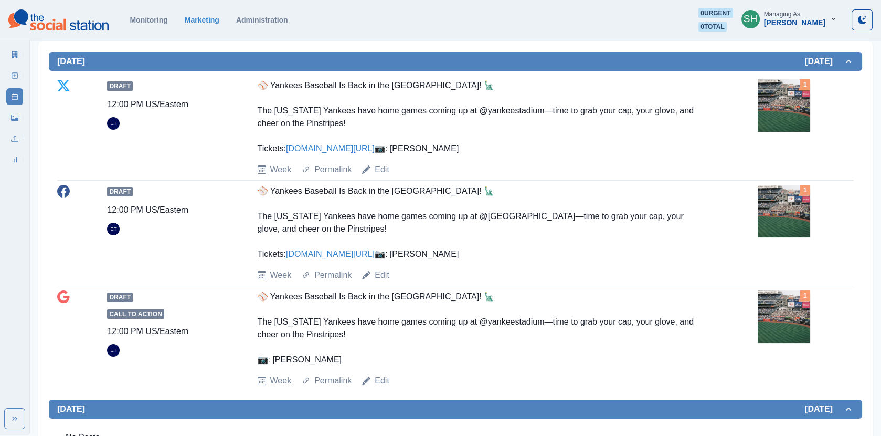
click at [795, 111] on img at bounding box center [784, 105] width 52 height 52
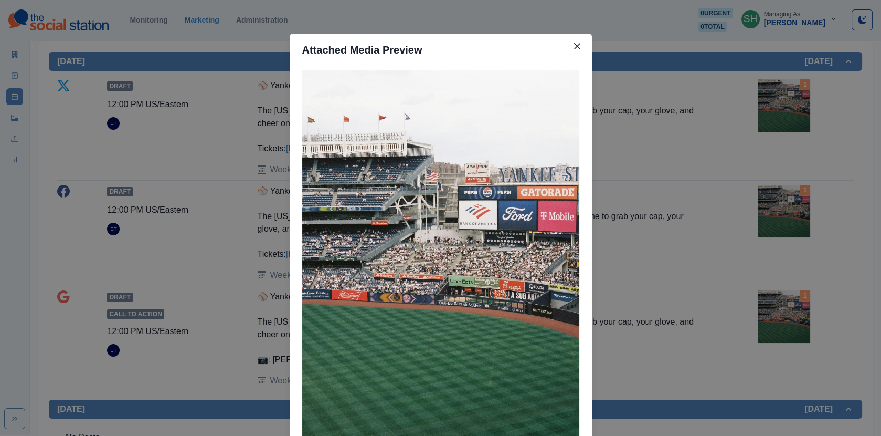
click at [734, 126] on div "Attached Media Preview" at bounding box center [440, 218] width 881 height 436
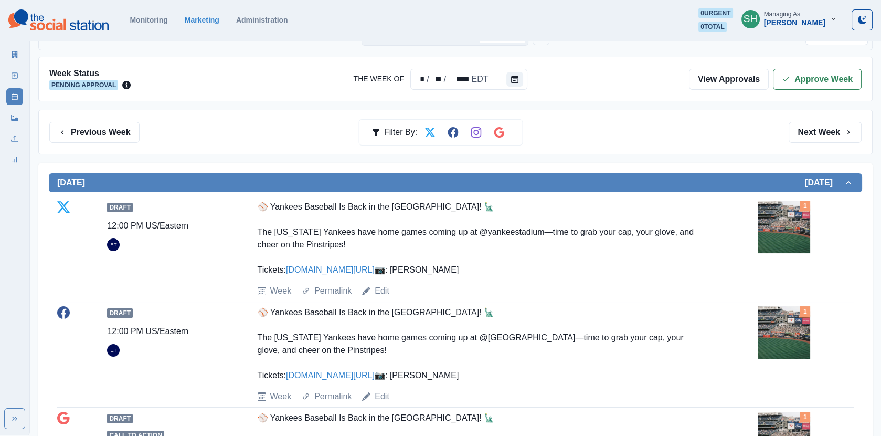
scroll to position [260, 0]
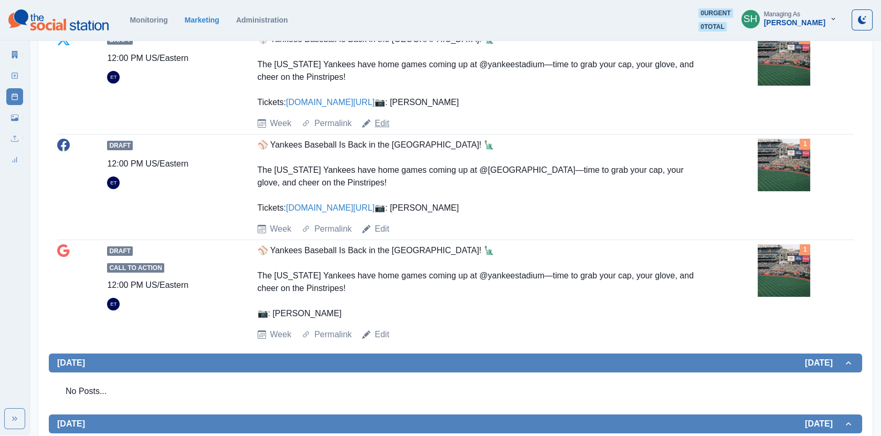
click at [388, 130] on link "Edit" at bounding box center [382, 123] width 15 height 13
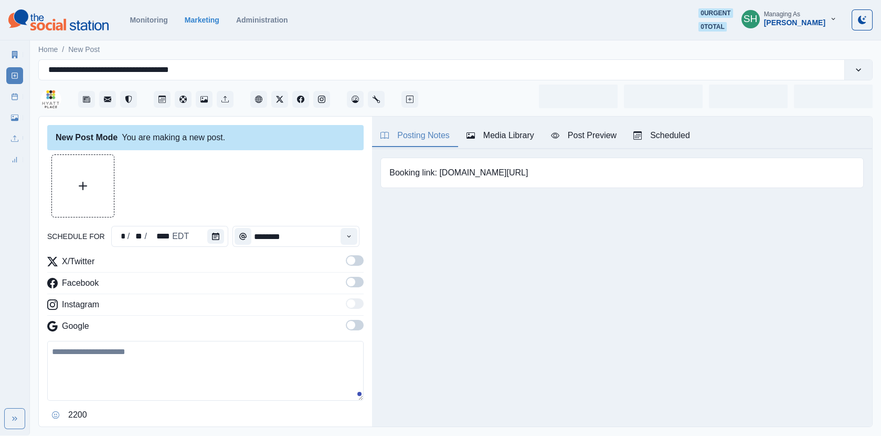
type input "********"
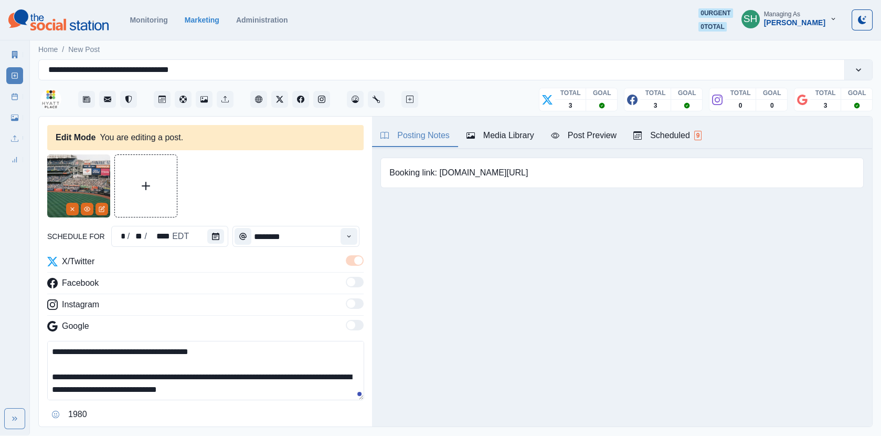
click at [508, 172] on pre "Booking link: [DOMAIN_NAME][URL]" at bounding box center [458, 172] width 139 height 13
drag, startPoint x: 520, startPoint y: 175, endPoint x: 441, endPoint y: 175, distance: 78.7
click at [441, 175] on div "Booking link: [DOMAIN_NAME][URL]" at bounding box center [622, 172] width 483 height 30
copy pre "[DOMAIN_NAME][URL]"
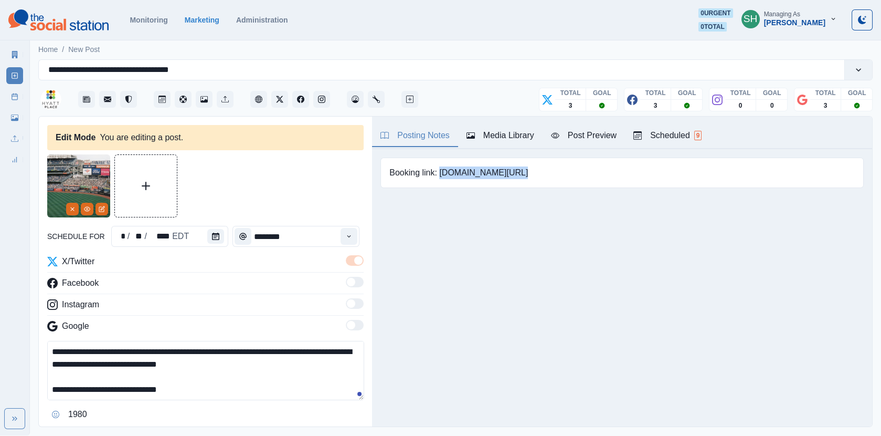
scroll to position [34, 0]
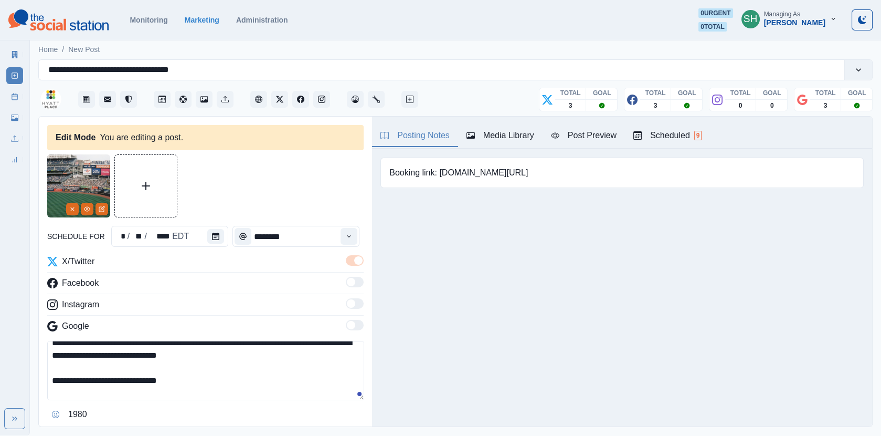
click at [213, 384] on textarea "**********" at bounding box center [205, 370] width 317 height 59
paste textarea "**********"
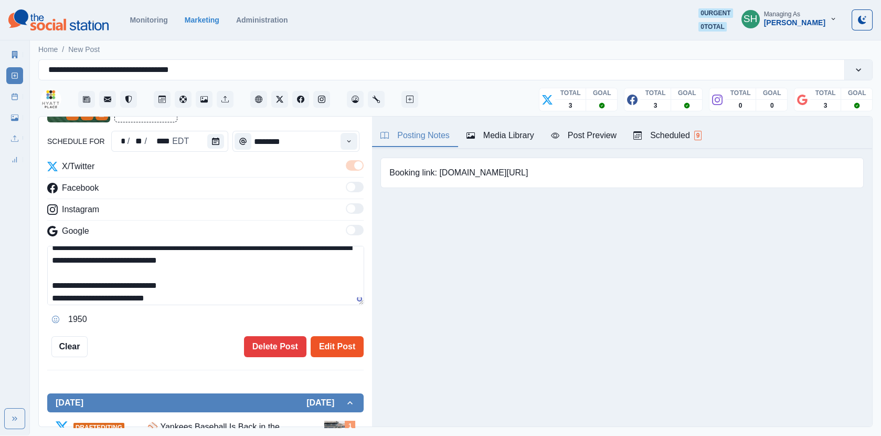
type textarea "**********"
click at [349, 343] on button "Edit Post" at bounding box center [337, 346] width 53 height 21
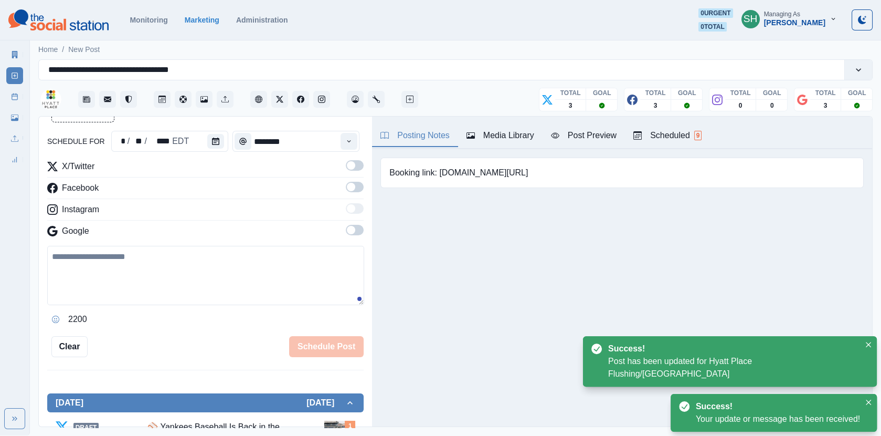
scroll to position [363, 0]
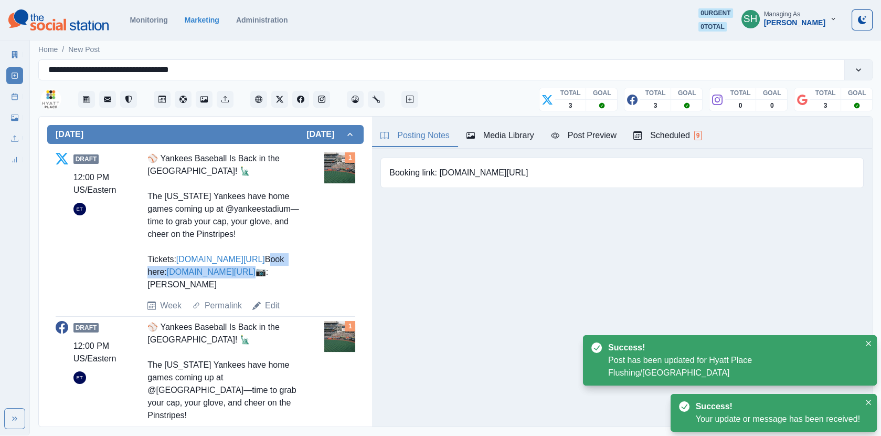
drag, startPoint x: 278, startPoint y: 270, endPoint x: 143, endPoint y: 270, distance: 134.9
click at [143, 270] on div "Draft 12:00 PM US/Eastern ET ⚾ Yankees Baseball Is Back in the [GEOGRAPHIC_DATA…" at bounding box center [206, 232] width 300 height 160
copy div "Book here: [DOMAIN_NAME][URL]"
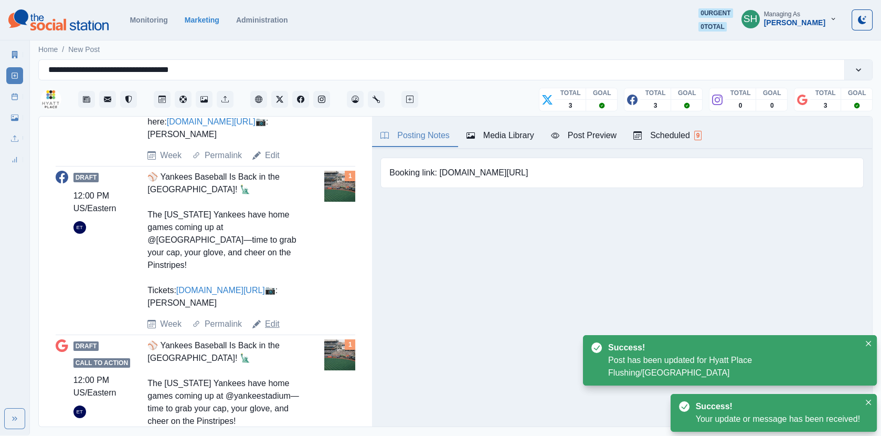
click at [270, 330] on link "Edit" at bounding box center [272, 324] width 15 height 13
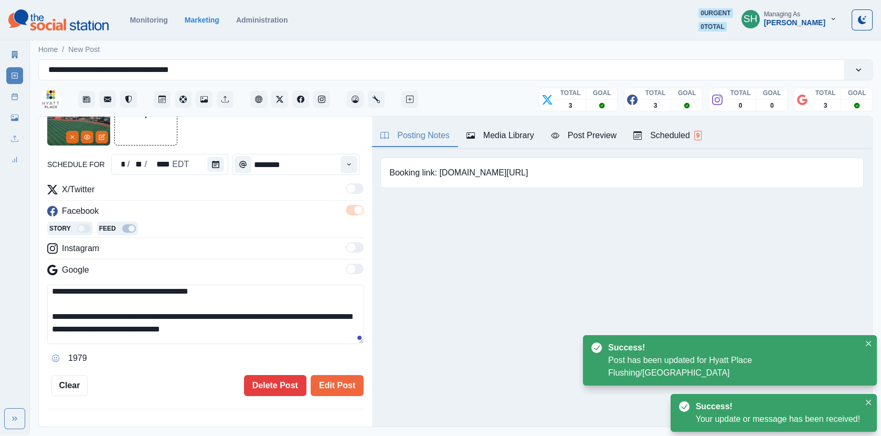
scroll to position [38, 0]
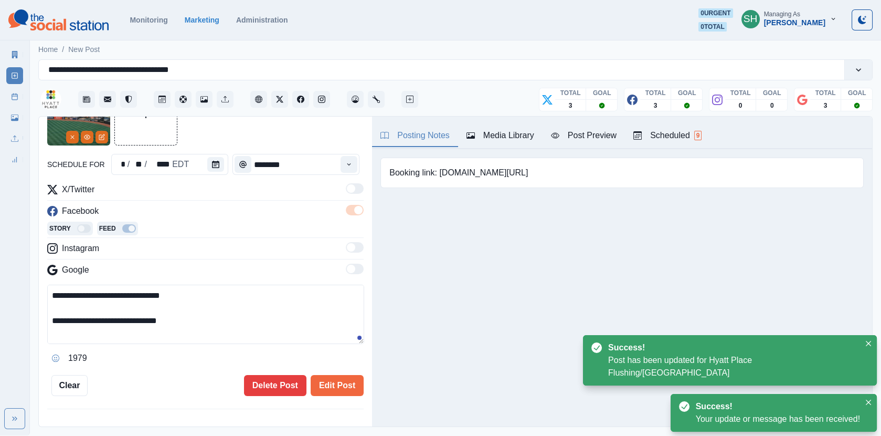
click at [260, 318] on textarea "**********" at bounding box center [205, 313] width 317 height 59
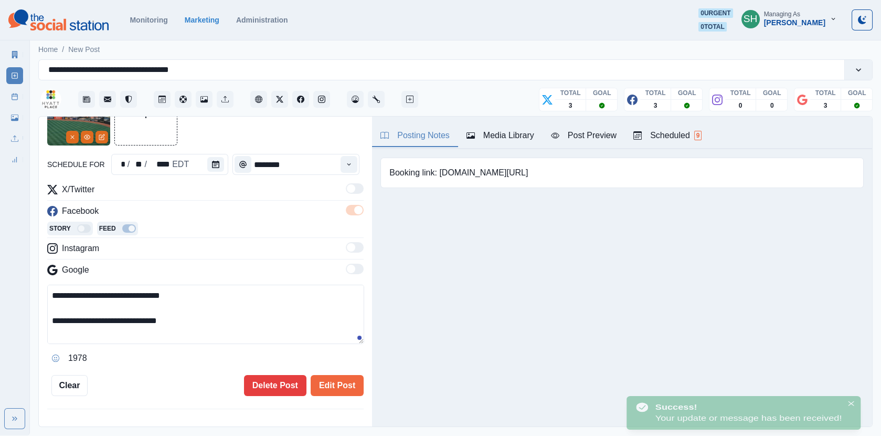
paste textarea "**********"
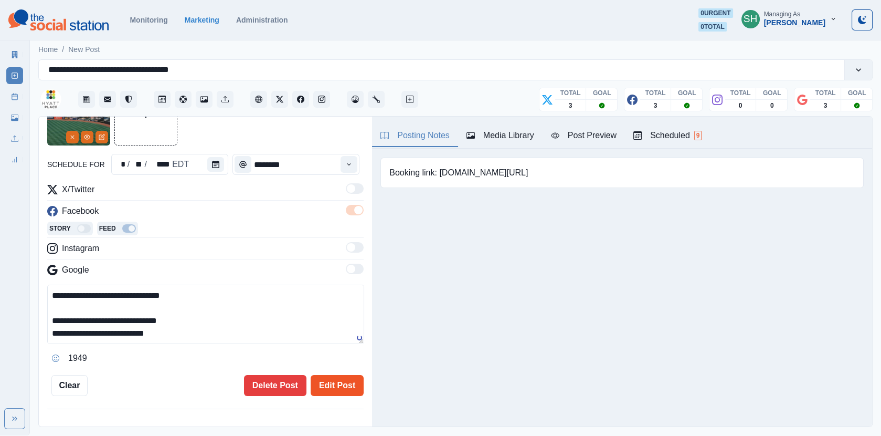
type textarea "**********"
click at [337, 375] on button "Edit Post" at bounding box center [337, 385] width 53 height 21
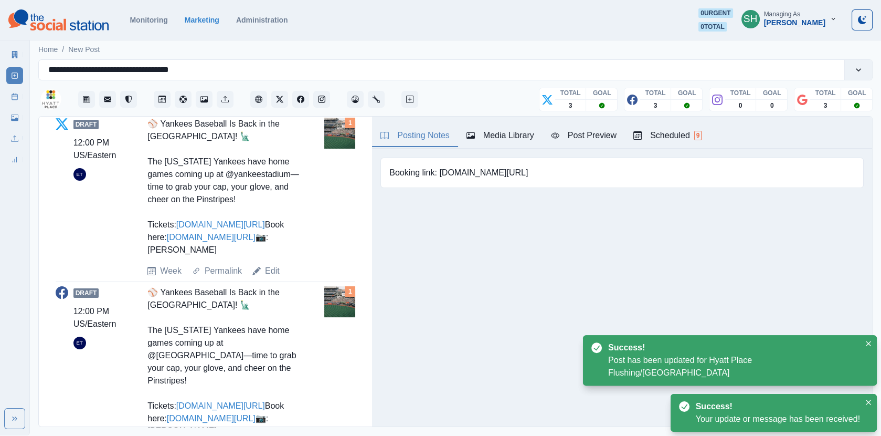
scroll to position [614, 0]
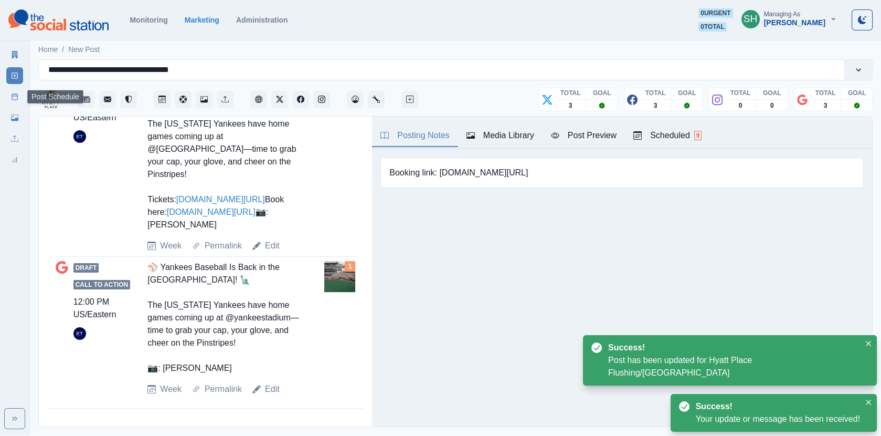
click at [15, 98] on icon at bounding box center [14, 96] width 7 height 7
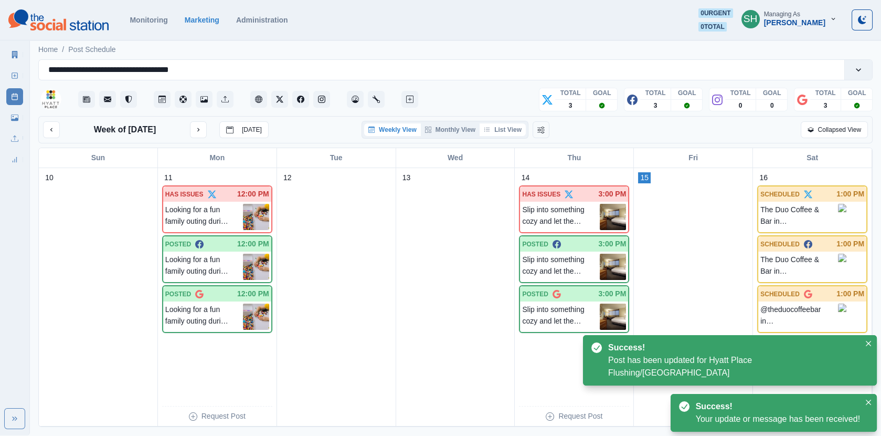
click at [523, 133] on button "List View" at bounding box center [503, 129] width 46 height 13
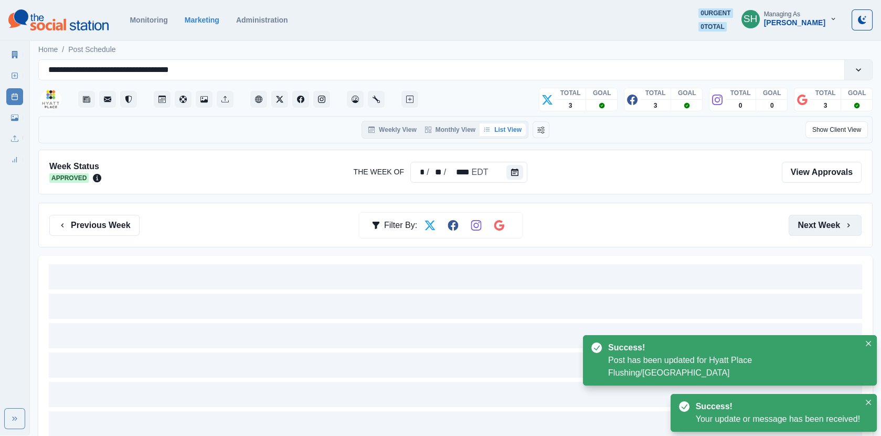
click at [828, 218] on button "Next Week" at bounding box center [825, 225] width 73 height 21
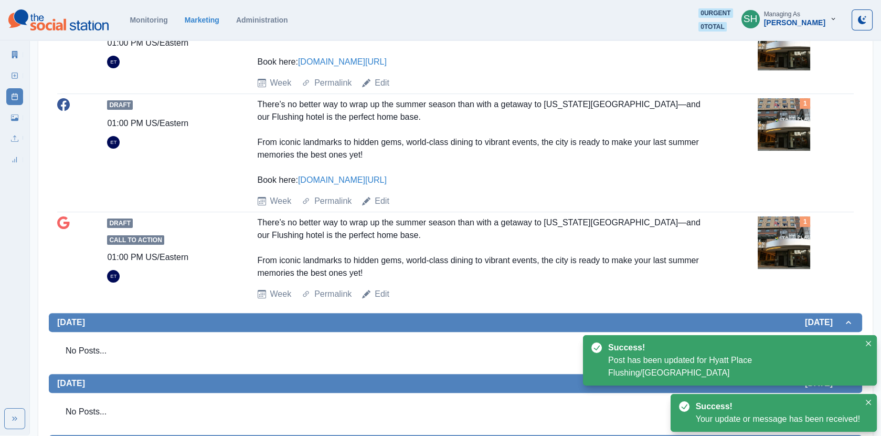
scroll to position [704, 0]
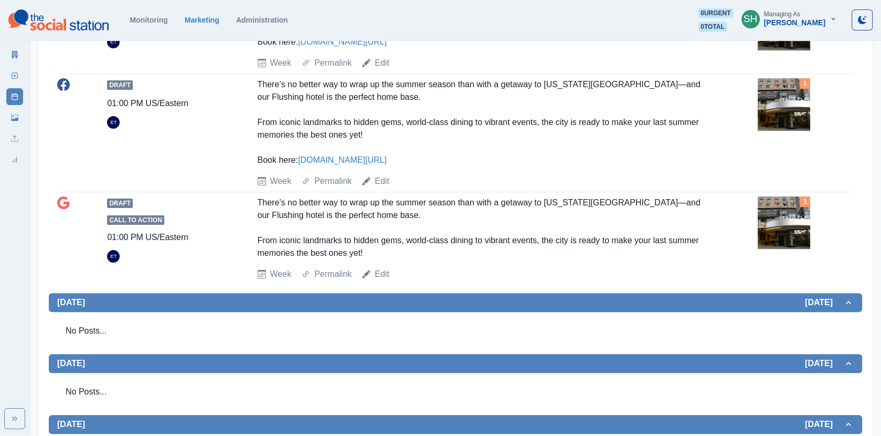
click at [765, 131] on img at bounding box center [784, 104] width 52 height 52
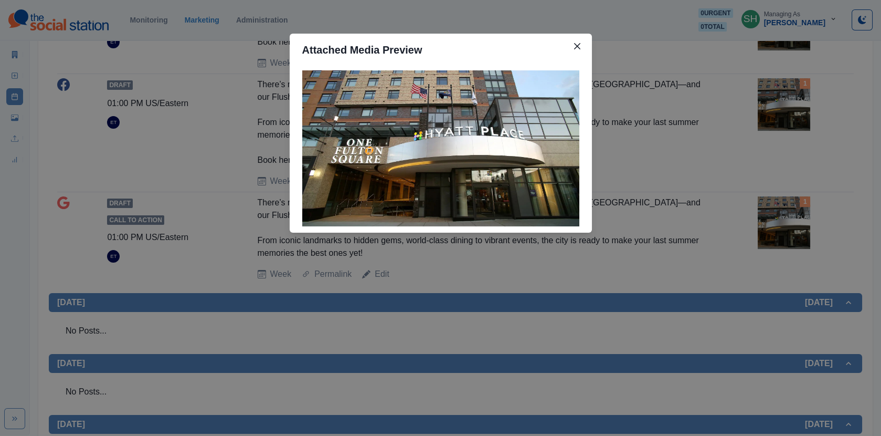
click at [731, 181] on div "Attached Media Preview" at bounding box center [440, 218] width 881 height 436
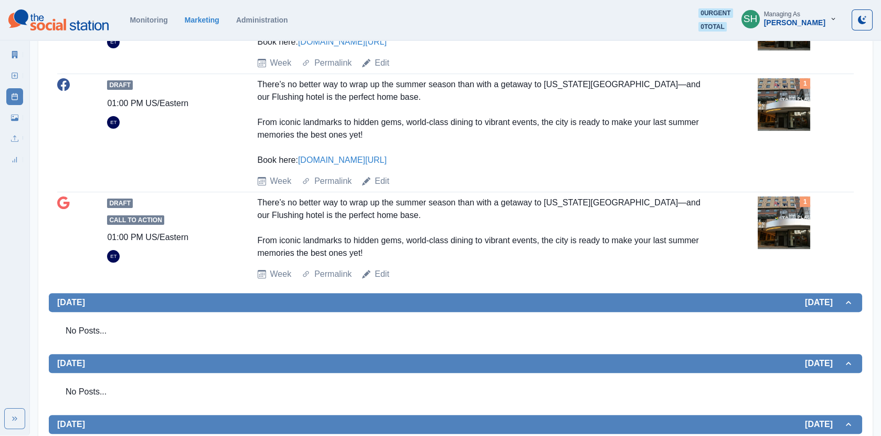
click at [769, 131] on img at bounding box center [784, 104] width 52 height 52
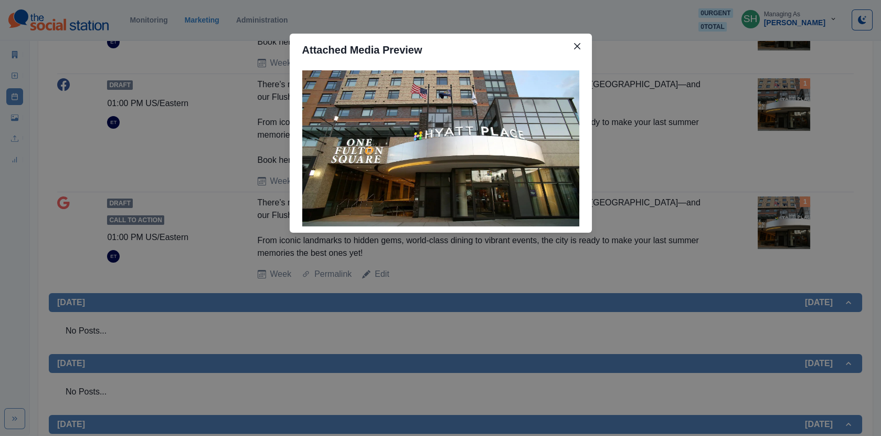
click at [769, 175] on div "Attached Media Preview" at bounding box center [440, 218] width 881 height 436
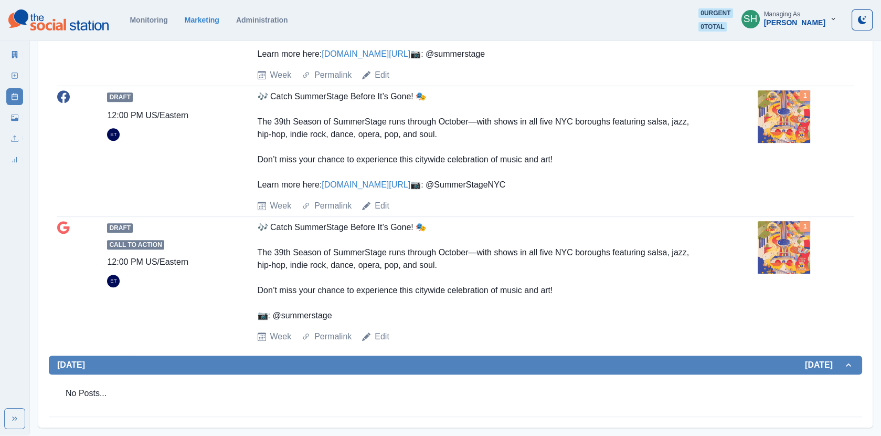
scroll to position [1181, 0]
click at [773, 37] on img at bounding box center [784, 11] width 52 height 52
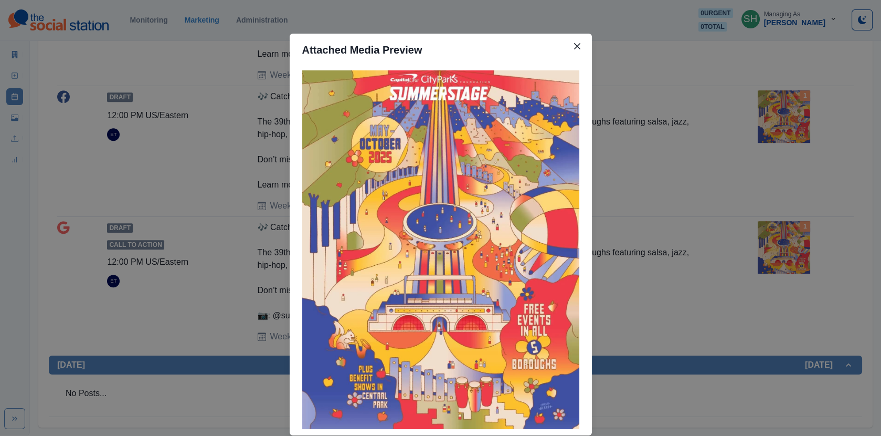
click at [702, 129] on div "Attached Media Preview" at bounding box center [440, 218] width 881 height 436
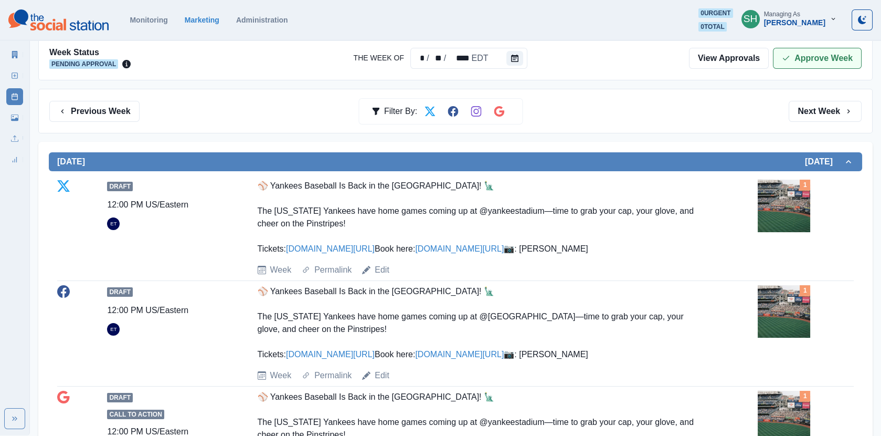
scroll to position [15, 0]
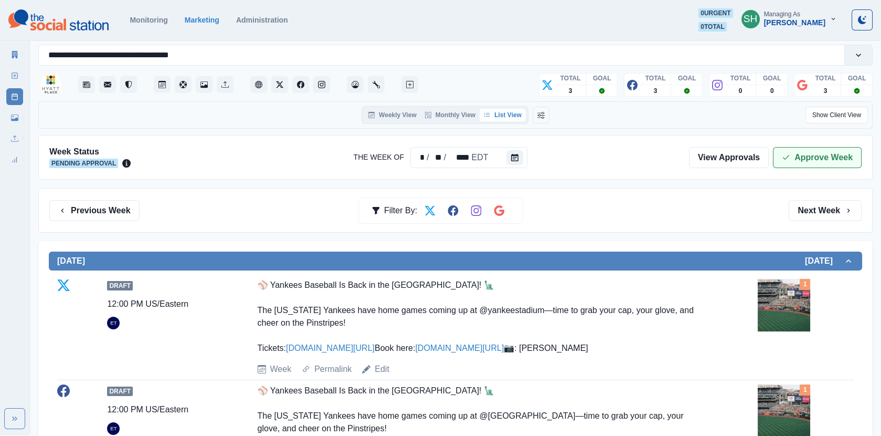
click at [789, 153] on icon "button" at bounding box center [786, 157] width 8 height 8
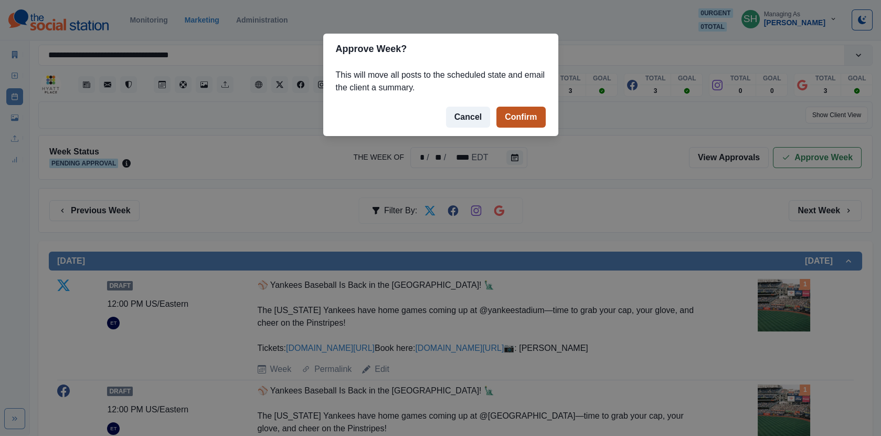
click at [506, 123] on button "Confirm" at bounding box center [521, 117] width 49 height 21
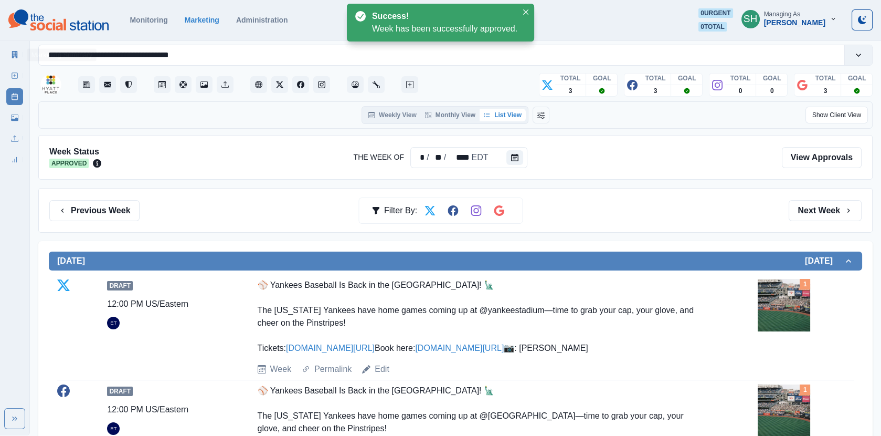
click at [10, 56] on link "Marketing Summary" at bounding box center [14, 54] width 17 height 17
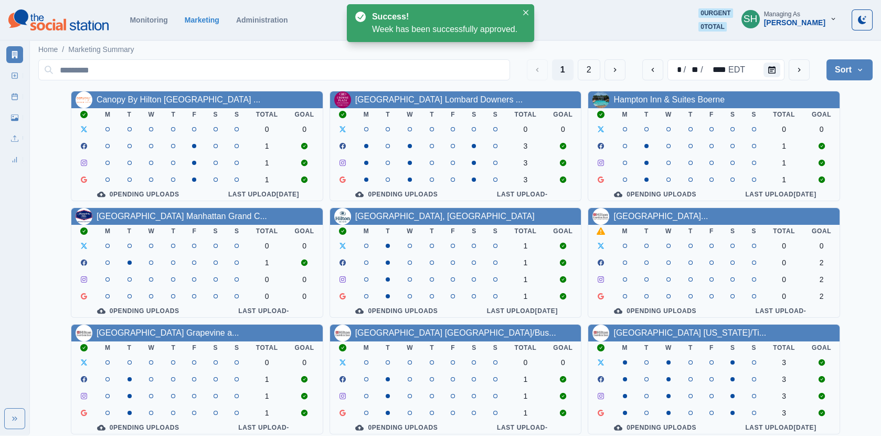
scroll to position [127, 0]
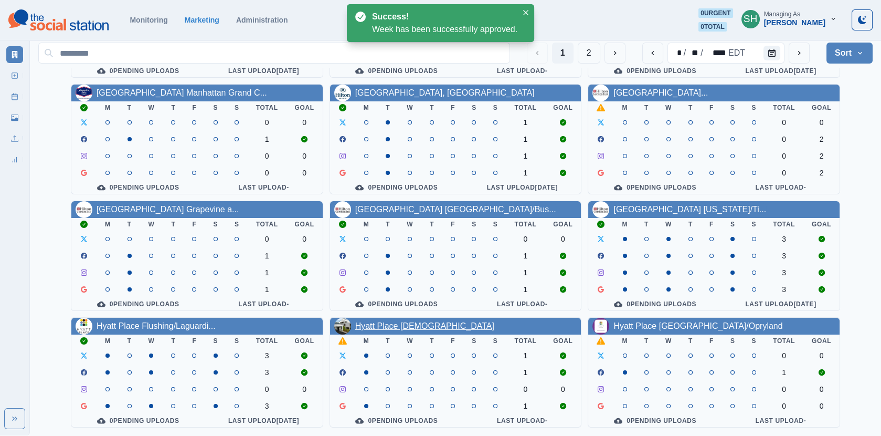
click at [410, 329] on link "Hyatt Place [DEMOGRAPHIC_DATA]" at bounding box center [424, 325] width 139 height 9
